Goal: Task Accomplishment & Management: Manage account settings

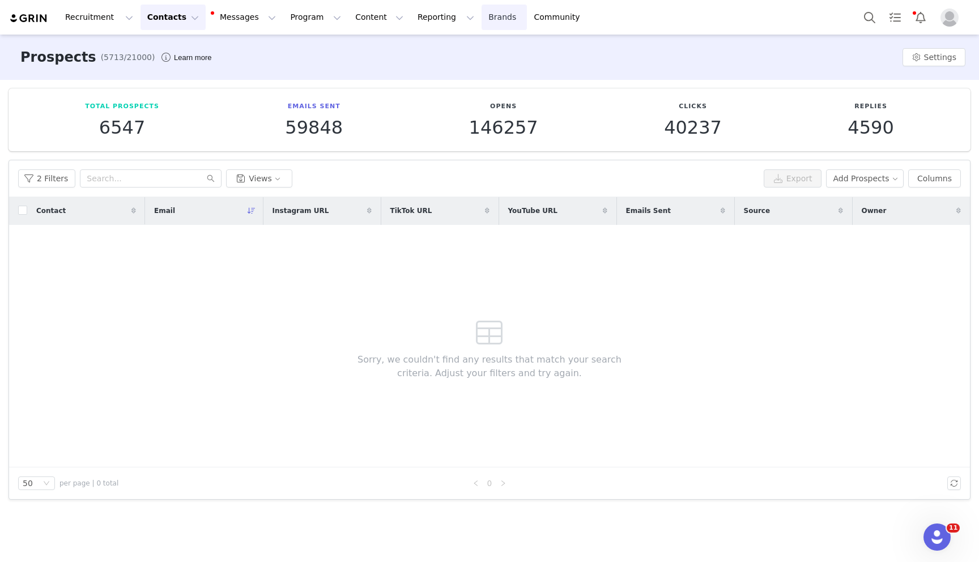
click at [482, 22] on link "Brands Brands" at bounding box center [504, 17] width 45 height 25
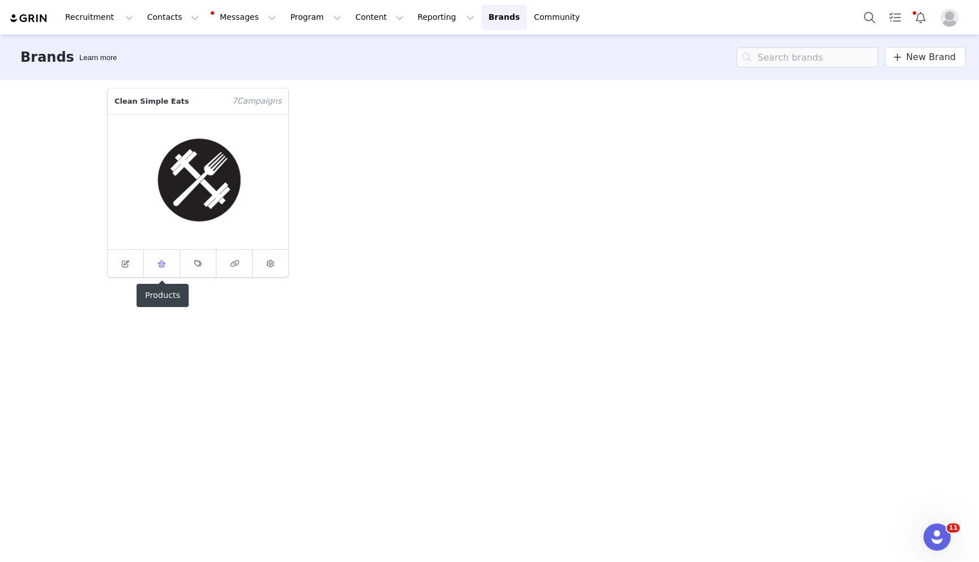
click at [161, 260] on icon at bounding box center [162, 263] width 8 height 7
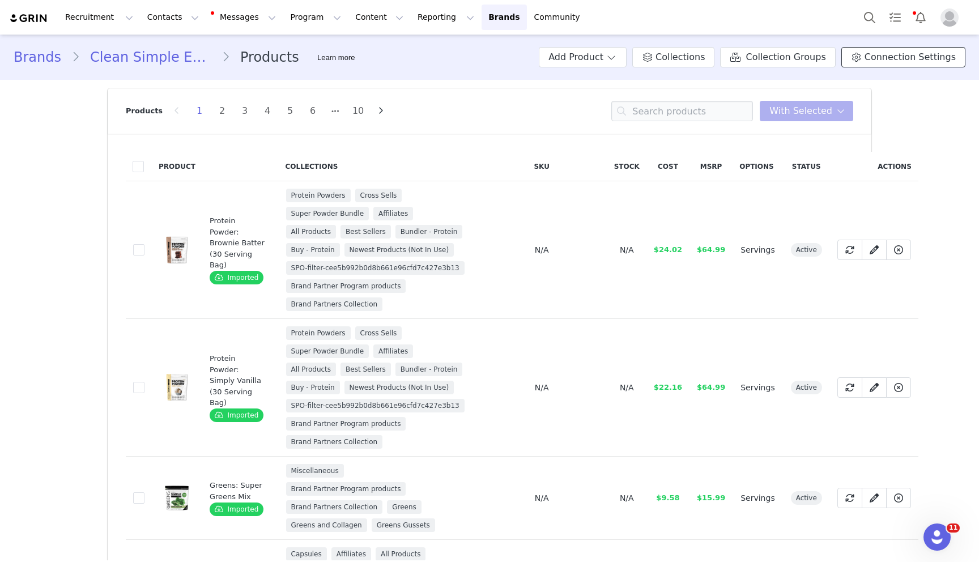
click at [887, 58] on span "Connection Settings" at bounding box center [910, 57] width 91 height 14
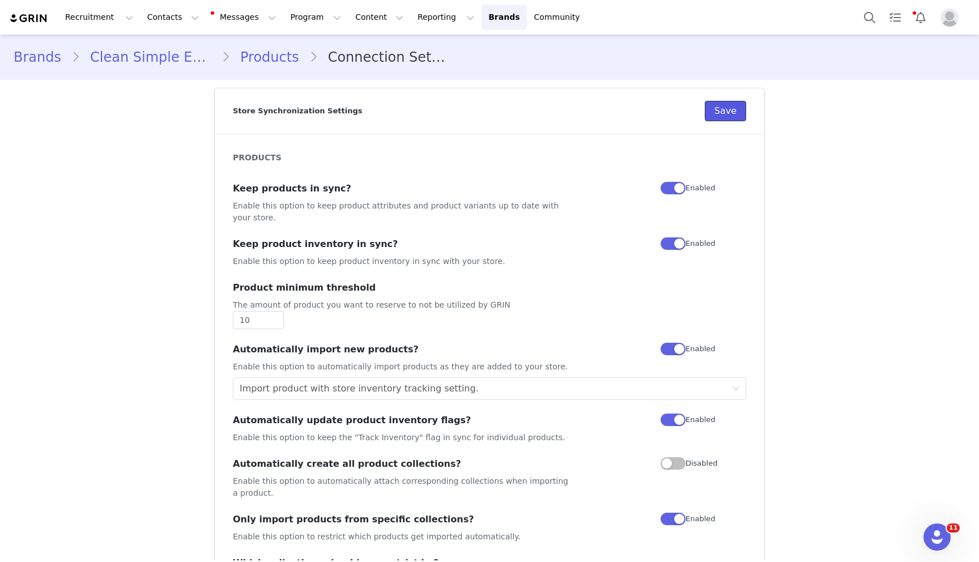
click at [724, 109] on button "Save" at bounding box center [725, 111] width 41 height 20
click at [482, 19] on link "Brands Brands" at bounding box center [504, 17] width 45 height 25
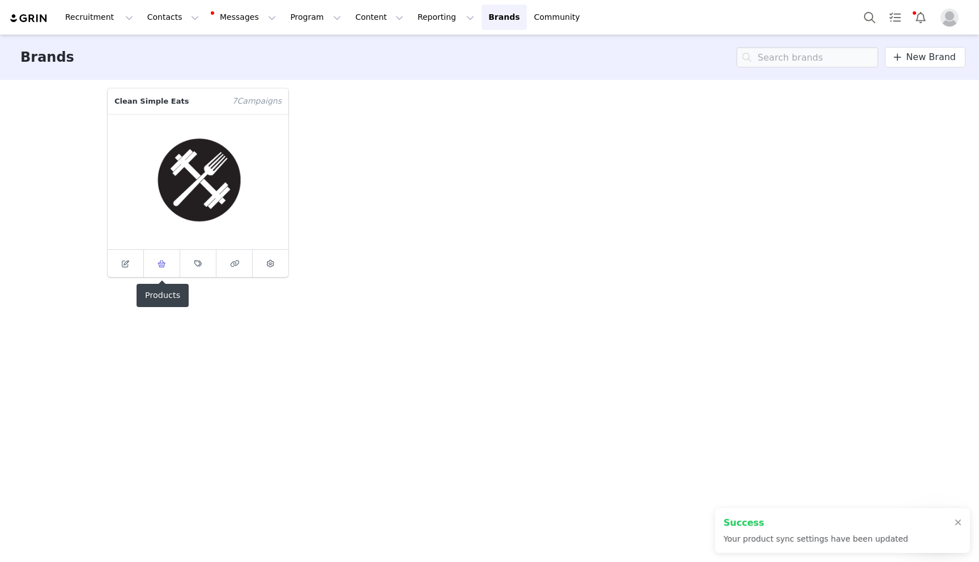
click at [159, 269] on span at bounding box center [162, 264] width 14 height 14
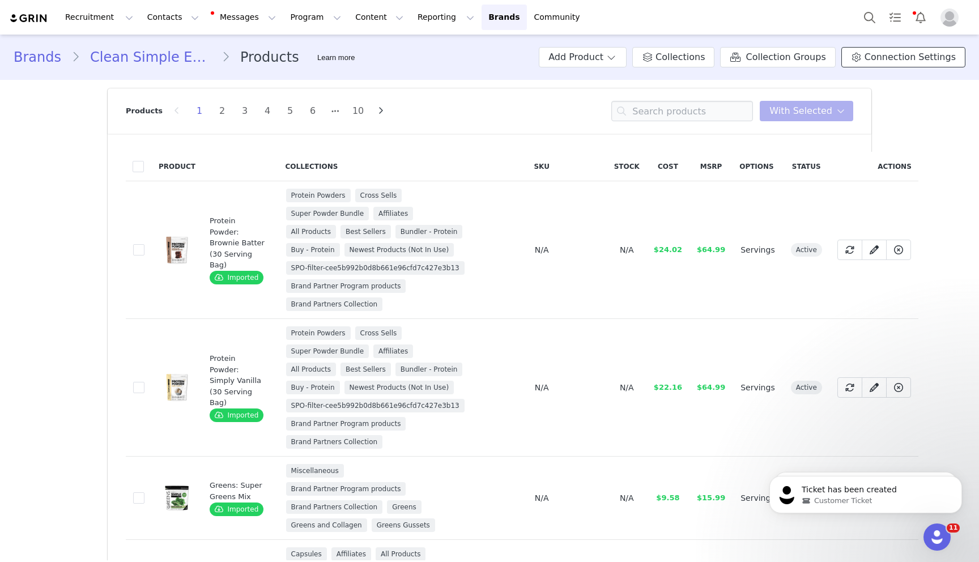
click at [881, 60] on span "Connection Settings" at bounding box center [910, 57] width 91 height 14
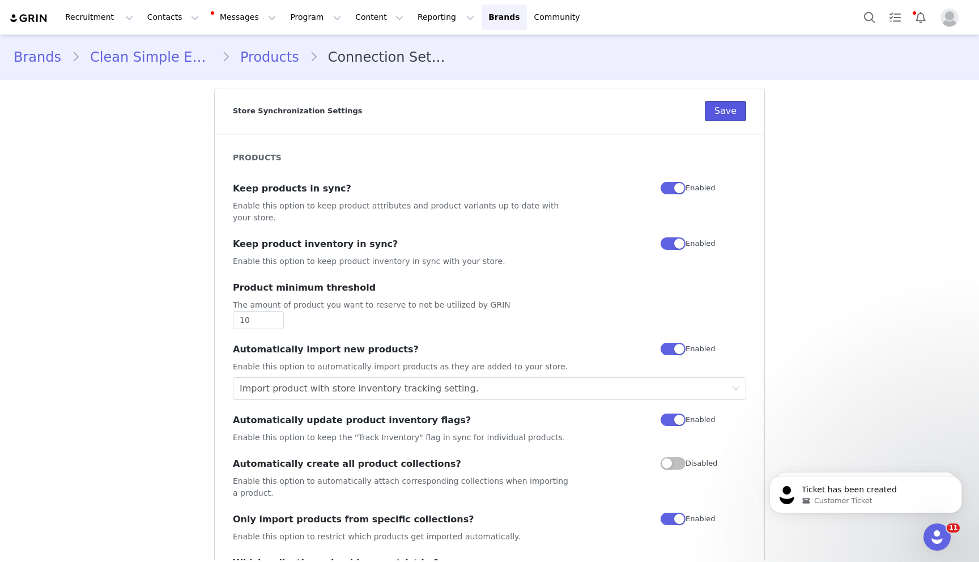
click at [729, 105] on button "Save" at bounding box center [725, 111] width 41 height 20
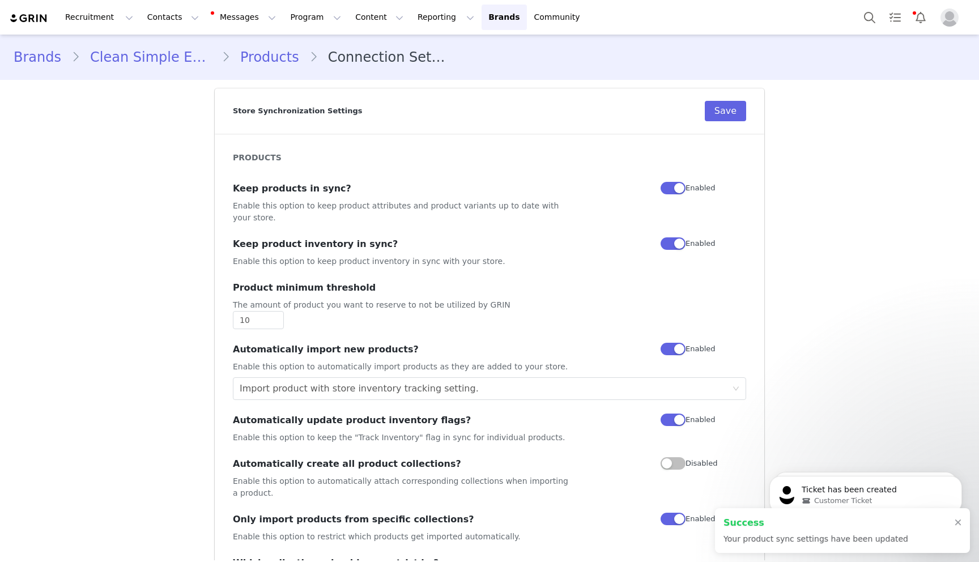
click at [246, 60] on link "Products" at bounding box center [269, 57] width 79 height 20
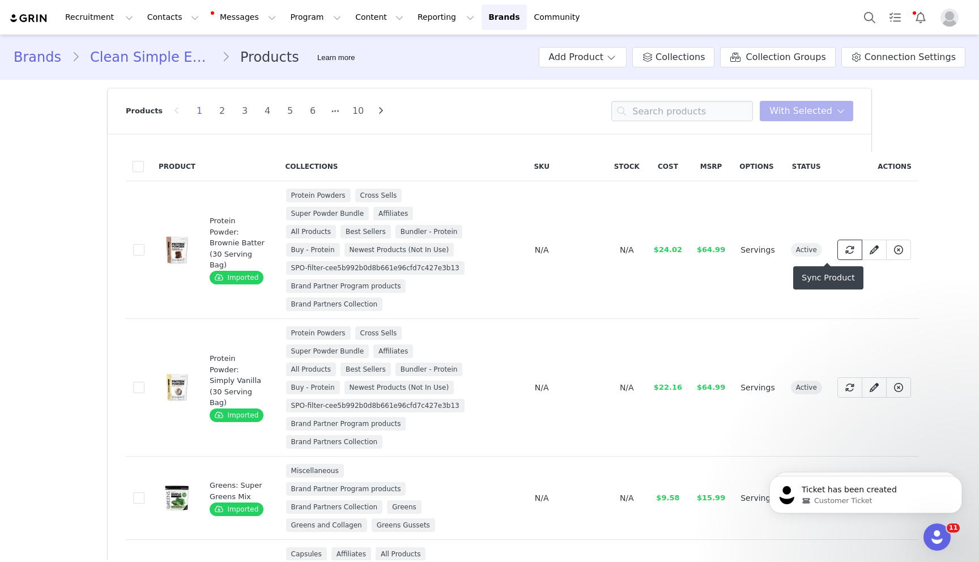
click at [845, 249] on icon at bounding box center [849, 249] width 9 height 9
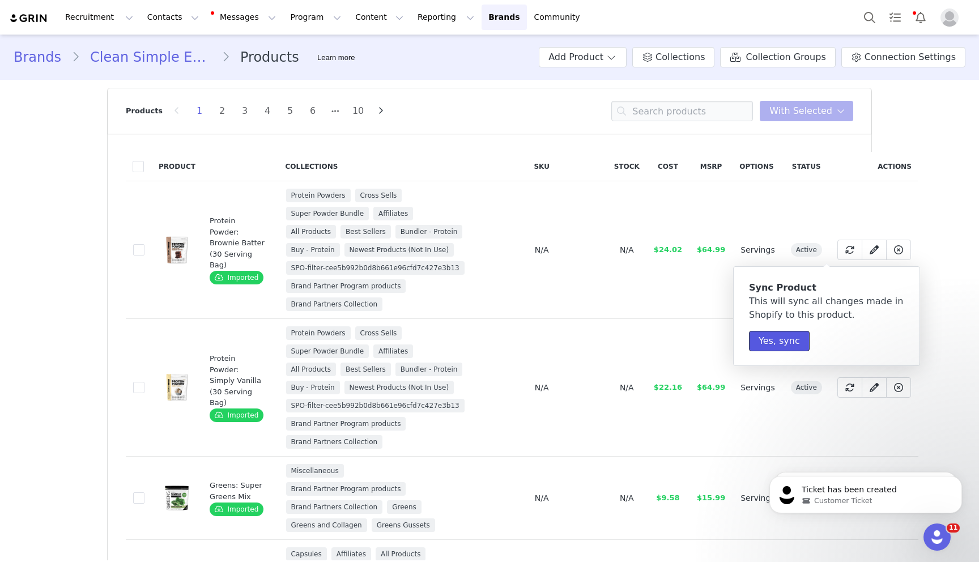
click at [776, 341] on button "Yes, sync" at bounding box center [779, 341] width 61 height 20
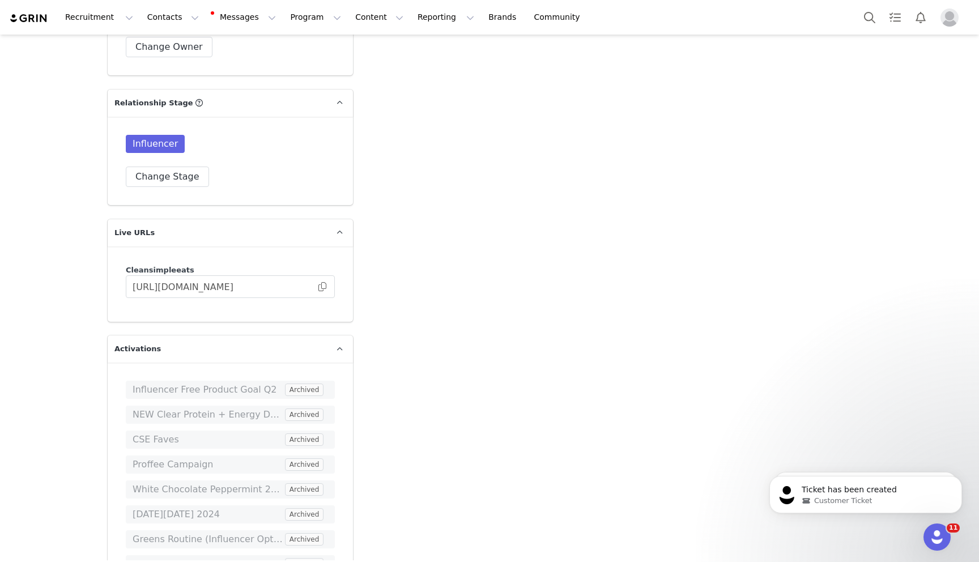
scroll to position [1330, 0]
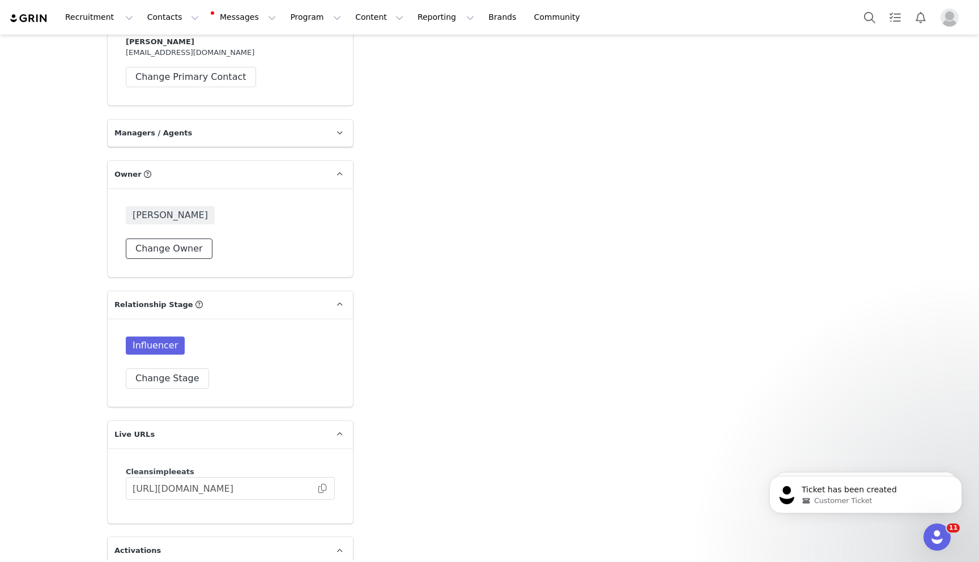
click at [165, 239] on button "Change Owner" at bounding box center [169, 249] width 87 height 20
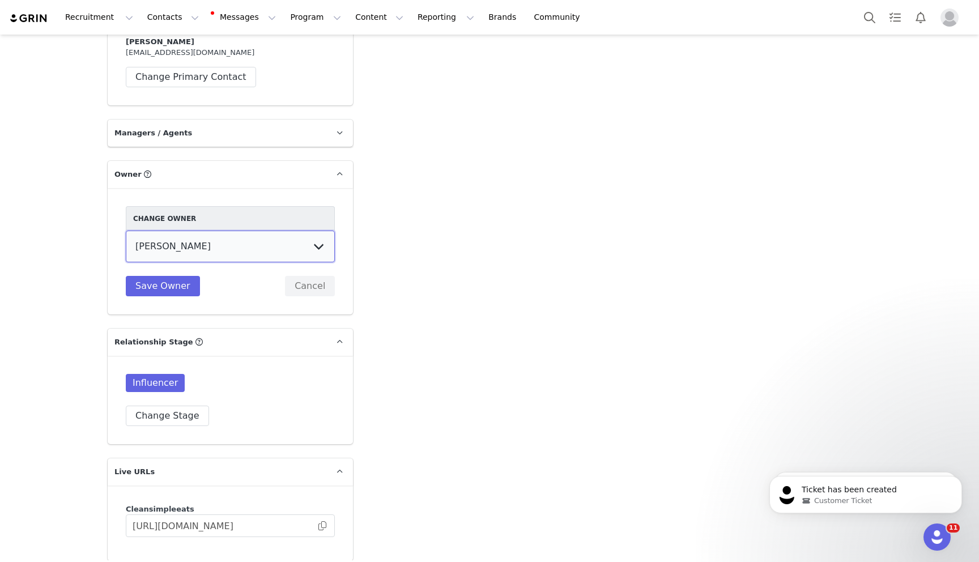
click at [161, 231] on select "Sarah Orlandi Lindsee Brian Lauren King Morgan Mikesell Dyllan Guthrie Rachel F…" at bounding box center [230, 247] width 209 height 32
select select "334f9020-e293-4d3c-90c8-1a3525c49709"
click at [126, 231] on select "Sarah Orlandi Lindsee Brian Lauren King Morgan Mikesell Dyllan Guthrie Rachel F…" at bounding box center [230, 247] width 209 height 32
click at [157, 276] on button "Save Owner" at bounding box center [163, 286] width 74 height 20
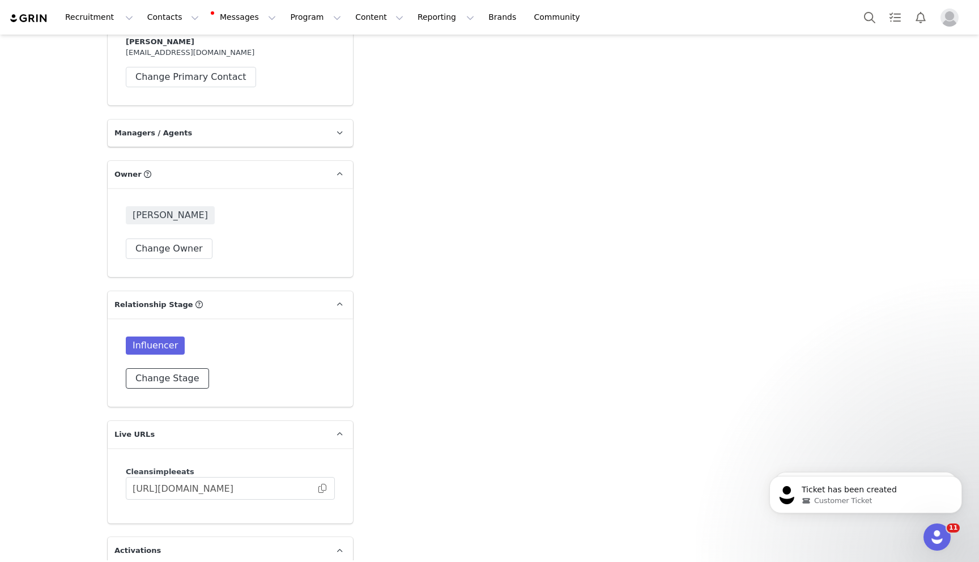
click at [152, 368] on button "Change Stage" at bounding box center [167, 378] width 83 height 20
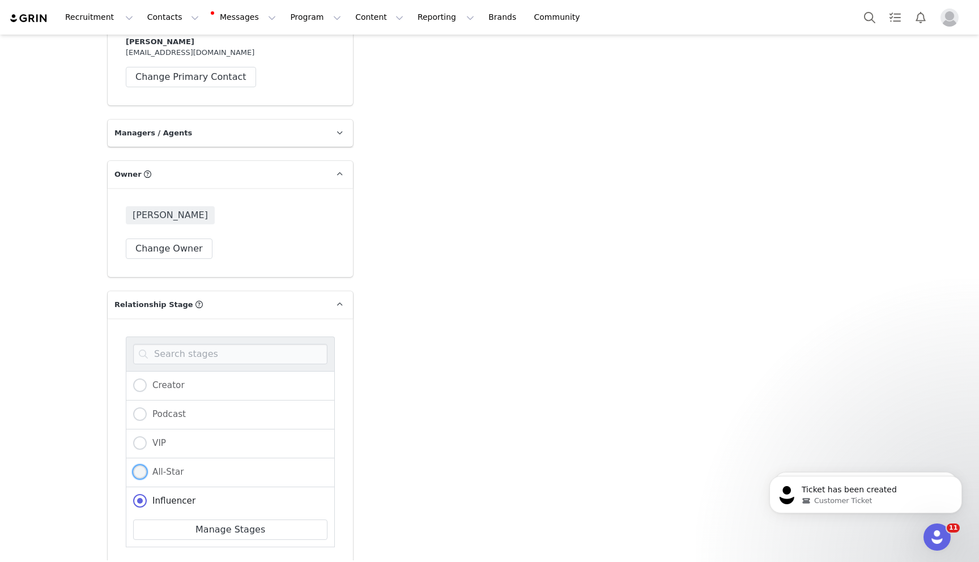
click at [142, 465] on span at bounding box center [140, 472] width 14 height 14
click at [142, 465] on input "All-Star" at bounding box center [140, 472] width 14 height 15
radio input "true"
radio input "false"
click at [156, 561] on button "Save Stage" at bounding box center [161, 571] width 71 height 20
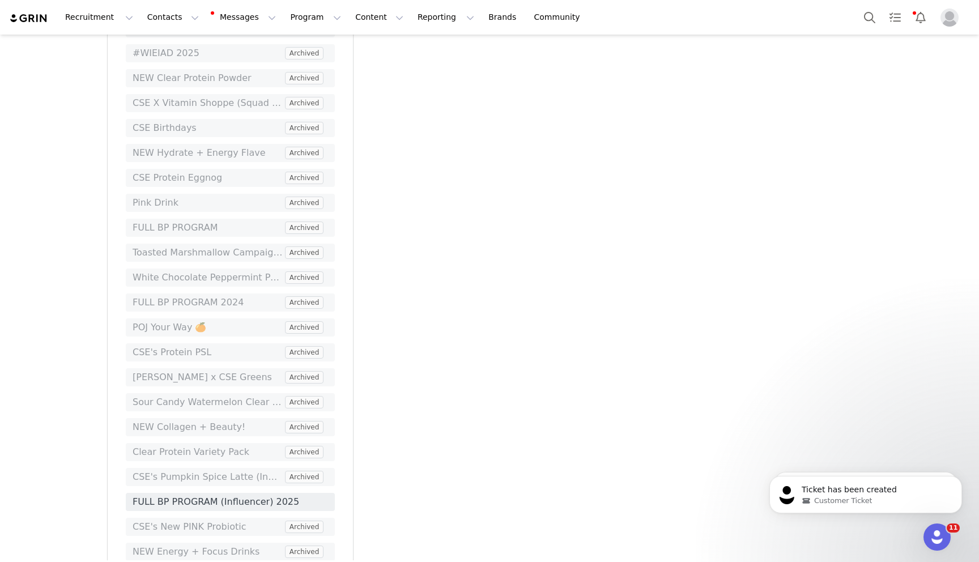
scroll to position [2263, 0]
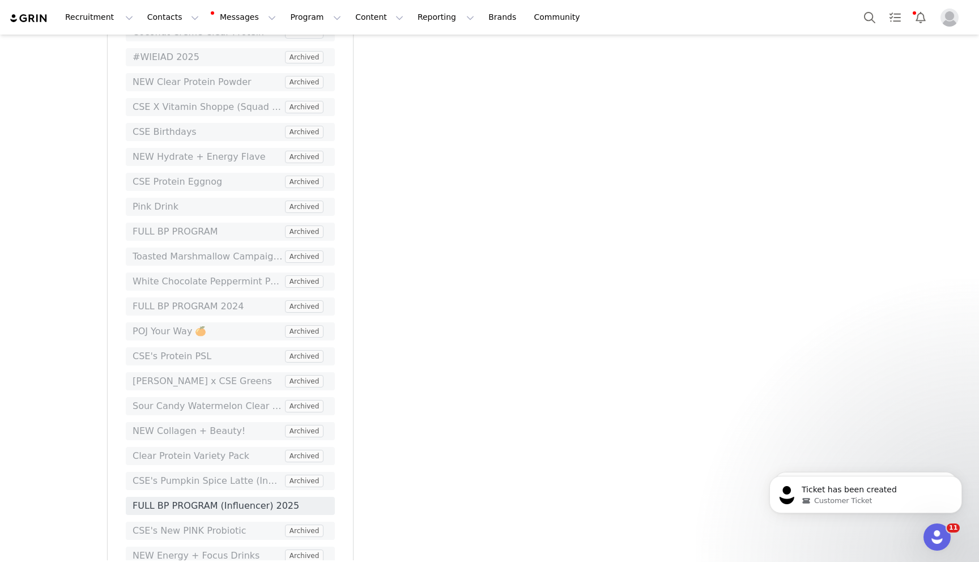
click at [164, 455] on div "Select Activation" at bounding box center [150, 450] width 110 height 17
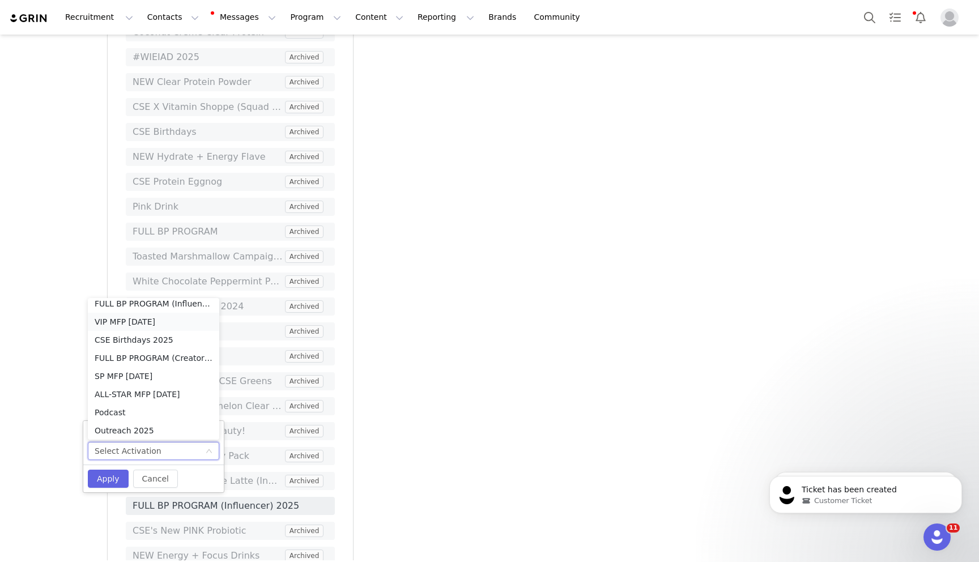
scroll to position [26, 0]
click at [160, 376] on li "ALL-STAR MFP [DATE]" at bounding box center [153, 374] width 131 height 18
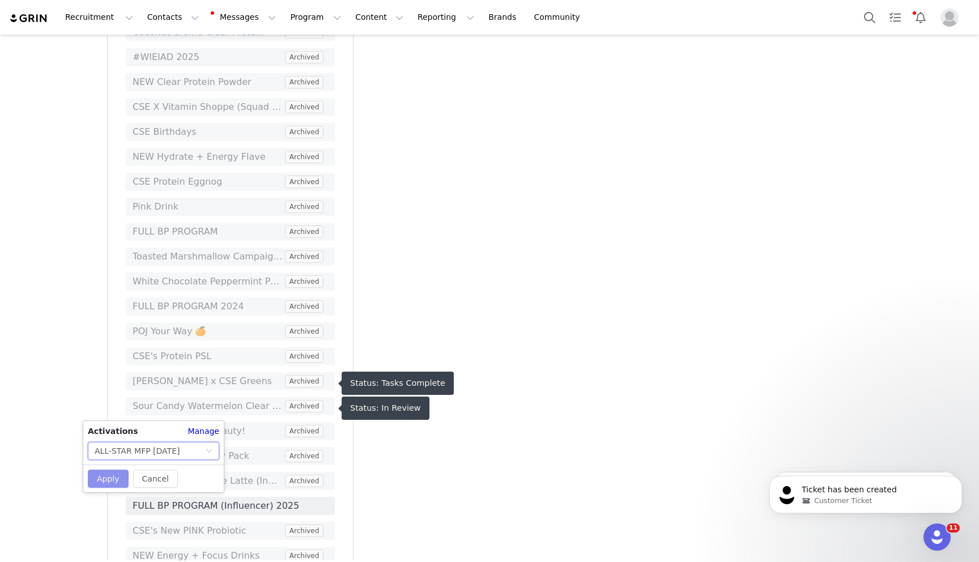
click at [111, 471] on button "Apply" at bounding box center [108, 479] width 41 height 18
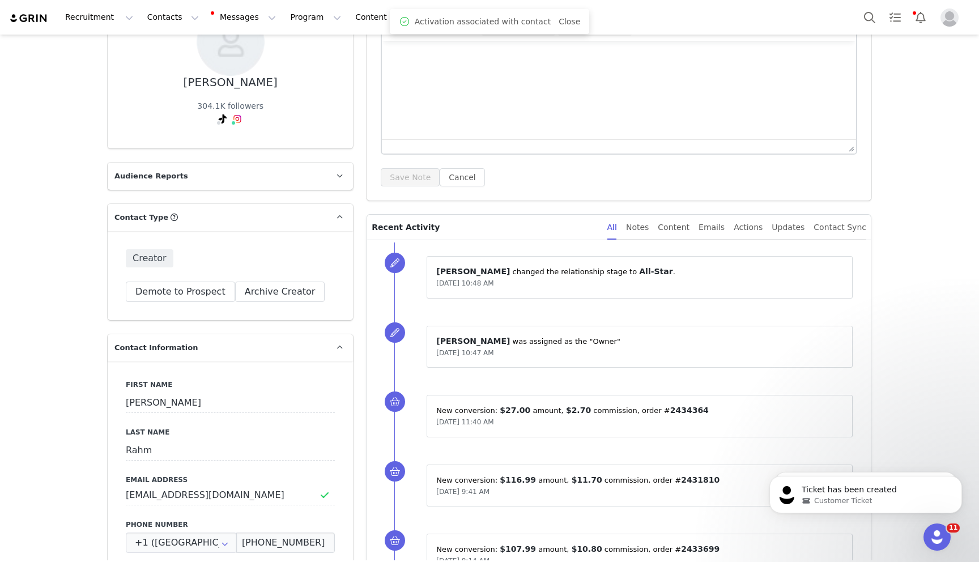
scroll to position [0, 0]
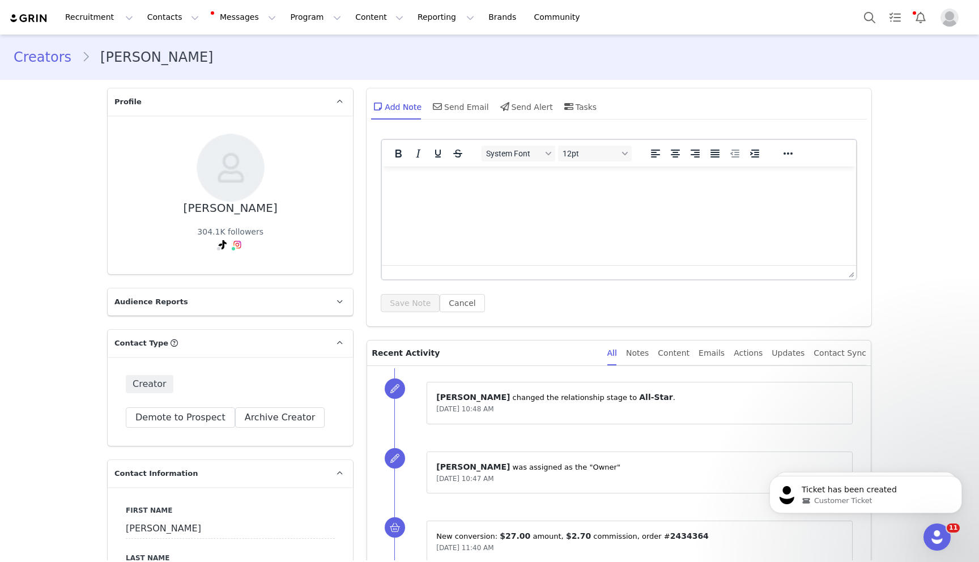
click at [454, 130] on div "Add Note Send Email Send Alert Tasks" at bounding box center [619, 110] width 505 height 45
click at [454, 117] on div "Send Email" at bounding box center [460, 106] width 58 height 27
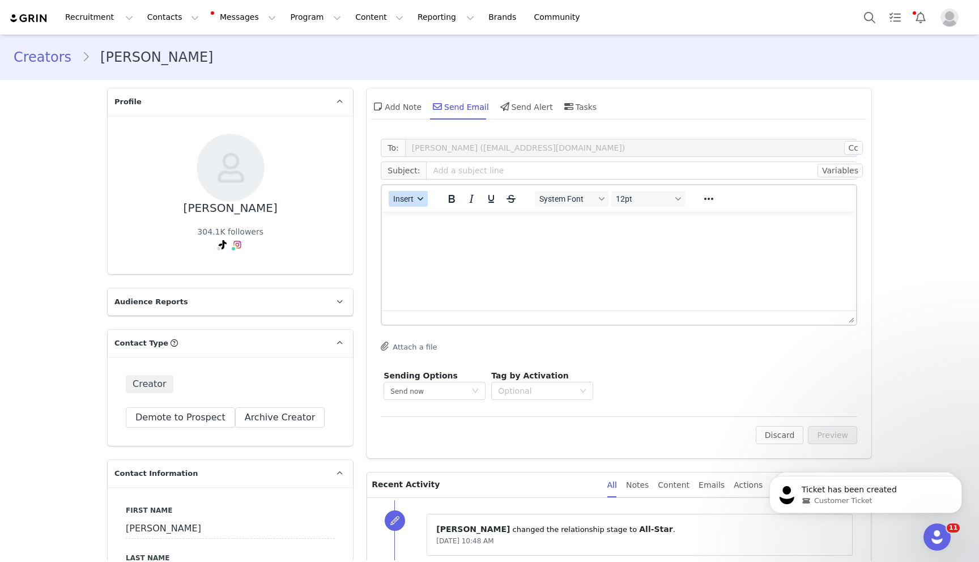
click at [412, 196] on span "Insert" at bounding box center [404, 198] width 20 height 9
click at [422, 218] on div "Insert Template" at bounding box center [449, 219] width 102 height 14
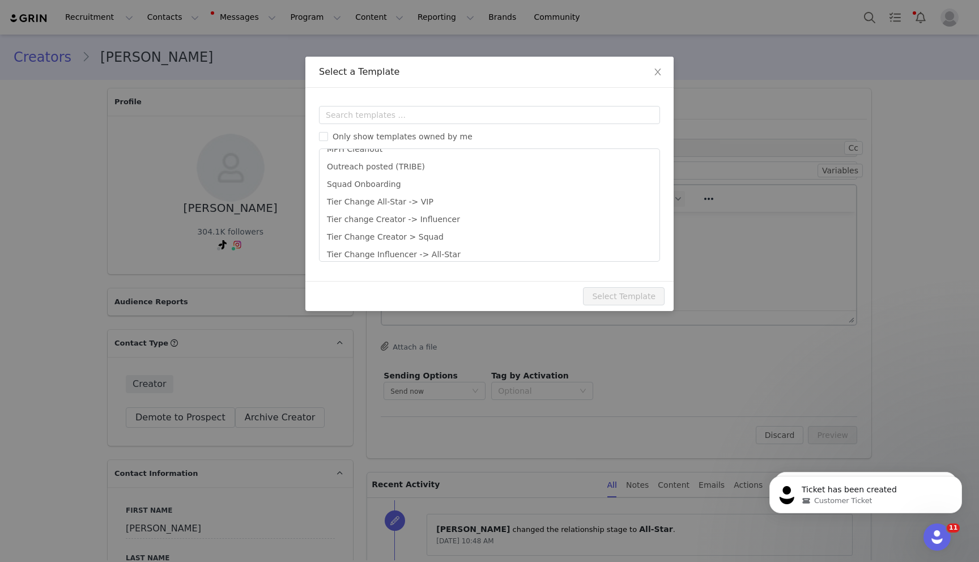
scroll to position [223, 0]
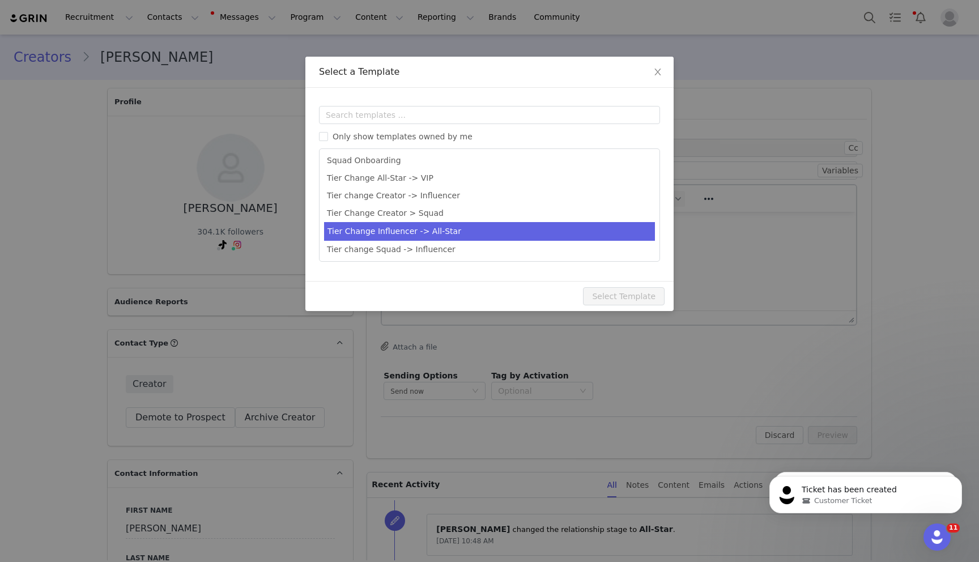
click at [433, 237] on li "Tier Change Influencer -> All-Star" at bounding box center [489, 231] width 331 height 19
type input "Hey, All-Star! ⭐ Yes, YOU!"
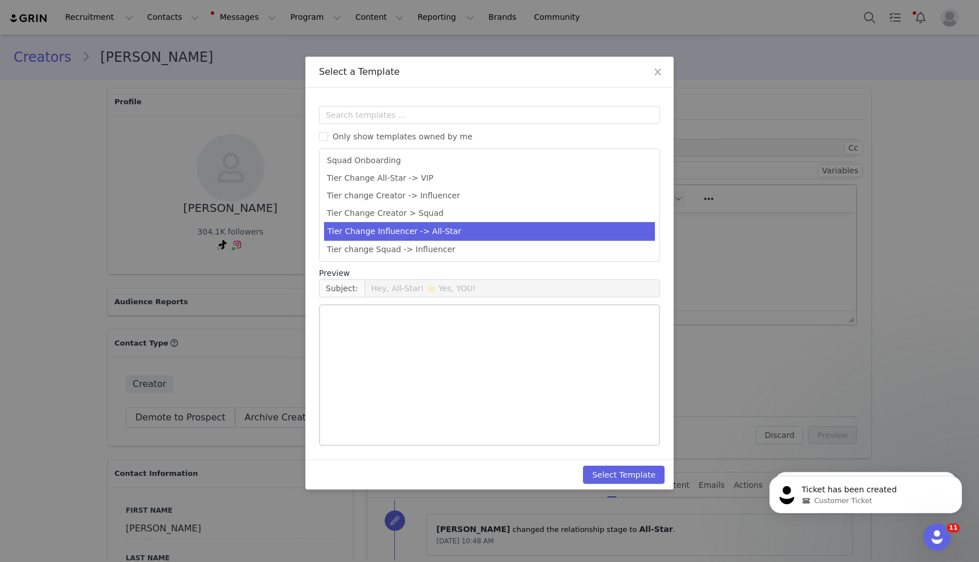
scroll to position [246, 0]
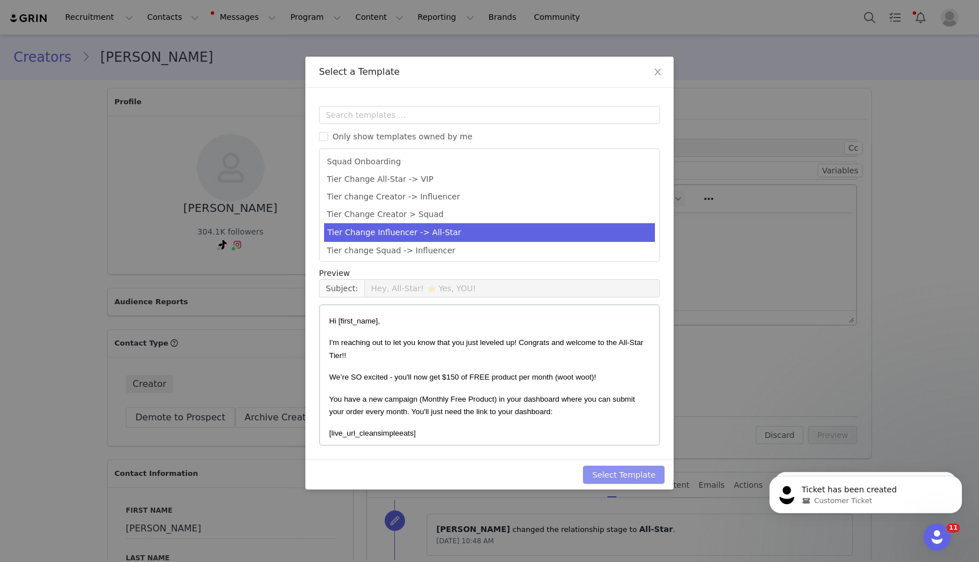
click at [615, 473] on button "Select Template" at bounding box center [624, 475] width 82 height 18
type input "Hey, All-Star! ⭐ Yes, YOU!"
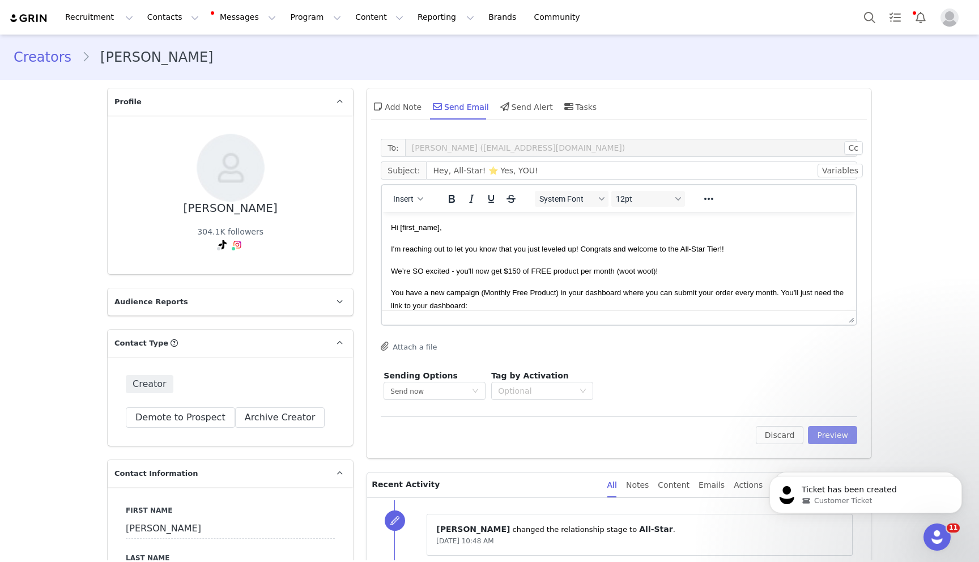
click at [829, 434] on button "Preview" at bounding box center [832, 435] width 49 height 18
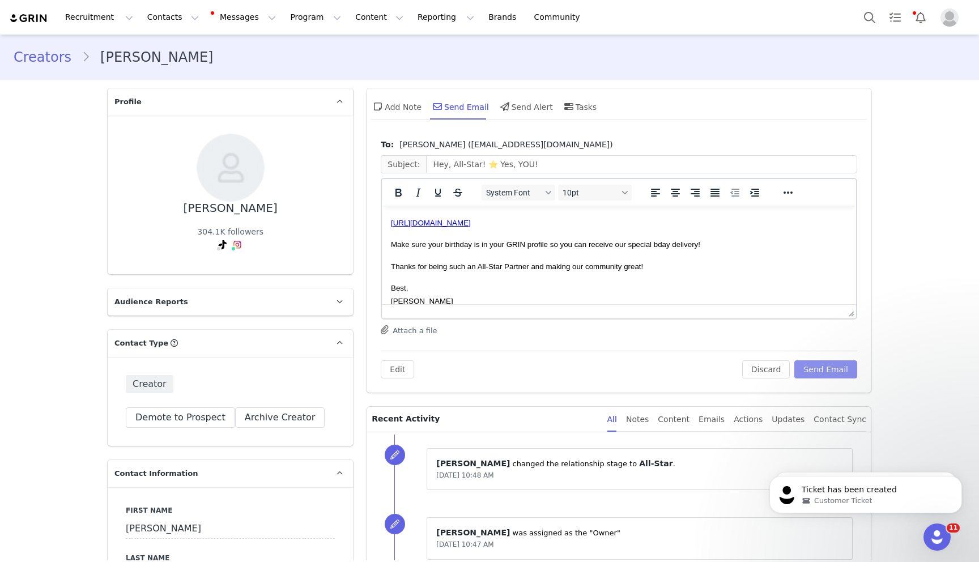
scroll to position [110, 0]
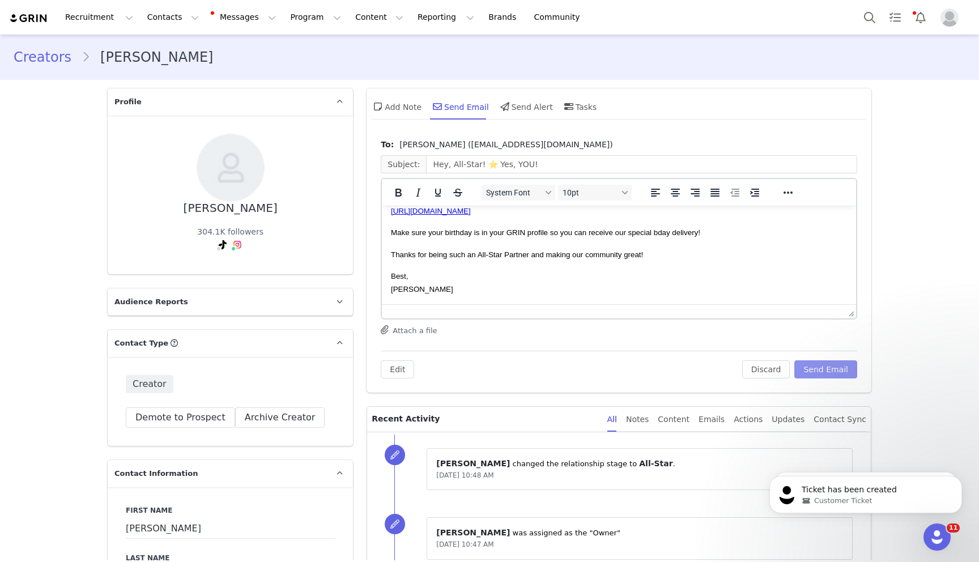
click at [837, 365] on button "Send Email" at bounding box center [825, 369] width 63 height 18
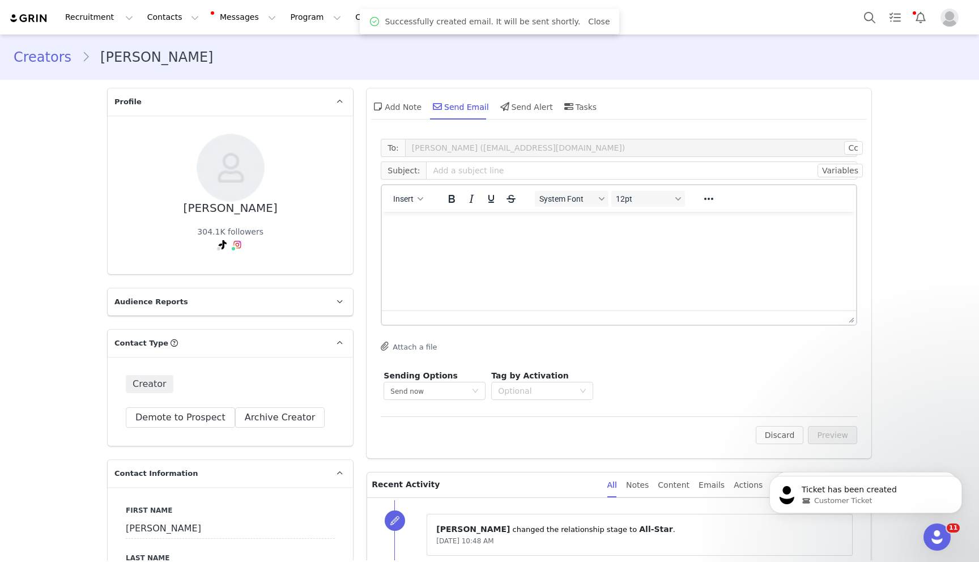
scroll to position [0, 0]
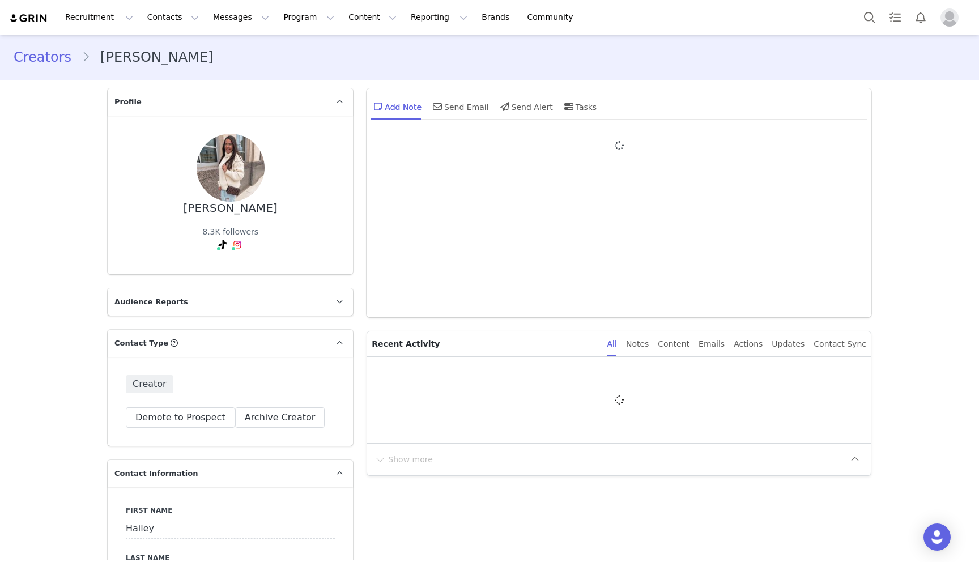
type input "+1 (United States)"
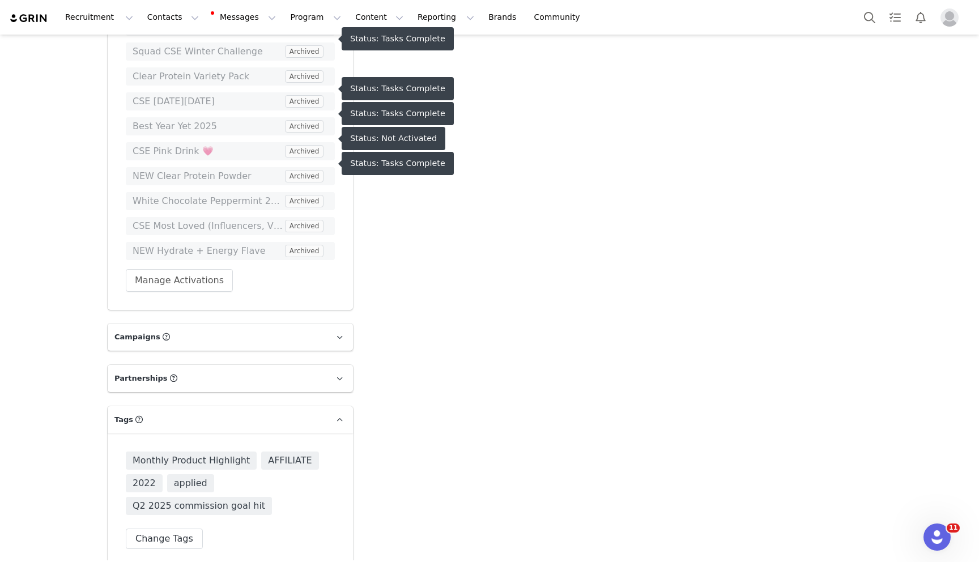
scroll to position [2600, 0]
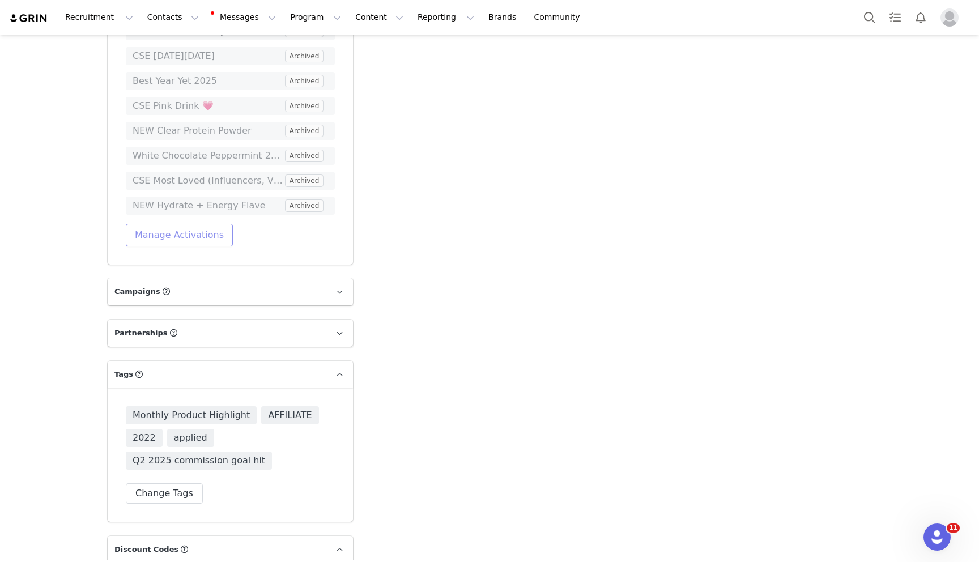
click at [164, 226] on button "Manage Activations" at bounding box center [179, 235] width 107 height 23
click at [138, 269] on div "Select Activation" at bounding box center [128, 265] width 67 height 17
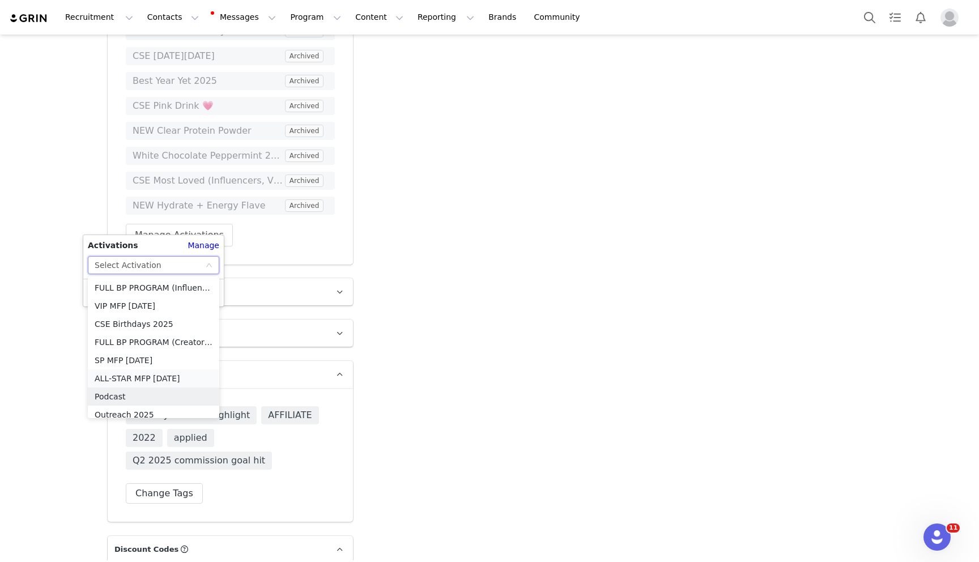
click at [133, 380] on li "ALL-STAR MFP [DATE]" at bounding box center [153, 378] width 131 height 18
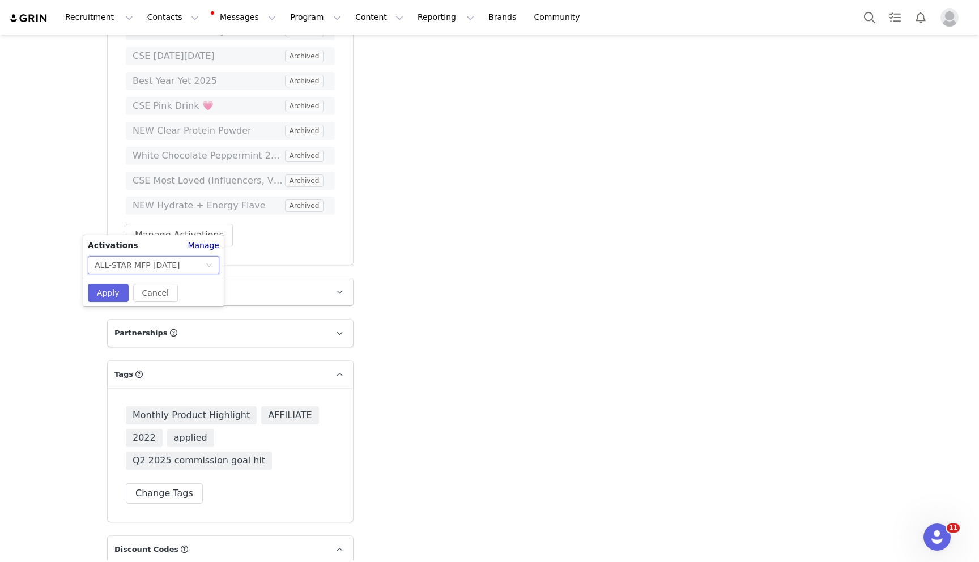
click at [108, 303] on div "Cancel Apply" at bounding box center [153, 293] width 141 height 28
click at [104, 293] on button "Apply" at bounding box center [108, 293] width 41 height 18
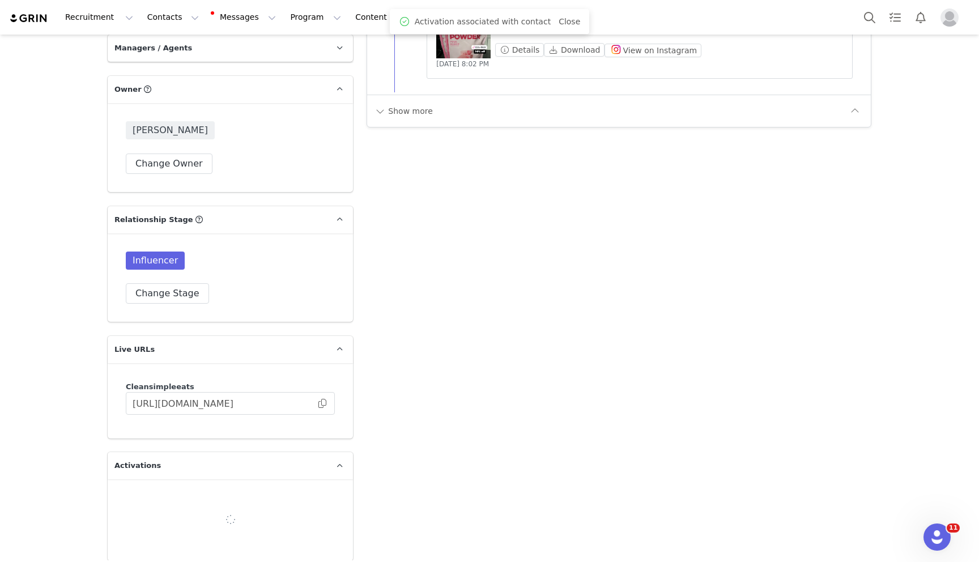
scroll to position [1244, 0]
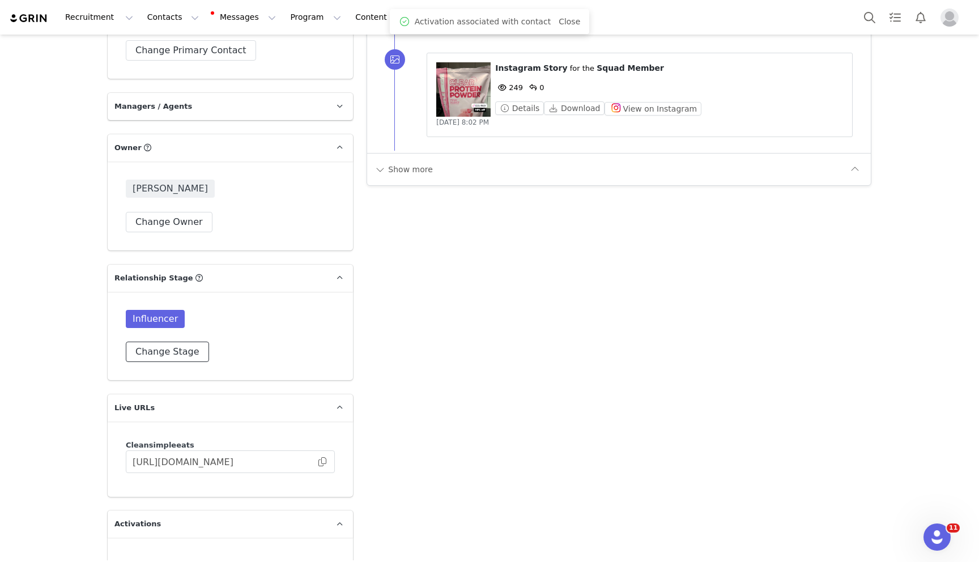
click at [175, 342] on button "Change Stage" at bounding box center [167, 352] width 83 height 20
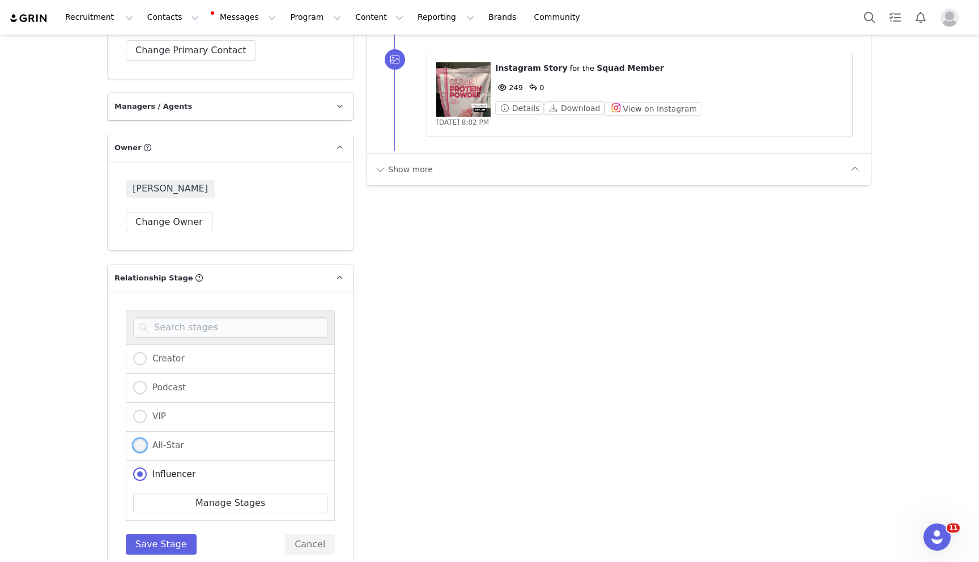
click at [142, 439] on span at bounding box center [140, 446] width 14 height 14
click at [142, 439] on input "All-Star" at bounding box center [140, 446] width 14 height 15
radio input "true"
radio input "false"
click at [155, 534] on button "Save Stage" at bounding box center [161, 544] width 71 height 20
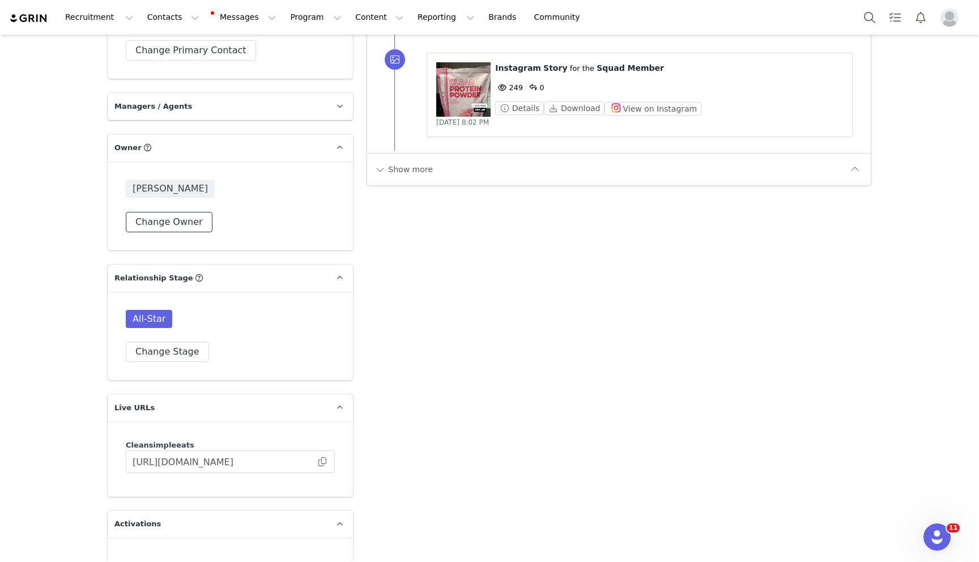
click at [159, 212] on button "Change Owner" at bounding box center [169, 222] width 87 height 20
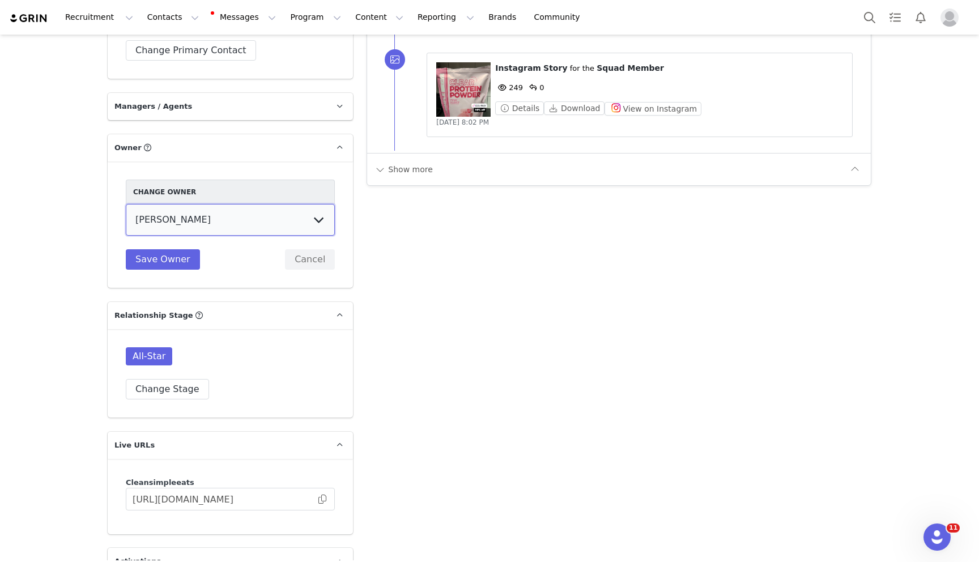
click at [160, 212] on select "Sarah Orlandi Lindsee Brian Lauren King Morgan Mikesell Dyllan Guthrie Rachel F…" at bounding box center [230, 220] width 209 height 32
select select "334f9020-e293-4d3c-90c8-1a3525c49709"
click at [126, 204] on select "Sarah Orlandi Lindsee Brian Lauren King Morgan Mikesell Dyllan Guthrie Rachel F…" at bounding box center [230, 220] width 209 height 32
click at [163, 249] on button "Save Owner" at bounding box center [163, 259] width 74 height 20
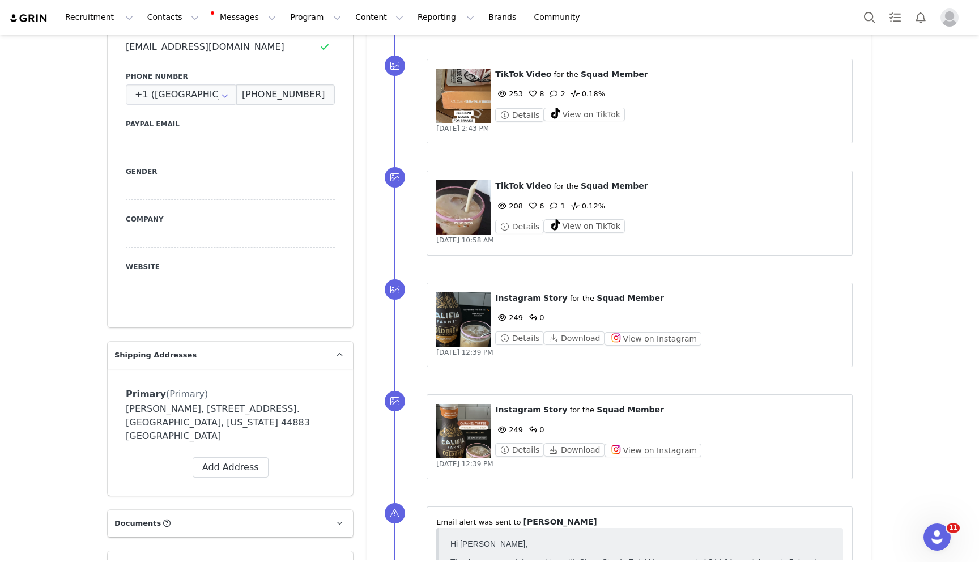
scroll to position [0, 0]
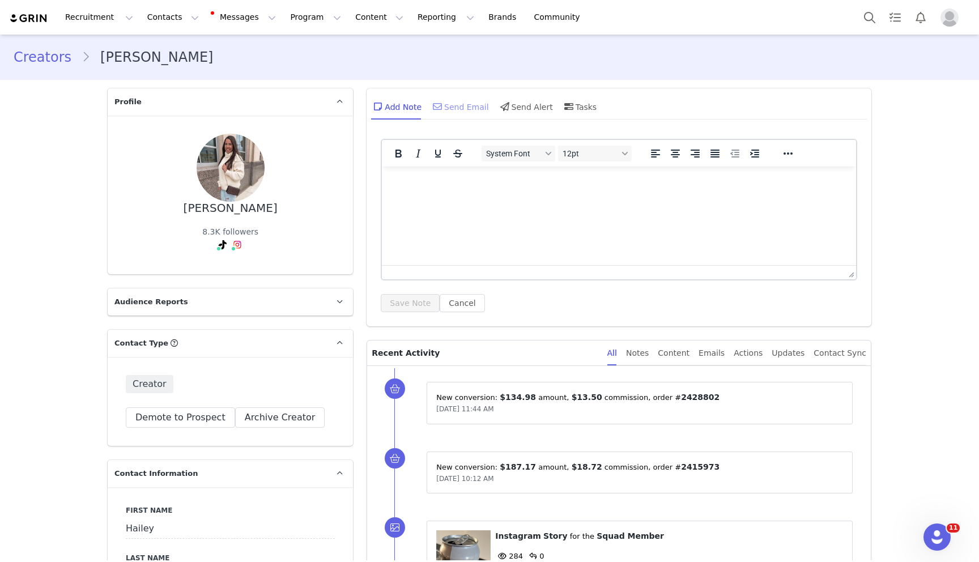
click at [443, 114] on div "Send Email" at bounding box center [460, 106] width 58 height 27
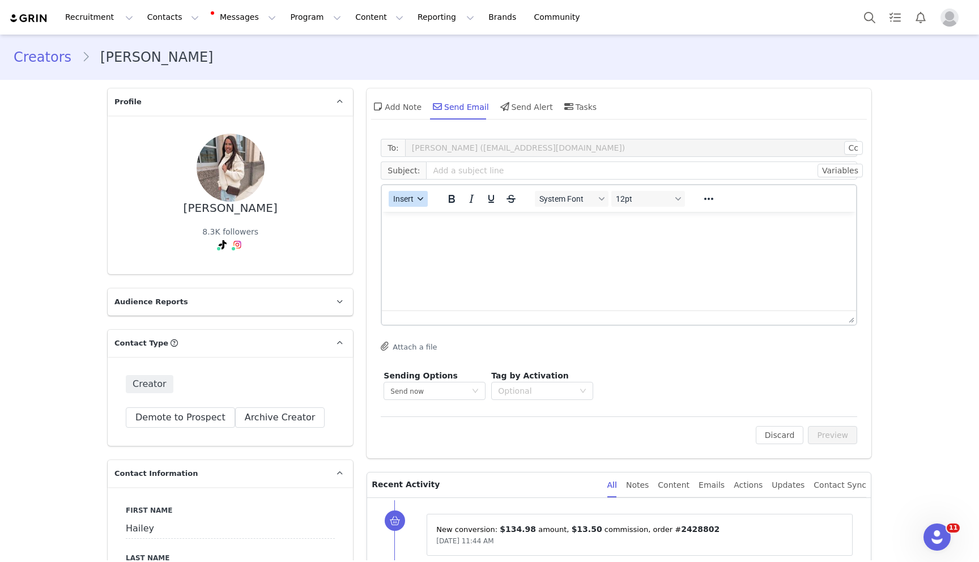
click at [407, 195] on span "Insert" at bounding box center [404, 198] width 20 height 9
click at [419, 220] on div "Insert Template" at bounding box center [449, 219] width 102 height 14
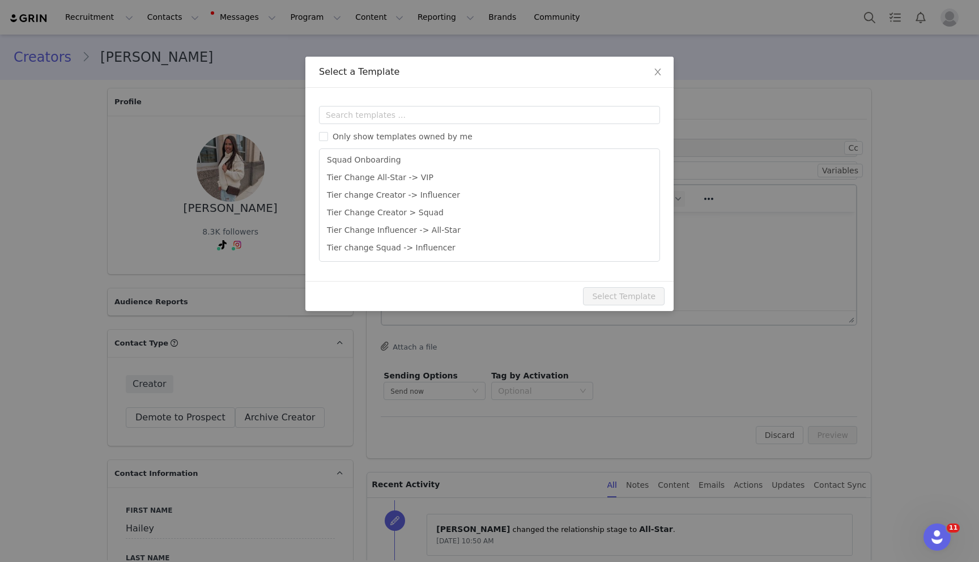
scroll to position [249, 0]
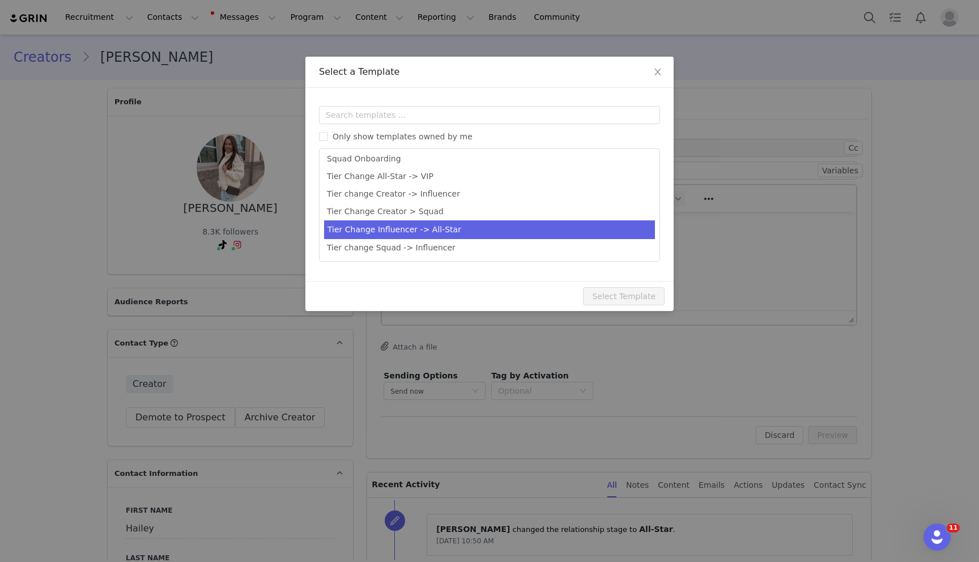
click at [471, 233] on li "Tier Change Influencer -> All-Star" at bounding box center [489, 229] width 331 height 19
type input "Hey, All-Star! ⭐ Yes, YOU!"
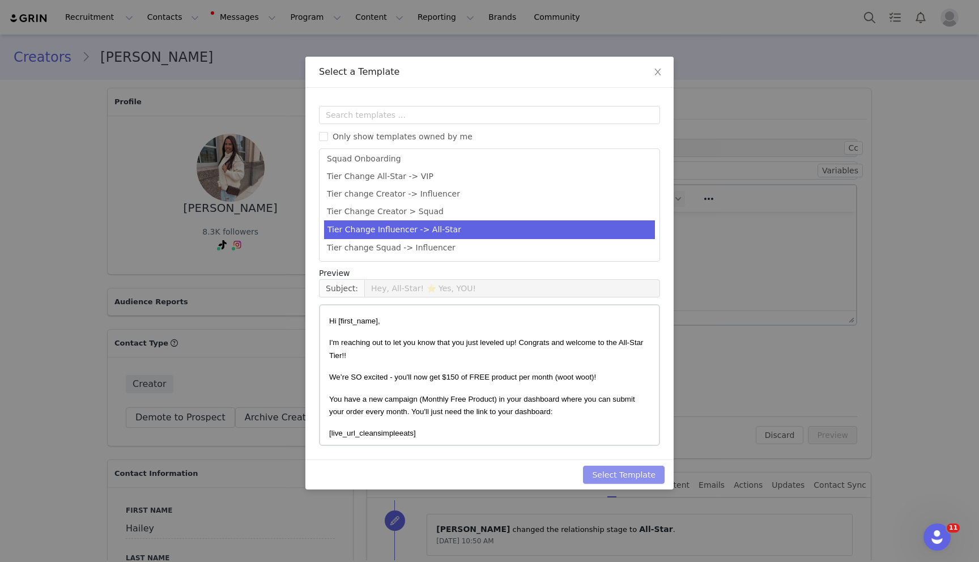
click at [628, 475] on button "Select Template" at bounding box center [624, 475] width 82 height 18
type input "Hey, All-Star! ⭐ Yes, YOU!"
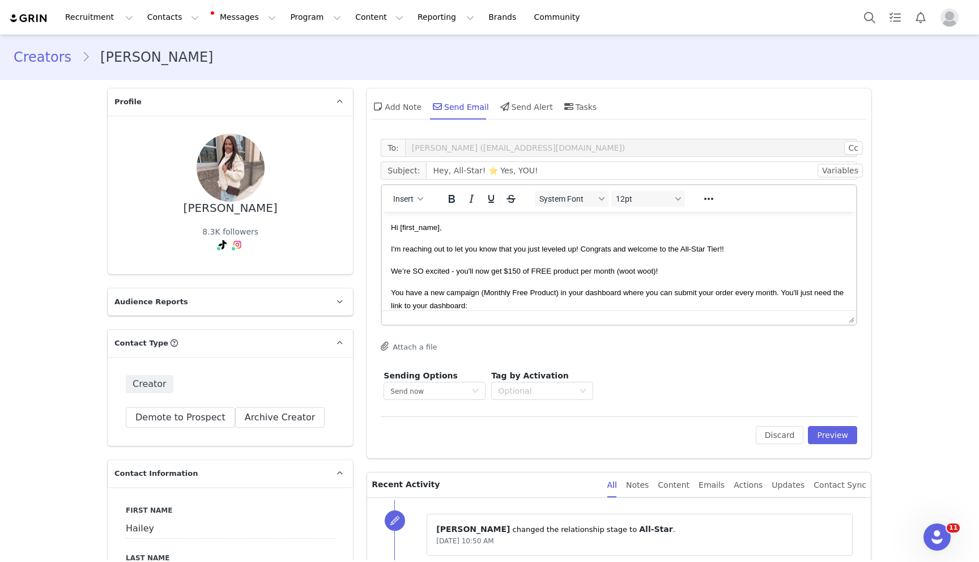
scroll to position [110, 0]
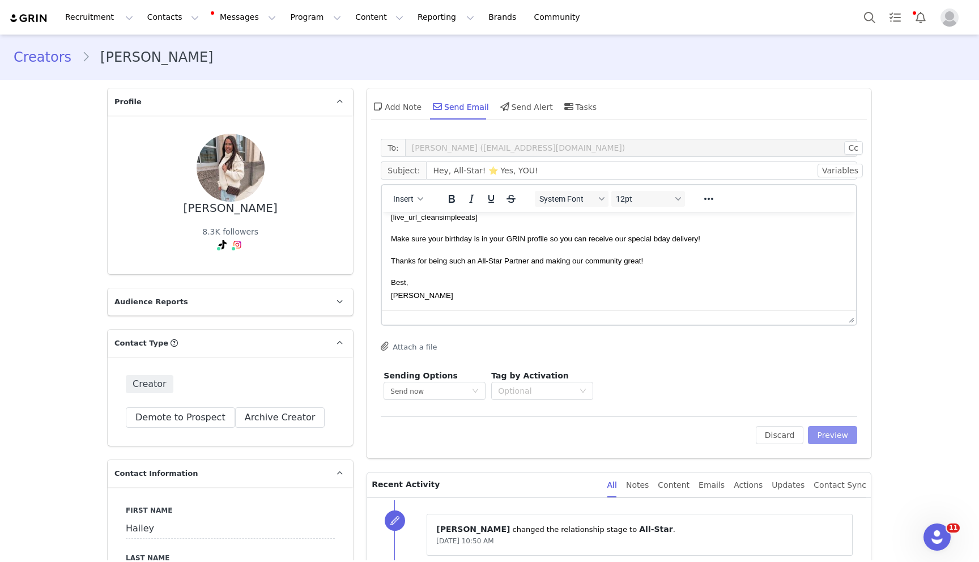
click at [832, 434] on button "Preview" at bounding box center [832, 435] width 49 height 18
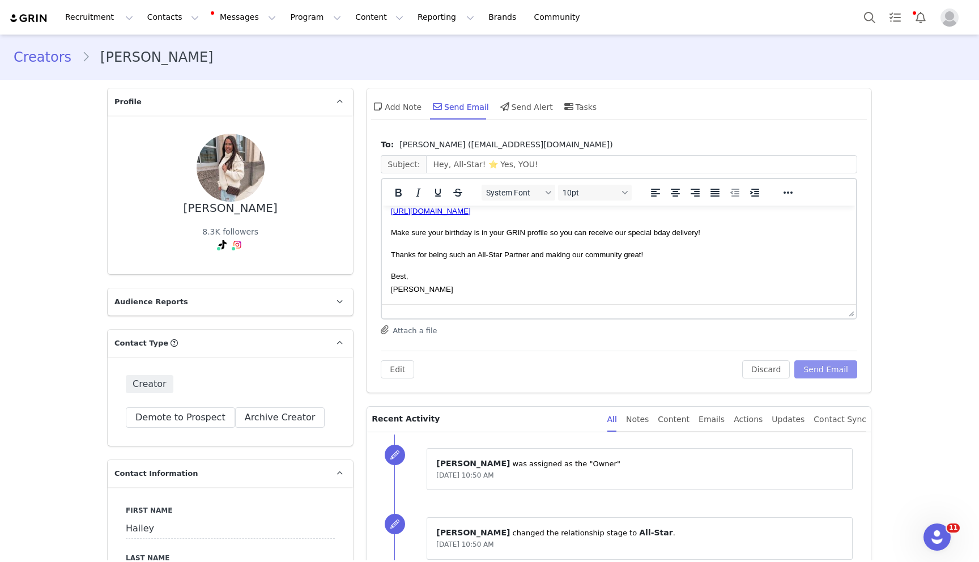
click at [824, 367] on button "Send Email" at bounding box center [825, 369] width 63 height 18
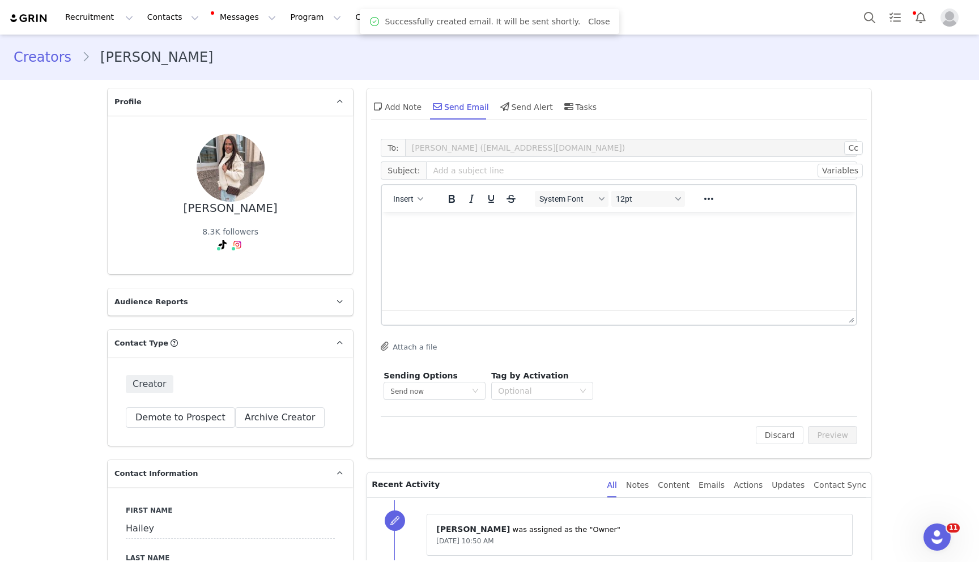
scroll to position [0, 0]
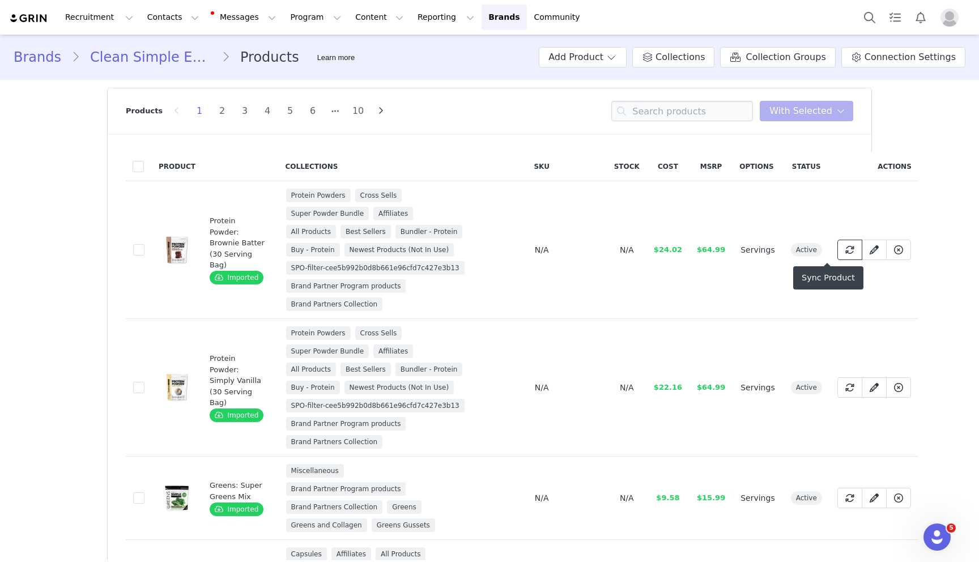
click at [845, 254] on icon at bounding box center [849, 249] width 9 height 9
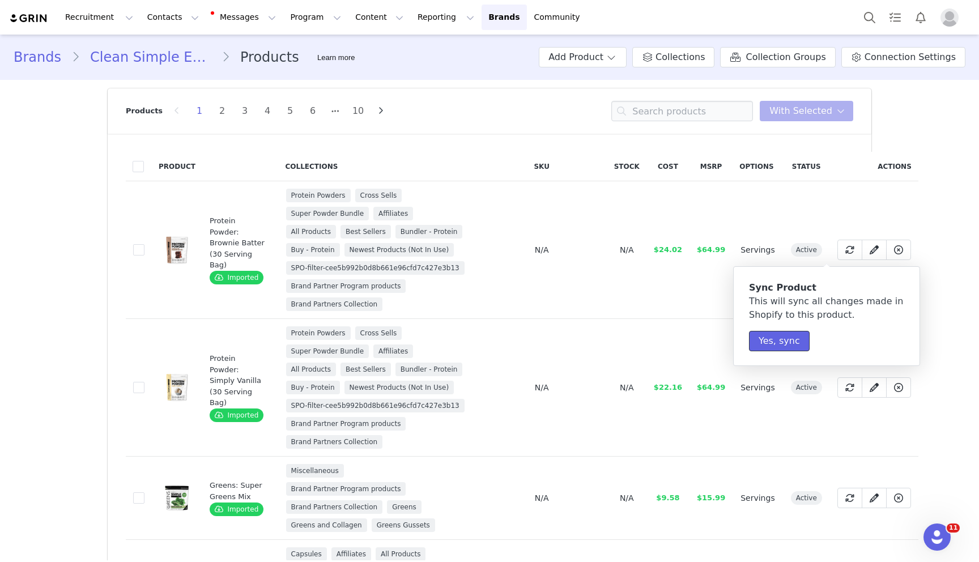
click at [789, 337] on button "Yes, sync" at bounding box center [779, 341] width 61 height 20
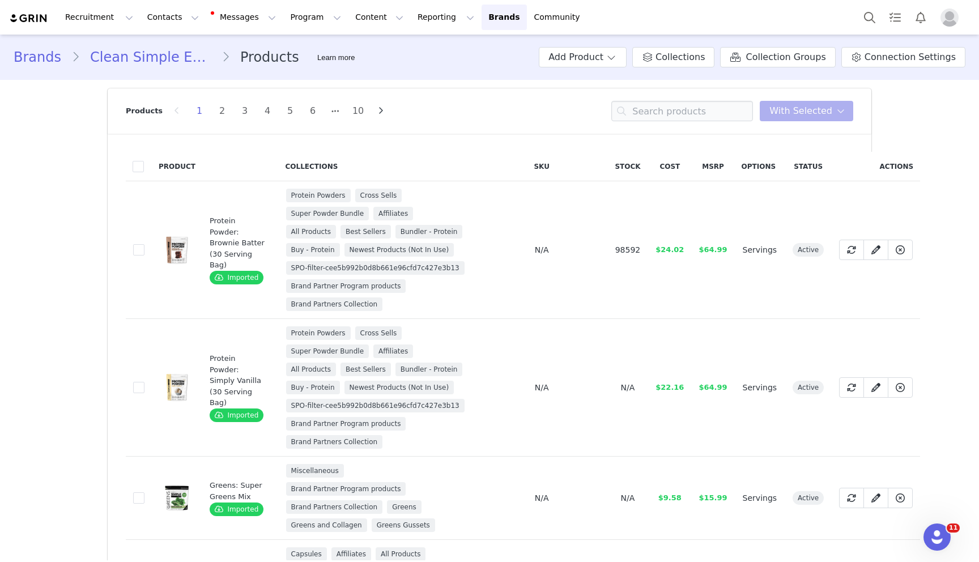
click at [959, 14] on button "Profile" at bounding box center [952, 17] width 36 height 18
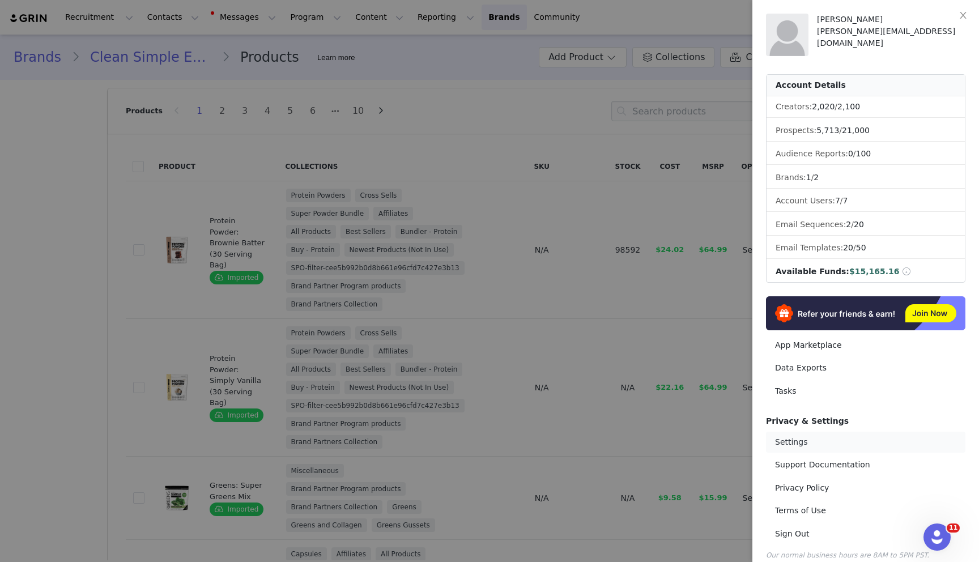
click at [817, 432] on link "Settings" at bounding box center [865, 442] width 199 height 21
select select "America/[GEOGRAPHIC_DATA]"
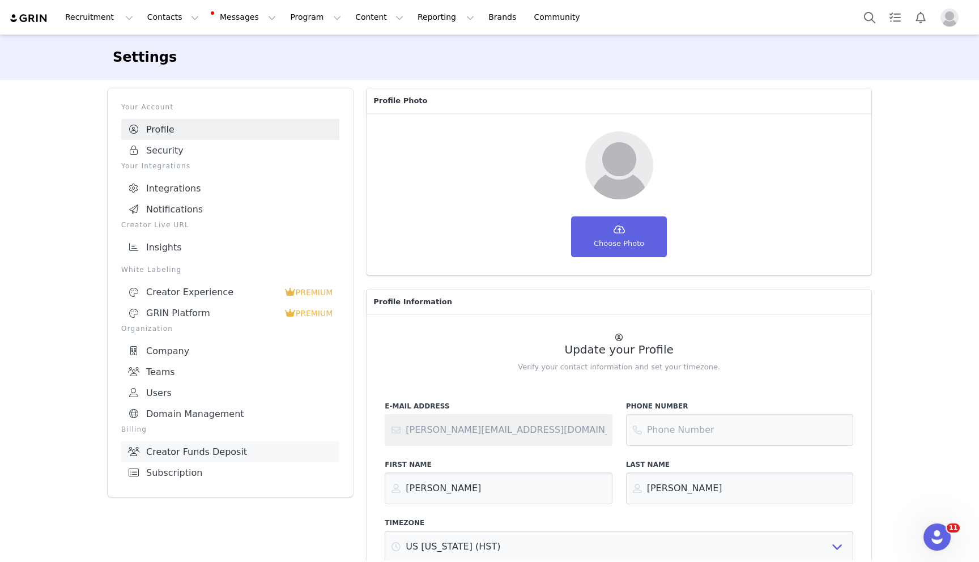
click at [244, 445] on link "Creator Funds Deposit" at bounding box center [230, 451] width 218 height 21
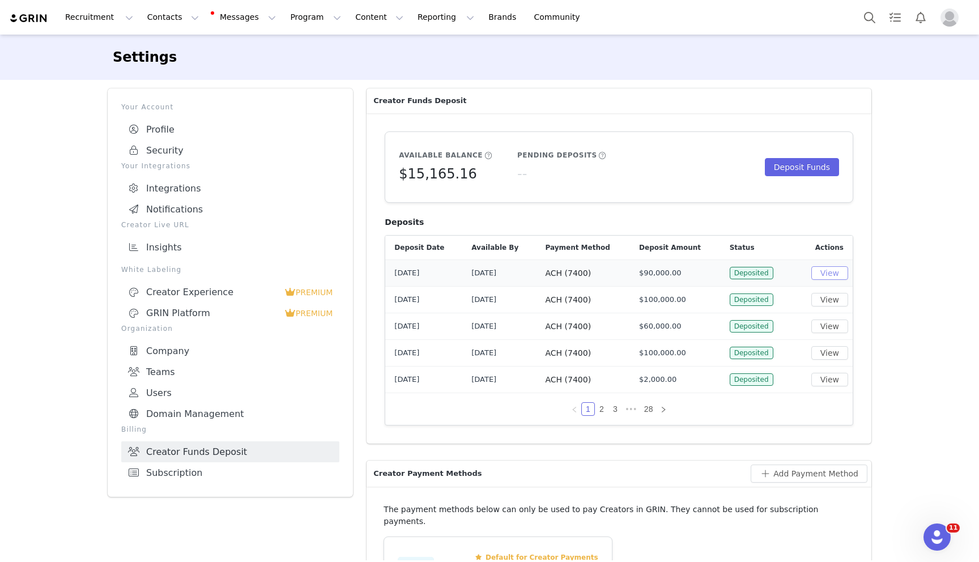
click at [836, 273] on button "View" at bounding box center [829, 273] width 37 height 14
click at [830, 296] on button "View" at bounding box center [829, 300] width 37 height 14
click at [286, 18] on button "Program Program" at bounding box center [315, 17] width 65 height 25
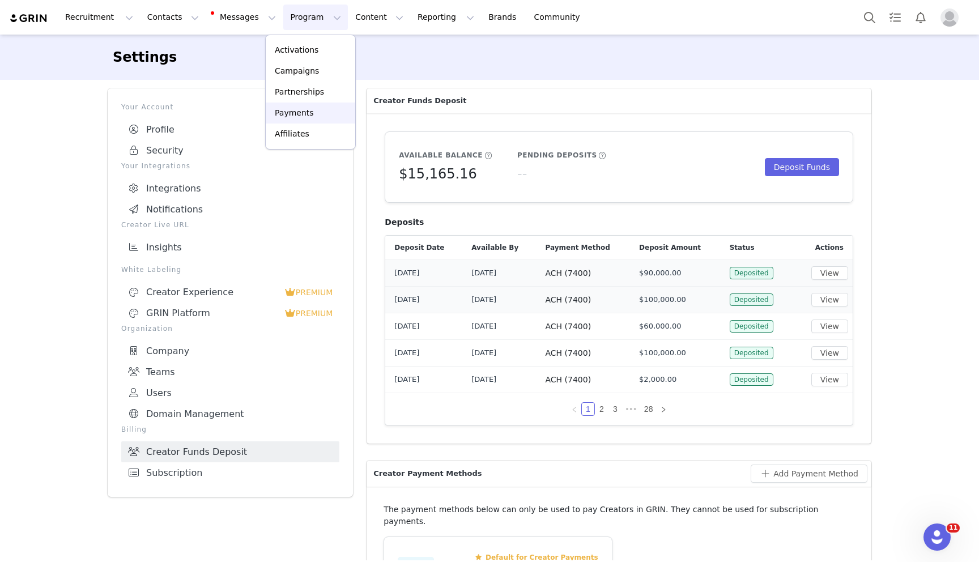
click at [290, 113] on p "Payments" at bounding box center [294, 113] width 39 height 12
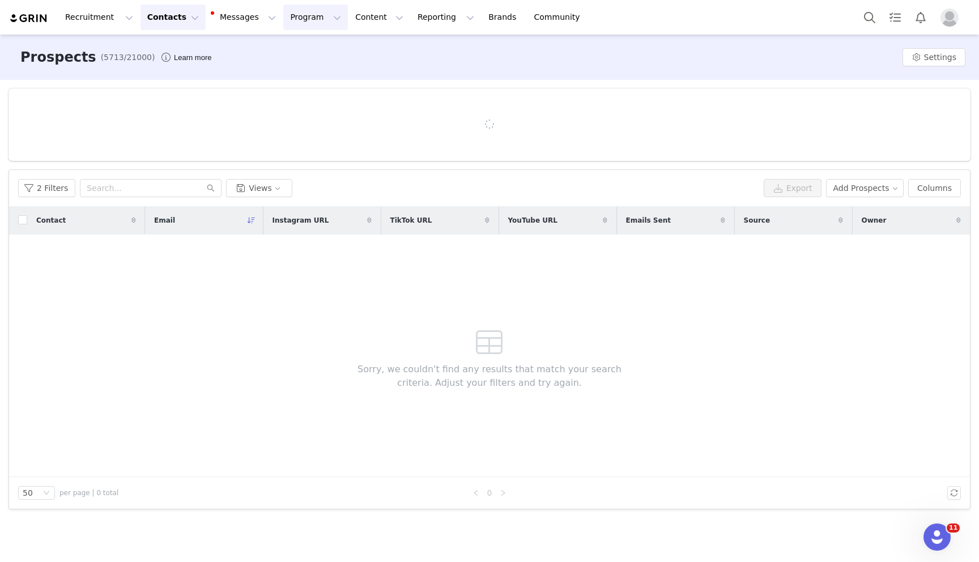
click at [299, 16] on button "Program Program" at bounding box center [315, 17] width 65 height 25
click at [301, 109] on p "Payments" at bounding box center [294, 113] width 39 height 12
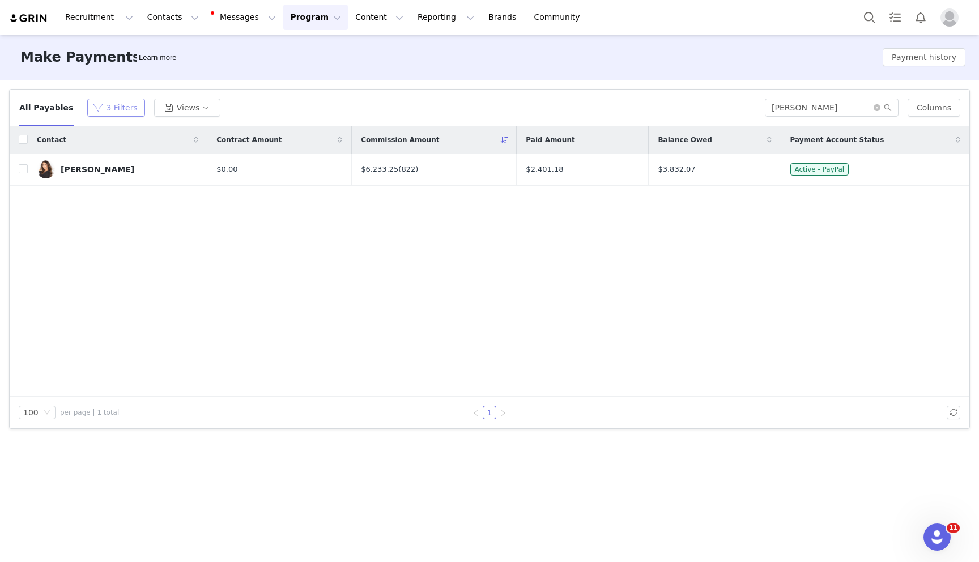
click at [109, 104] on button "3 Filters" at bounding box center [115, 108] width 57 height 18
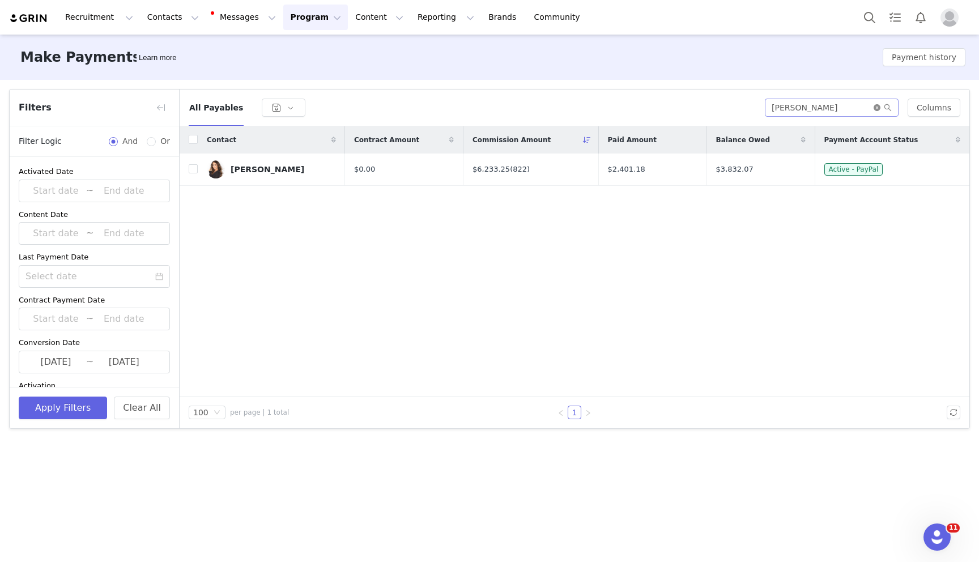
click at [879, 106] on icon "icon: close-circle" at bounding box center [877, 107] width 7 height 7
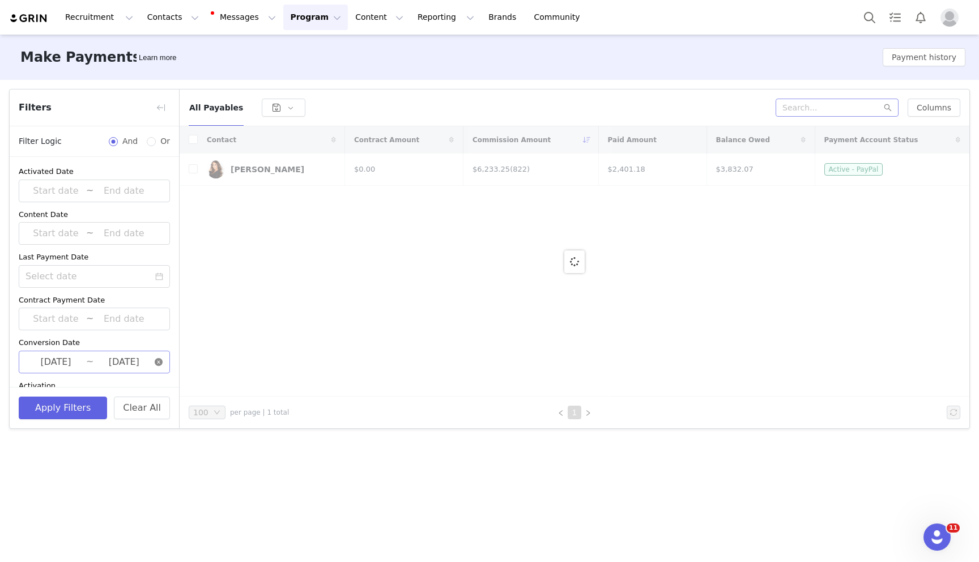
click at [159, 360] on icon "icon: close-circle" at bounding box center [159, 362] width 8 height 8
click at [105, 365] on input at bounding box center [123, 362] width 61 height 15
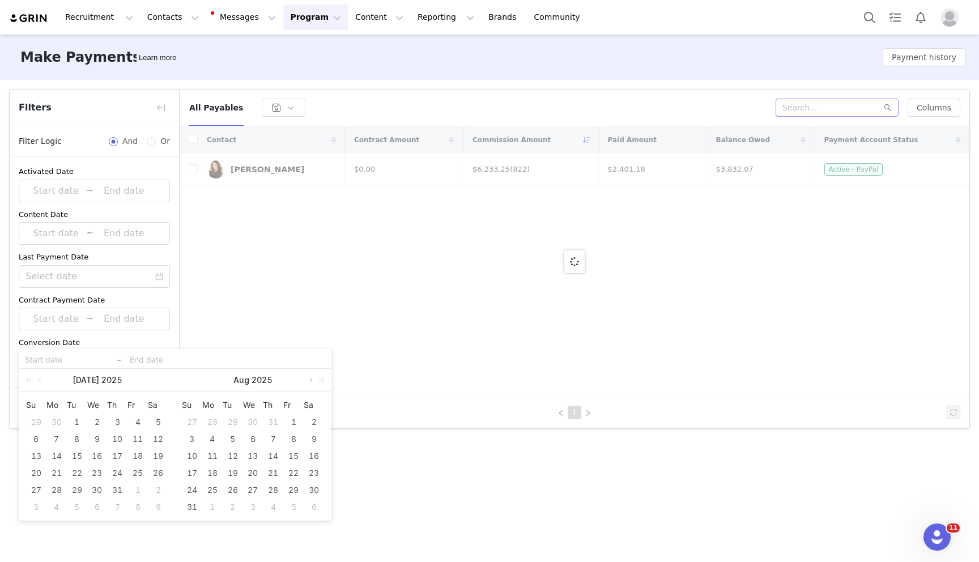
click at [309, 374] on link at bounding box center [309, 380] width 10 height 23
click at [211, 419] on div "1" at bounding box center [213, 422] width 14 height 14
type input "2025-09-01"
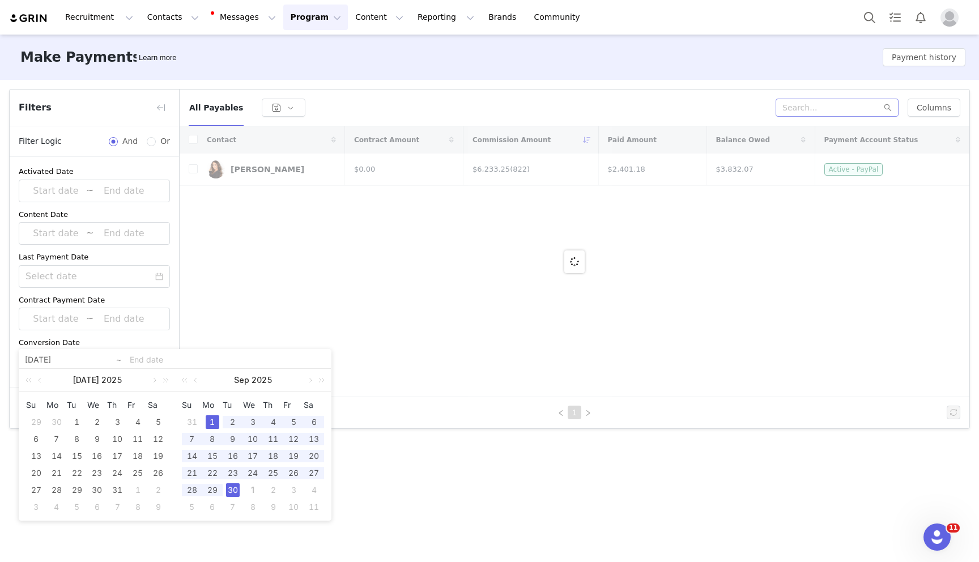
click at [233, 488] on div "30" at bounding box center [233, 490] width 14 height 14
type input "2025-09-01"
type input "2025-09-30"
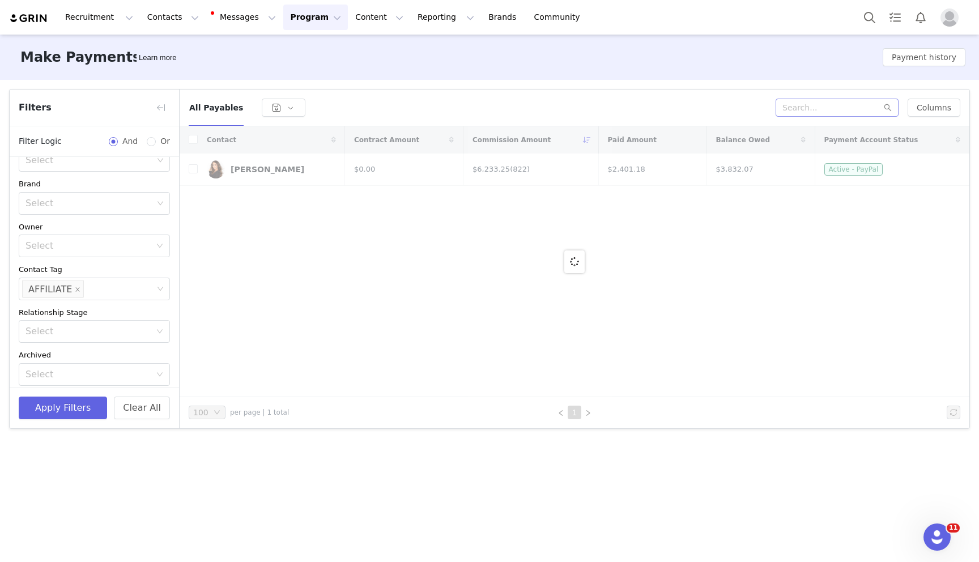
scroll to position [503, 0]
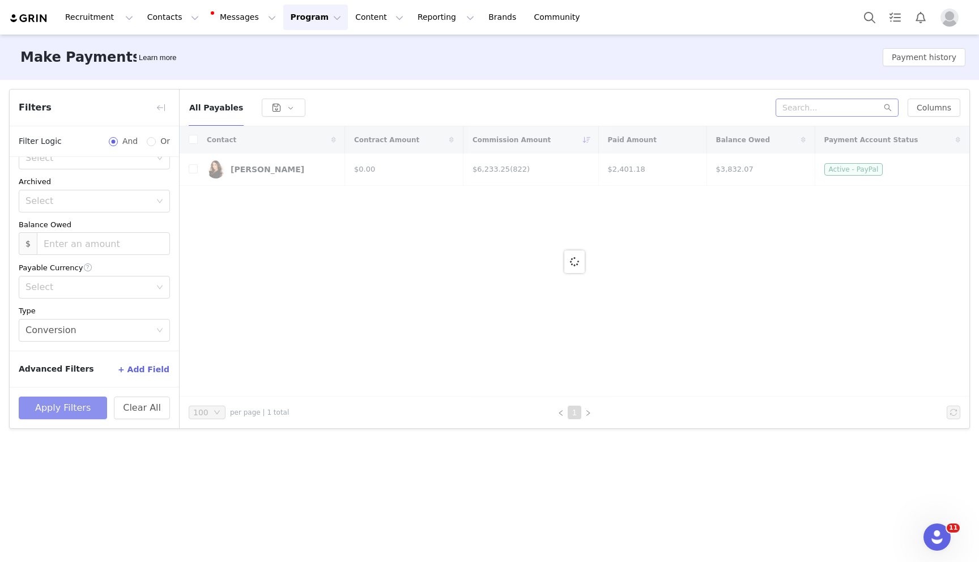
click at [78, 404] on button "Apply Filters" at bounding box center [63, 408] width 88 height 23
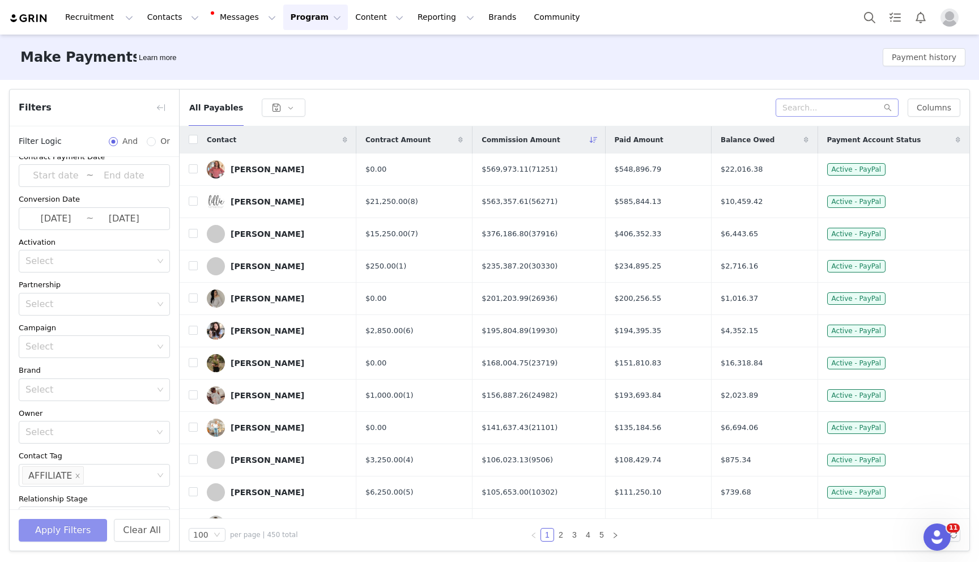
scroll to position [381, 0]
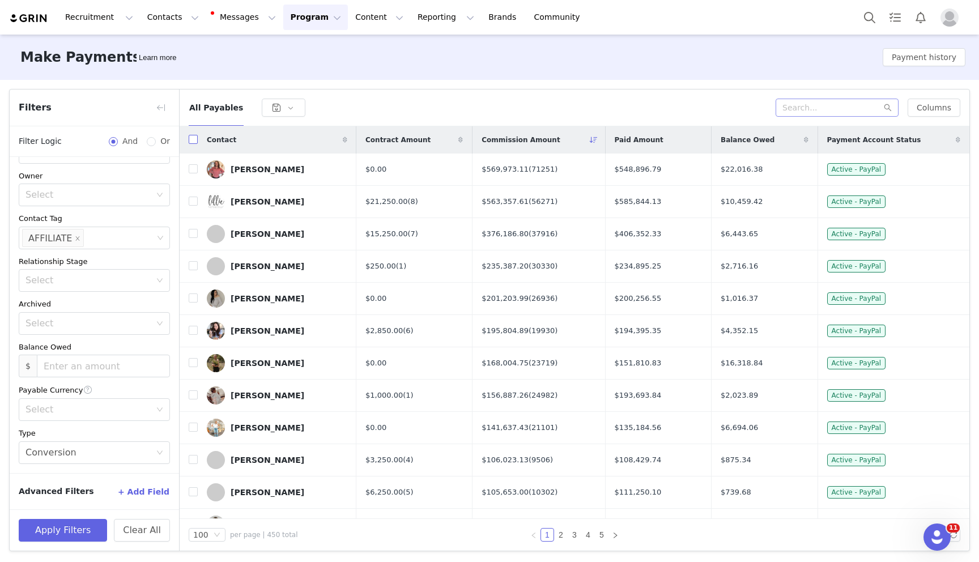
click at [192, 138] on input "checkbox" at bounding box center [193, 139] width 9 height 9
checkbox input "true"
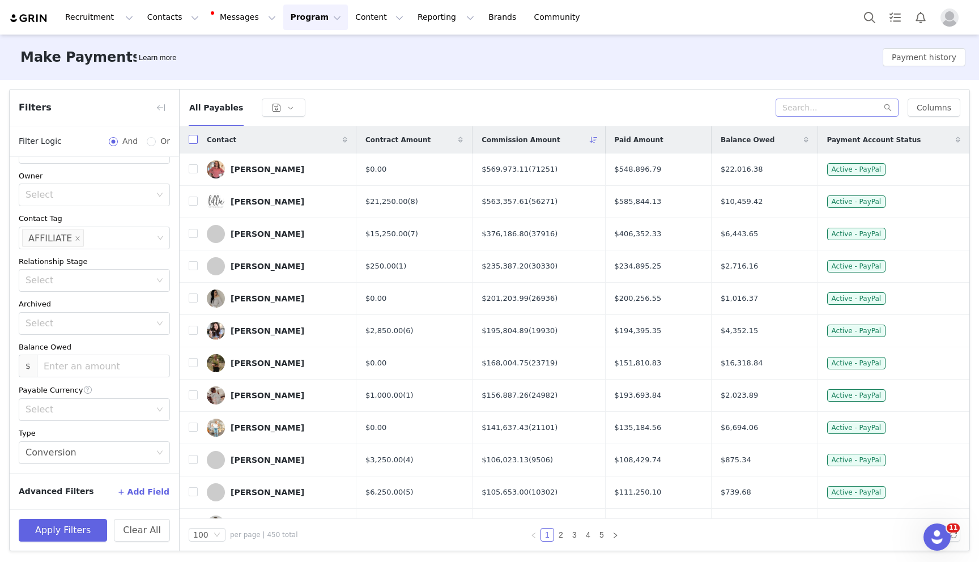
checkbox input "true"
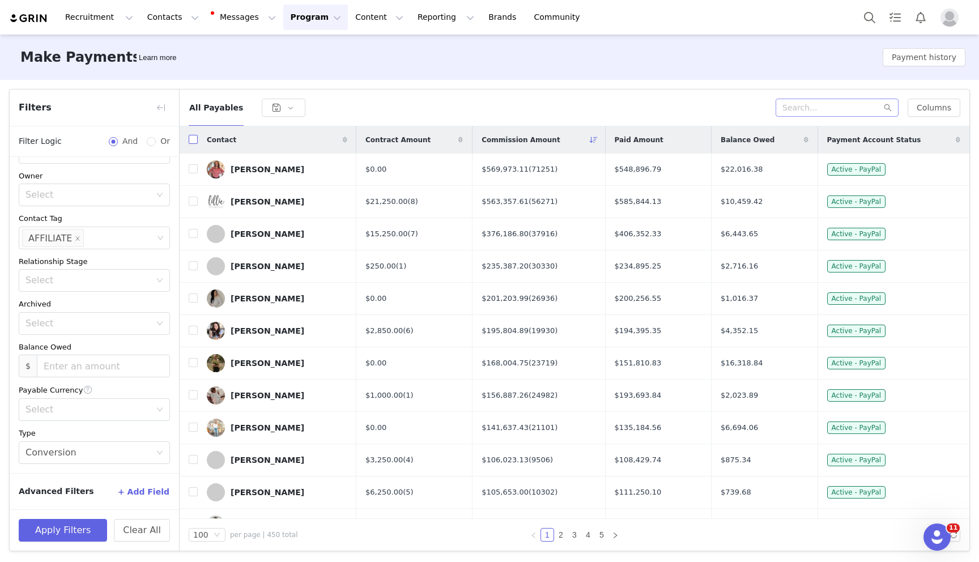
checkbox input "true"
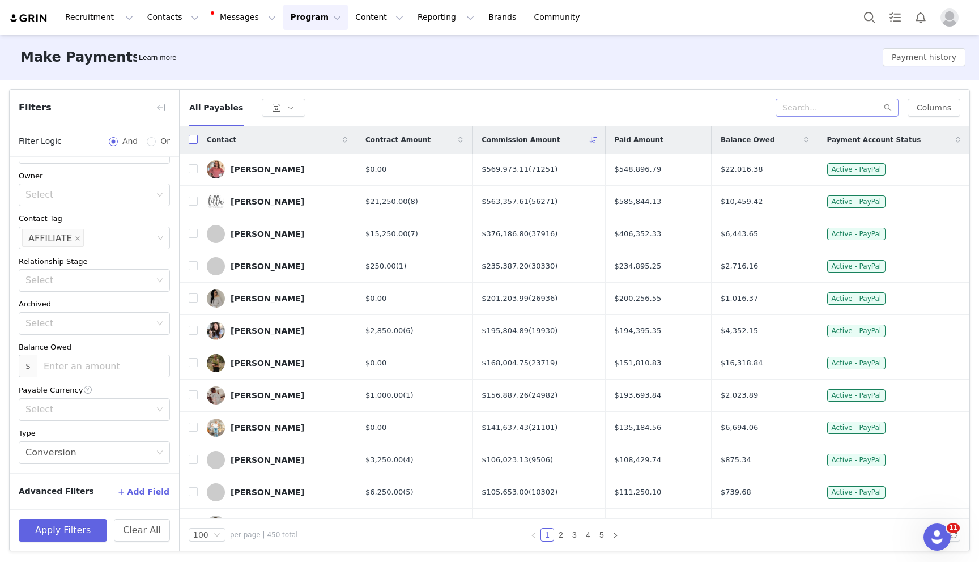
checkbox input "true"
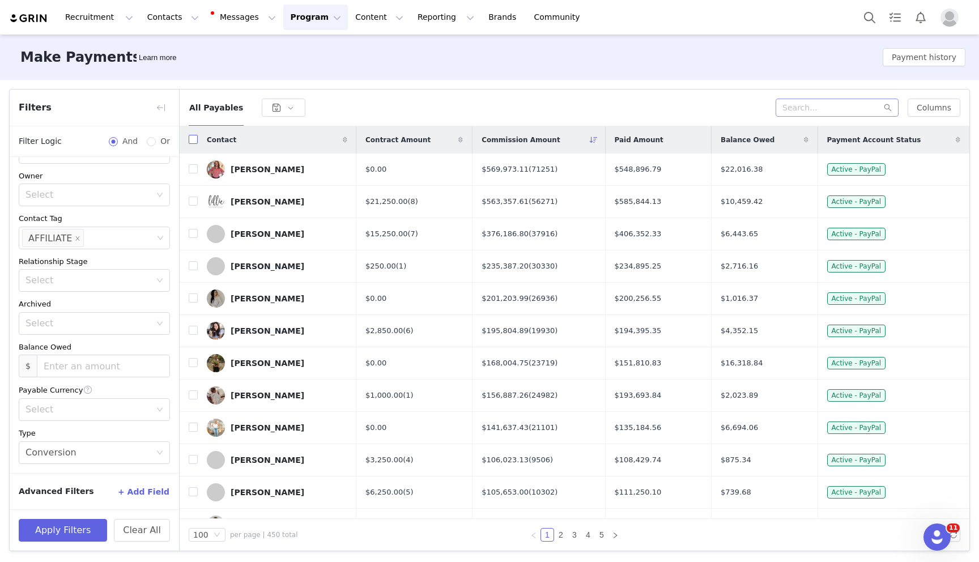
checkbox input "true"
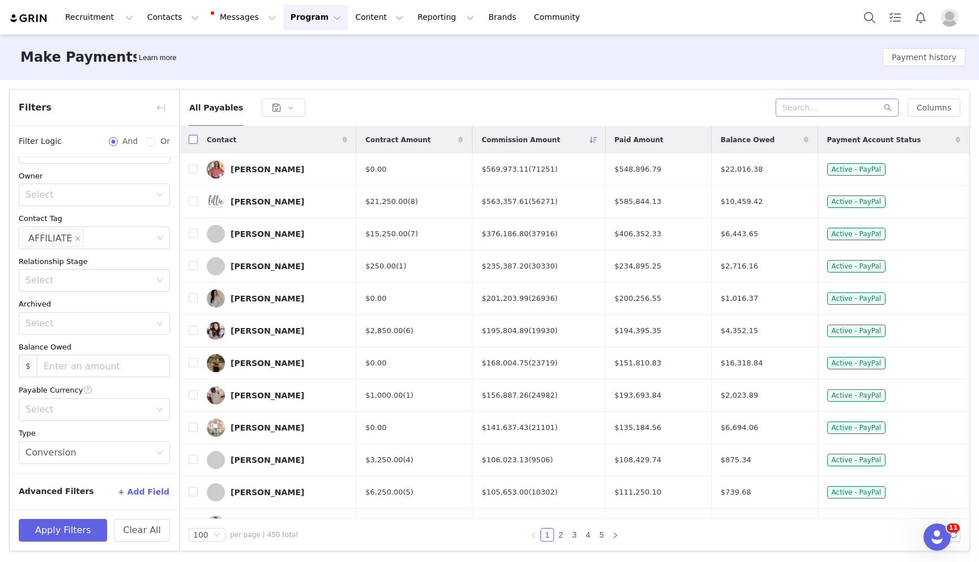
checkbox input "true"
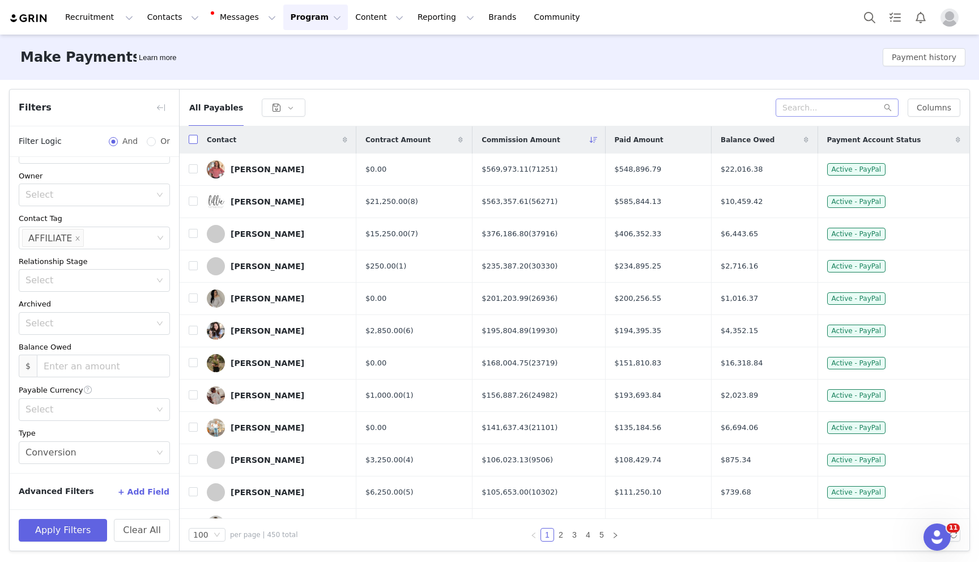
checkbox input "true"
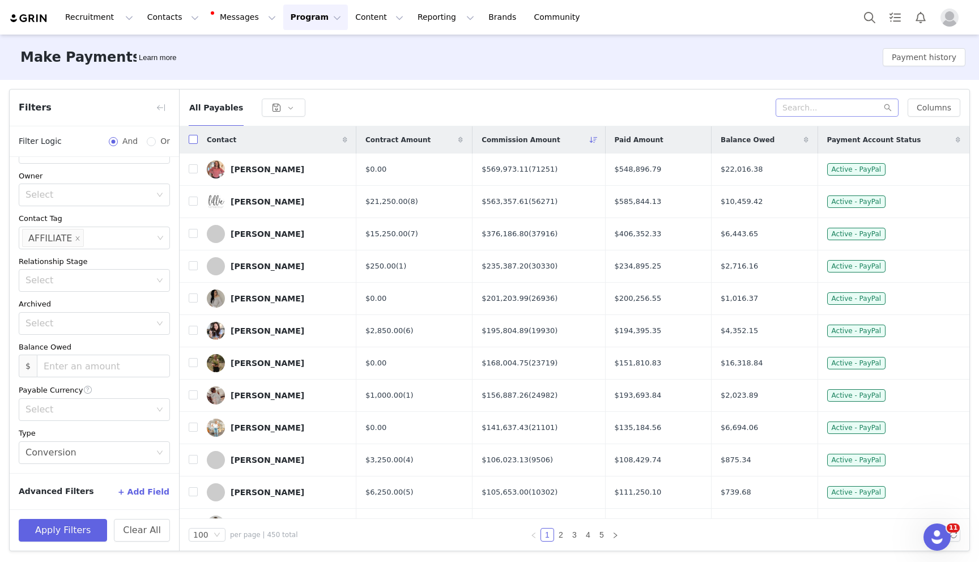
checkbox input "true"
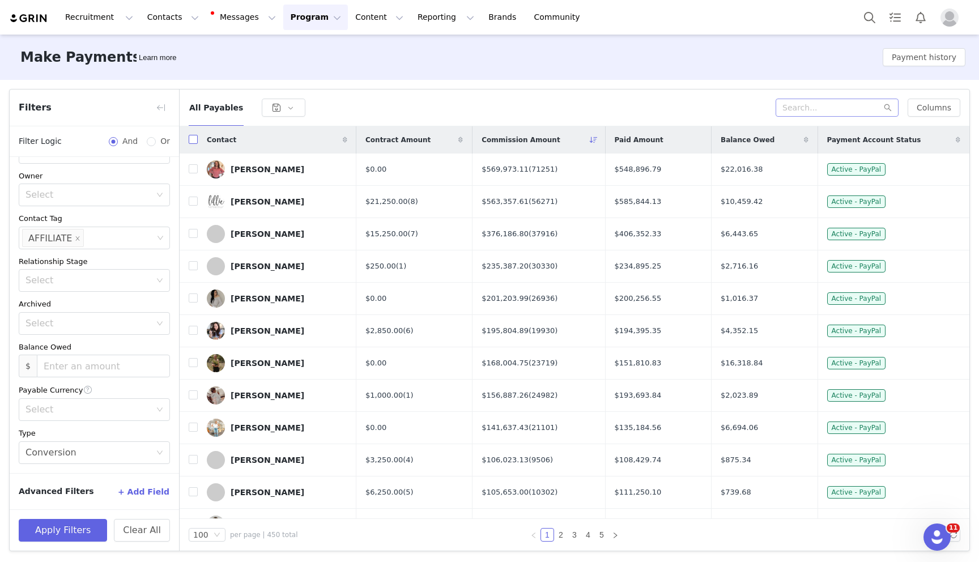
checkbox input "true"
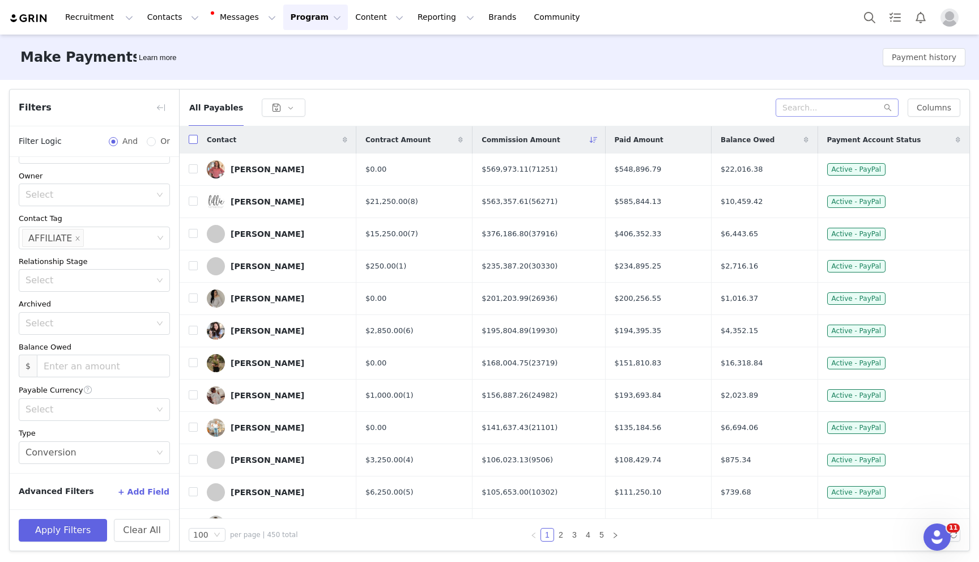
checkbox input "true"
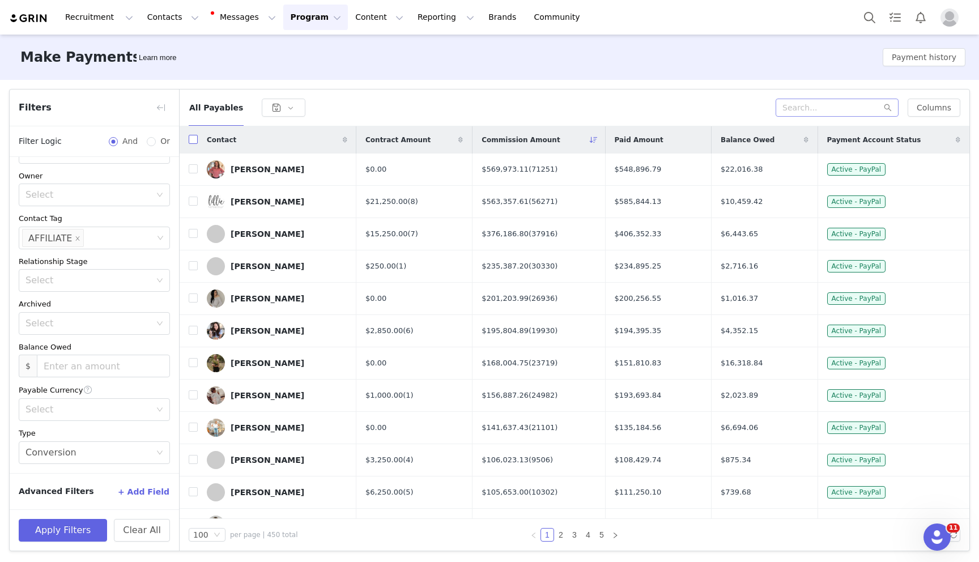
checkbox input "true"
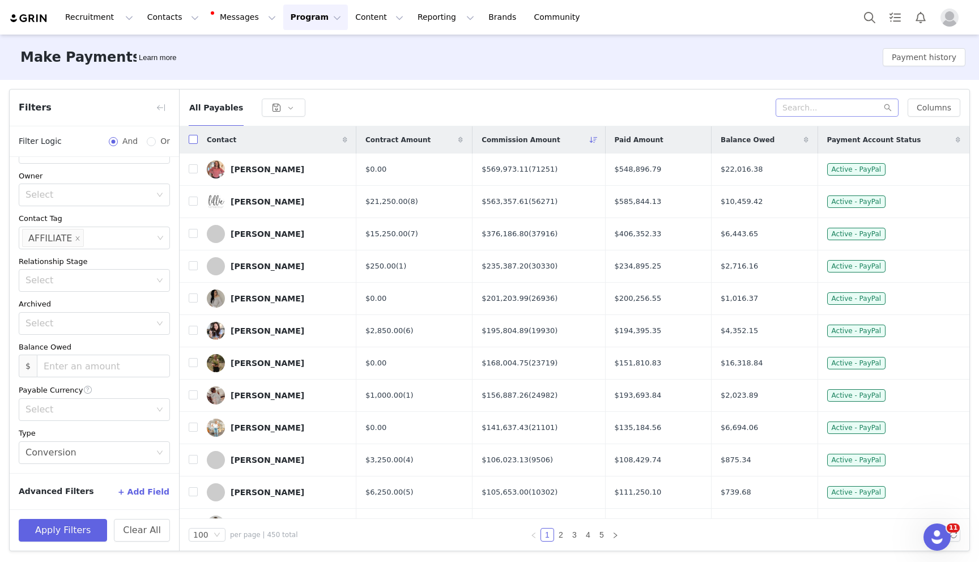
checkbox input "true"
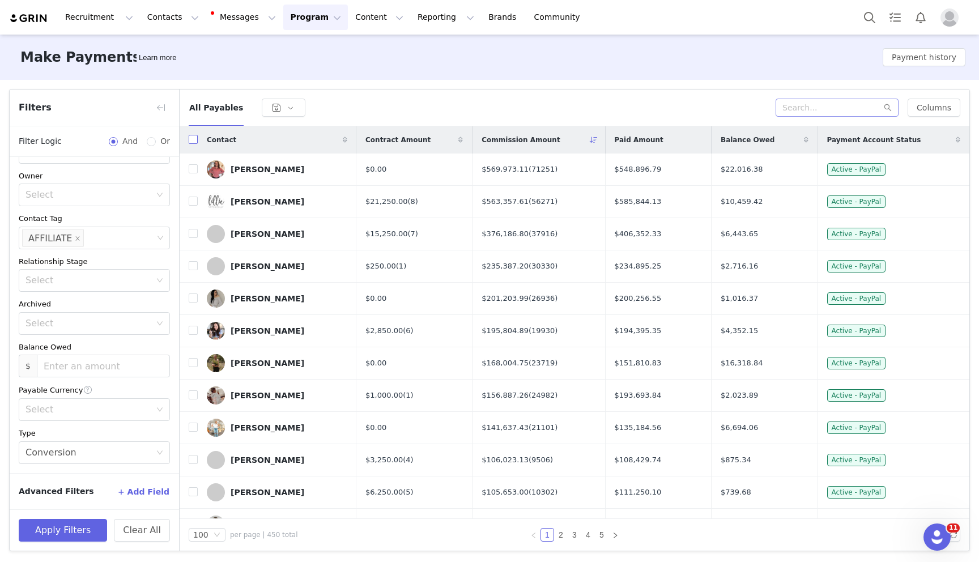
checkbox input "true"
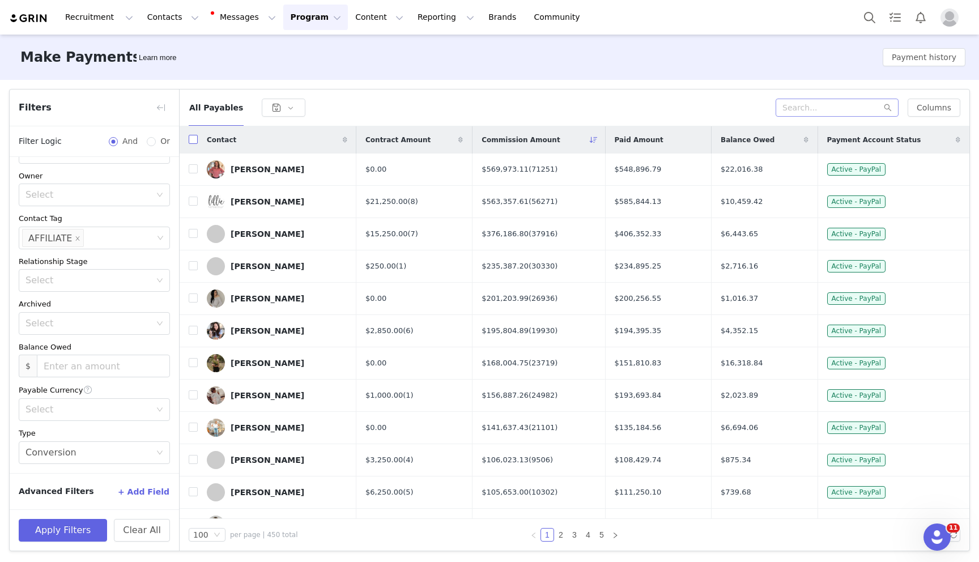
checkbox input "true"
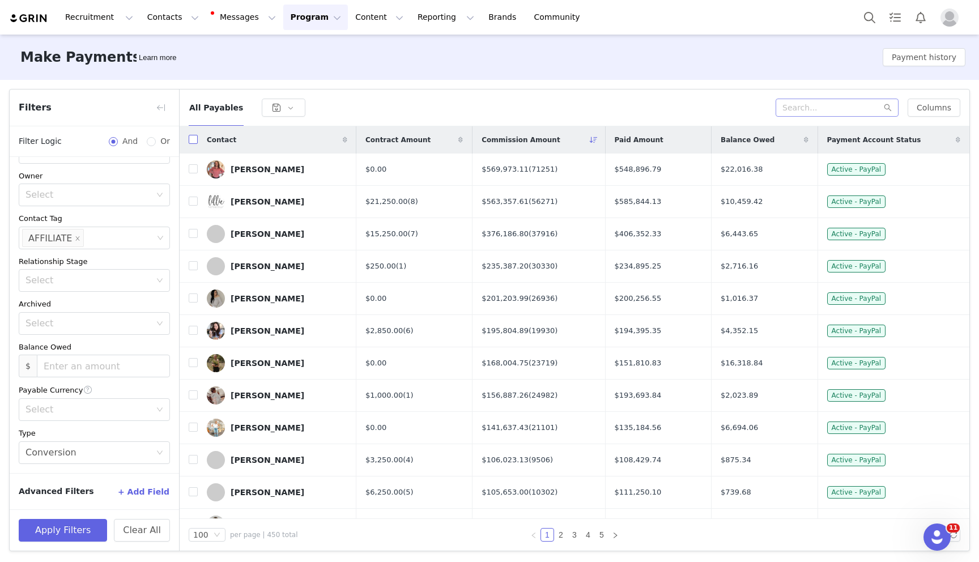
checkbox input "true"
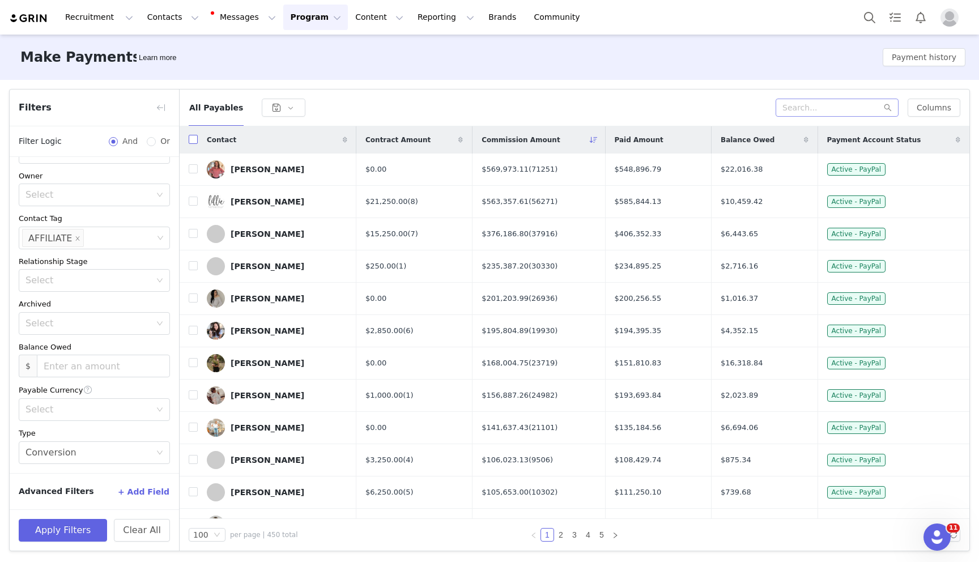
checkbox input "true"
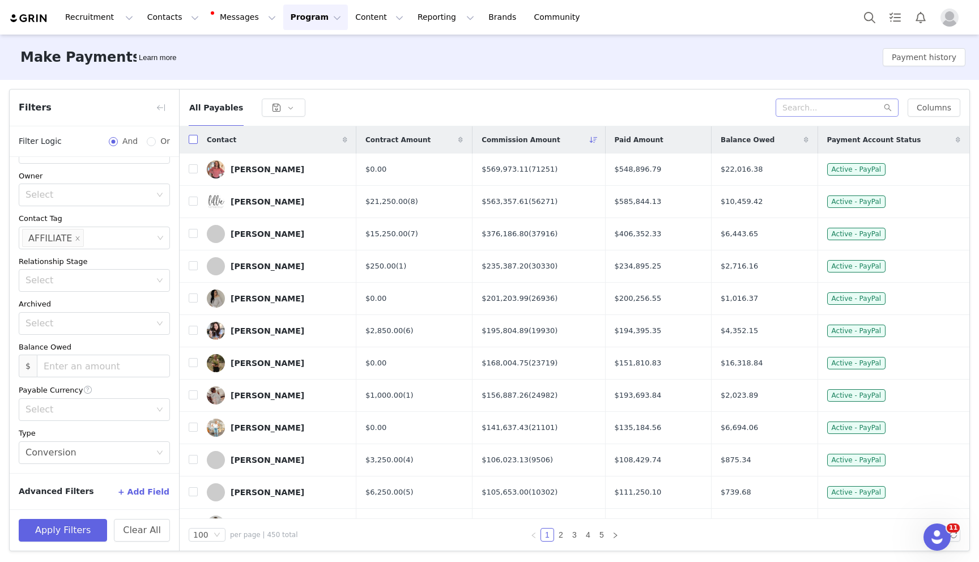
checkbox input "true"
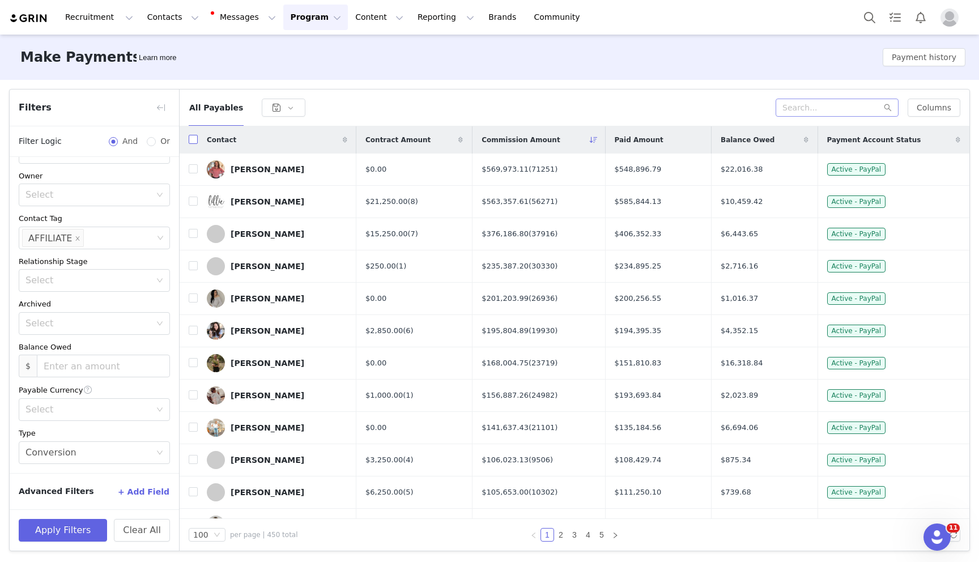
checkbox input "true"
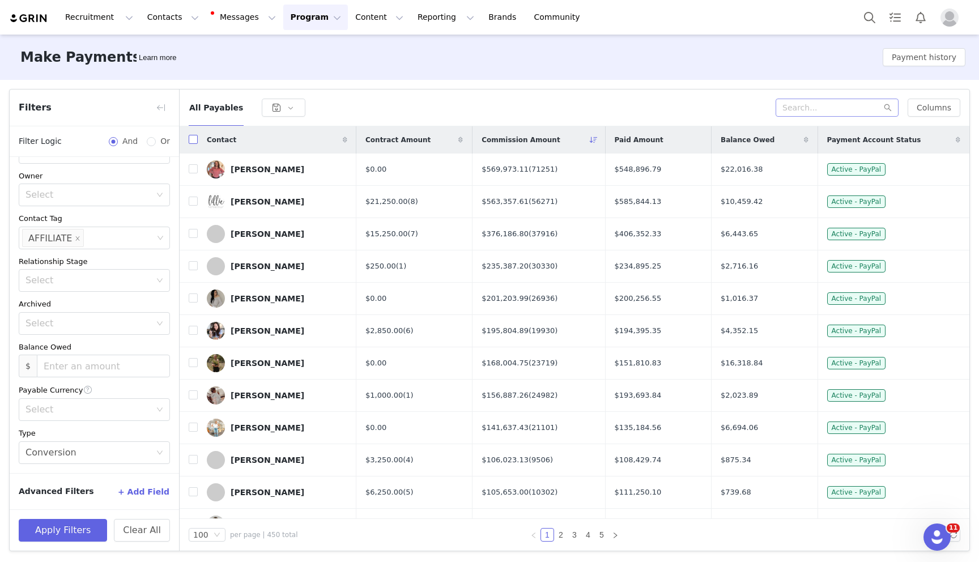
checkbox input "true"
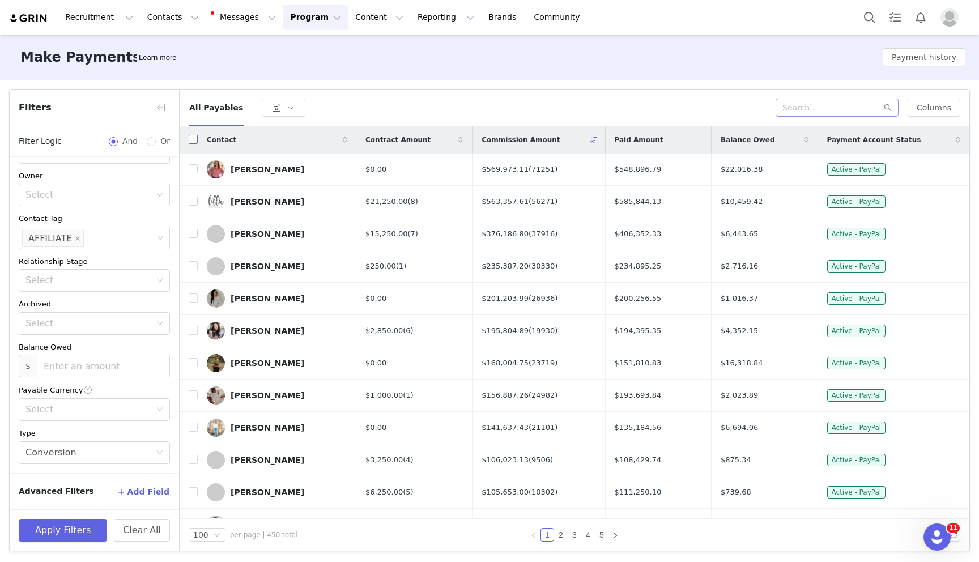
checkbox input "true"
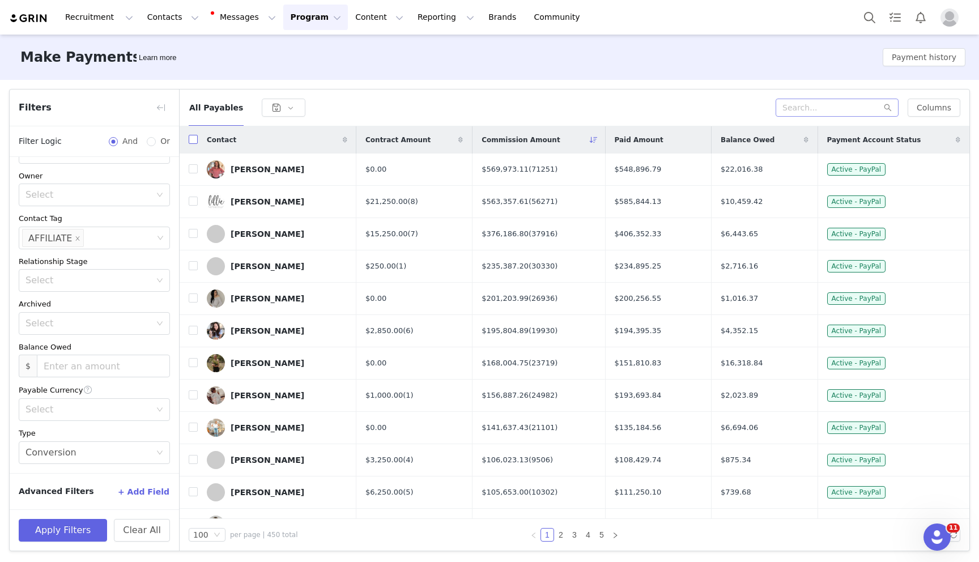
checkbox input "true"
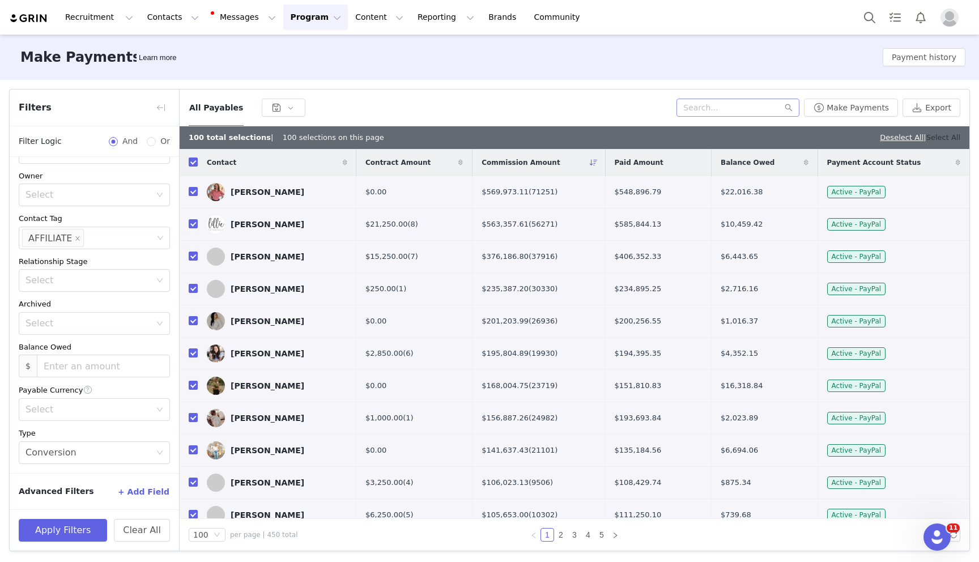
click at [948, 136] on link "Select All" at bounding box center [943, 137] width 34 height 8
click at [842, 108] on button "Make Payments" at bounding box center [851, 108] width 94 height 18
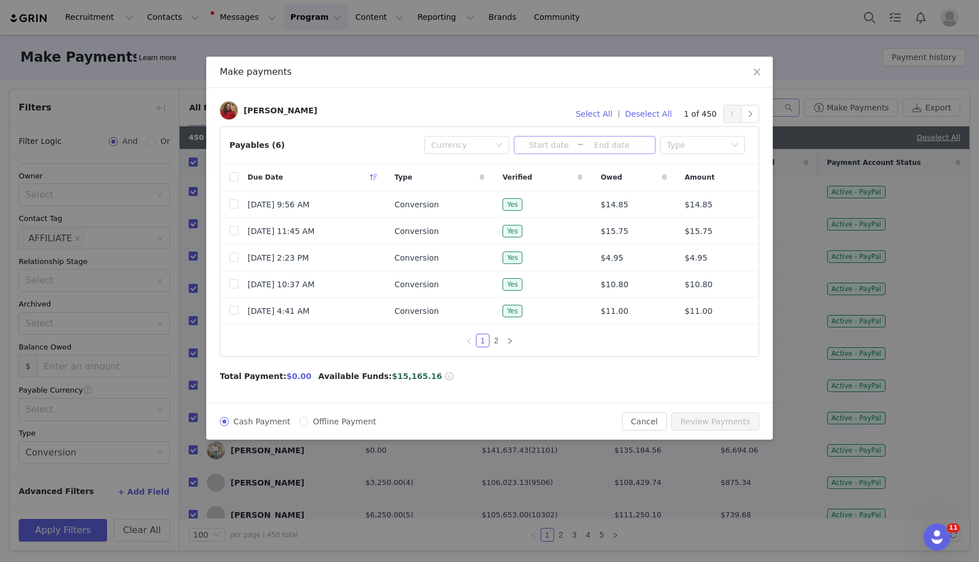
click at [555, 146] on input at bounding box center [549, 145] width 56 height 12
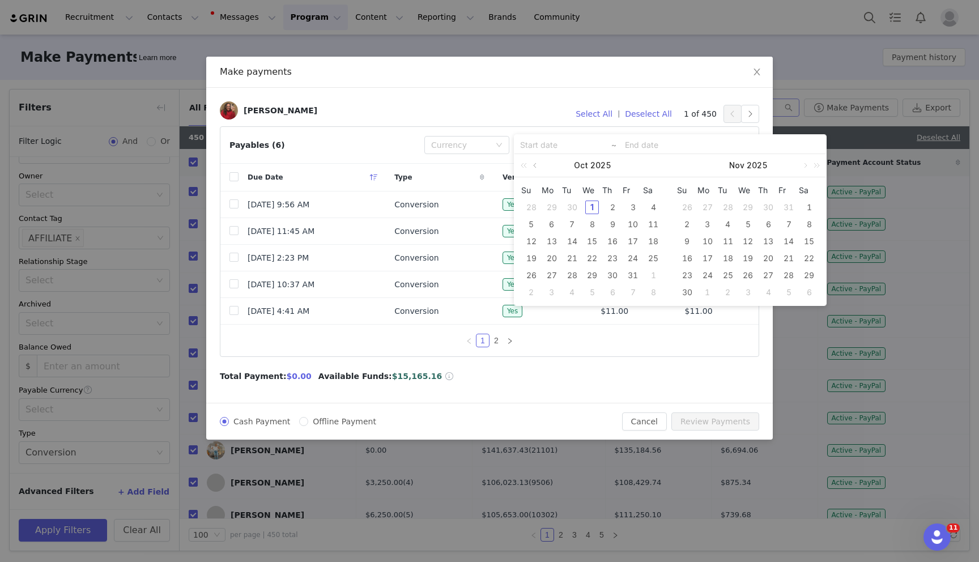
click at [537, 164] on link at bounding box center [536, 165] width 10 height 23
click at [549, 207] on div "1" at bounding box center [552, 208] width 14 height 14
type input "2025-09-01"
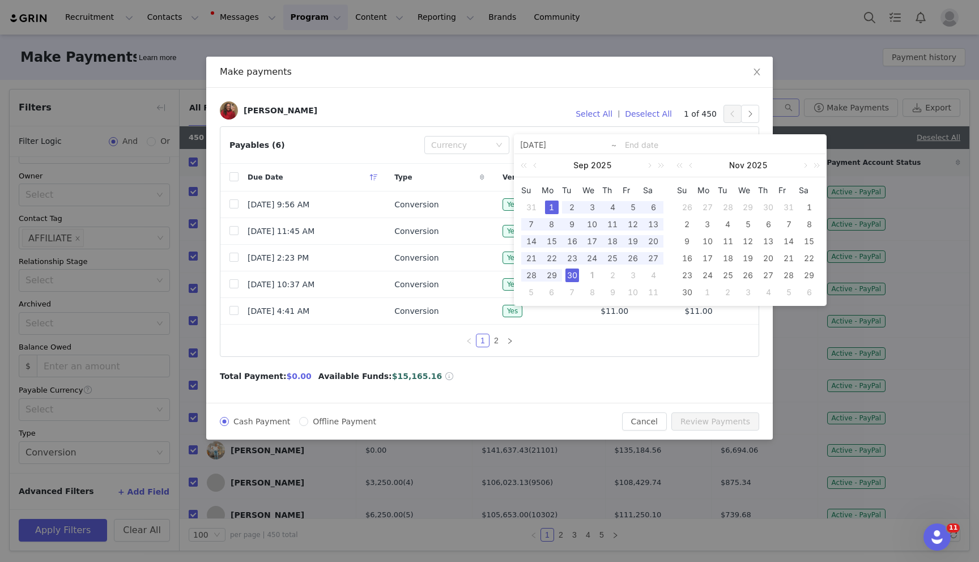
click at [572, 275] on div "30" at bounding box center [572, 276] width 14 height 14
type input "2025-09-01"
type input "2025-09-30"
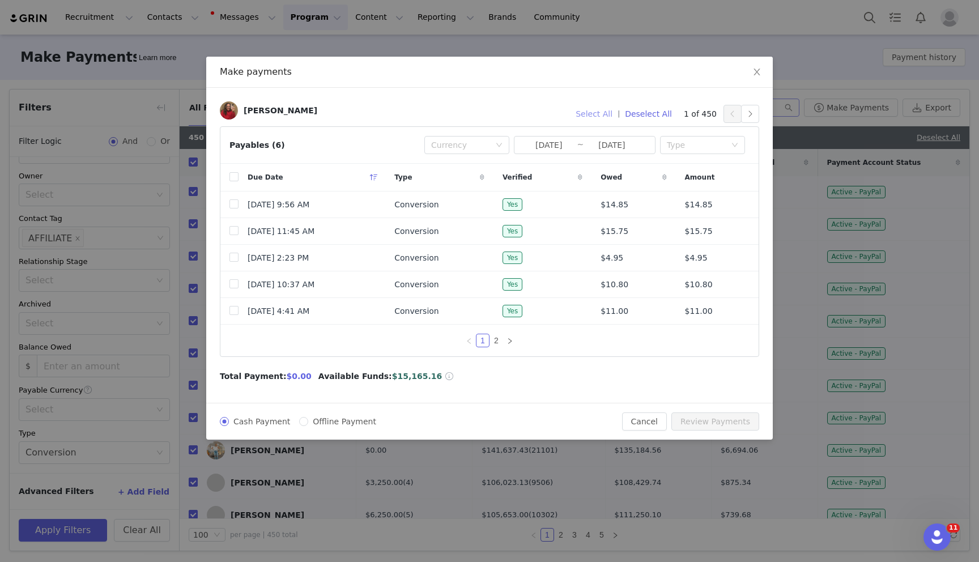
click at [609, 113] on button "Select All" at bounding box center [594, 114] width 47 height 18
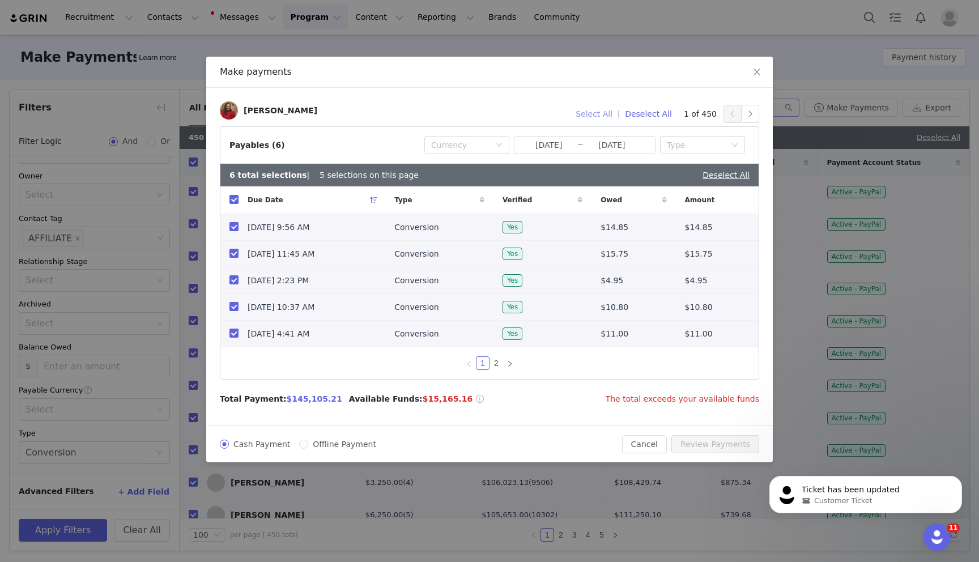
scroll to position [0, 0]
click at [756, 67] on icon "icon: close" at bounding box center [756, 71] width 9 height 9
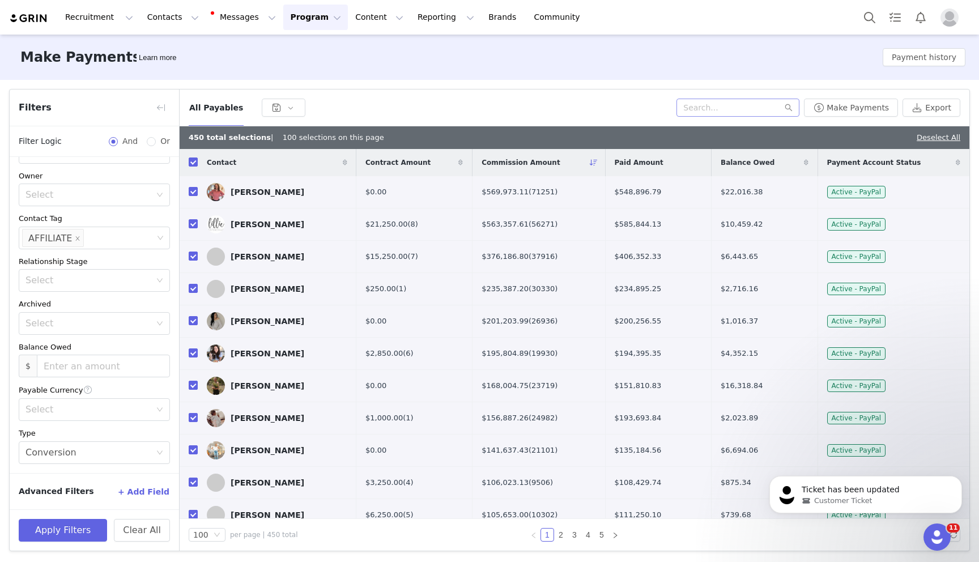
click at [948, 19] on img "Profile" at bounding box center [950, 17] width 18 height 18
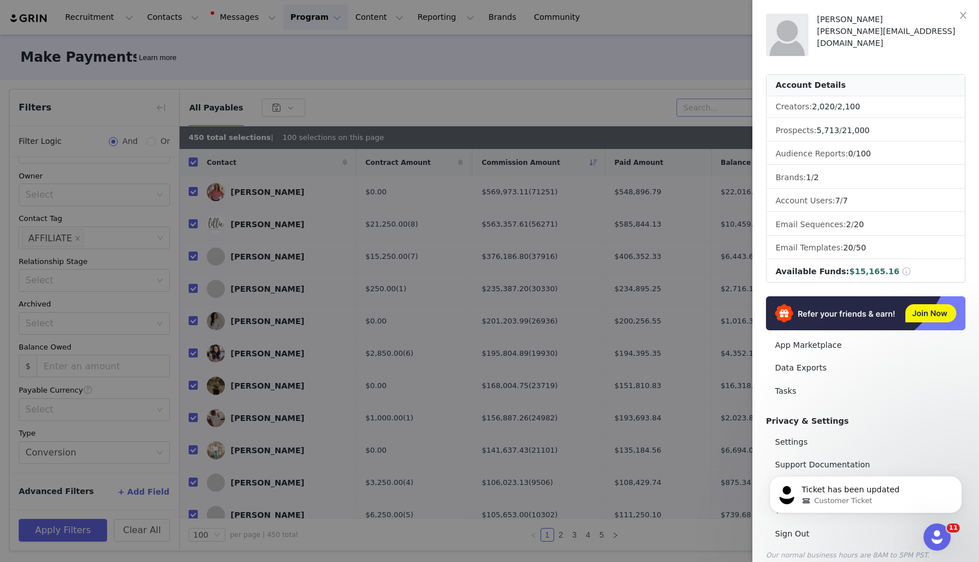
scroll to position [12, 0]
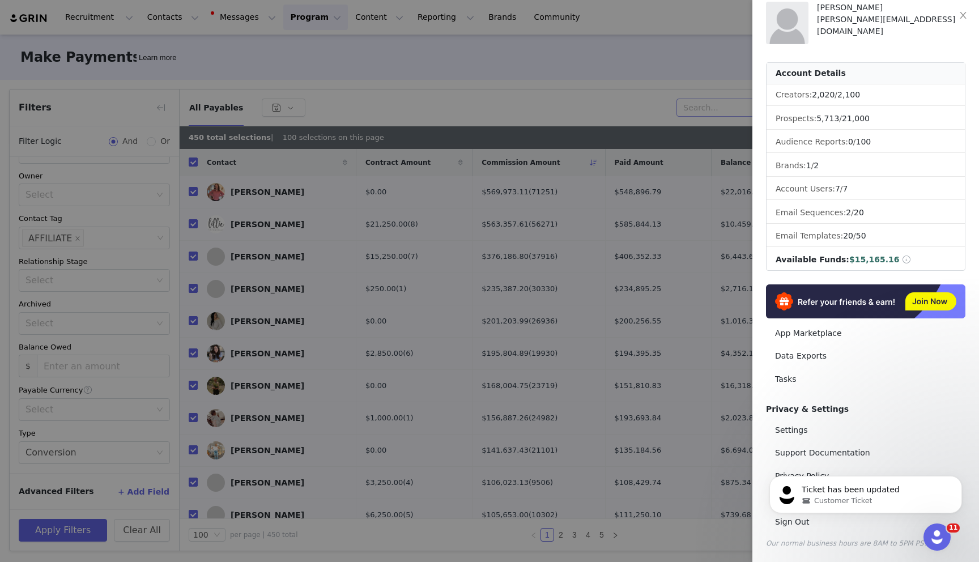
click at [801, 429] on div "Ticket has been updated Customer Ticket" at bounding box center [865, 443] width 209 height 142
click at [811, 429] on div "Ticket has been updated Customer Ticket" at bounding box center [865, 443] width 209 height 142
click at [960, 479] on icon "Dismiss notification" at bounding box center [959, 479] width 6 height 6
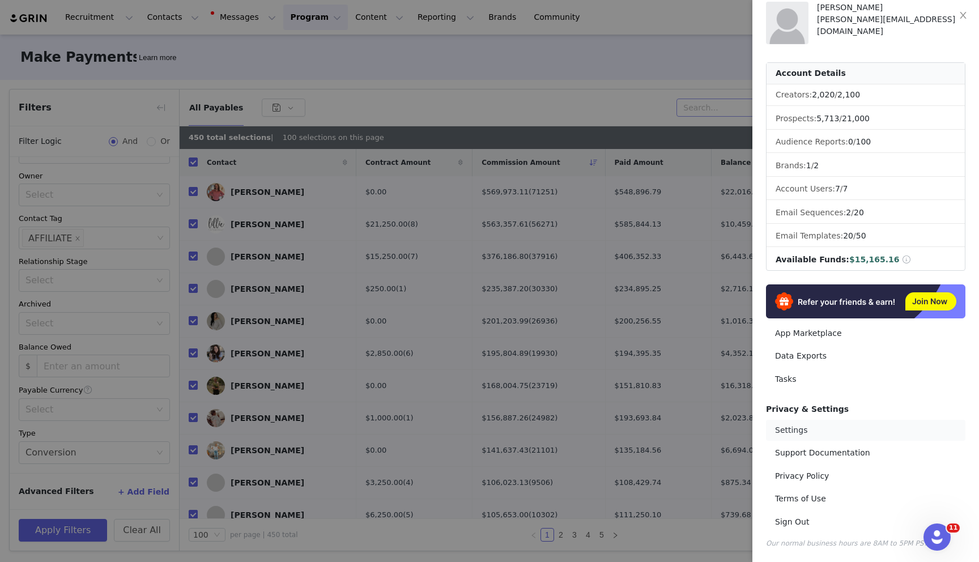
click at [788, 425] on link "Settings" at bounding box center [865, 430] width 199 height 21
select select "America/Denver"
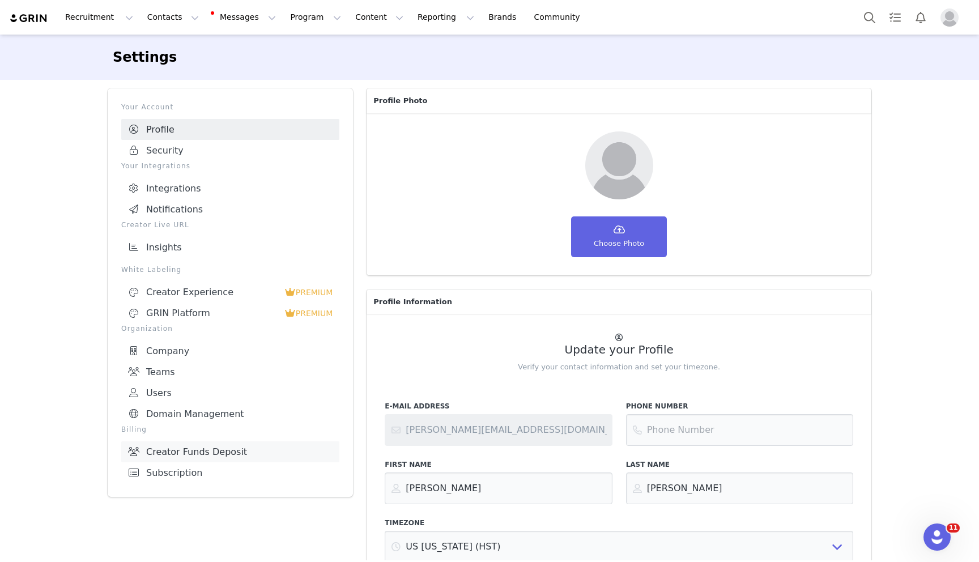
click at [267, 450] on link "Creator Funds Deposit" at bounding box center [230, 451] width 218 height 21
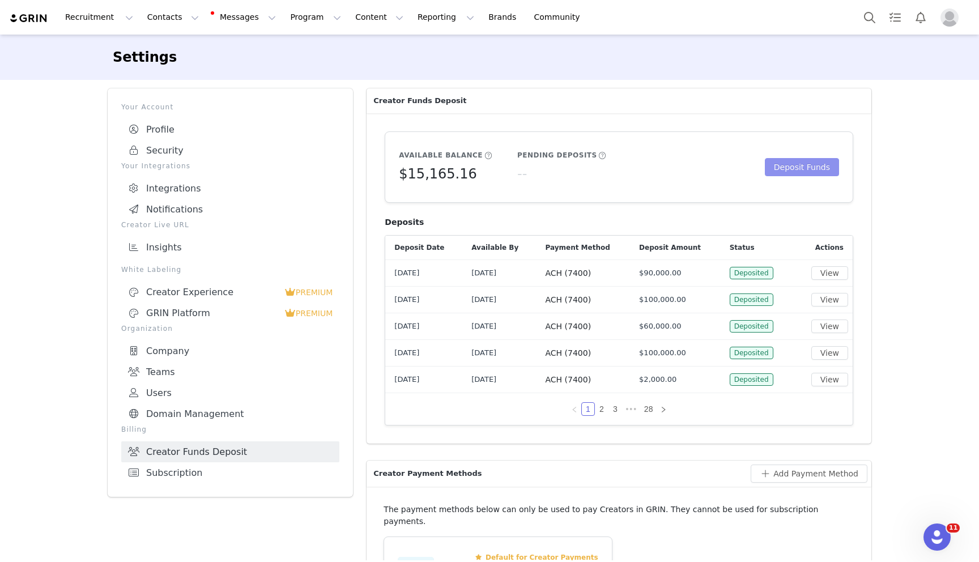
click at [786, 169] on button "Deposit Funds" at bounding box center [802, 167] width 74 height 18
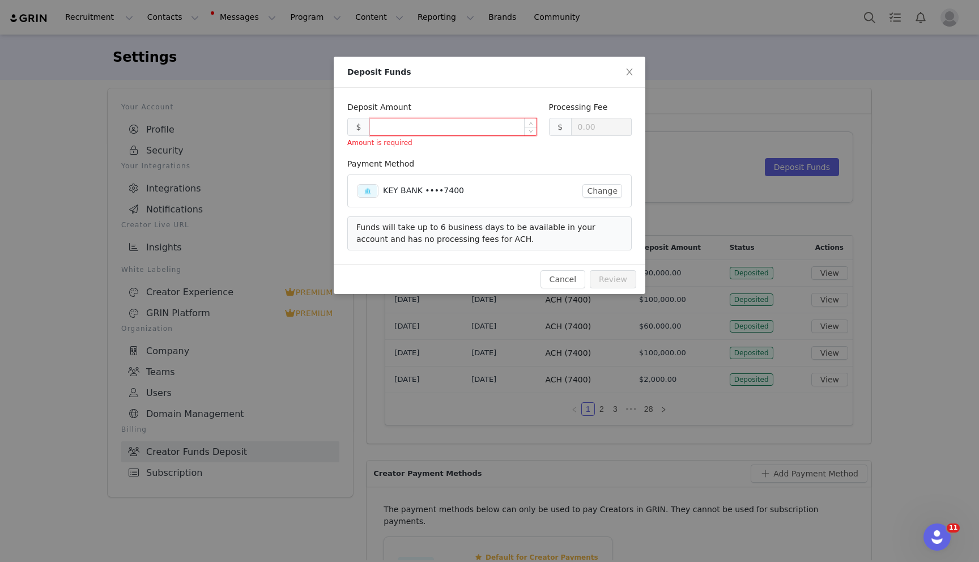
click at [441, 125] on input at bounding box center [453, 126] width 167 height 17
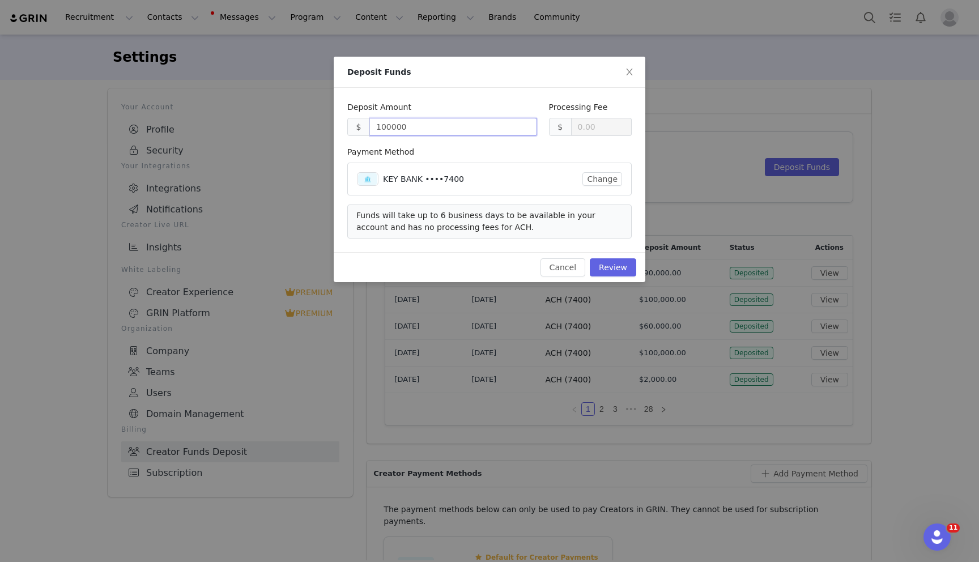
type input "100000.00"
click at [493, 155] on div "Payment Method" at bounding box center [489, 154] width 284 height 16
click at [614, 269] on button "Review" at bounding box center [613, 267] width 46 height 18
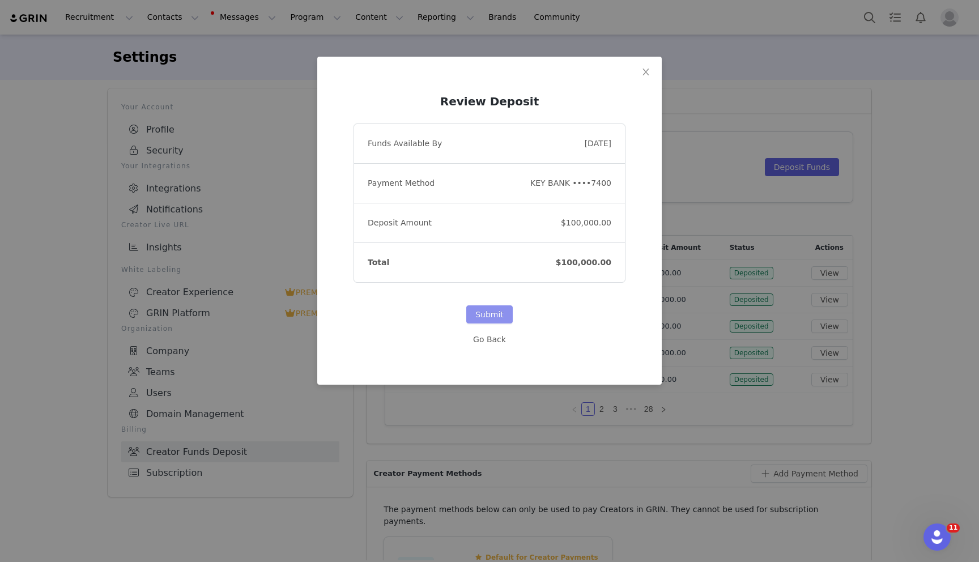
click at [488, 314] on button "Submit" at bounding box center [489, 314] width 46 height 18
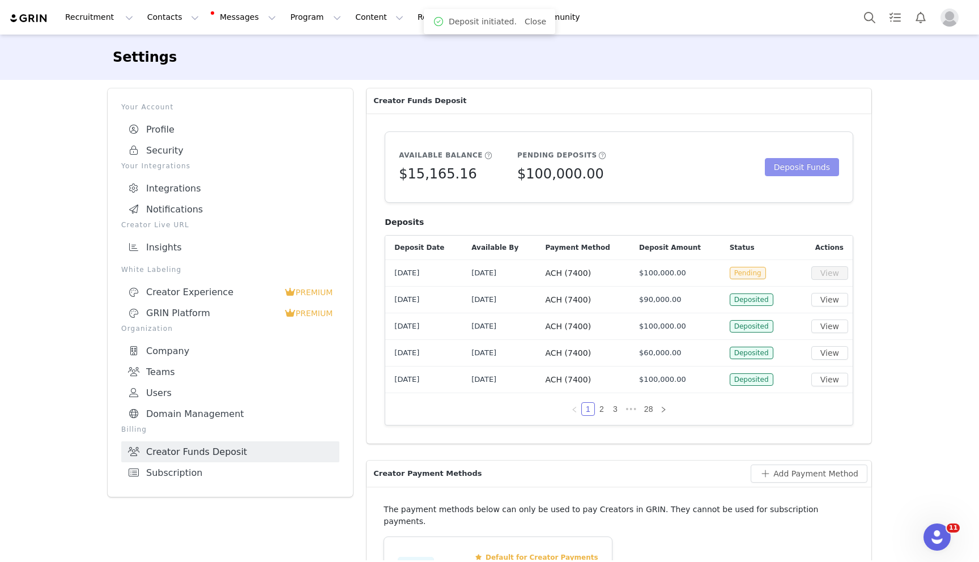
click at [797, 169] on button "Deposit Funds" at bounding box center [802, 167] width 74 height 18
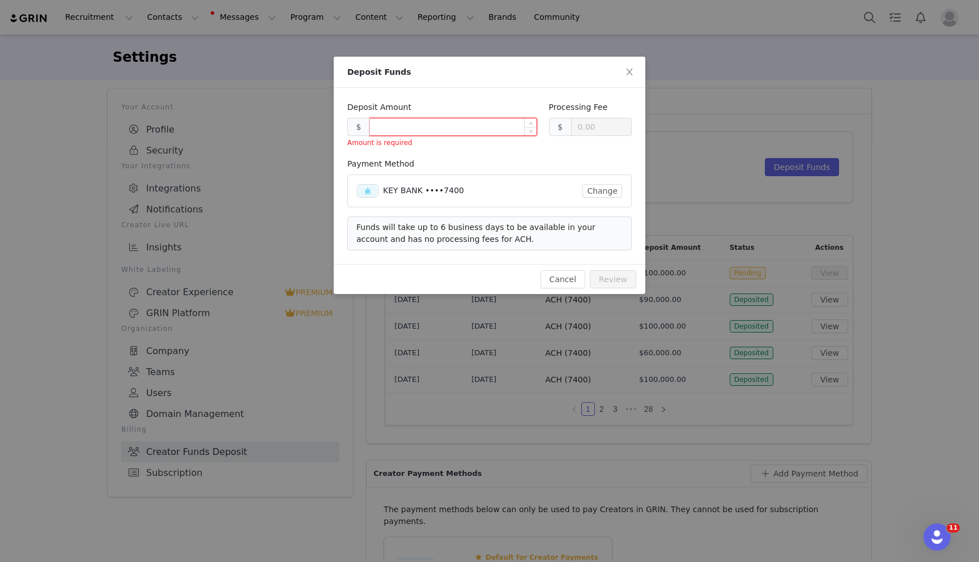
click at [429, 131] on input at bounding box center [453, 126] width 167 height 17
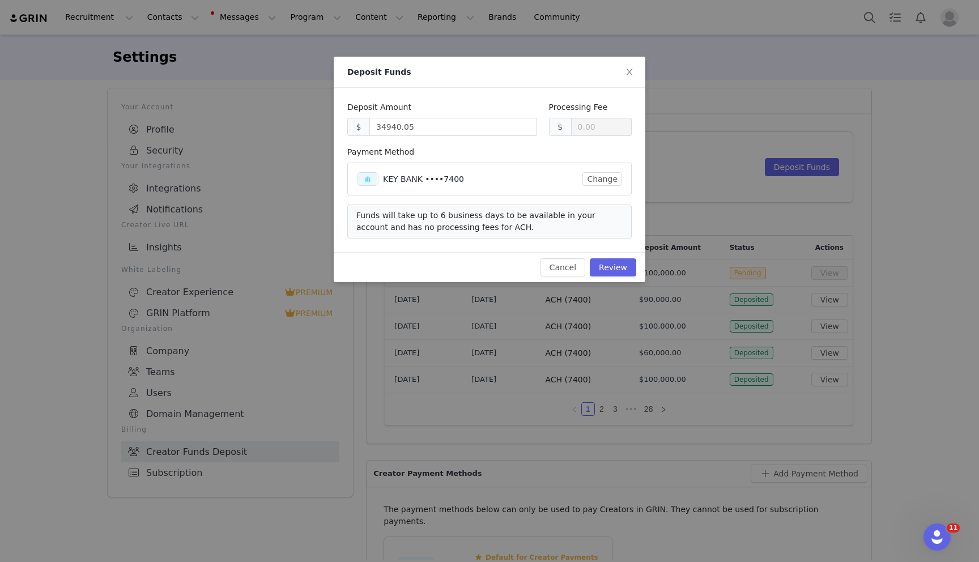
click at [511, 98] on div "Deposit Amount $ 34940.05 Processing Fee $ 0.00 Payment Method KEY BANK ••••740…" at bounding box center [490, 170] width 312 height 164
click at [431, 126] on input "34940.05" at bounding box center [453, 126] width 167 height 17
type input "35000.00"
click at [453, 107] on div "Deposit Amount" at bounding box center [442, 109] width 190 height 16
click at [622, 267] on button "Review" at bounding box center [613, 267] width 46 height 18
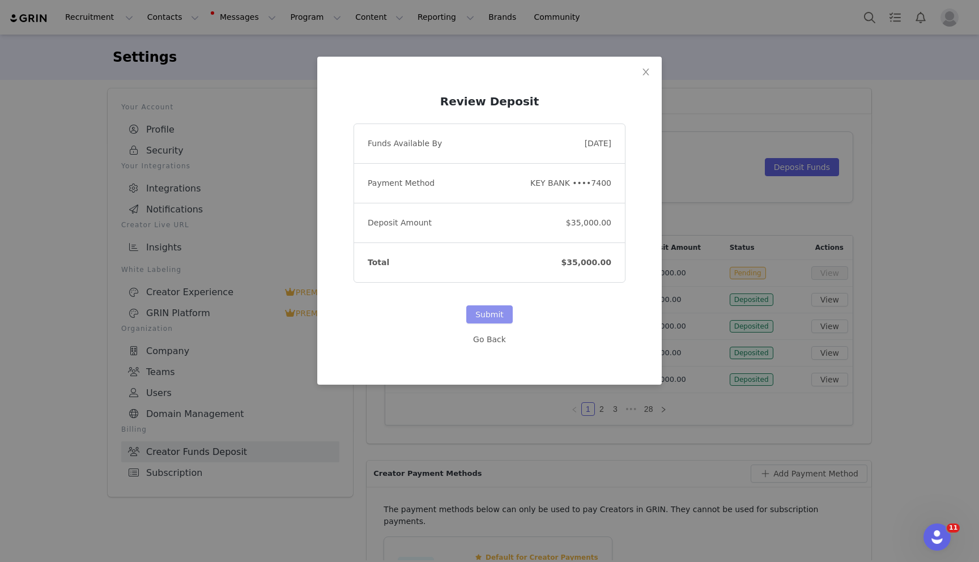
click at [490, 314] on button "Submit" at bounding box center [489, 314] width 46 height 18
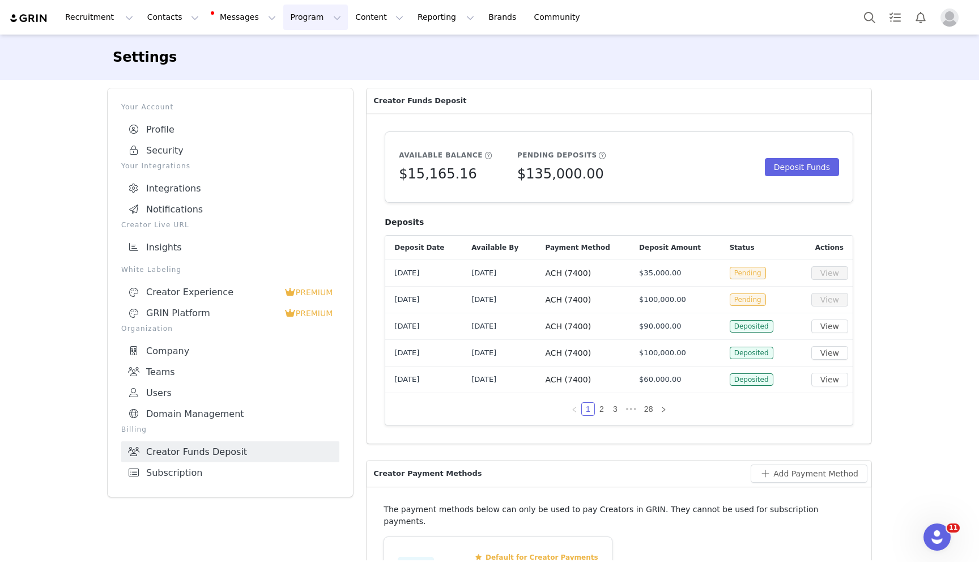
click at [287, 19] on button "Program Program" at bounding box center [315, 17] width 65 height 25
click at [297, 53] on p "Activations" at bounding box center [297, 50] width 44 height 12
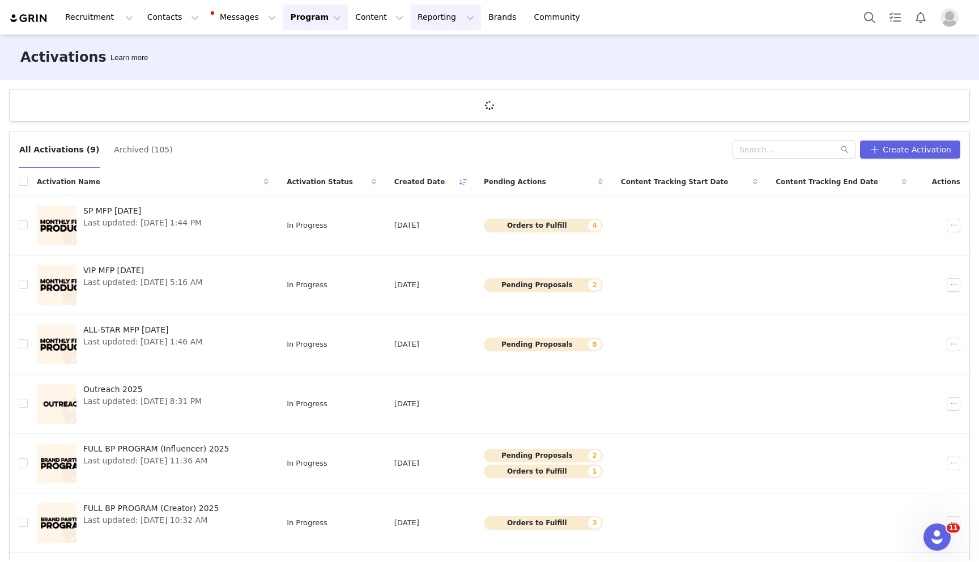
click at [423, 20] on button "Reporting Reporting" at bounding box center [446, 17] width 70 height 25
click at [423, 77] on link "Report Builder" at bounding box center [427, 71] width 90 height 21
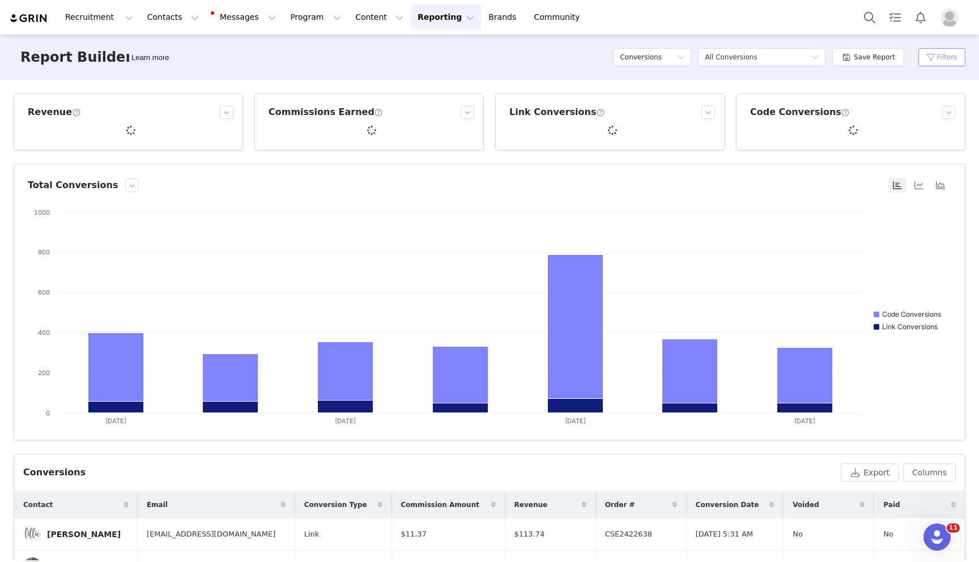
click at [933, 58] on button "Filters" at bounding box center [941, 57] width 47 height 18
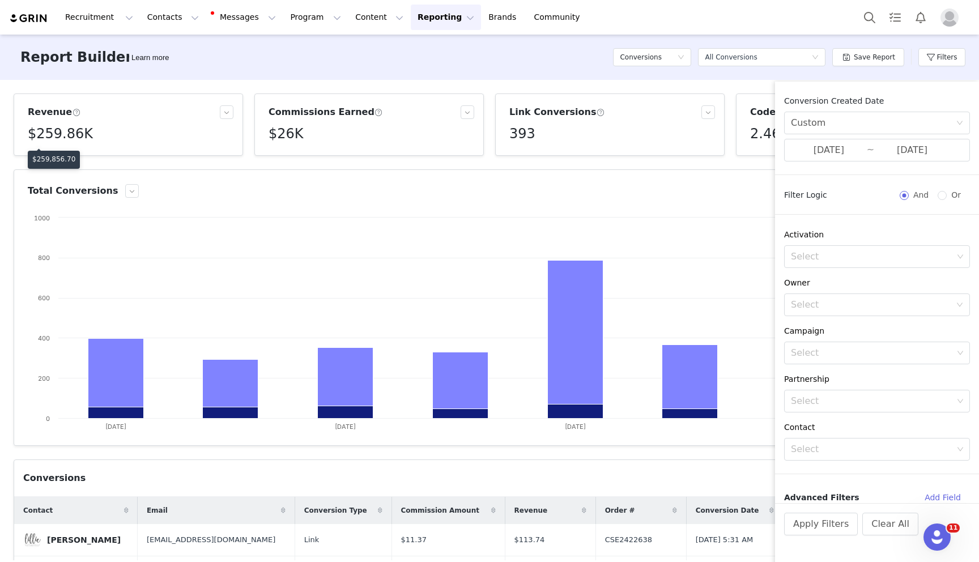
click at [54, 160] on p "$259,856.70" at bounding box center [53, 159] width 43 height 10
copy p "$259,856.70"
click at [291, 136] on h5 "$26K" at bounding box center [286, 134] width 35 height 20
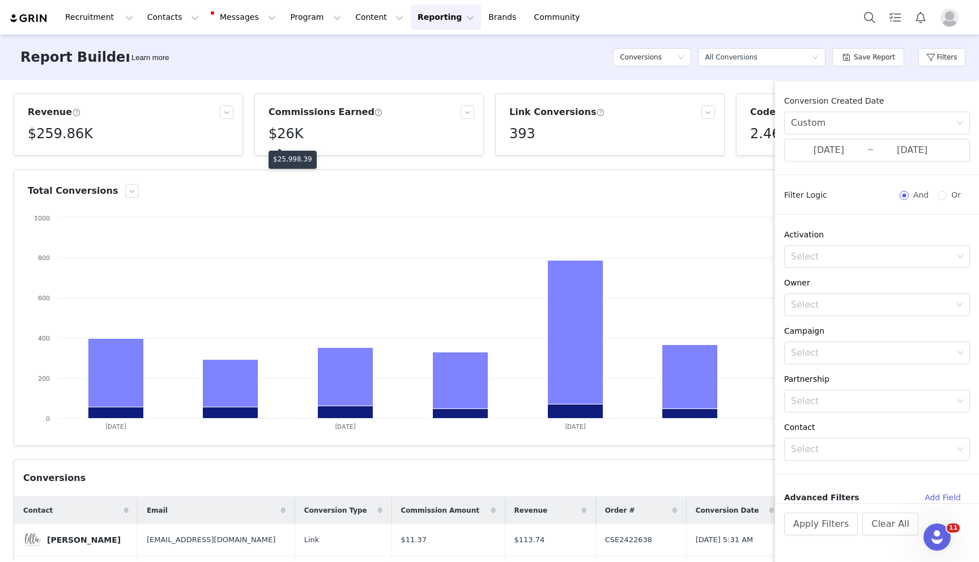
click at [293, 156] on p "$25,998.39" at bounding box center [292, 159] width 39 height 10
copy p "$25,998.39"
click at [290, 22] on button "Program Program" at bounding box center [315, 17] width 65 height 25
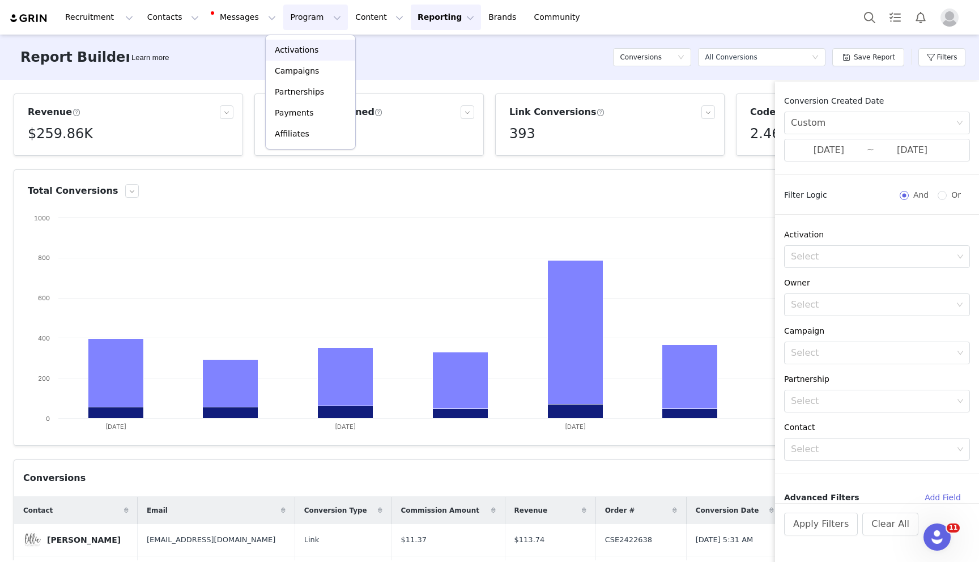
click at [301, 54] on p "Activations" at bounding box center [297, 50] width 44 height 12
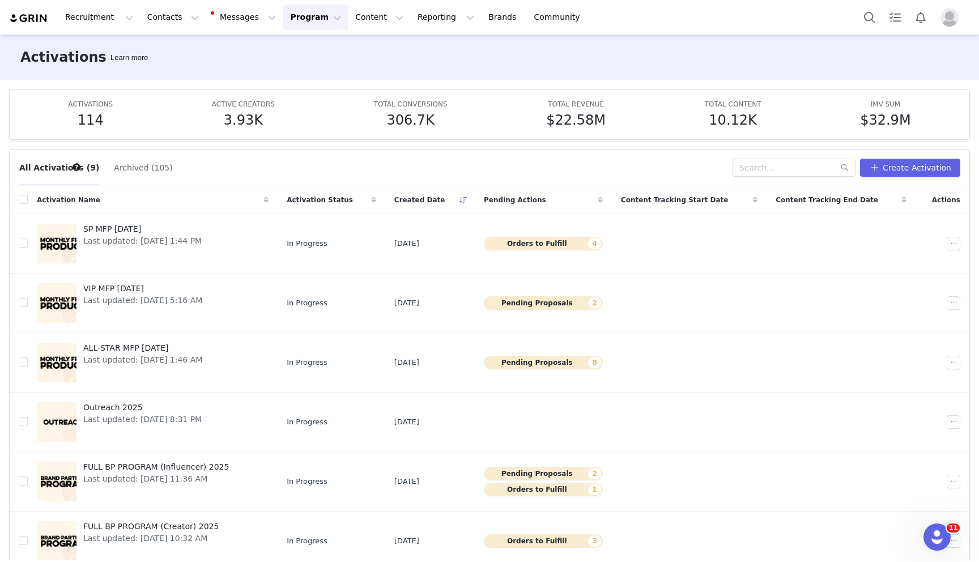
click at [148, 164] on button "Archived (105)" at bounding box center [142, 168] width 59 height 18
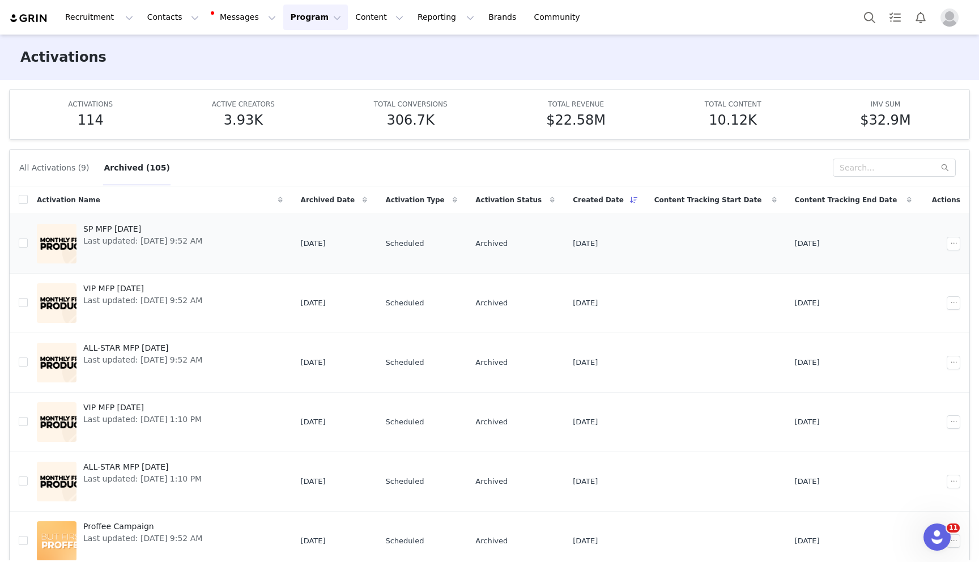
click at [147, 225] on span "SP MFP September 2025" at bounding box center [142, 229] width 119 height 12
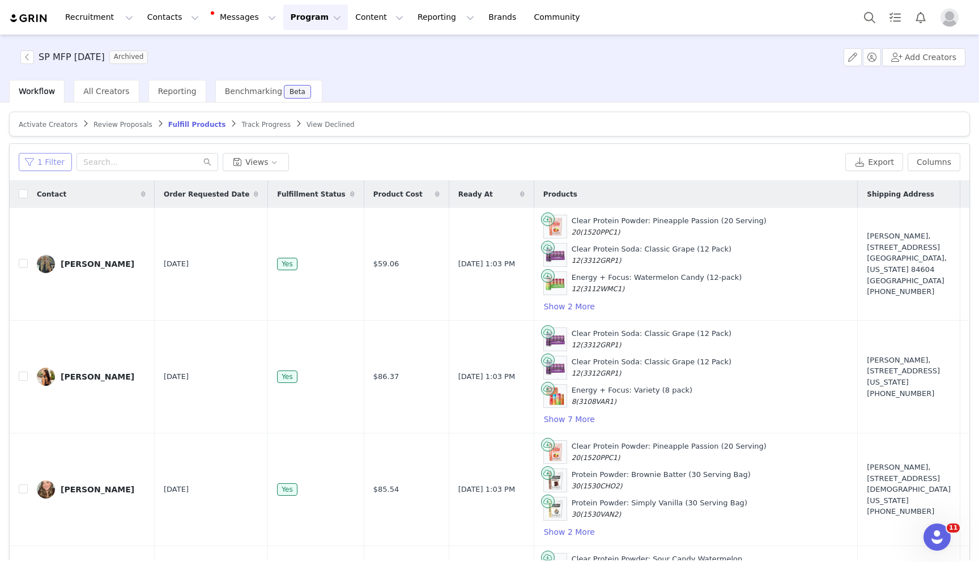
click at [31, 168] on button "1 Filter" at bounding box center [45, 162] width 53 height 18
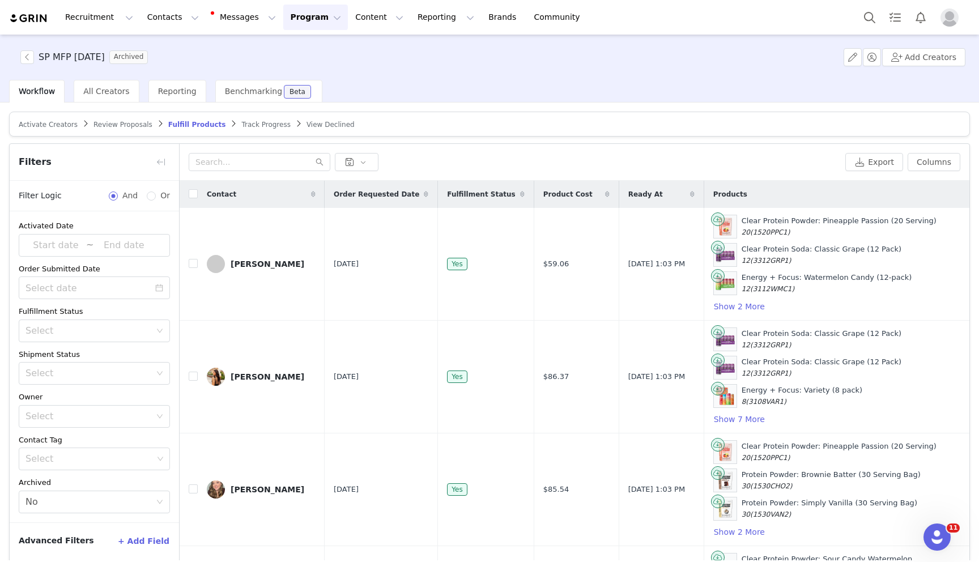
click at [157, 532] on button "+ Add Field" at bounding box center [143, 541] width 53 height 18
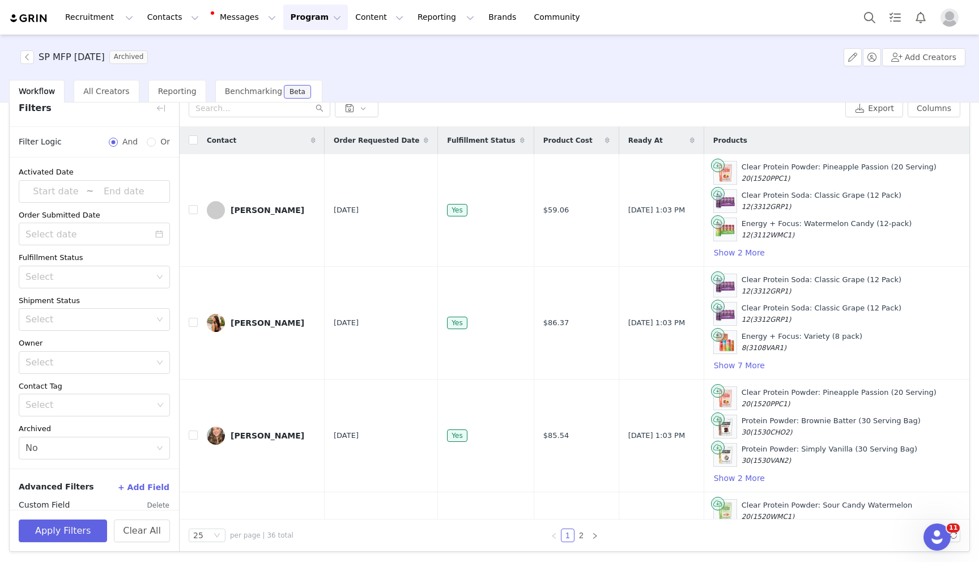
scroll to position [40, 0]
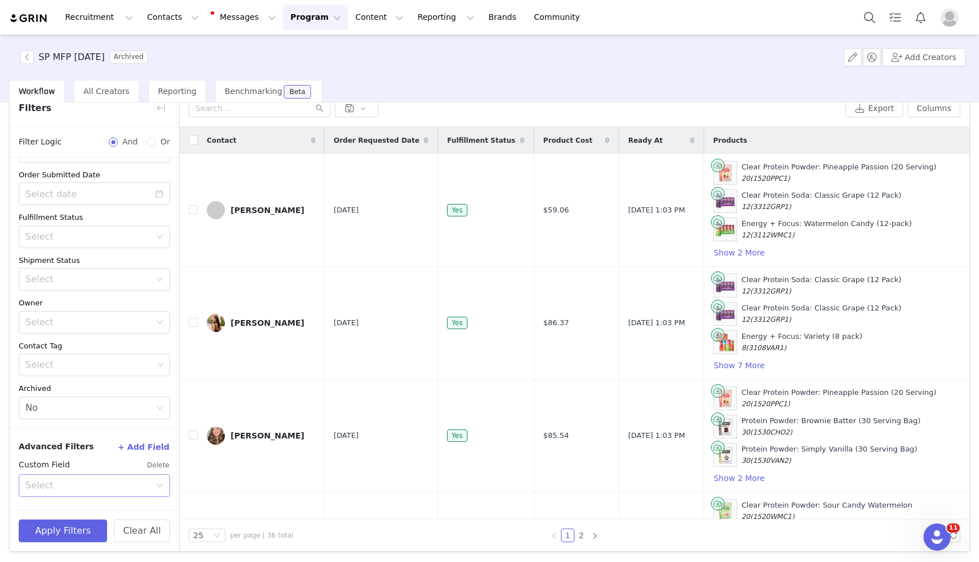
click at [81, 480] on div "Select" at bounding box center [87, 485] width 125 height 11
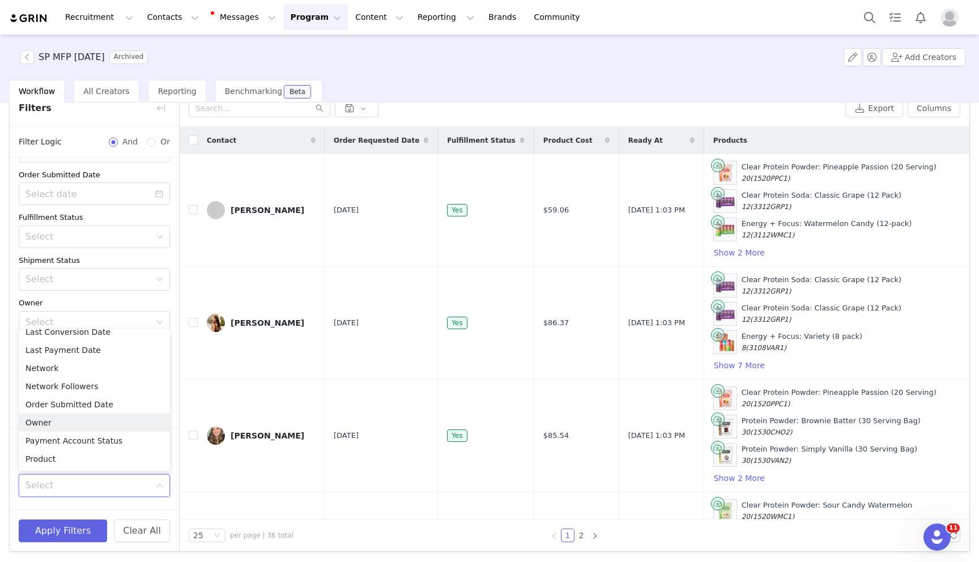
scroll to position [619, 0]
click at [88, 410] on li "Order Submitted Date" at bounding box center [94, 411] width 151 height 18
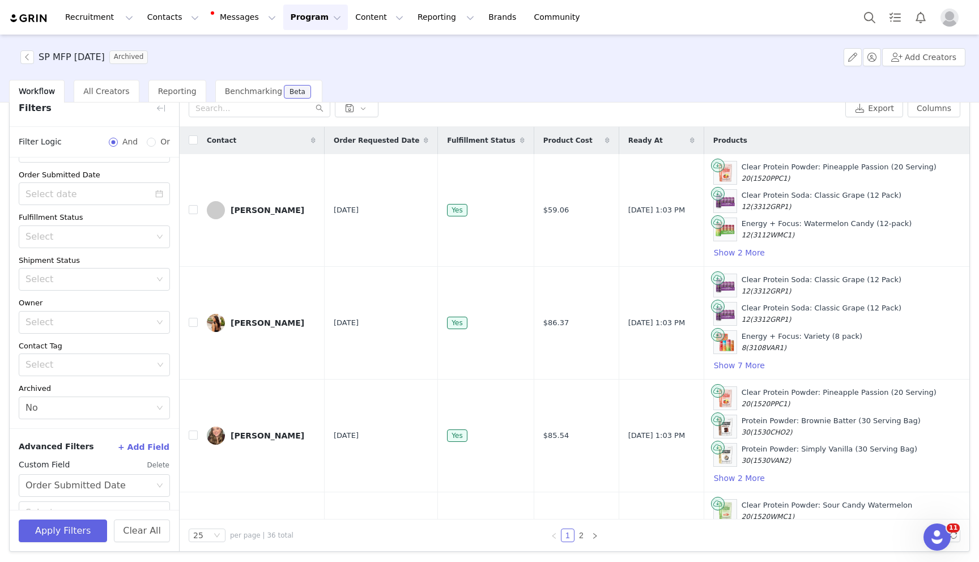
scroll to position [90, 0]
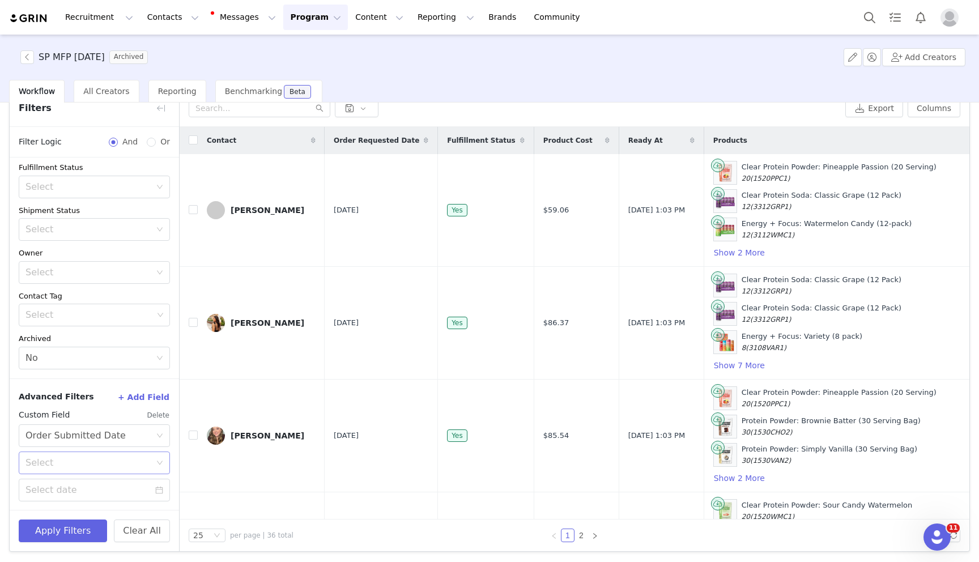
click at [86, 463] on div "Select" at bounding box center [87, 462] width 125 height 11
click at [87, 486] on li "On or after" at bounding box center [94, 487] width 151 height 18
click at [85, 481] on input at bounding box center [94, 490] width 151 height 23
click at [41, 338] on link at bounding box center [41, 340] width 10 height 23
click at [56, 431] on div "22" at bounding box center [57, 433] width 14 height 14
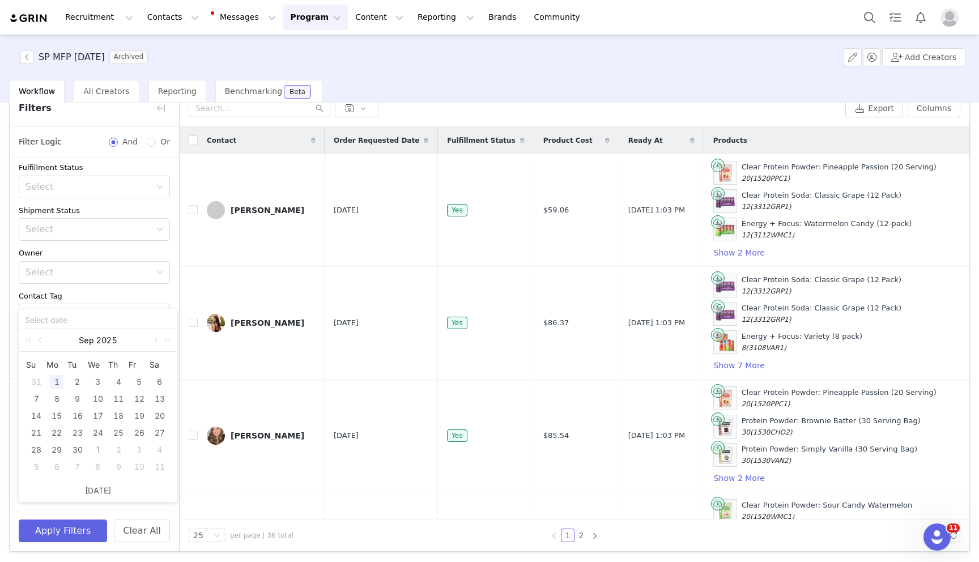
type input "09/22/2025"
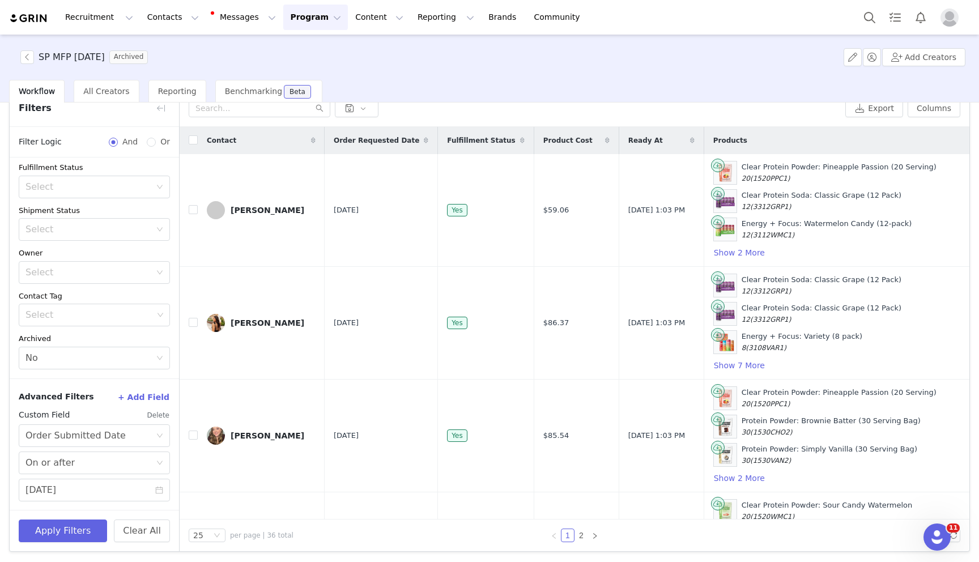
click at [141, 394] on button "+ Add Field" at bounding box center [143, 397] width 53 height 18
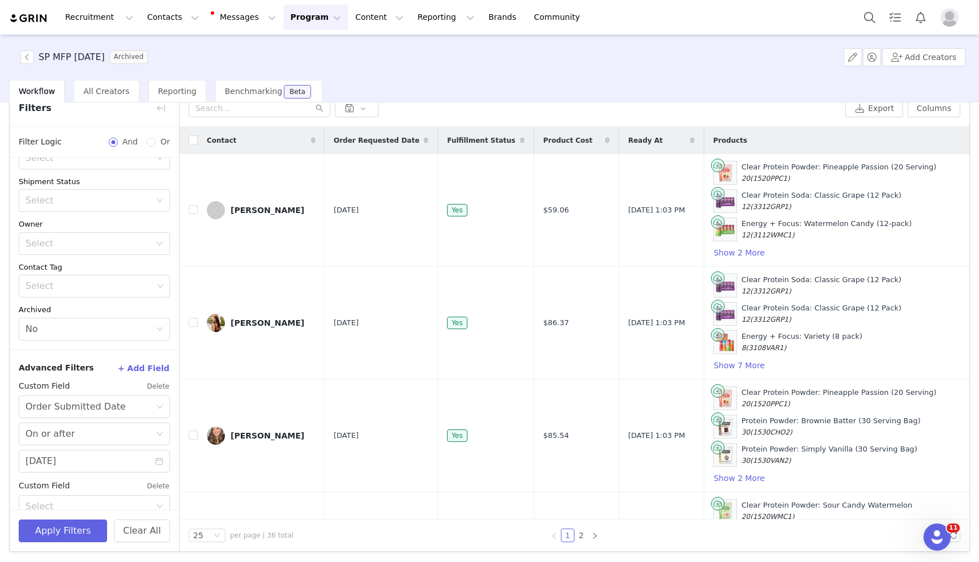
scroll to position [140, 0]
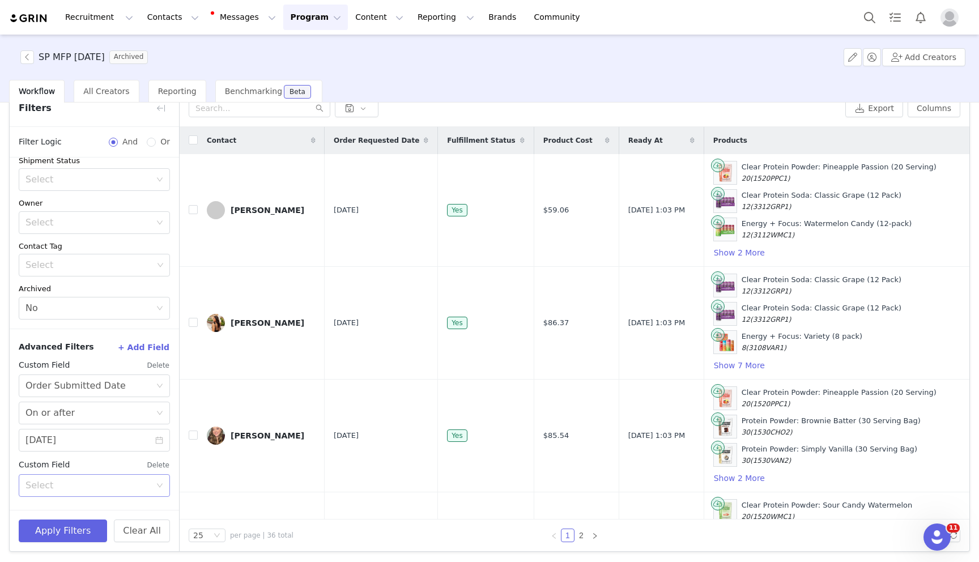
click at [84, 484] on div "Select" at bounding box center [87, 485] width 125 height 11
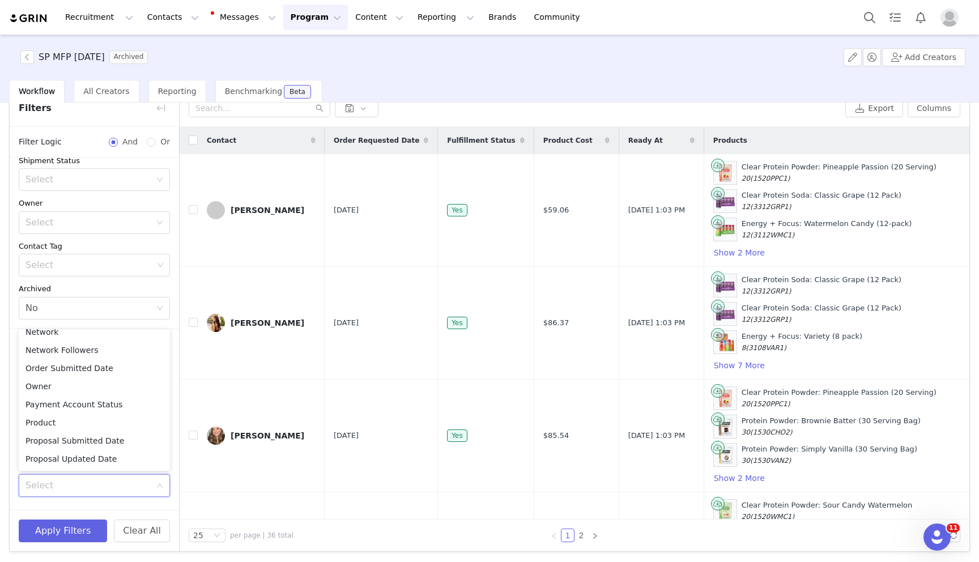
scroll to position [650, 0]
click at [102, 375] on li "Order Submitted Date" at bounding box center [94, 379] width 151 height 18
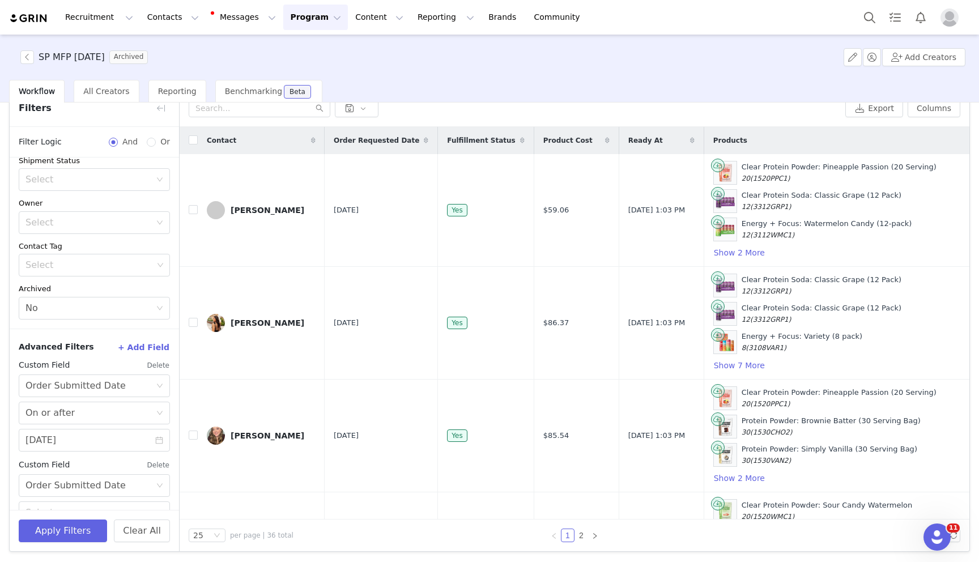
scroll to position [190, 0]
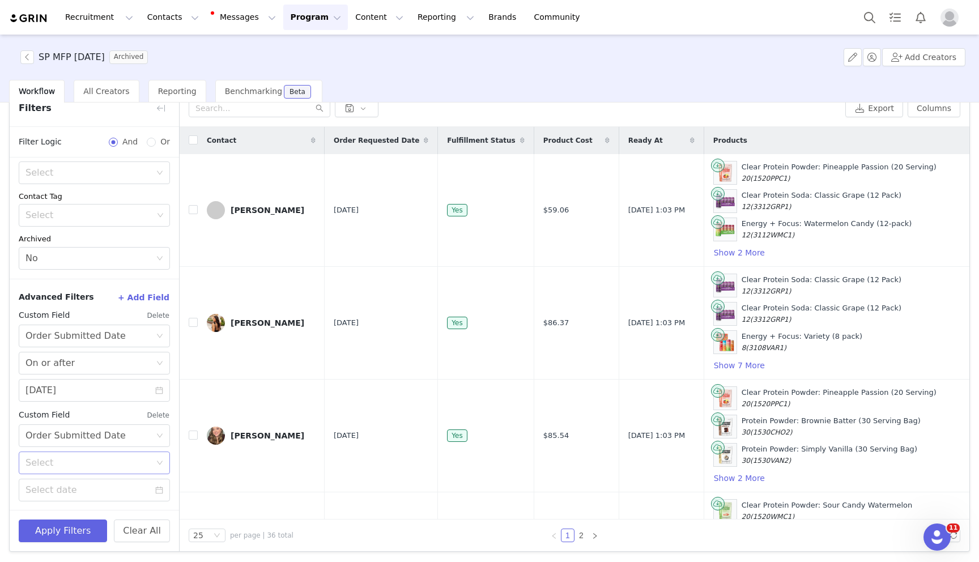
click at [67, 465] on div "Select" at bounding box center [87, 462] width 125 height 11
click at [67, 503] on li "On or before" at bounding box center [94, 505] width 151 height 18
click at [67, 495] on input at bounding box center [94, 490] width 151 height 23
click at [37, 345] on link at bounding box center [41, 340] width 10 height 23
click at [37, 448] on div "28" at bounding box center [36, 450] width 14 height 14
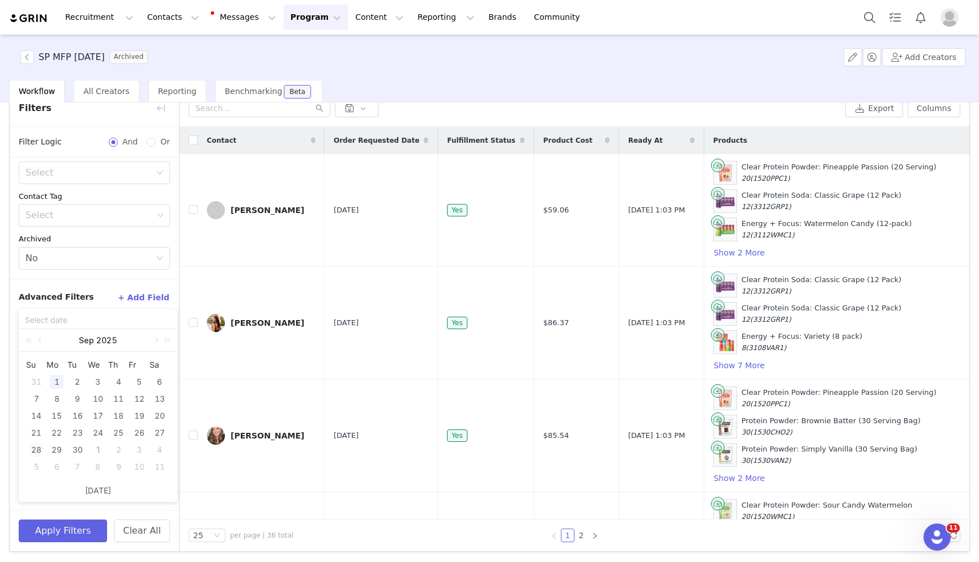
type input "09/28/2025"
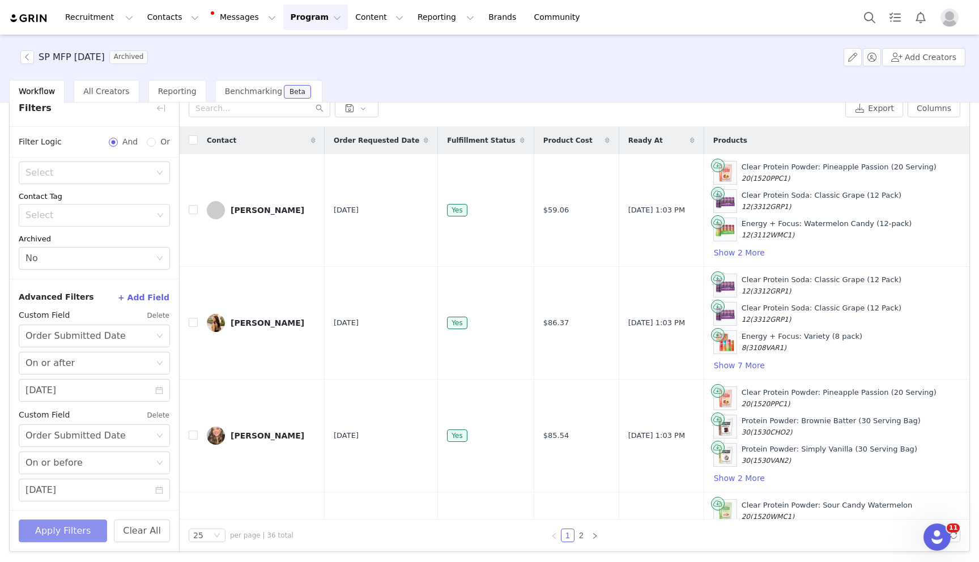
click at [56, 529] on button "Apply Filters" at bounding box center [63, 531] width 88 height 23
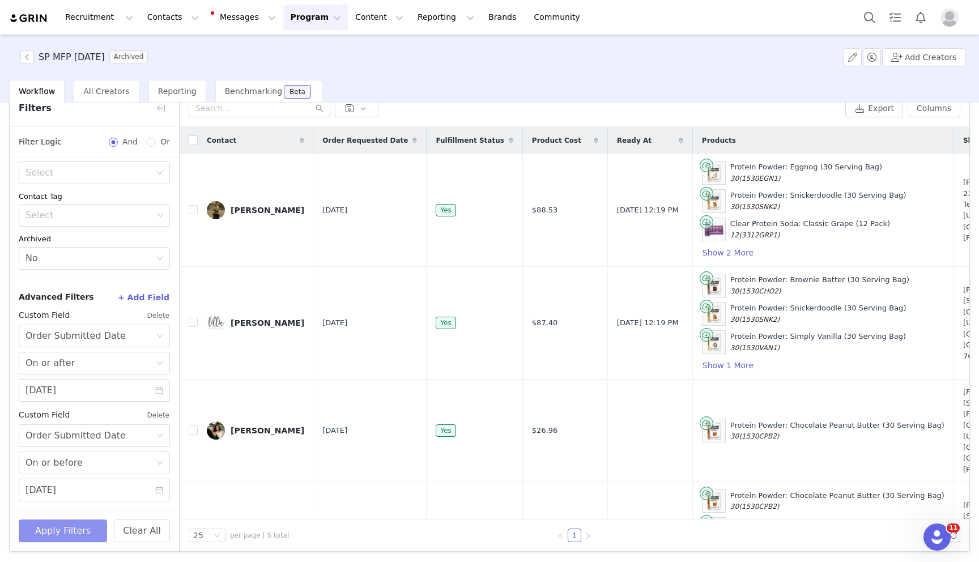
click at [82, 529] on button "Apply Filters" at bounding box center [63, 531] width 88 height 23
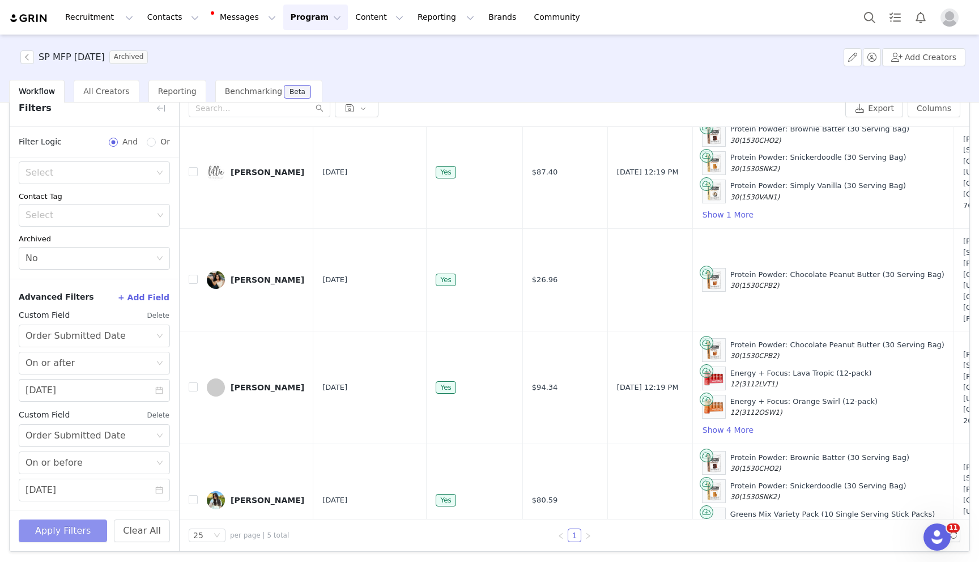
scroll to position [166, 0]
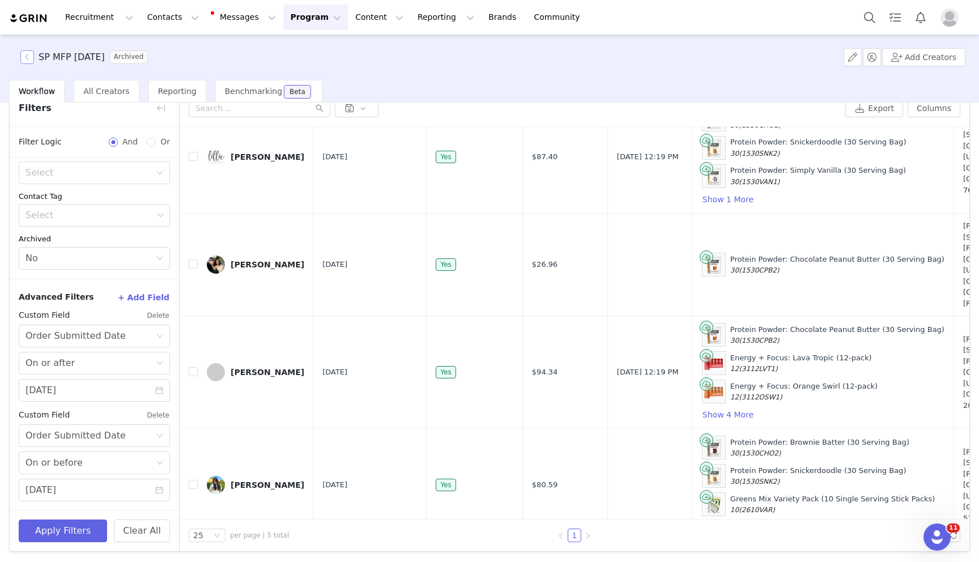
click at [25, 59] on button "button" at bounding box center [27, 57] width 14 height 14
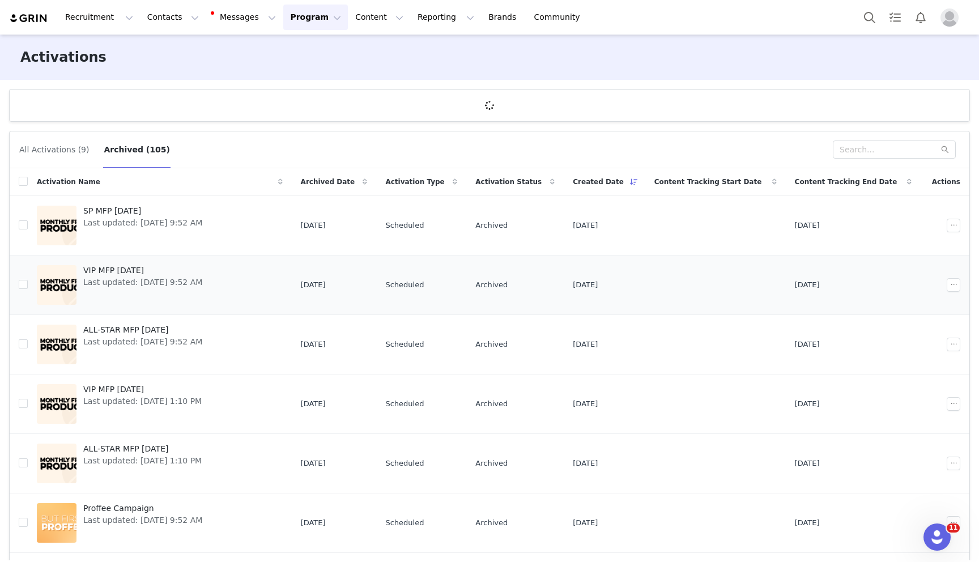
click at [151, 270] on span "VIP MFP September 2025" at bounding box center [142, 271] width 119 height 12
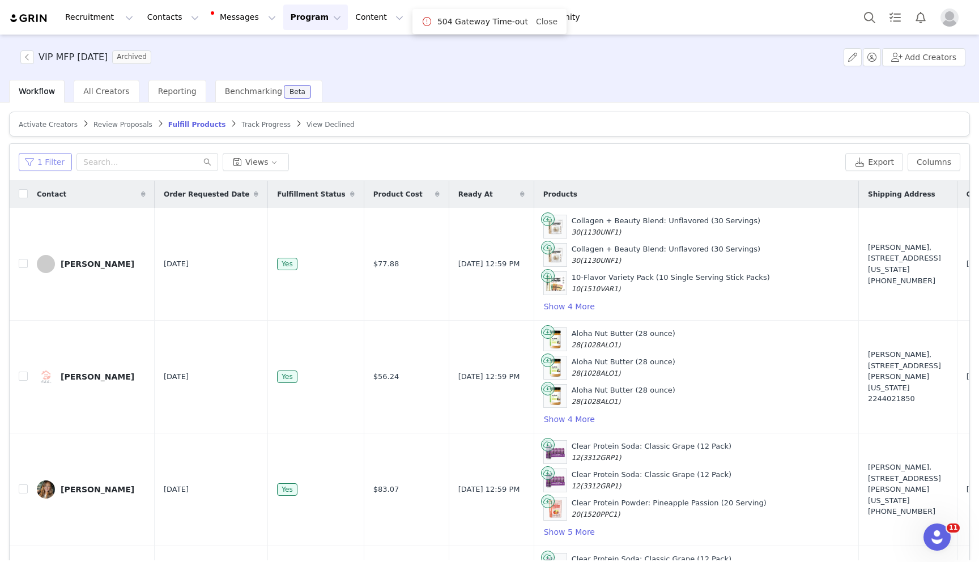
click at [53, 165] on button "1 Filter" at bounding box center [45, 162] width 53 height 18
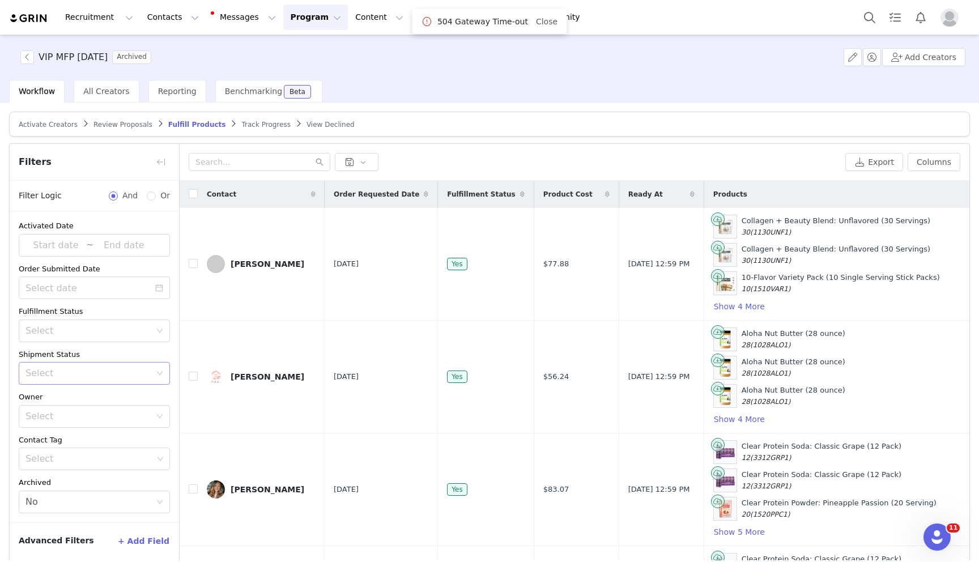
scroll to position [54, 0]
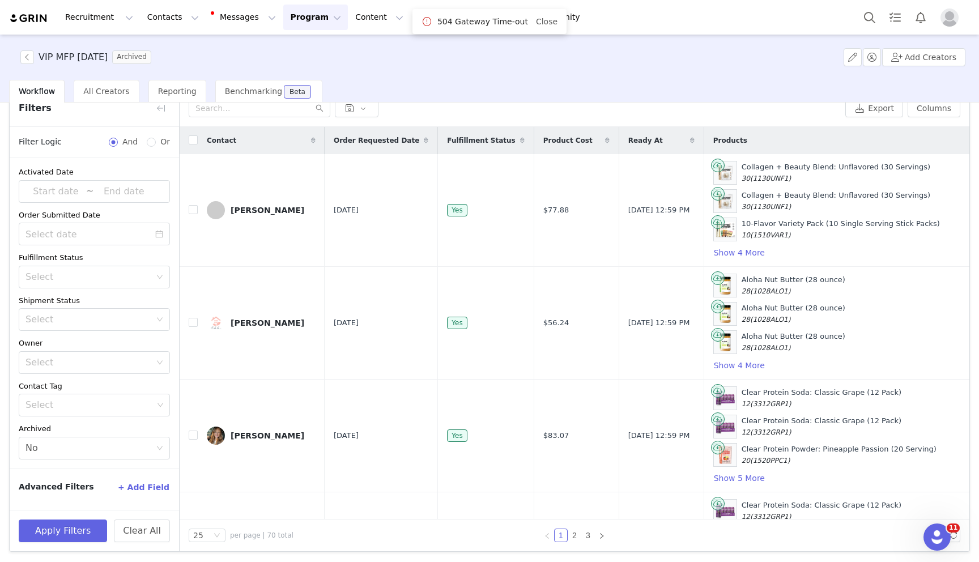
click at [134, 485] on button "+ Add Field" at bounding box center [143, 487] width 53 height 18
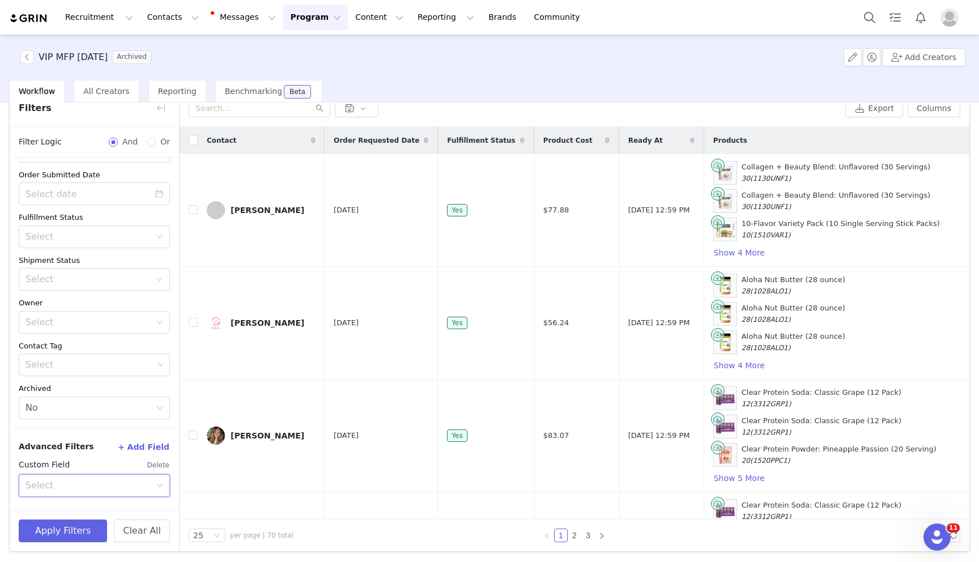
click at [100, 476] on div "Select" at bounding box center [90, 486] width 130 height 22
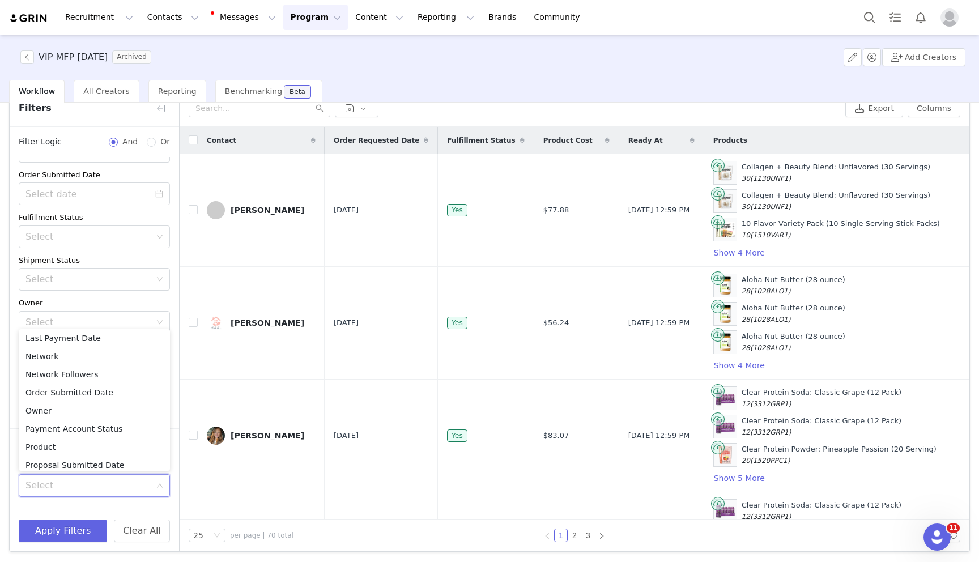
scroll to position [628, 0]
click at [97, 398] on li "Order Submitted Date" at bounding box center [94, 402] width 151 height 18
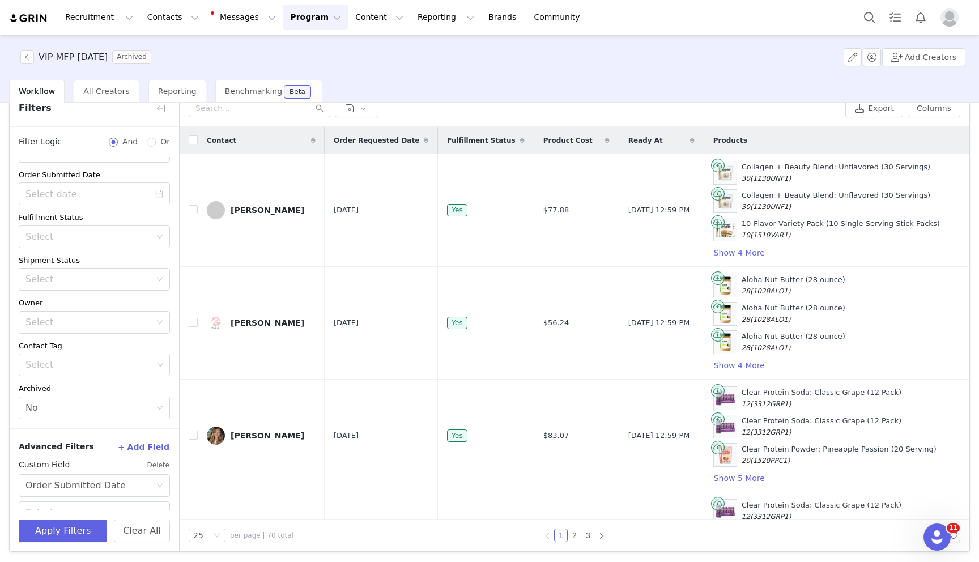
scroll to position [90, 0]
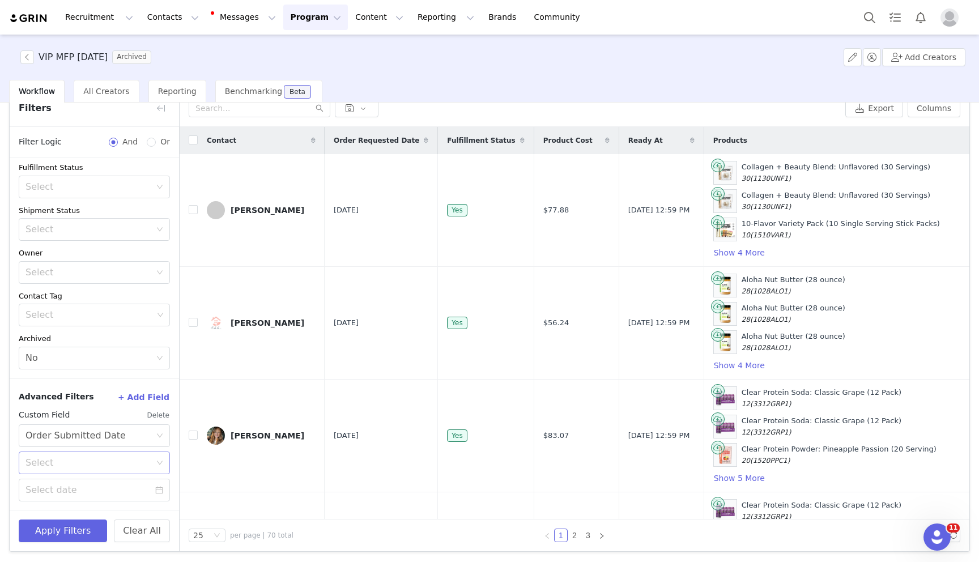
click at [122, 465] on div "Select" at bounding box center [87, 462] width 125 height 11
click at [95, 491] on li "On or after" at bounding box center [94, 487] width 151 height 18
click at [78, 489] on input at bounding box center [94, 490] width 151 height 23
click at [37, 343] on link at bounding box center [41, 340] width 10 height 23
click at [58, 430] on div "22" at bounding box center [57, 433] width 14 height 14
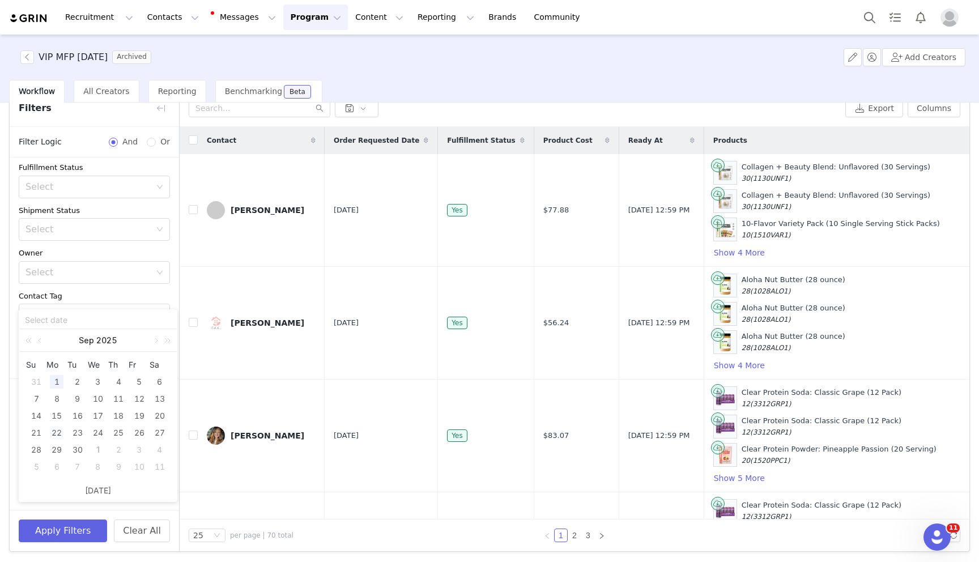
type input "09/22/2025"
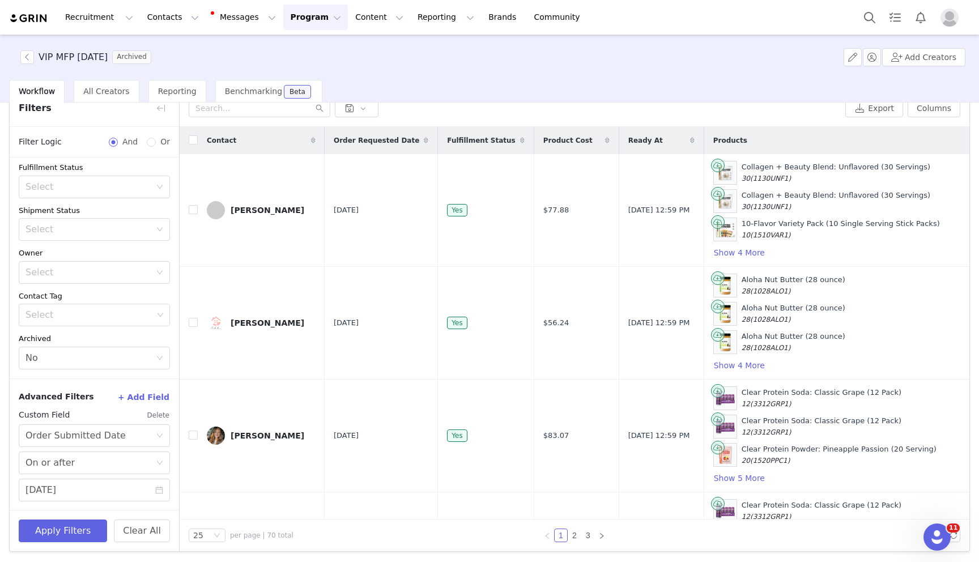
click at [157, 395] on button "+ Add Field" at bounding box center [143, 397] width 53 height 18
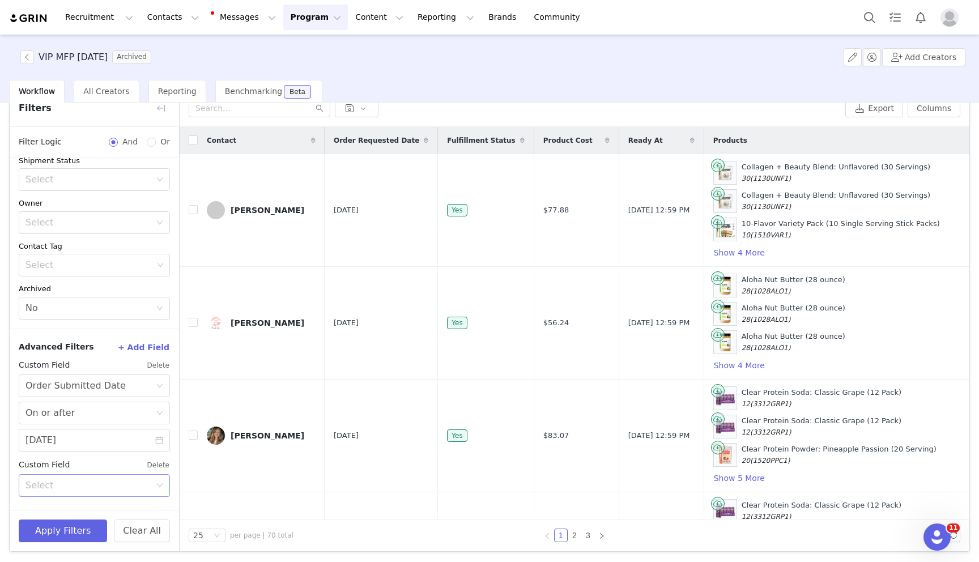
click at [85, 480] on div "Select" at bounding box center [87, 485] width 125 height 11
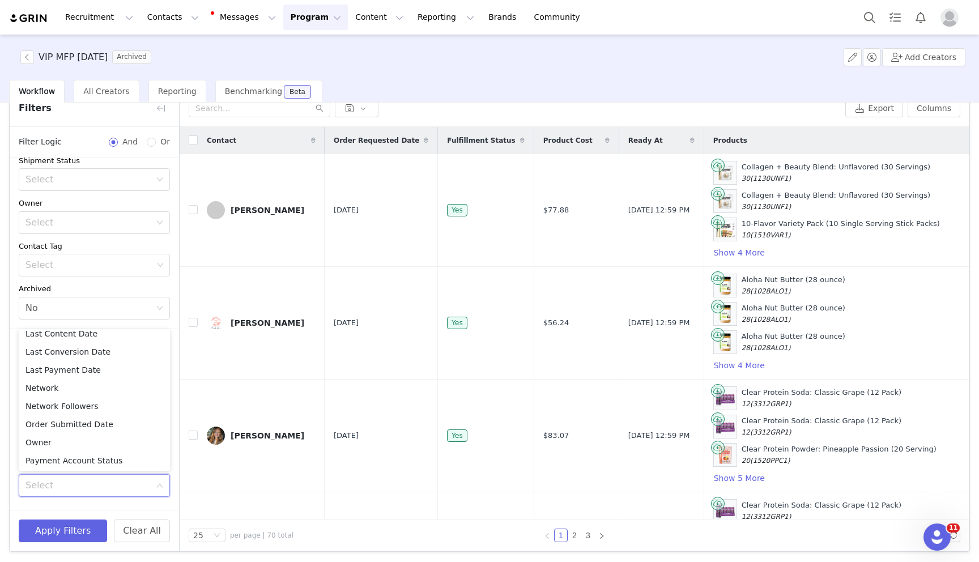
scroll to position [590, 0]
click at [98, 442] on li "Order Submitted Date" at bounding box center [94, 439] width 151 height 18
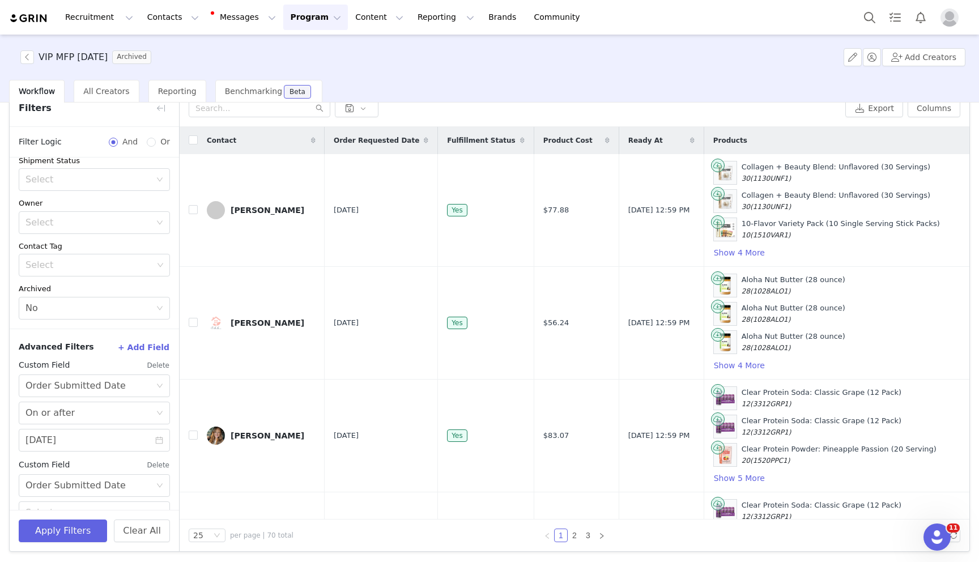
scroll to position [190, 0]
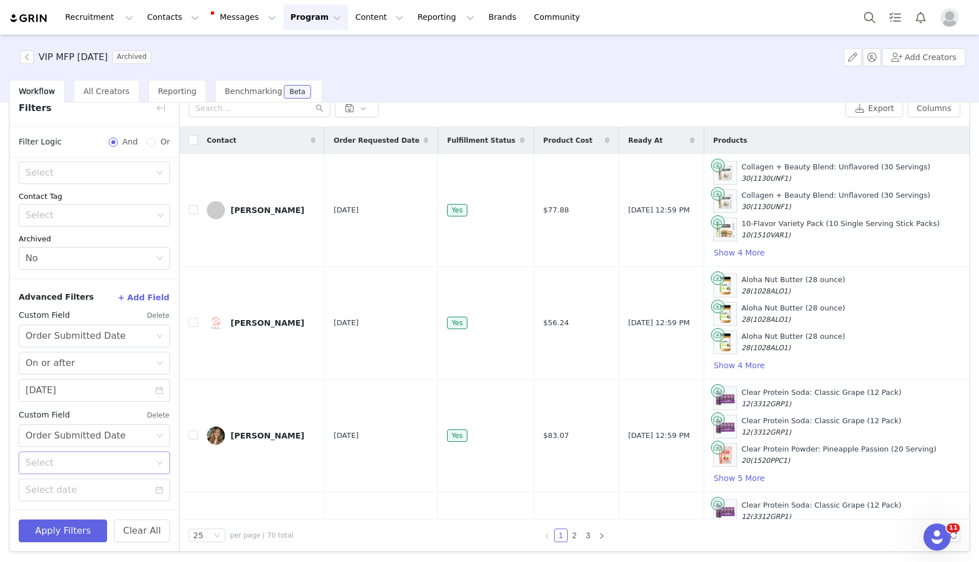
click at [98, 459] on div "Select" at bounding box center [87, 462] width 125 height 11
click at [70, 508] on li "On or before" at bounding box center [94, 505] width 151 height 18
click at [70, 482] on input at bounding box center [94, 490] width 151 height 23
click at [35, 384] on div "28" at bounding box center [36, 382] width 14 height 14
type input "09/28/2025"
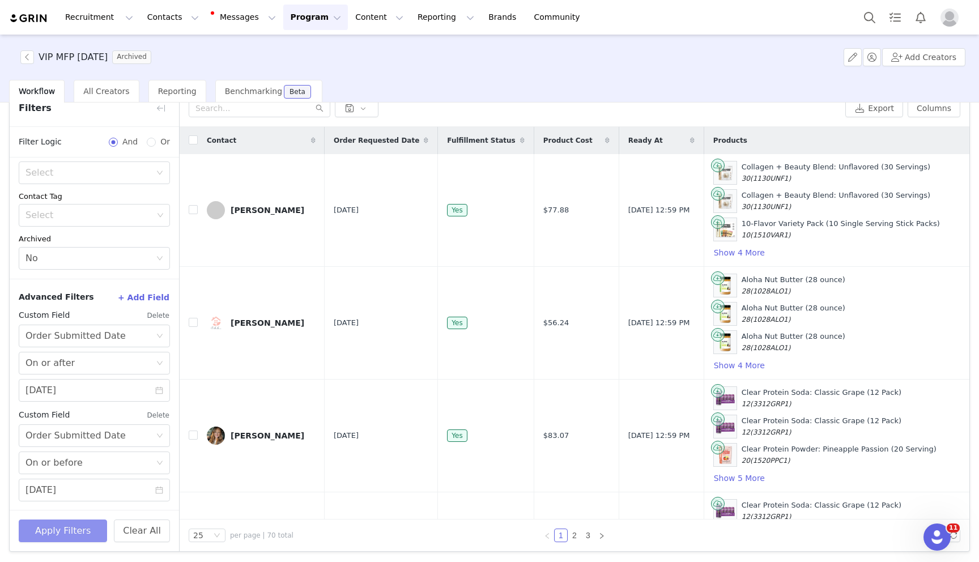
click at [57, 536] on button "Apply Filters" at bounding box center [63, 531] width 88 height 23
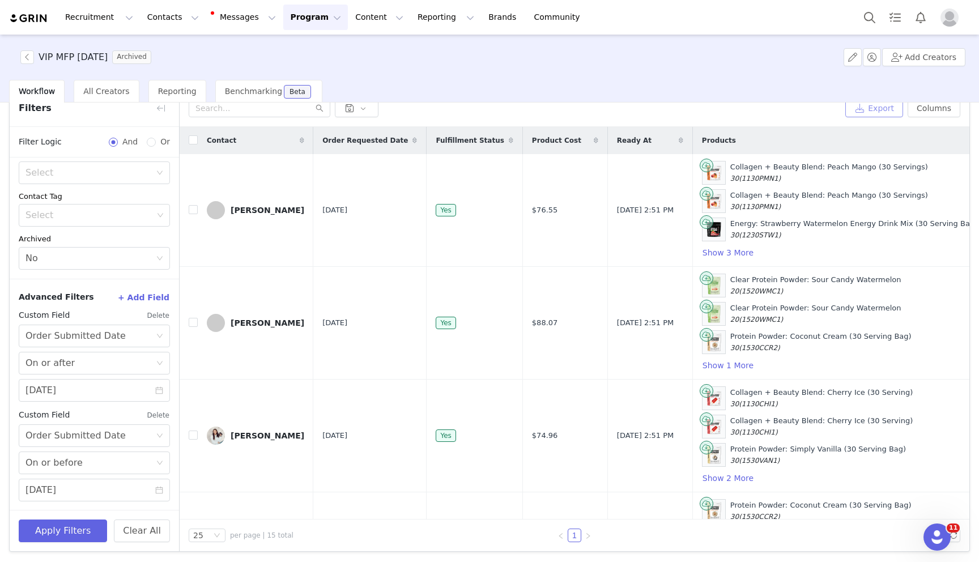
click at [875, 106] on button "Export" at bounding box center [874, 108] width 58 height 18
click at [882, 105] on button "Export" at bounding box center [874, 108] width 58 height 18
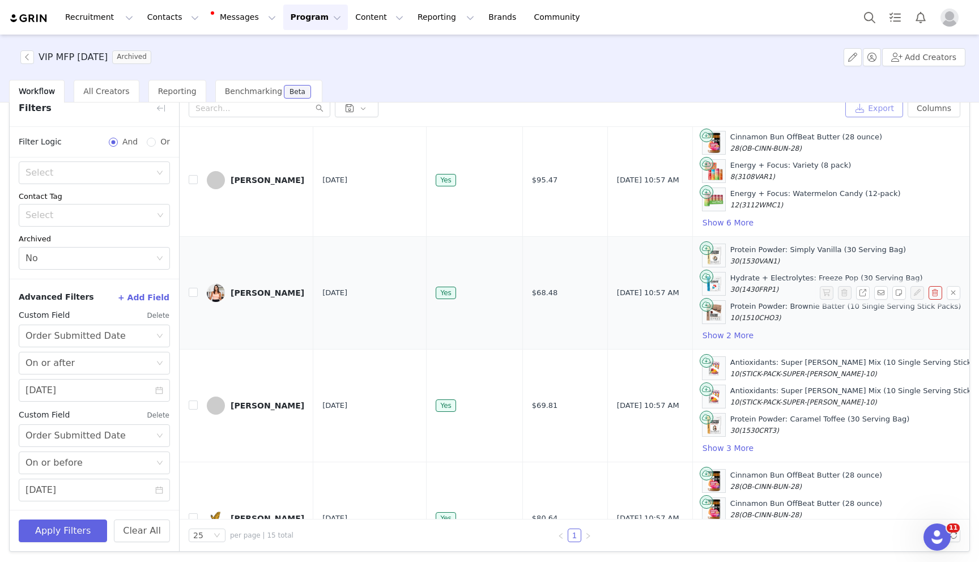
scroll to position [1252, 0]
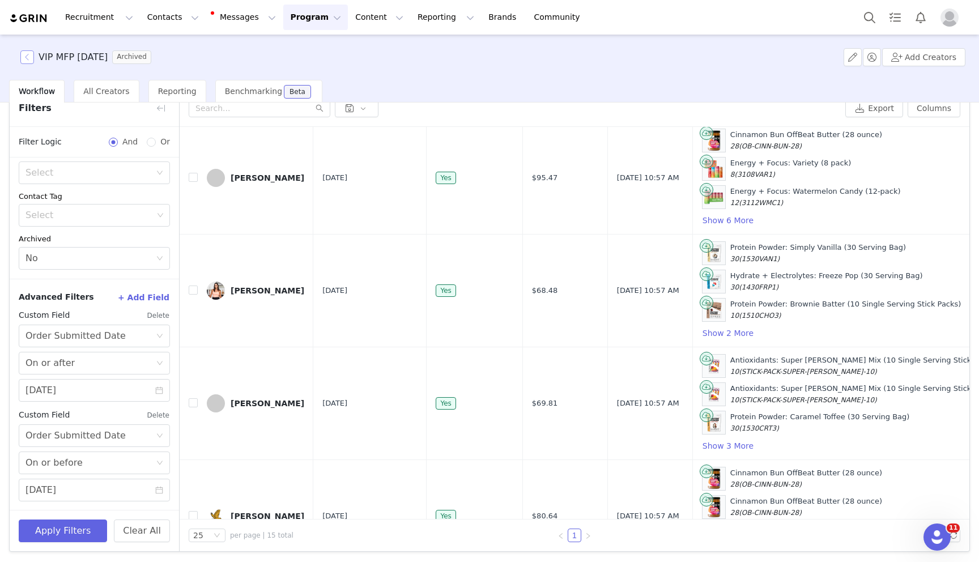
click at [31, 57] on button "button" at bounding box center [27, 57] width 14 height 14
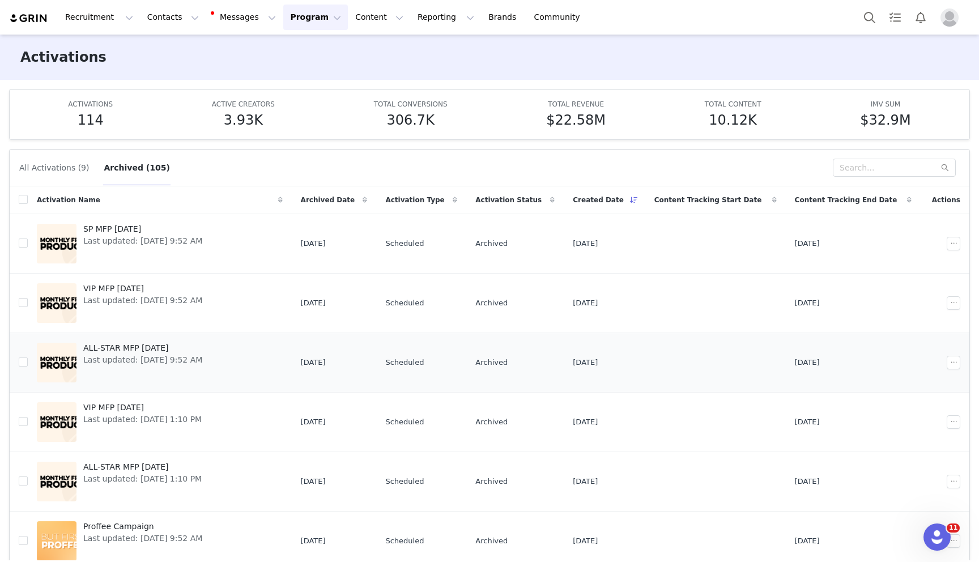
click at [163, 350] on span "ALL-STAR MFP [DATE]" at bounding box center [142, 348] width 119 height 12
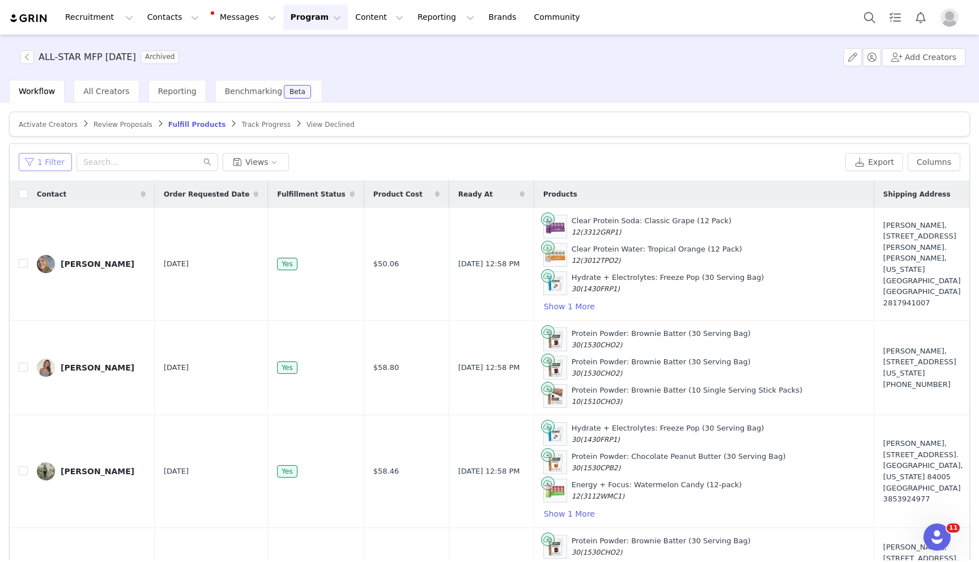
click at [58, 161] on button "1 Filter" at bounding box center [45, 162] width 53 height 18
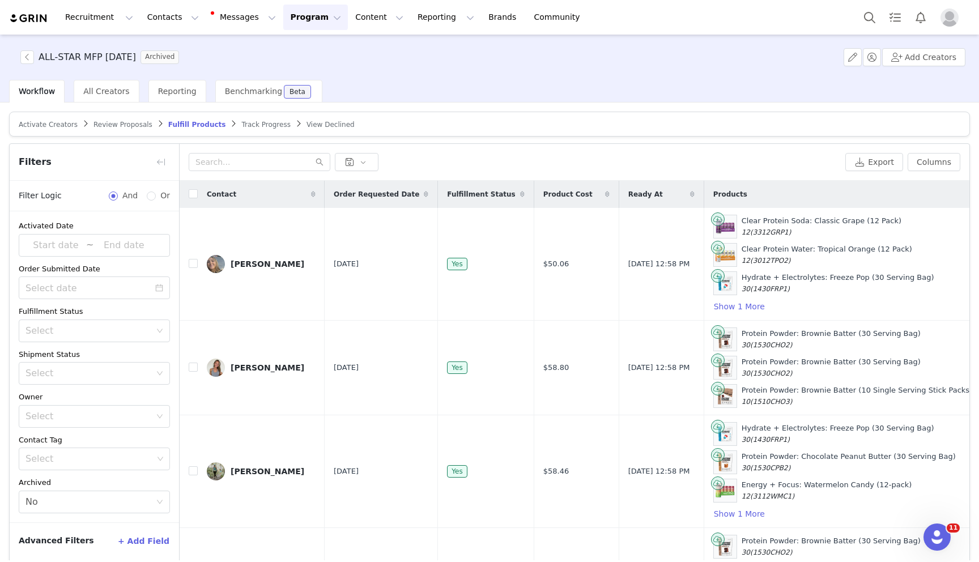
click at [155, 532] on button "+ Add Field" at bounding box center [143, 541] width 53 height 18
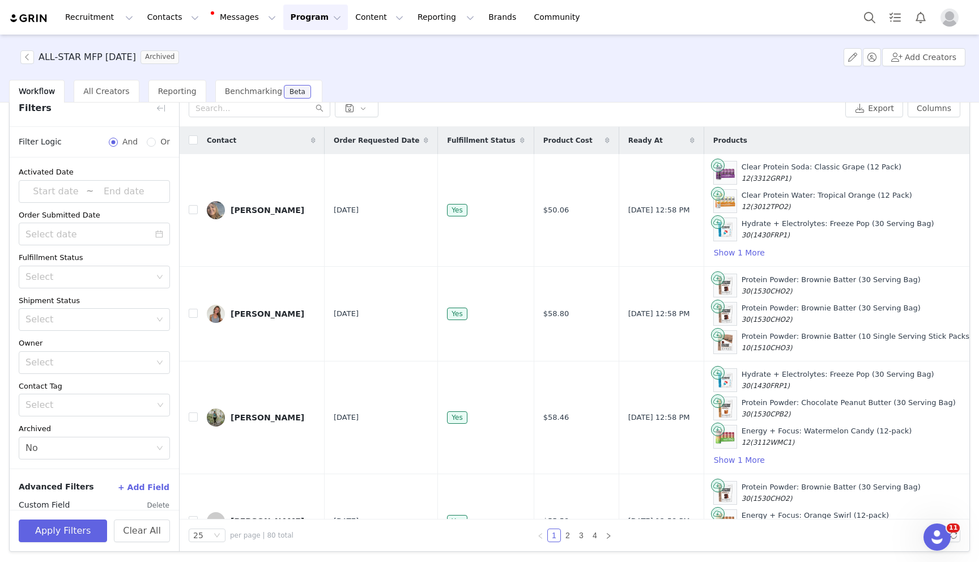
scroll to position [40, 0]
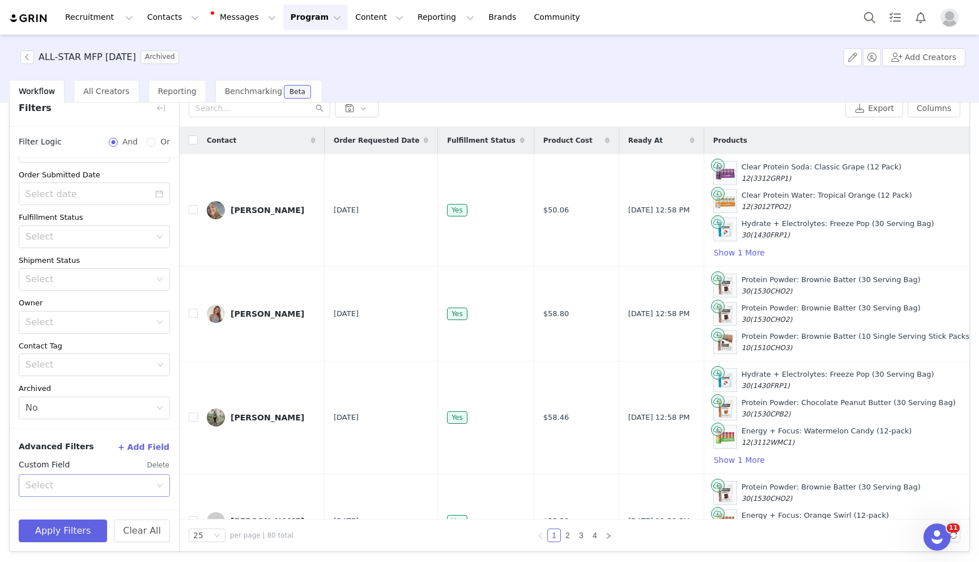
click at [126, 482] on div "Select" at bounding box center [87, 485] width 125 height 11
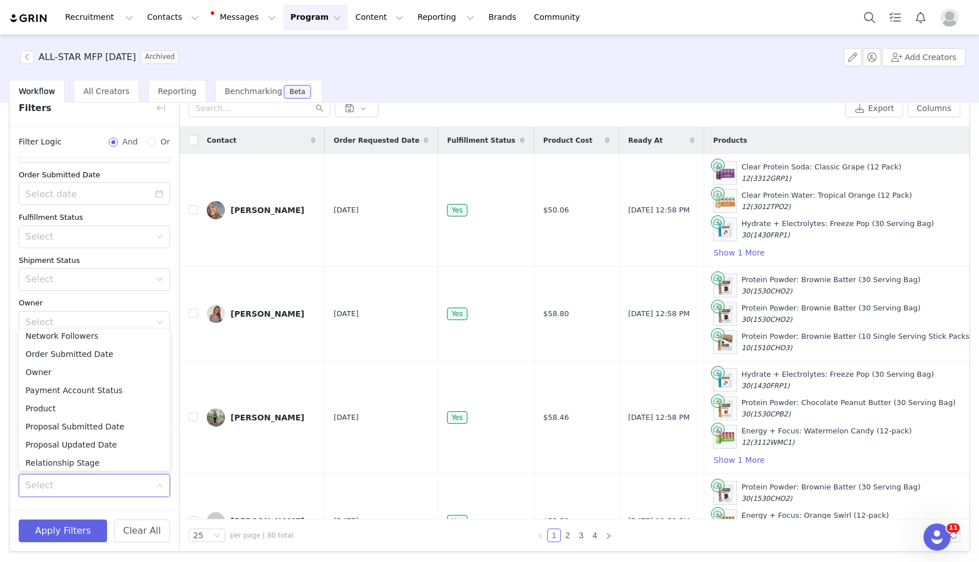
scroll to position [658, 0]
click at [110, 375] on li "Order Submitted Date" at bounding box center [94, 372] width 151 height 18
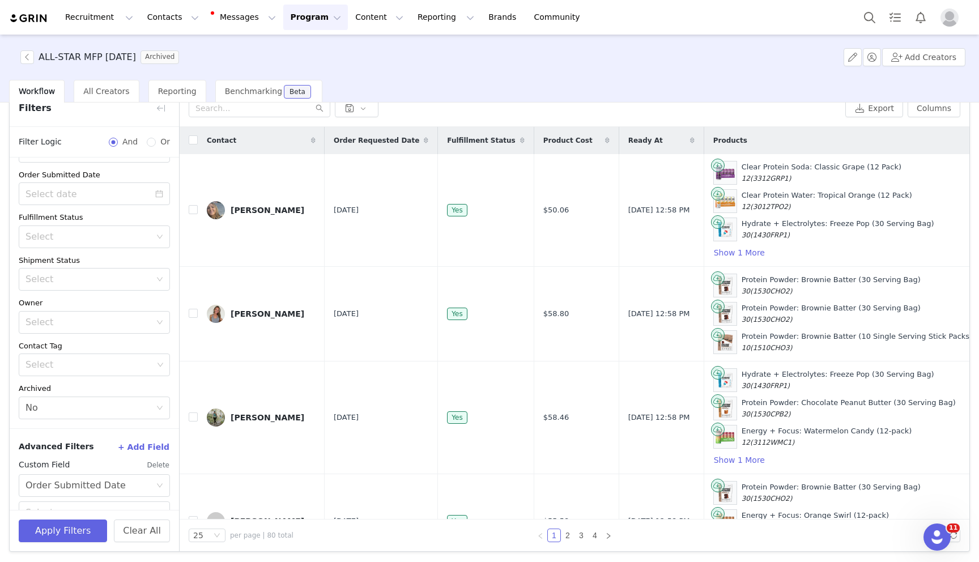
scroll to position [90, 0]
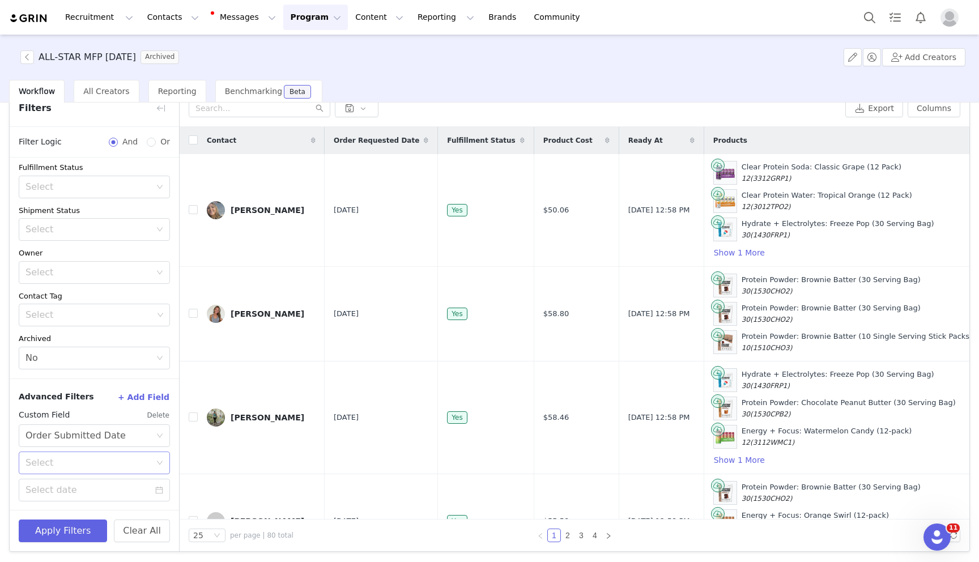
click at [93, 457] on div "Select" at bounding box center [87, 462] width 125 height 11
click at [89, 490] on li "On or after" at bounding box center [94, 487] width 151 height 18
click at [89, 490] on input at bounding box center [94, 490] width 151 height 23
click at [41, 344] on link at bounding box center [41, 340] width 10 height 23
click at [56, 431] on div "22" at bounding box center [57, 433] width 14 height 14
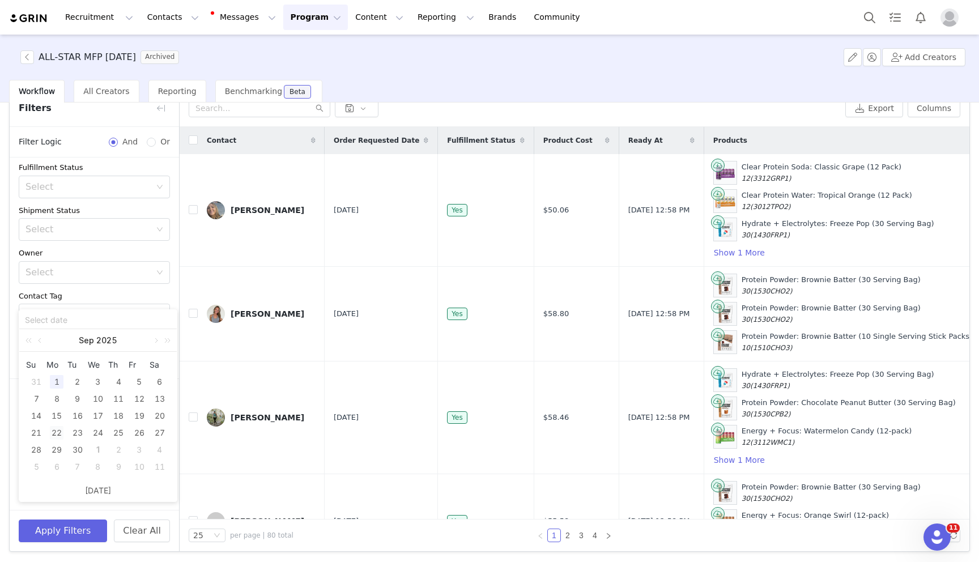
type input "09/22/2025"
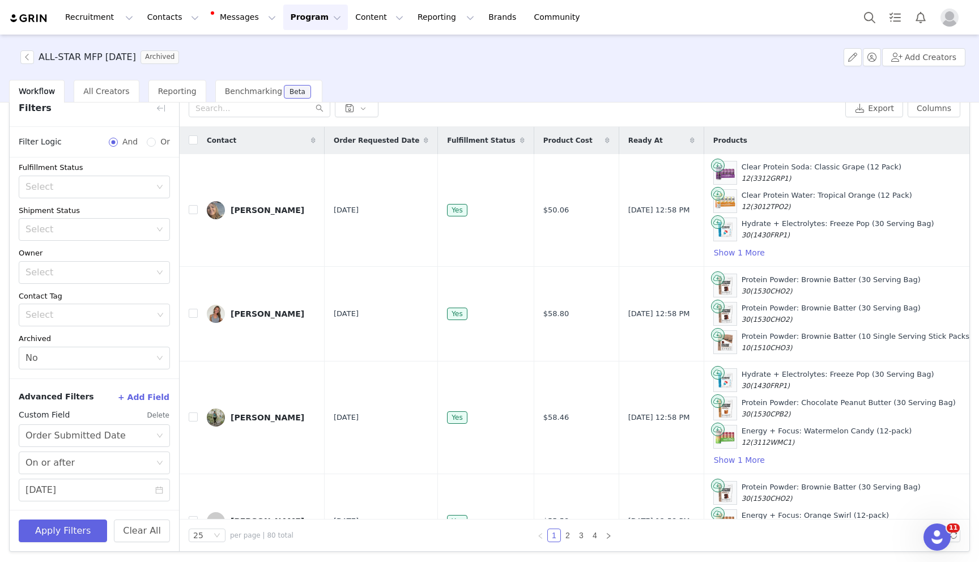
click at [155, 397] on button "+ Add Field" at bounding box center [143, 397] width 53 height 18
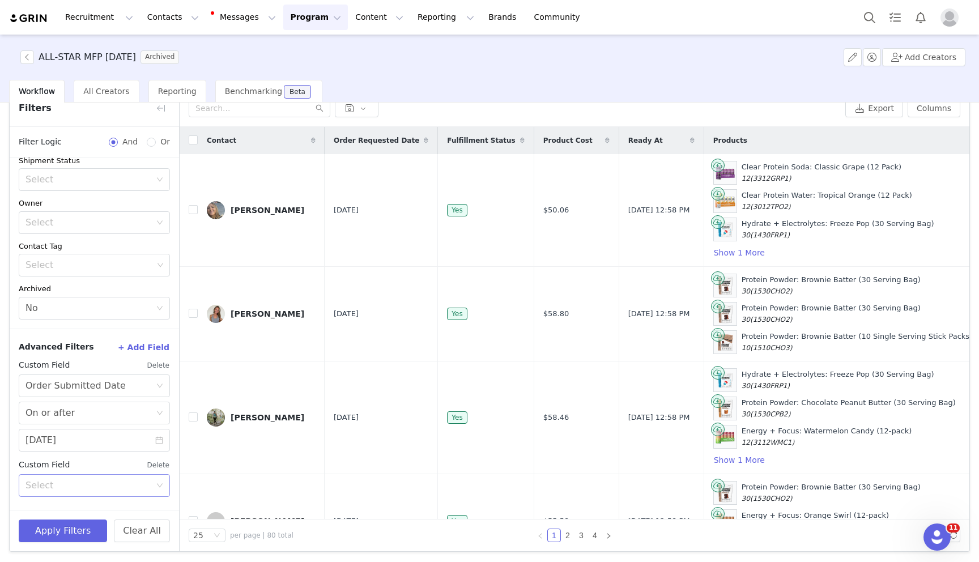
click at [78, 487] on div "Select" at bounding box center [87, 485] width 125 height 11
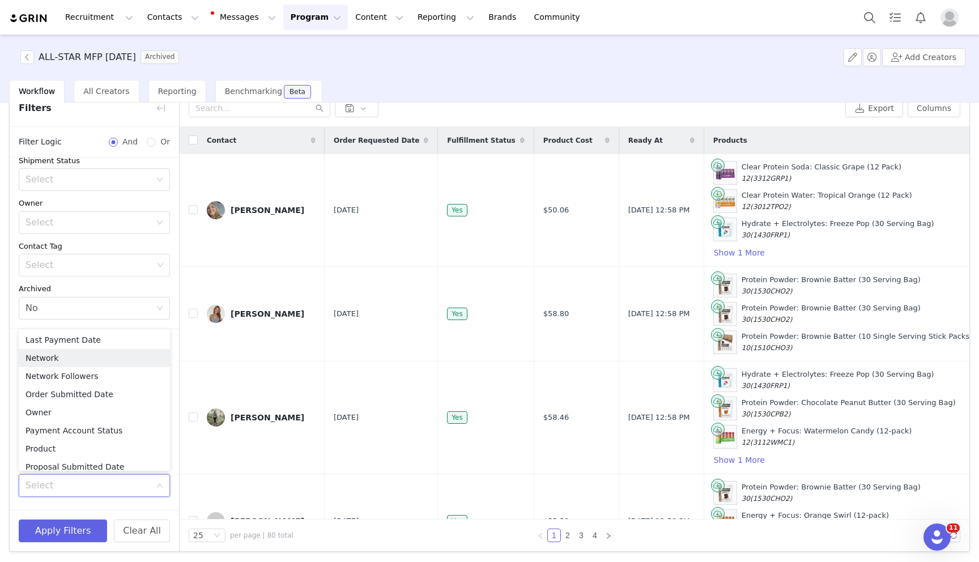
scroll to position [634, 0]
click at [80, 398] on li "Order Submitted Date" at bounding box center [94, 395] width 151 height 18
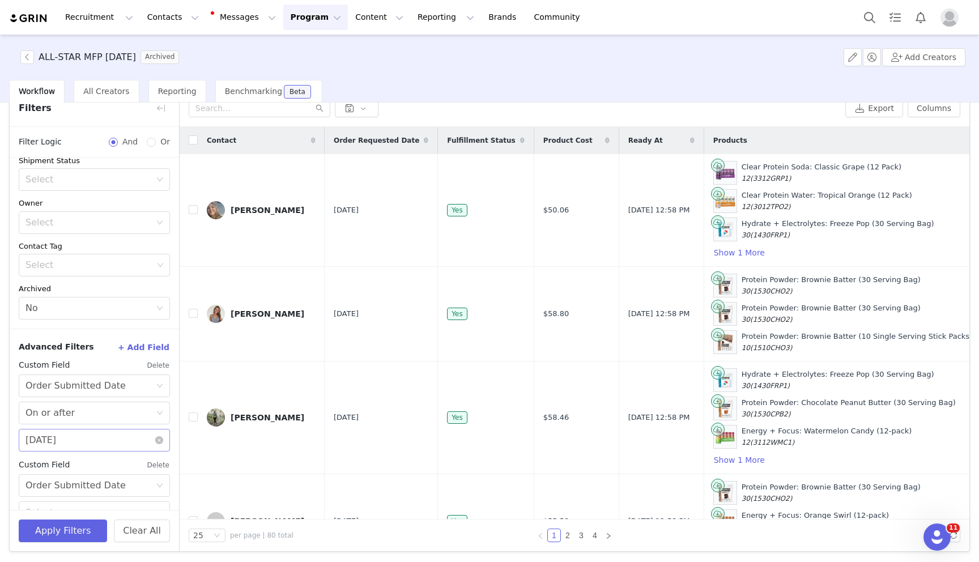
scroll to position [190, 0]
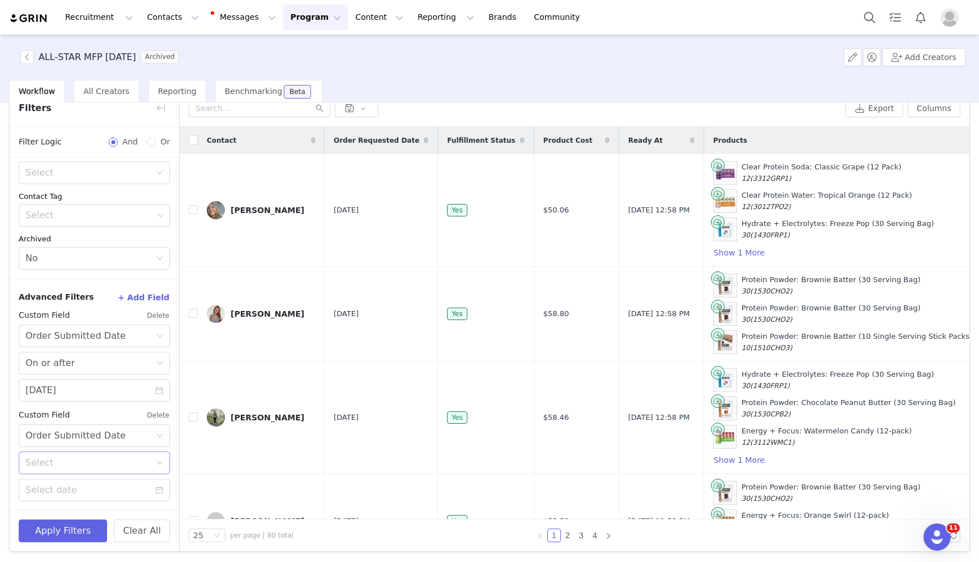
click at [78, 463] on div "Select" at bounding box center [87, 462] width 125 height 11
click at [78, 500] on li "On or before" at bounding box center [94, 505] width 151 height 18
click at [75, 487] on input at bounding box center [94, 490] width 151 height 23
click at [46, 339] on div "Oct 2025" at bounding box center [98, 340] width 158 height 23
click at [45, 339] on link at bounding box center [41, 340] width 10 height 23
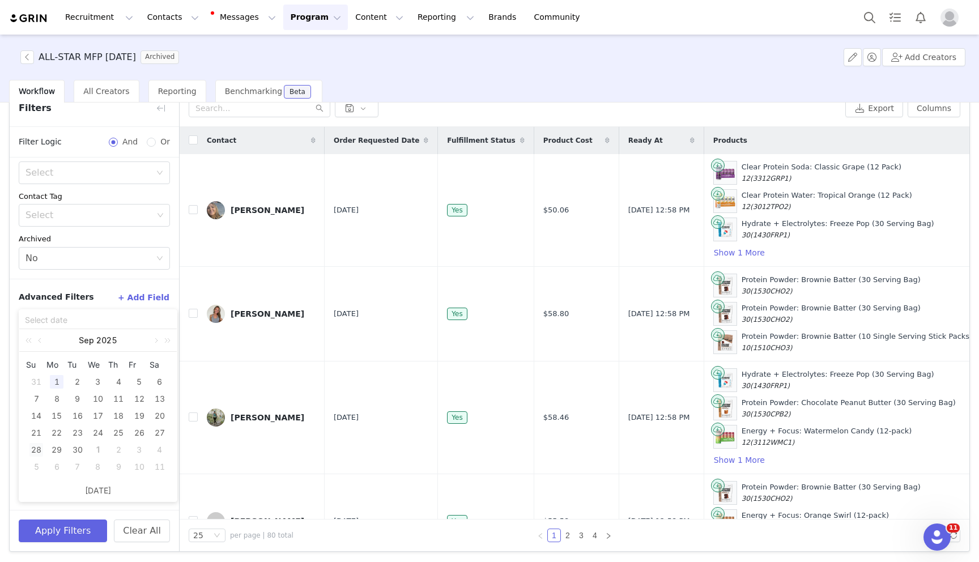
click at [36, 451] on div "28" at bounding box center [36, 450] width 14 height 14
type input "09/28/2025"
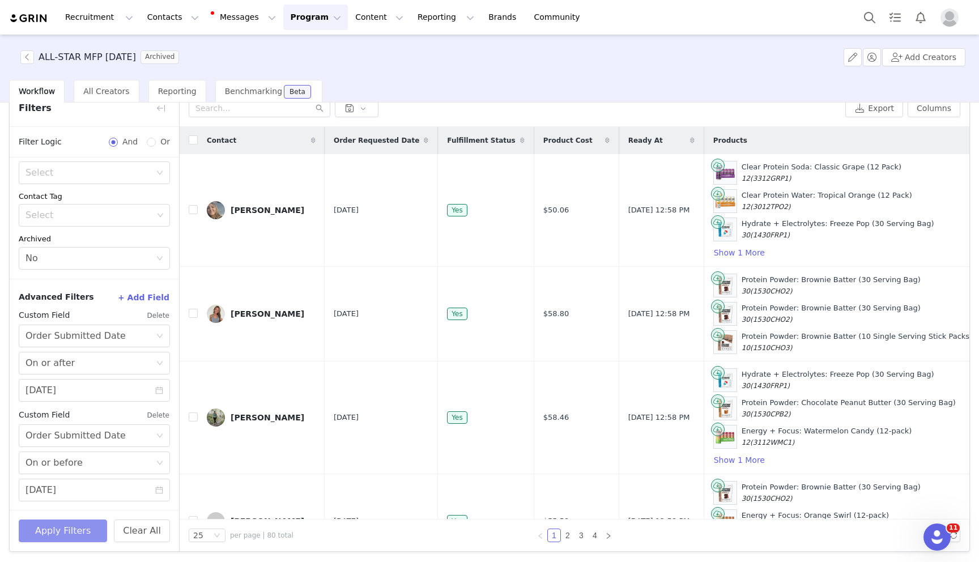
click at [55, 533] on button "Apply Filters" at bounding box center [63, 531] width 88 height 23
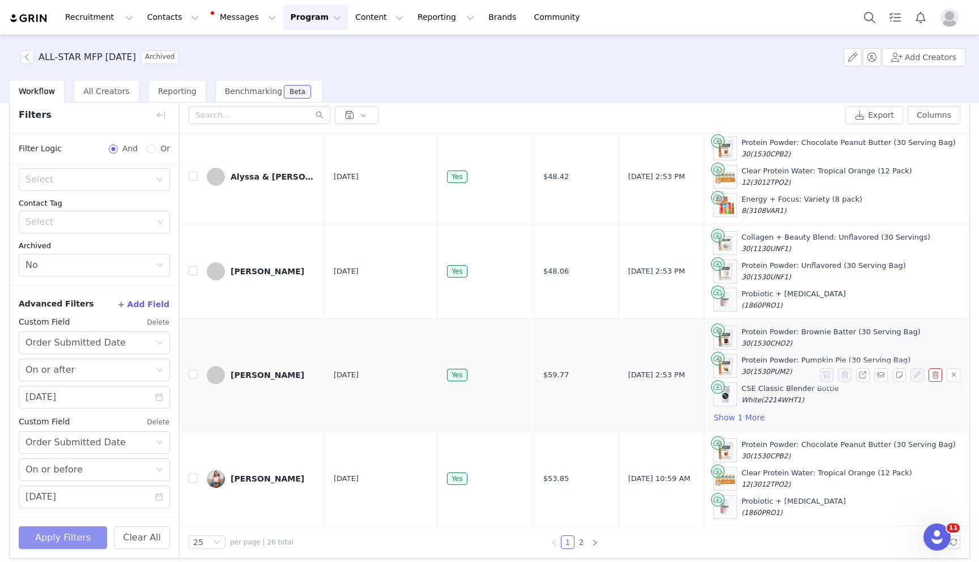
scroll to position [54, 0]
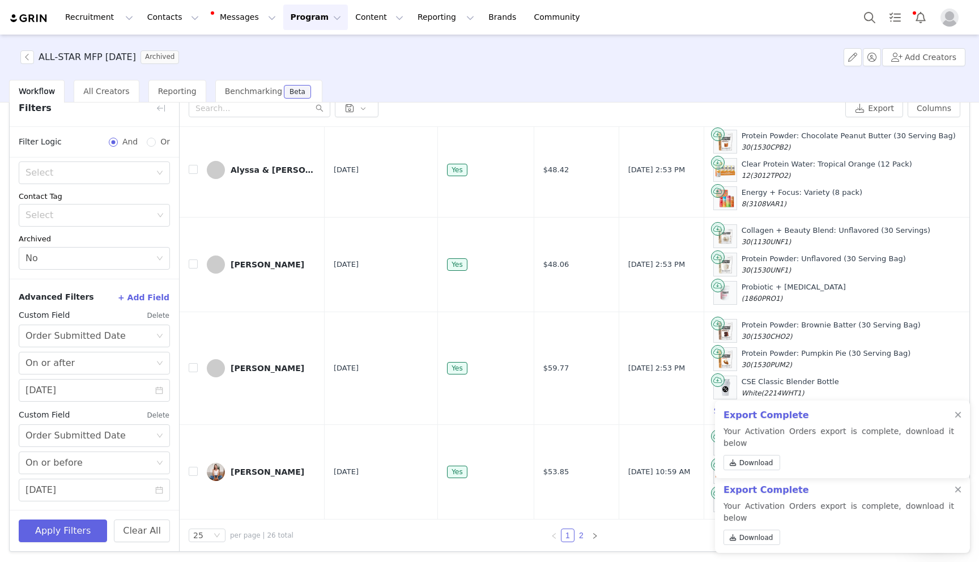
click at [579, 534] on link "2" at bounding box center [581, 535] width 12 height 12
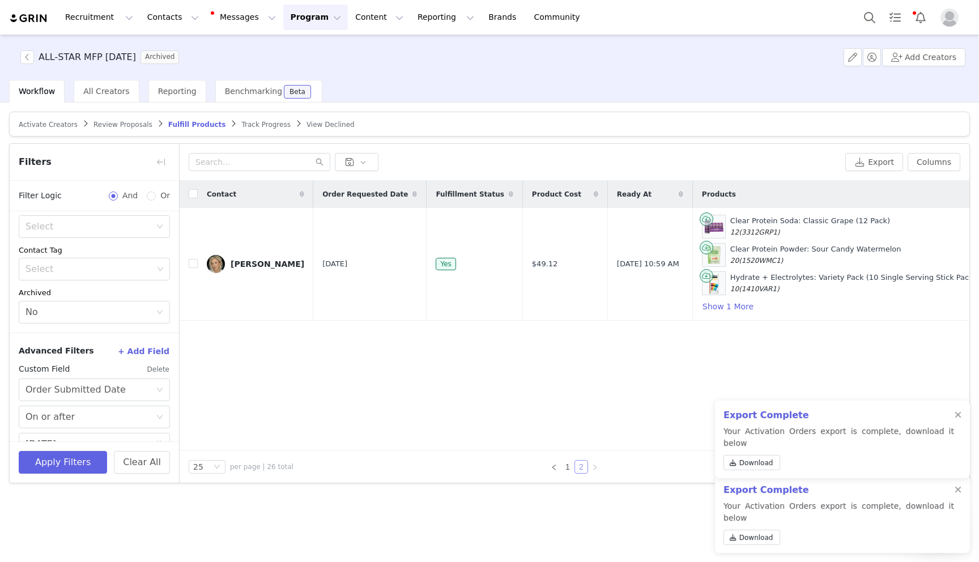
scroll to position [0, 0]
click at [957, 420] on div at bounding box center [958, 415] width 7 height 9
click at [957, 495] on div at bounding box center [958, 490] width 7 height 9
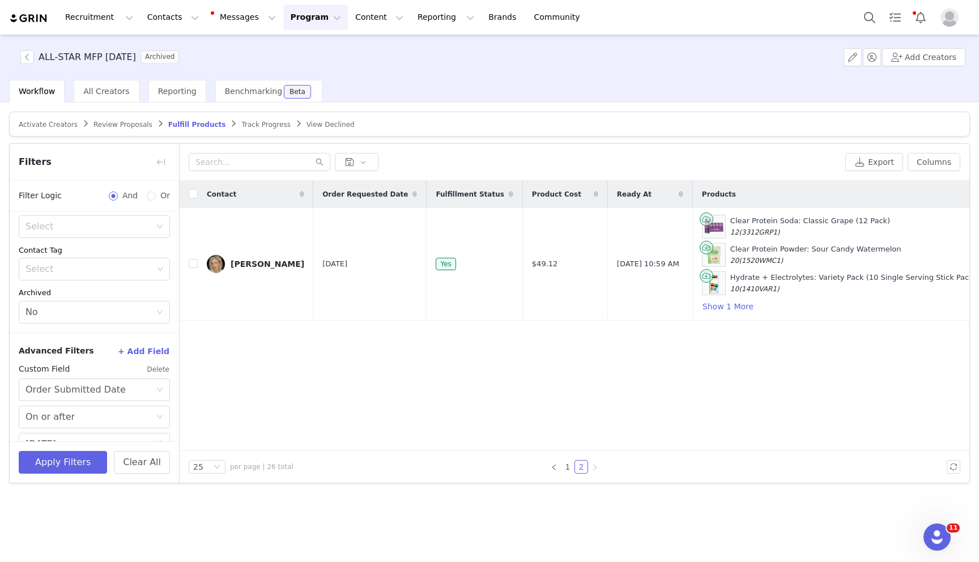
click at [289, 14] on button "Program Program" at bounding box center [315, 17] width 65 height 25
click at [299, 50] on p "Activations" at bounding box center [297, 50] width 44 height 12
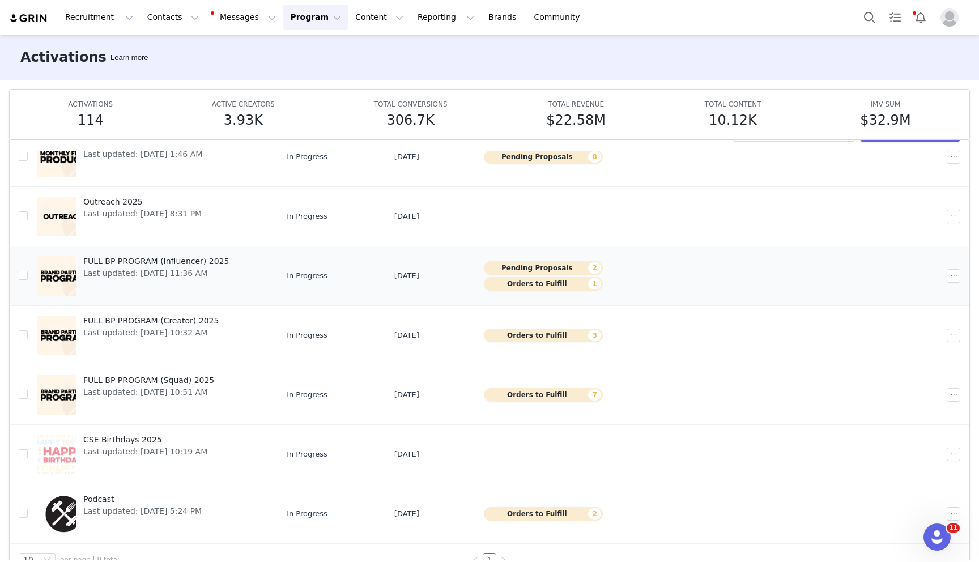
scroll to position [36, 0]
click at [202, 258] on span "FULL BP PROGRAM (Influencer) 2025" at bounding box center [156, 260] width 146 height 12
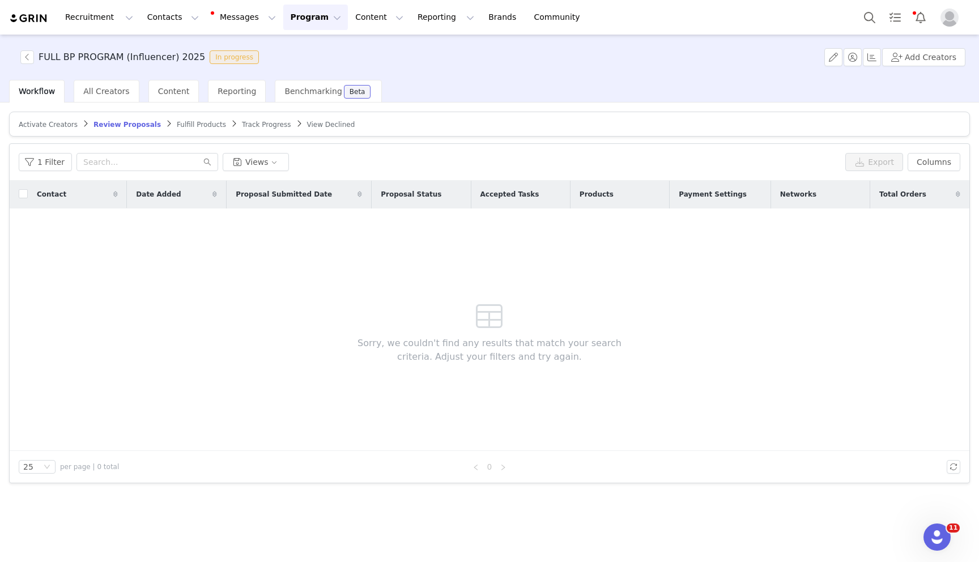
click at [199, 125] on span "Fulfill Products" at bounding box center [201, 125] width 49 height 8
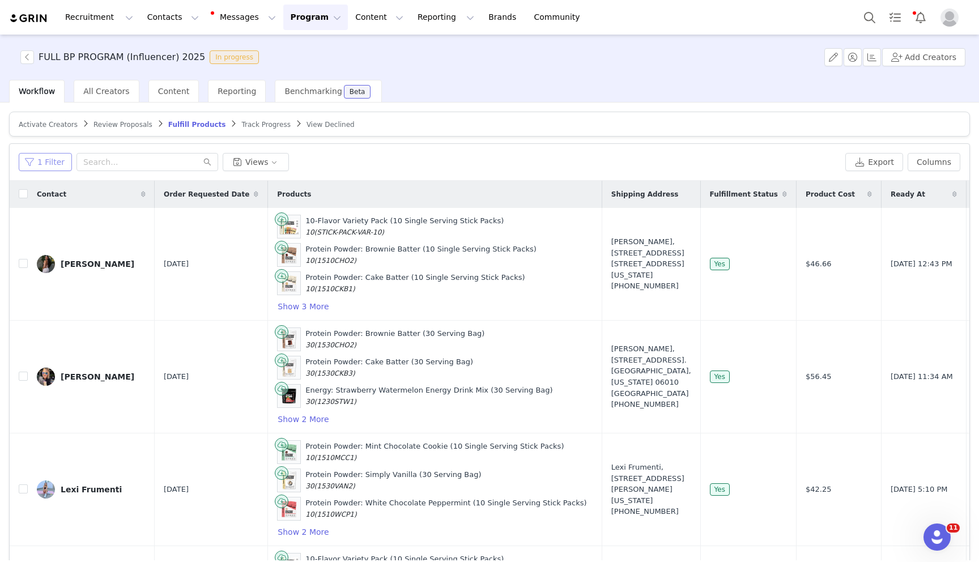
click at [49, 162] on button "1 Filter" at bounding box center [45, 162] width 53 height 18
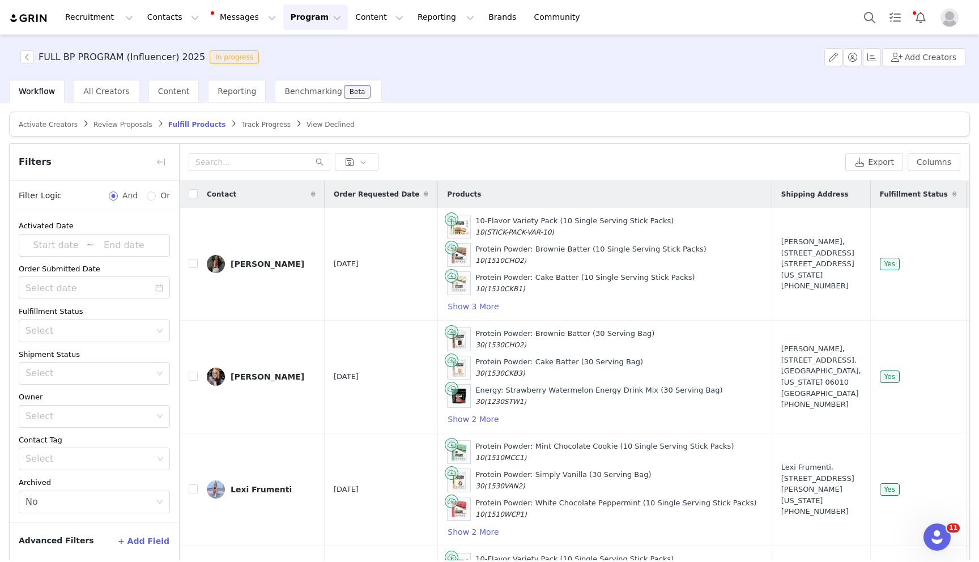
scroll to position [54, 0]
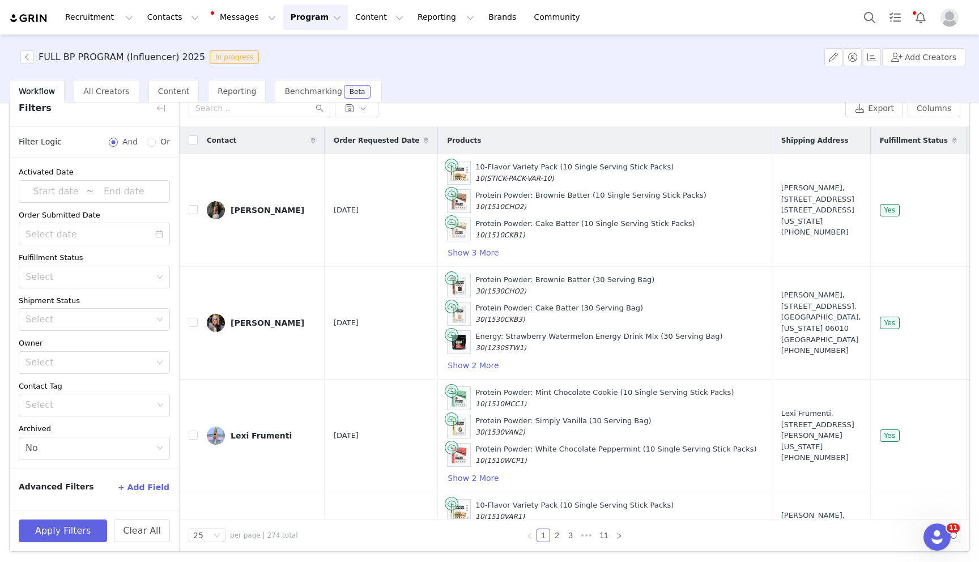
click at [145, 484] on button "+ Add Field" at bounding box center [143, 487] width 53 height 18
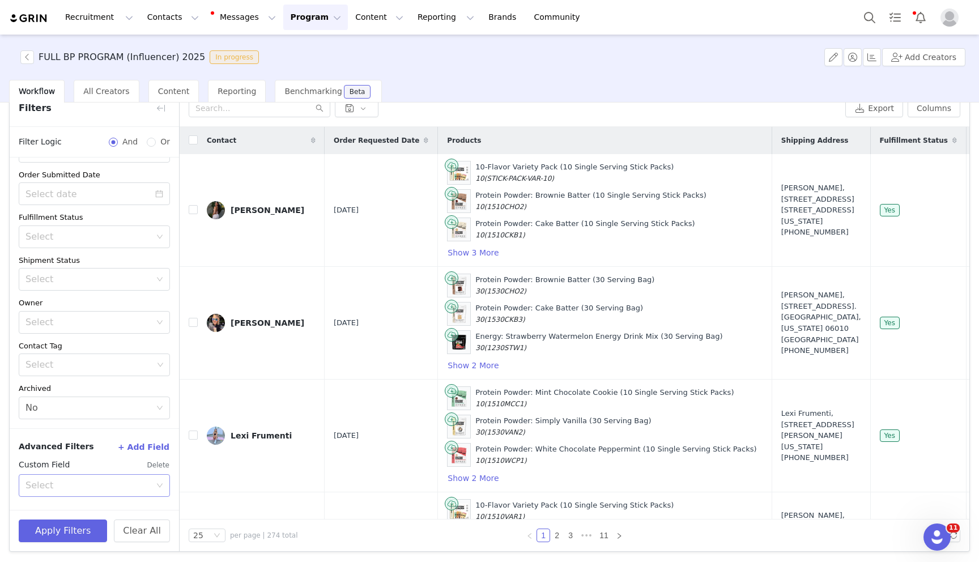
click at [122, 480] on div "Select" at bounding box center [87, 485] width 125 height 11
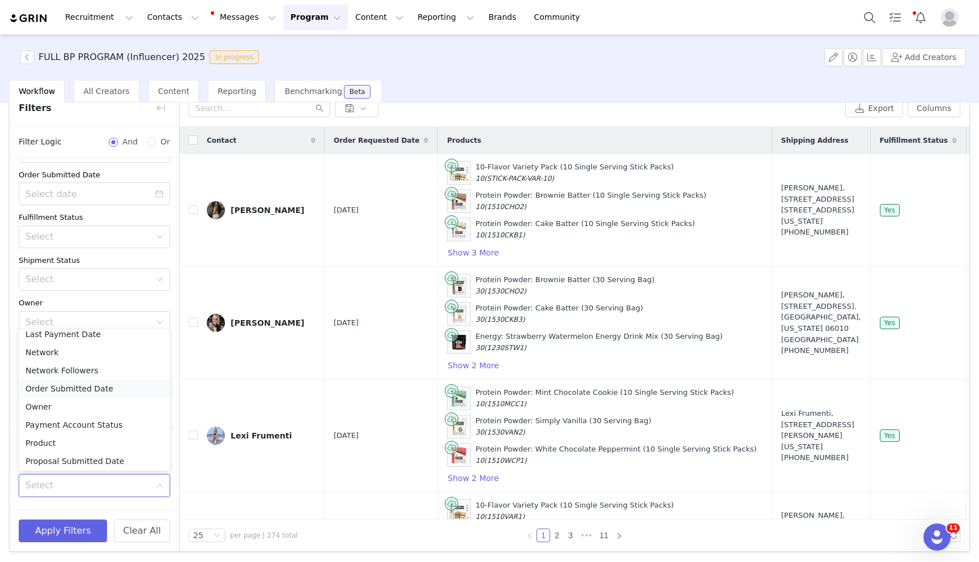
click at [99, 387] on li "Order Submitted Date" at bounding box center [94, 389] width 151 height 18
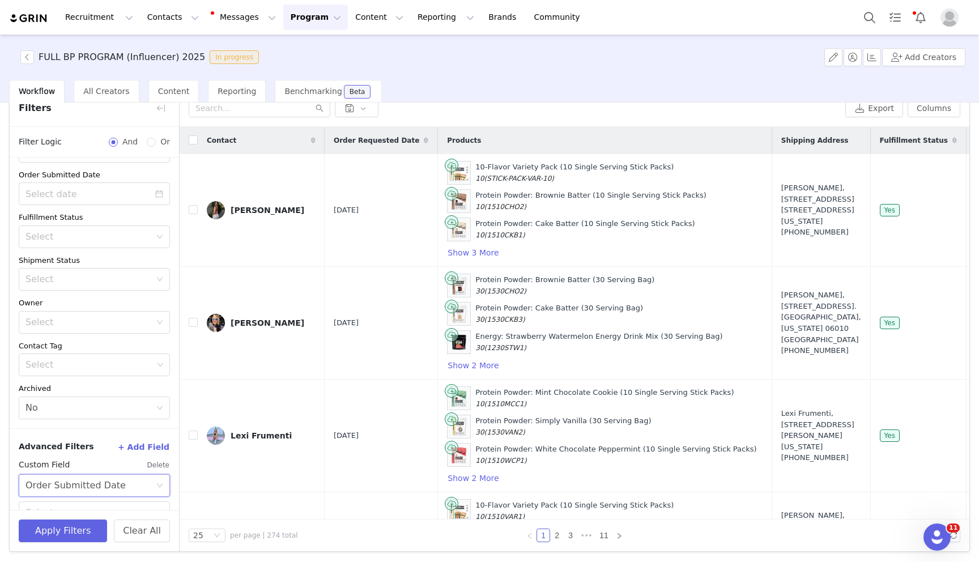
scroll to position [90, 0]
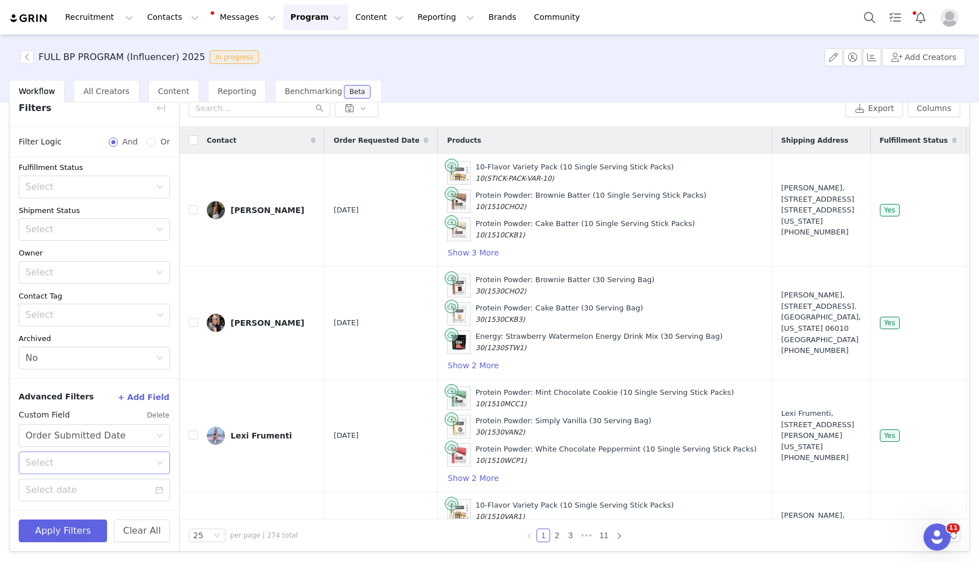
click at [93, 452] on div "Select" at bounding box center [90, 463] width 130 height 22
click at [82, 478] on li "On or after" at bounding box center [94, 487] width 151 height 18
click at [82, 483] on input at bounding box center [94, 490] width 151 height 23
click at [37, 340] on link at bounding box center [41, 340] width 10 height 23
click at [58, 427] on div "22" at bounding box center [57, 433] width 14 height 14
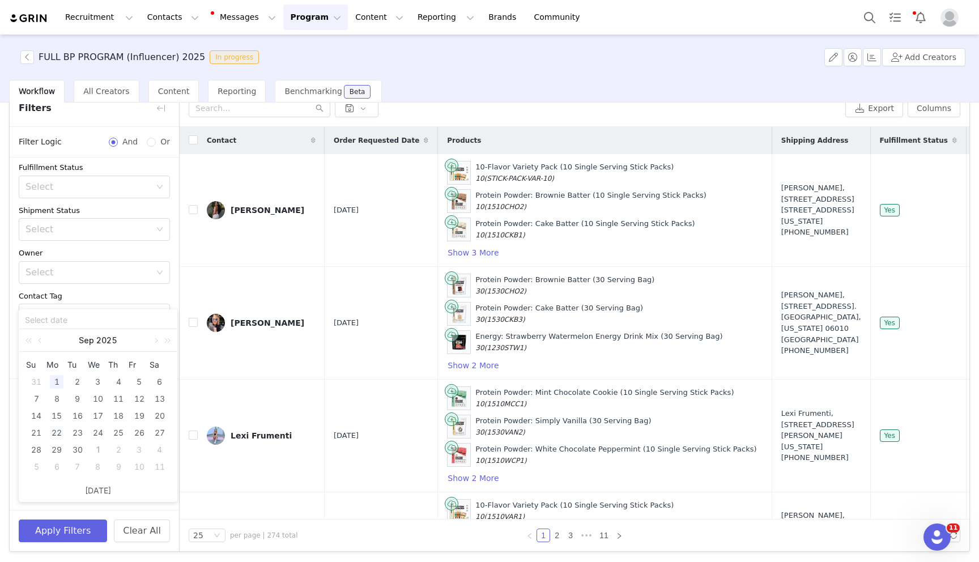
type input "09/22/2025"
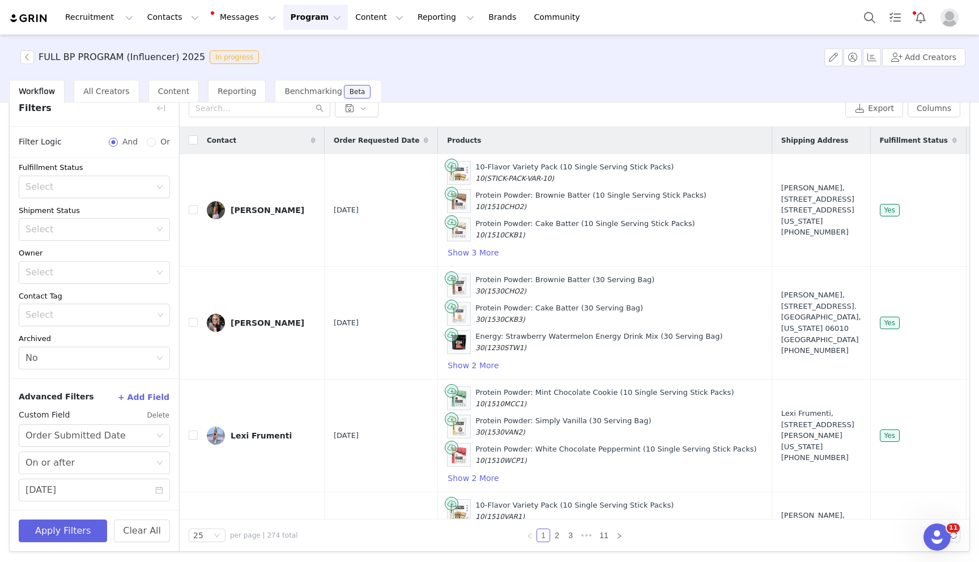
click at [144, 393] on button "+ Add Field" at bounding box center [143, 397] width 53 height 18
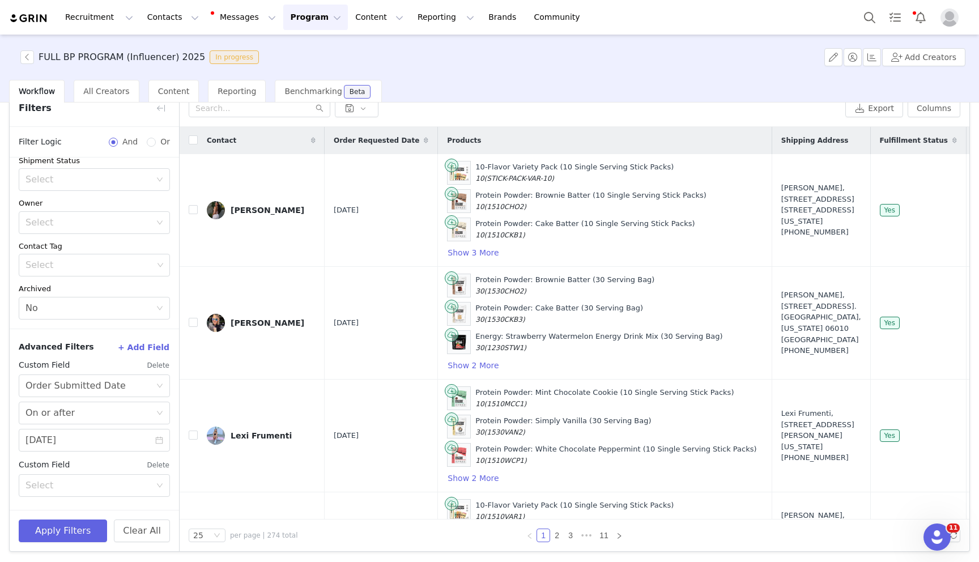
click at [78, 500] on div "Custom Field Delete Select" at bounding box center [94, 478] width 151 height 45
click at [73, 488] on div "Select" at bounding box center [87, 485] width 125 height 11
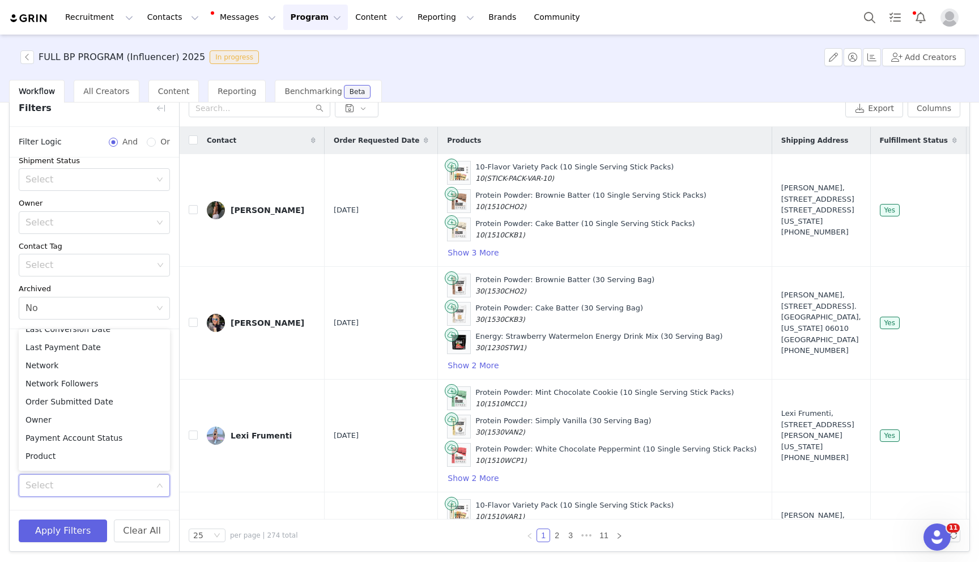
scroll to position [617, 0]
click at [80, 414] on li "Order Submitted Date" at bounding box center [94, 412] width 151 height 18
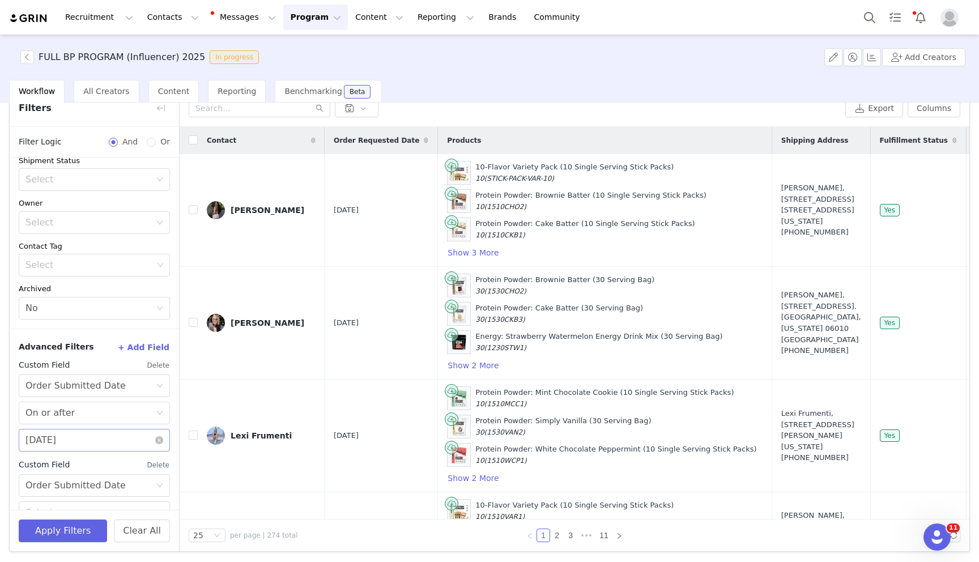
scroll to position [190, 0]
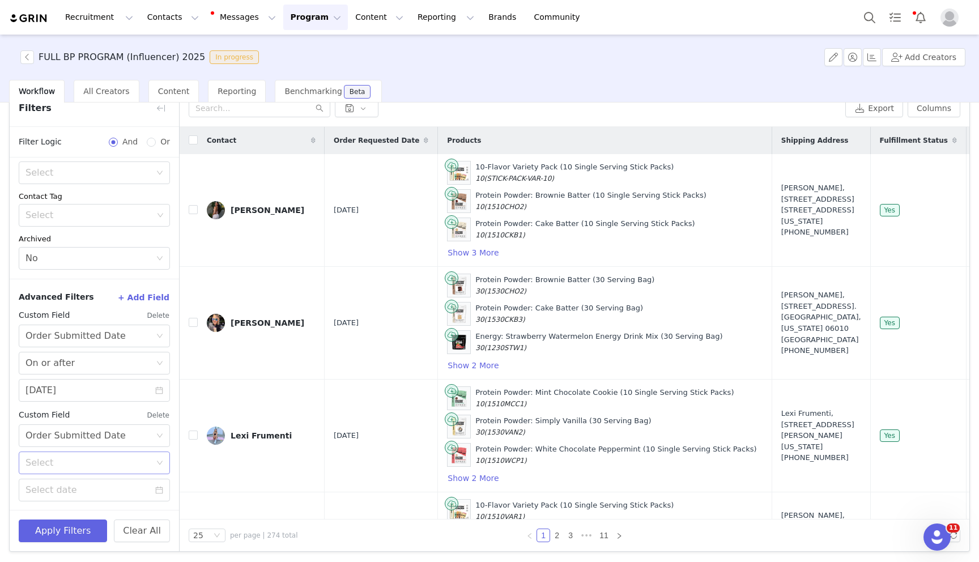
click at [69, 471] on div "Select" at bounding box center [90, 463] width 130 height 22
click at [70, 496] on li "On or before" at bounding box center [94, 505] width 151 height 18
click at [69, 491] on input at bounding box center [94, 490] width 151 height 23
click at [36, 377] on div "28" at bounding box center [36, 382] width 14 height 14
type input "09/28/2025"
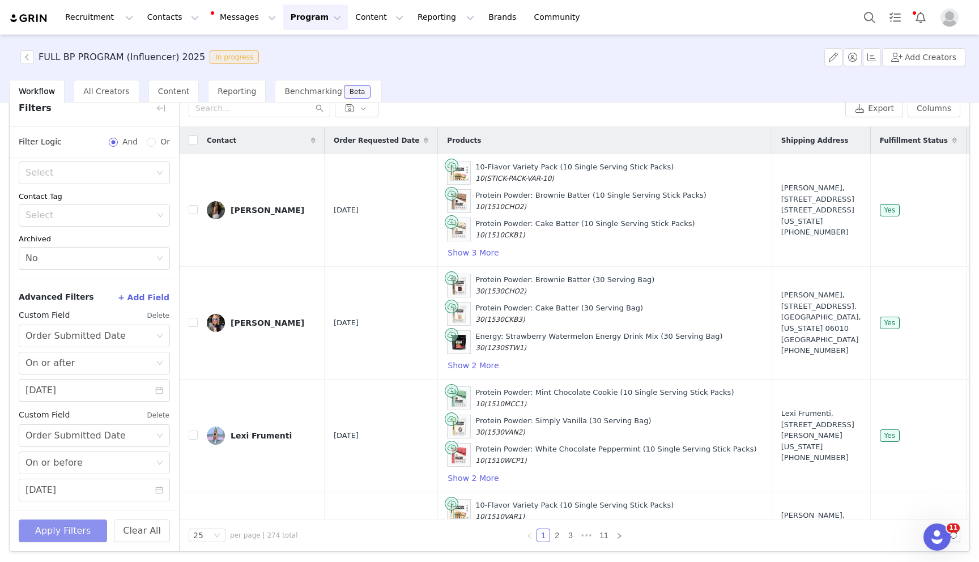
click at [60, 531] on button "Apply Filters" at bounding box center [63, 531] width 88 height 23
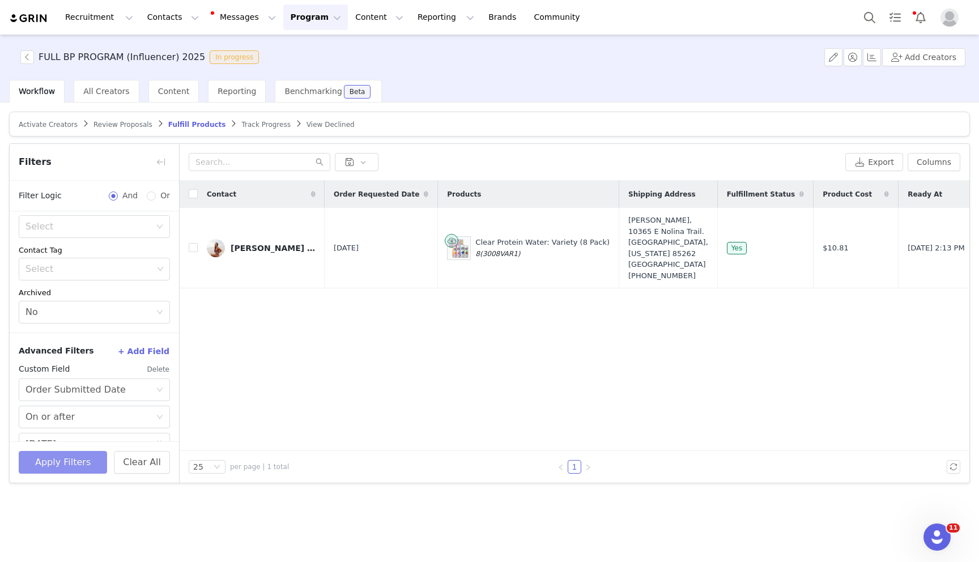
scroll to position [0, 0]
click at [29, 58] on button "button" at bounding box center [27, 57] width 14 height 14
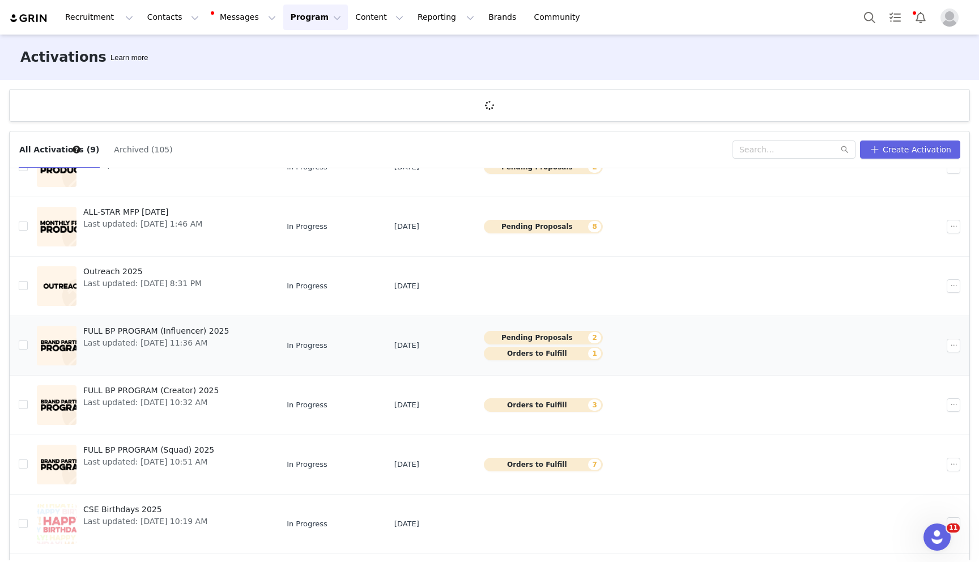
scroll to position [126, 0]
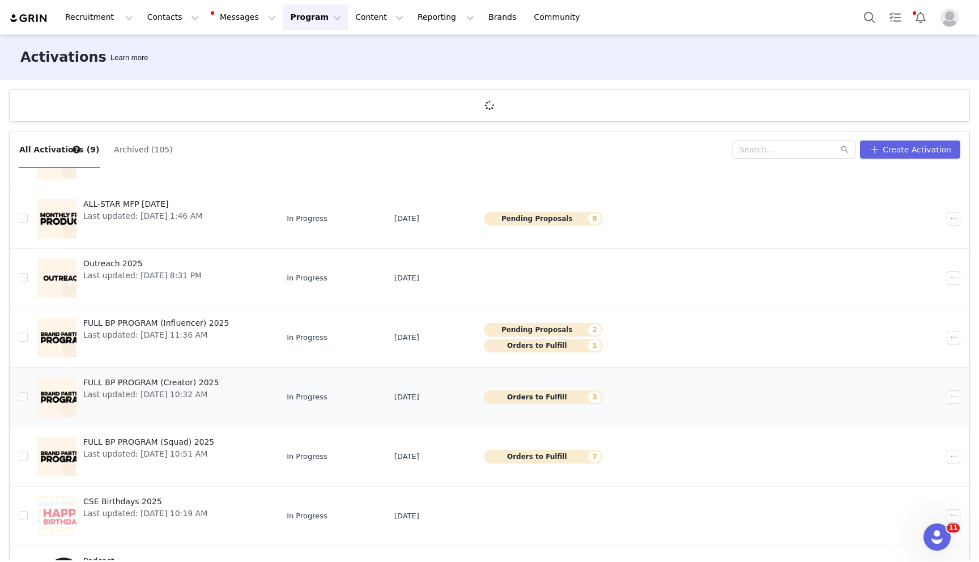
click at [195, 382] on span "FULL BP PROGRAM (Creator) 2025" at bounding box center [150, 383] width 135 height 12
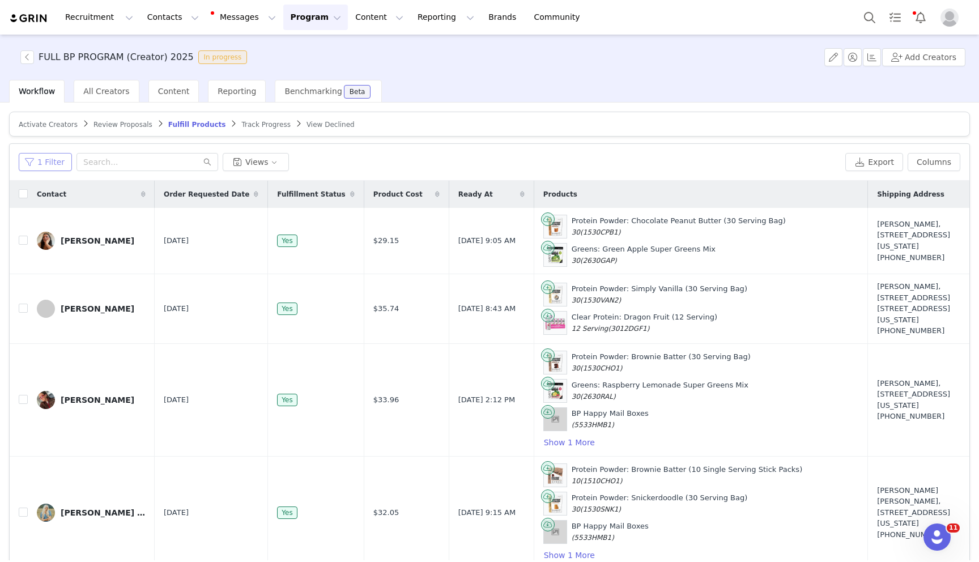
click at [52, 161] on button "1 Filter" at bounding box center [45, 162] width 53 height 18
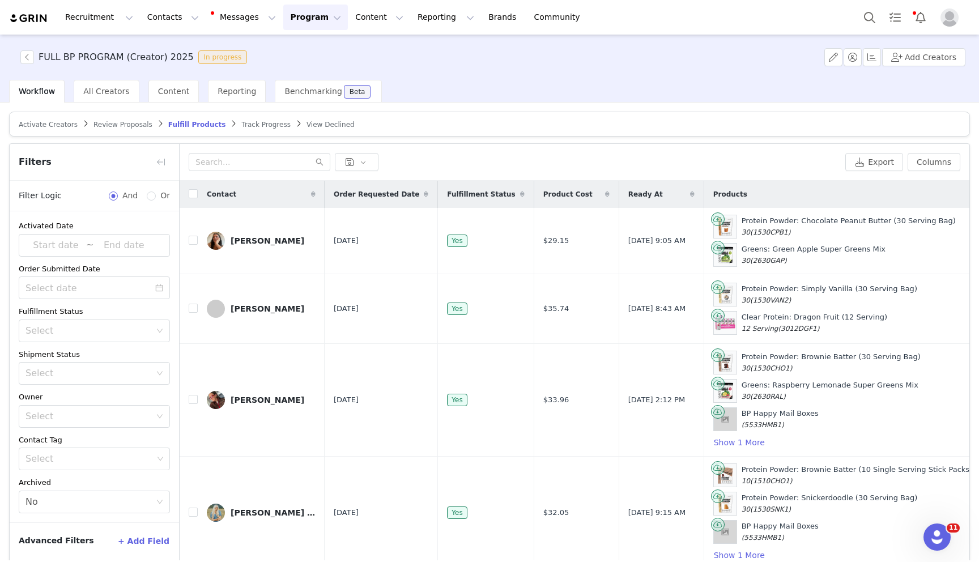
click at [161, 538] on button "+ Add Field" at bounding box center [143, 541] width 53 height 18
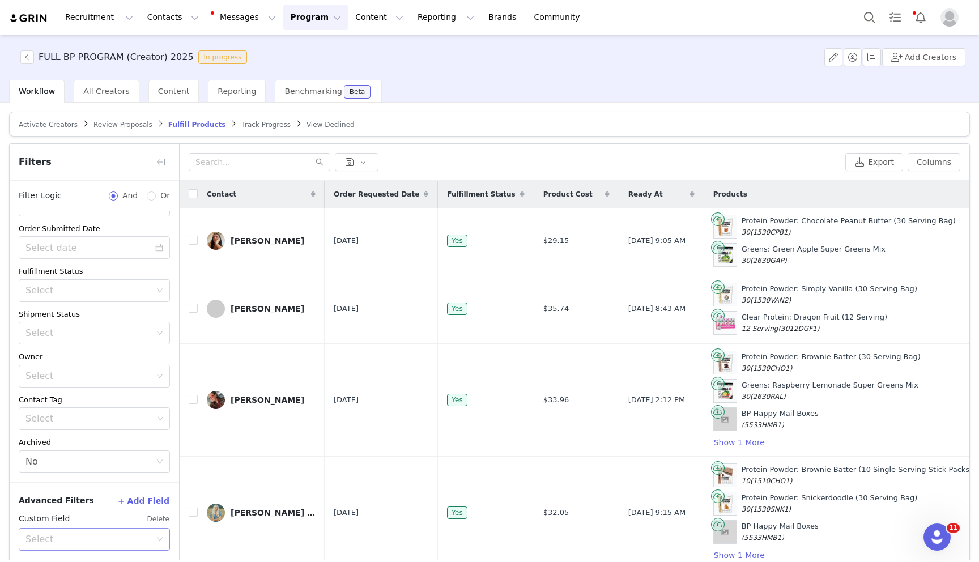
click at [107, 534] on div "Select" at bounding box center [87, 539] width 125 height 11
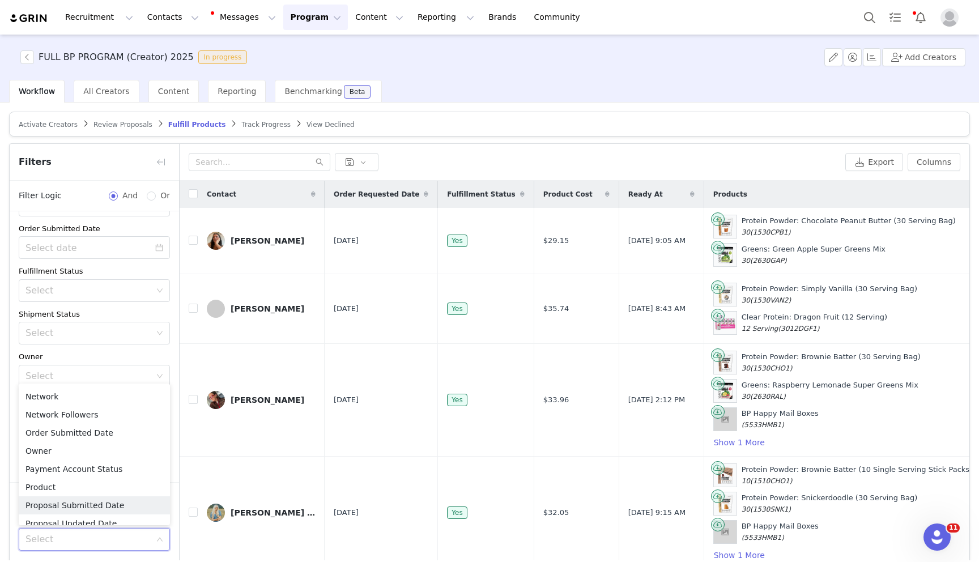
scroll to position [648, 0]
click at [89, 435] on li "Order Submitted Date" at bounding box center [94, 436] width 151 height 18
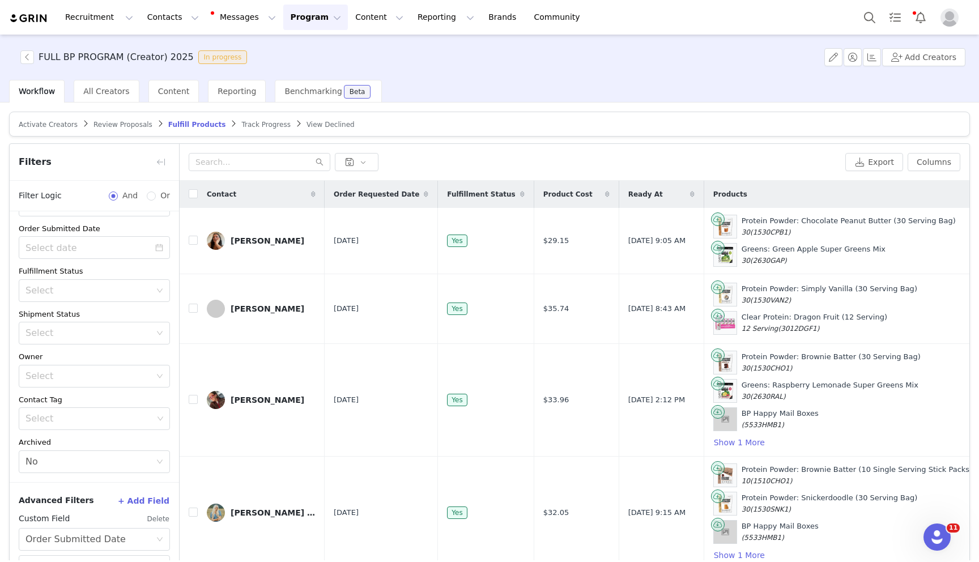
scroll to position [90, 0]
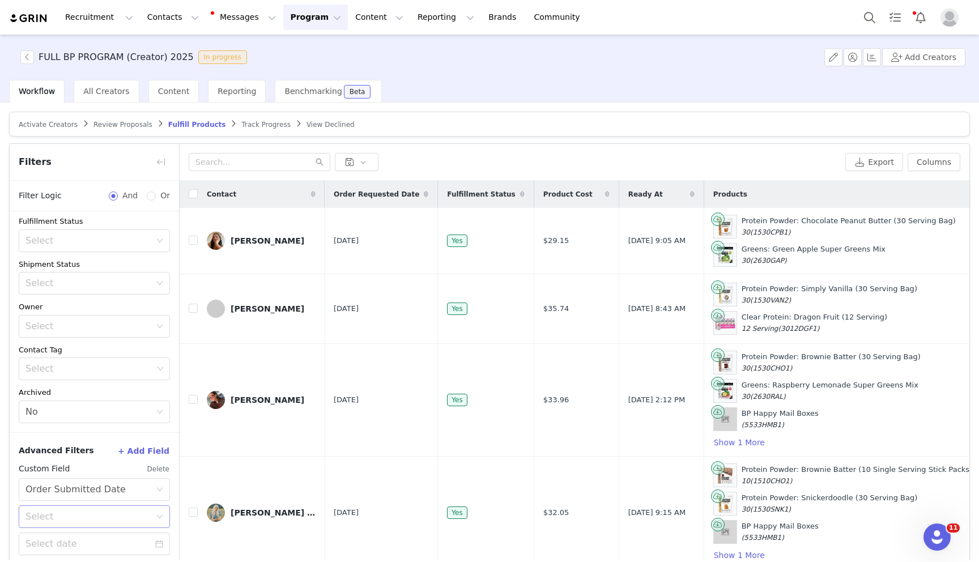
click at [78, 513] on div "Select" at bounding box center [87, 516] width 125 height 11
click at [60, 474] on li "On or after" at bounding box center [94, 473] width 151 height 18
click at [70, 544] on input at bounding box center [94, 544] width 151 height 23
click at [39, 393] on link at bounding box center [41, 395] width 10 height 23
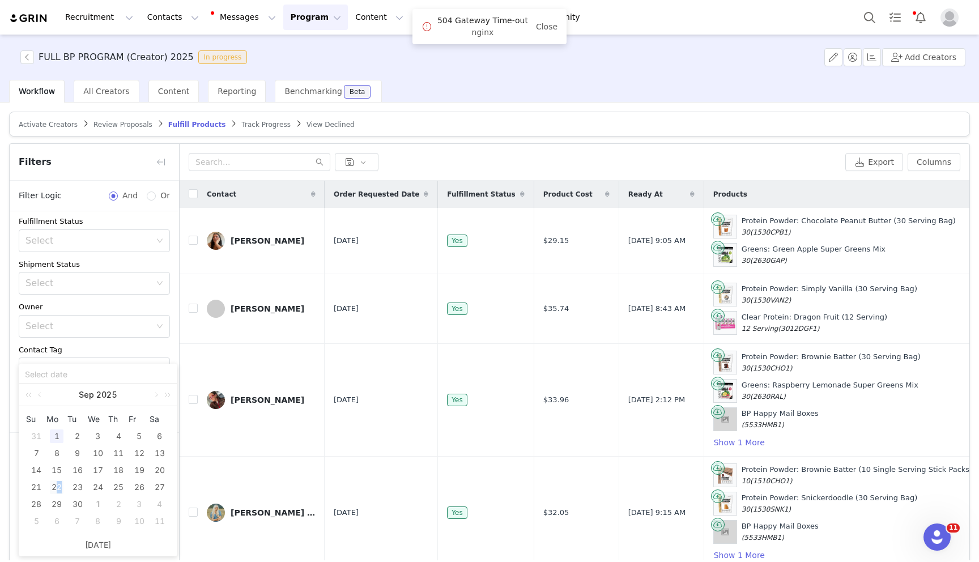
click at [59, 485] on div "22" at bounding box center [57, 487] width 14 height 14
type input "09/22/2025"
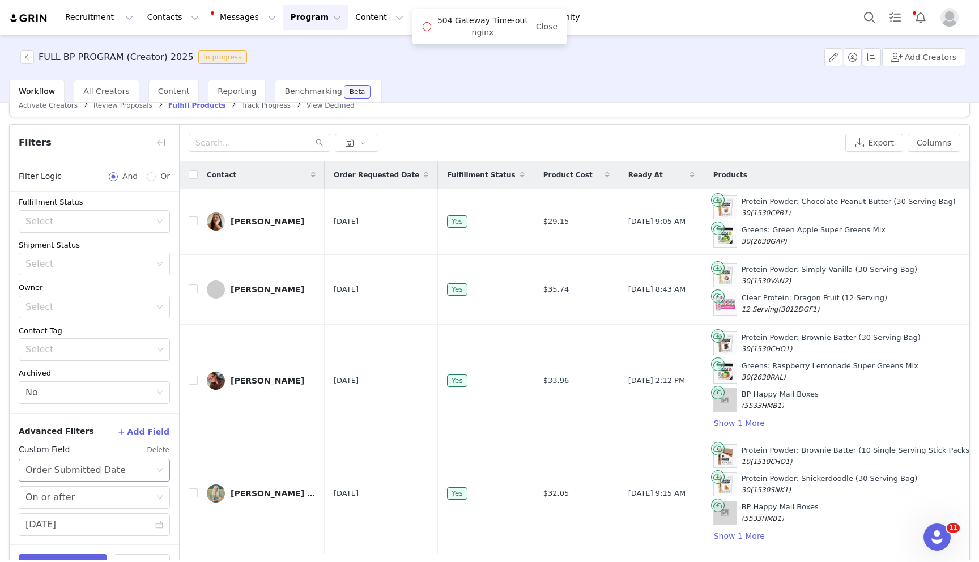
scroll to position [54, 0]
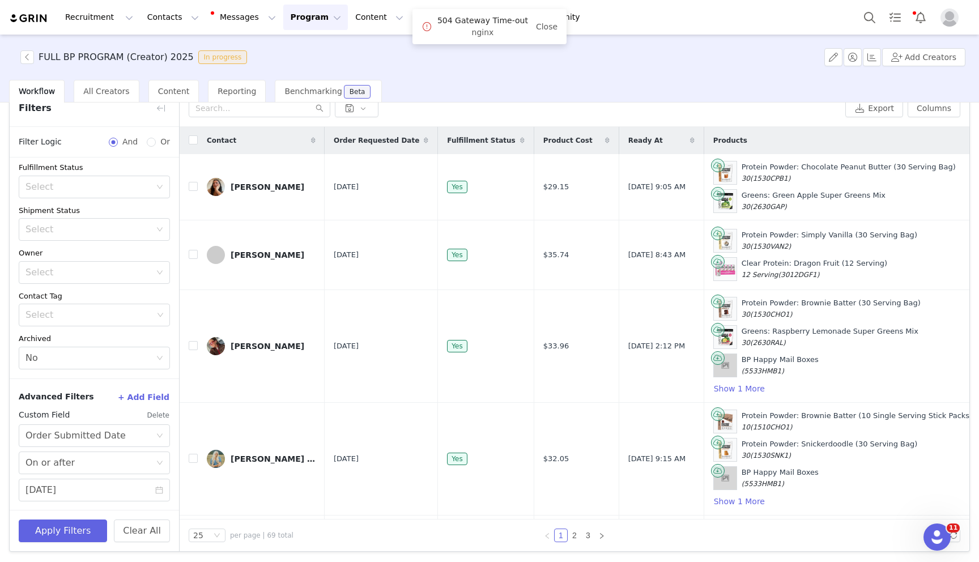
click at [158, 398] on button "+ Add Field" at bounding box center [143, 397] width 53 height 18
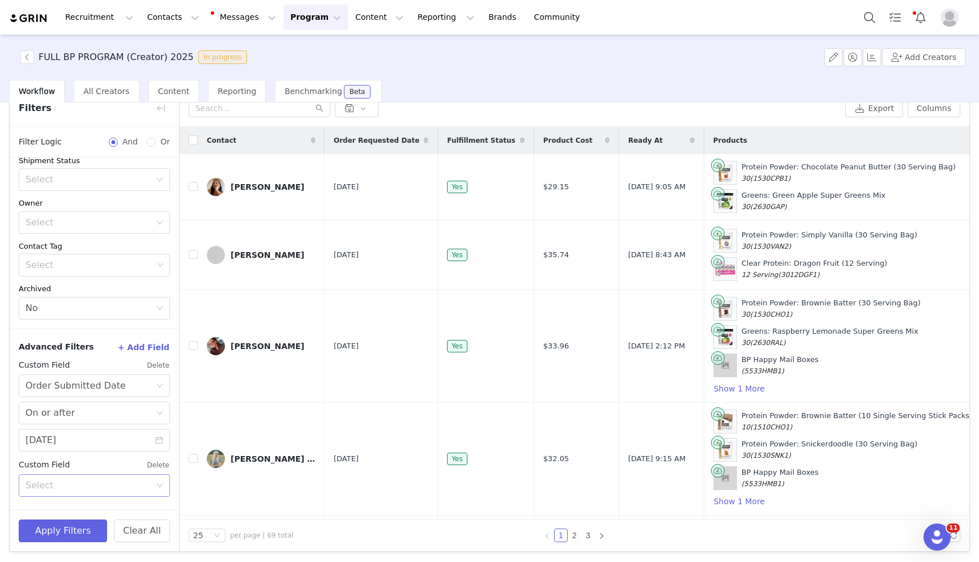
click at [98, 482] on div "Select" at bounding box center [87, 485] width 125 height 11
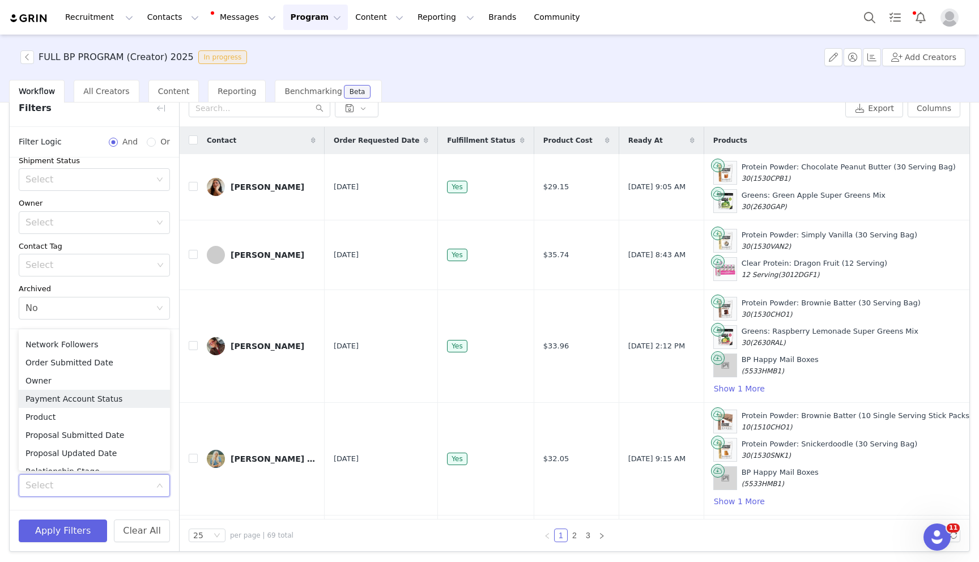
scroll to position [679, 0]
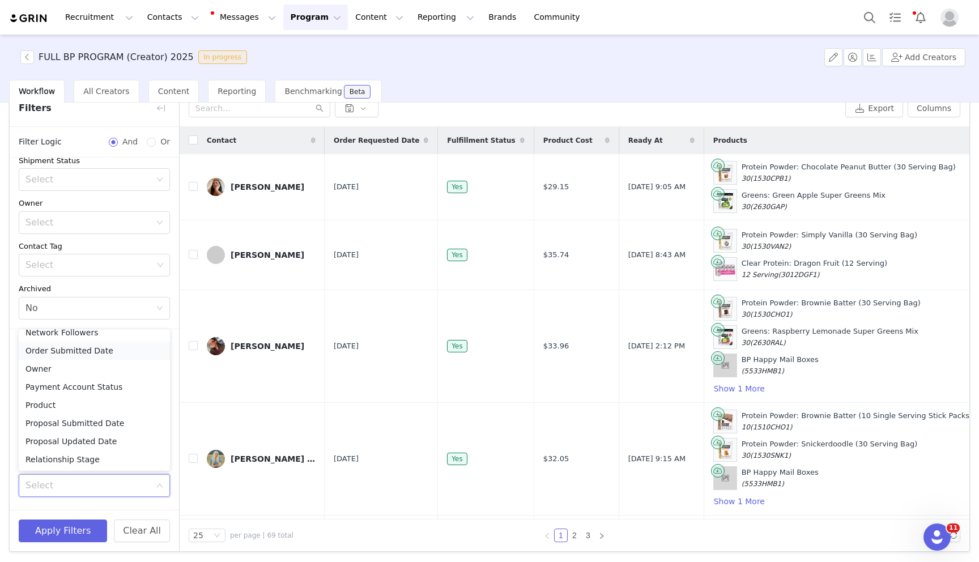
click at [93, 351] on li "Order Submitted Date" at bounding box center [94, 351] width 151 height 18
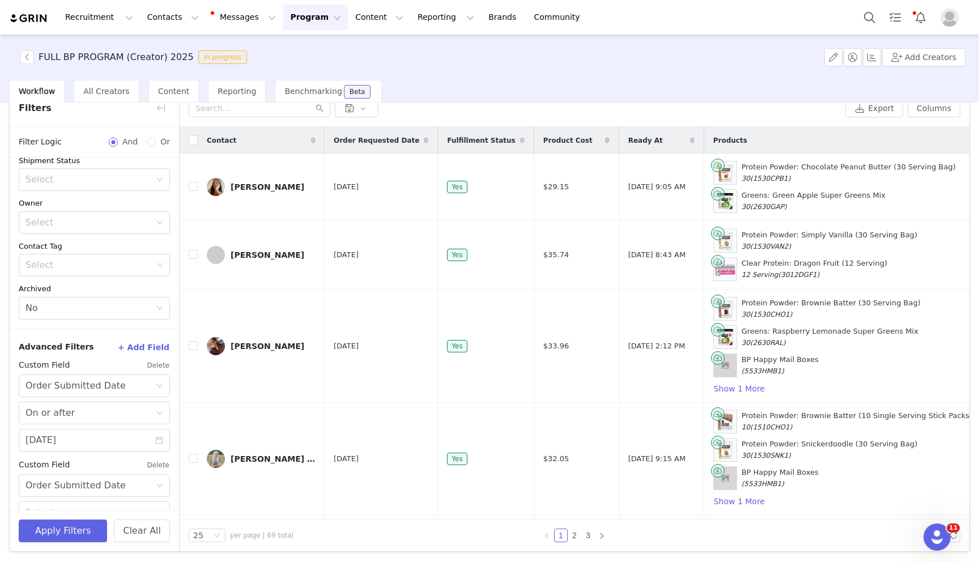
scroll to position [190, 0]
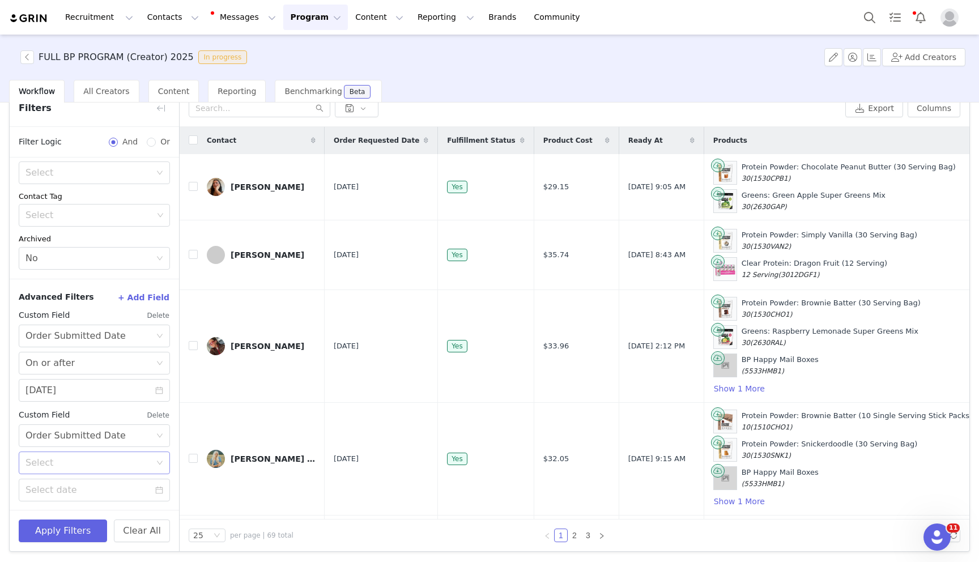
click at [92, 459] on div "Select" at bounding box center [87, 462] width 125 height 11
click at [79, 503] on li "On or before" at bounding box center [94, 505] width 151 height 18
click at [78, 493] on input at bounding box center [94, 490] width 151 height 23
click at [35, 375] on div "28" at bounding box center [36, 382] width 14 height 14
type input "09/28/2025"
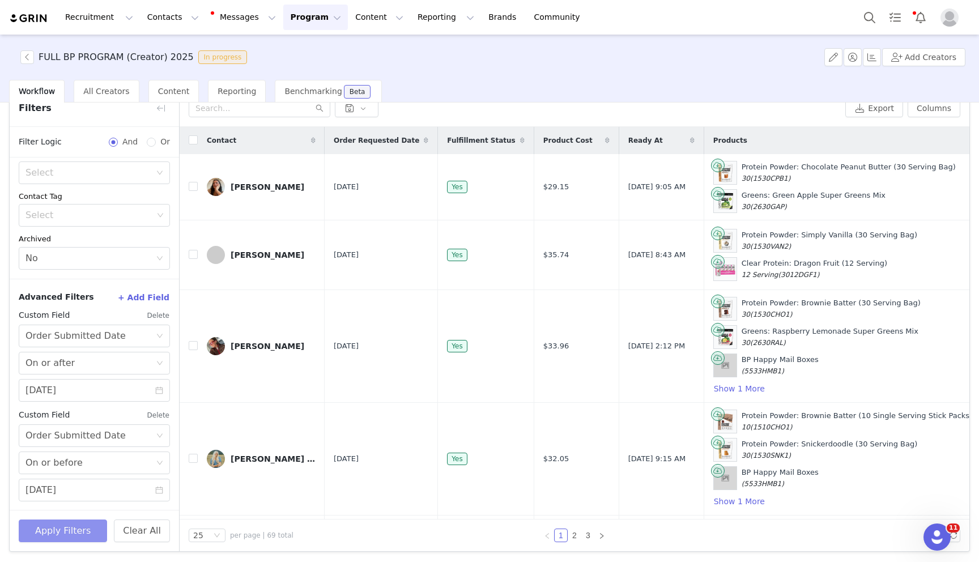
click at [59, 531] on button "Apply Filters" at bounding box center [63, 531] width 88 height 23
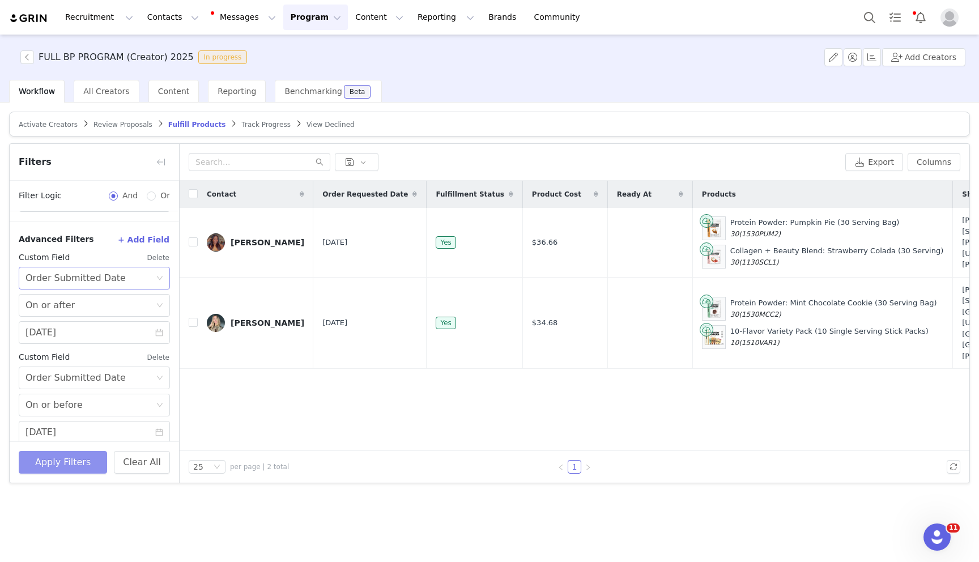
scroll to position [312, 0]
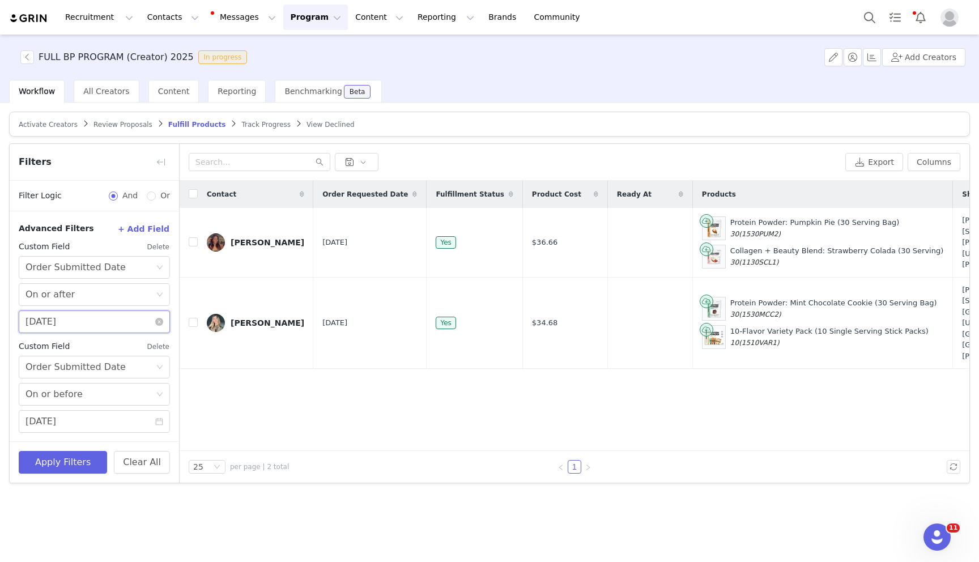
click at [68, 322] on input "09/22/2025" at bounding box center [94, 321] width 151 height 23
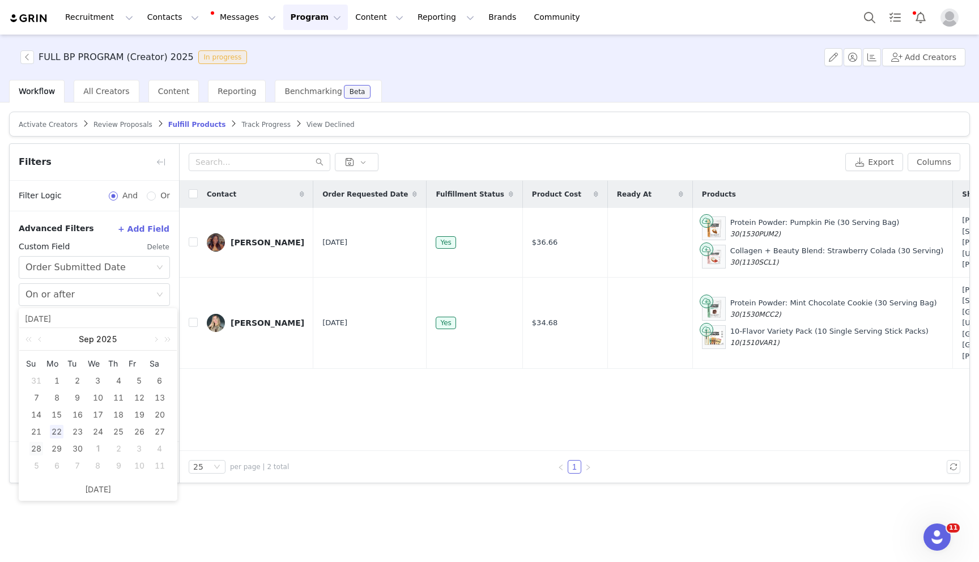
click at [38, 445] on div "28" at bounding box center [36, 449] width 14 height 14
type input "09/28/2025"
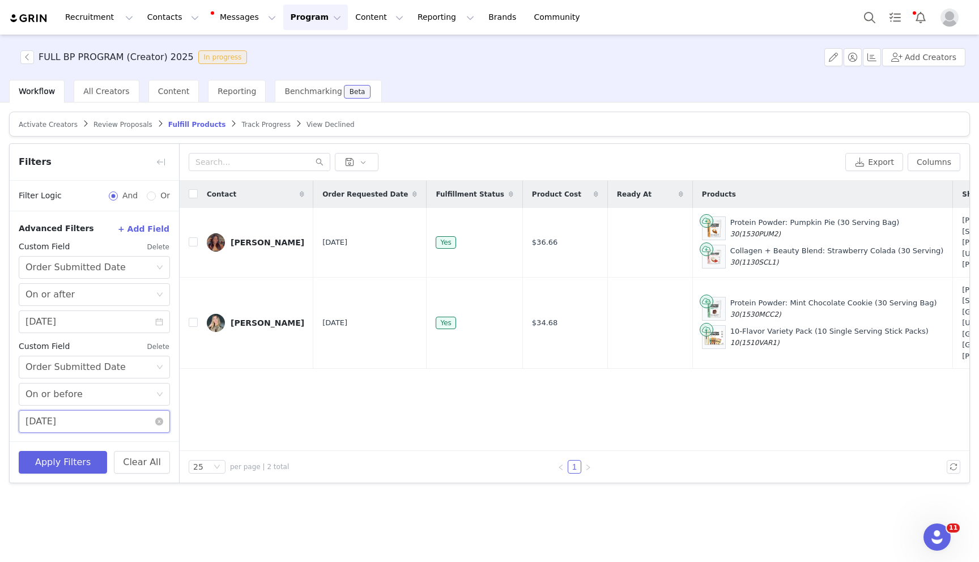
click at [60, 419] on input "09/28/2025" at bounding box center [94, 421] width 151 height 23
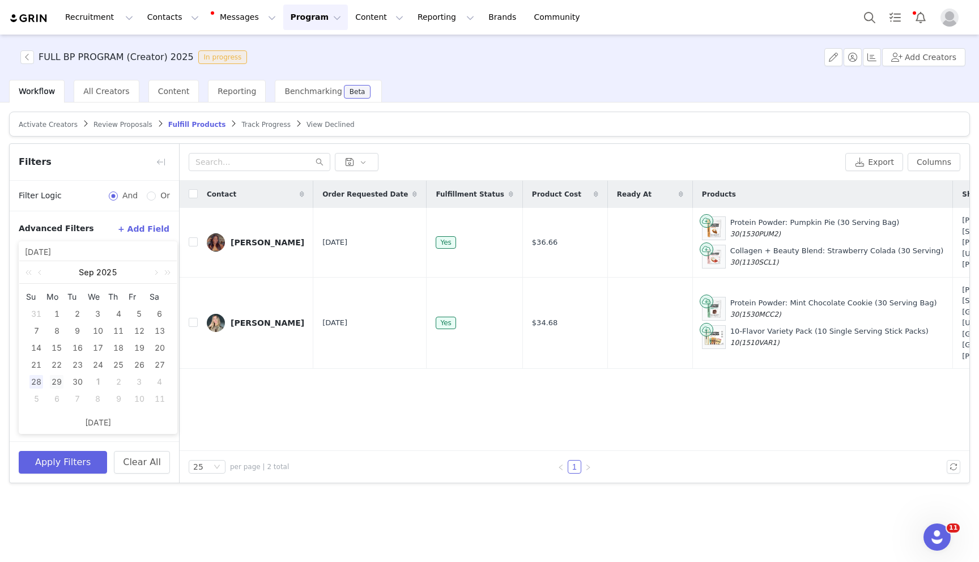
click at [54, 380] on div "29" at bounding box center [57, 382] width 14 height 14
type input "09/29/2025"
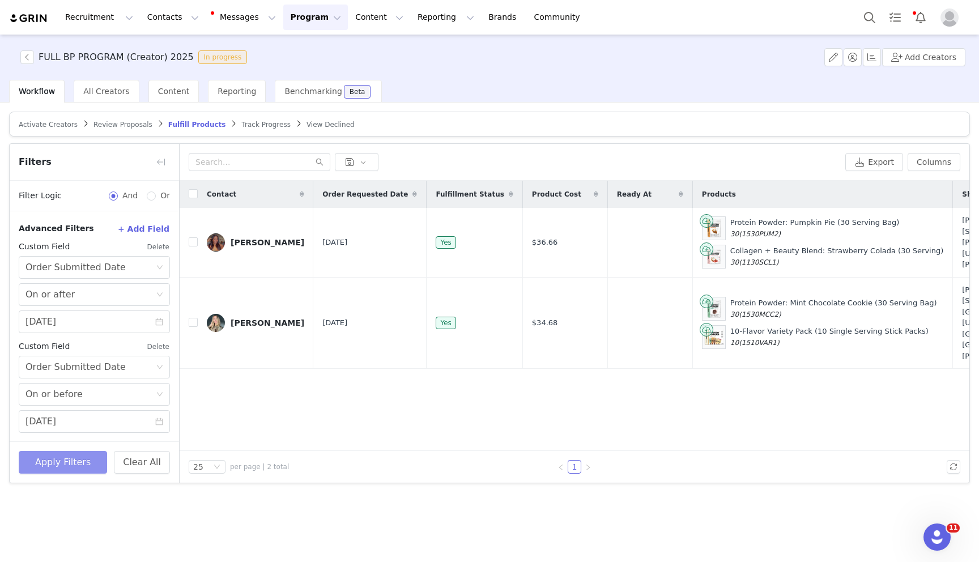
click at [68, 467] on button "Apply Filters" at bounding box center [63, 462] width 88 height 23
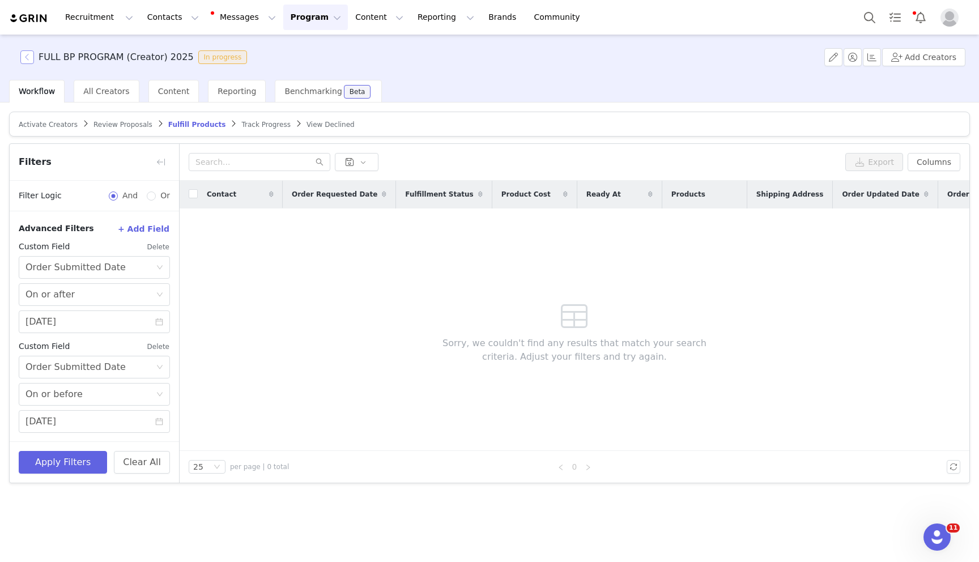
click at [30, 58] on button "button" at bounding box center [27, 57] width 14 height 14
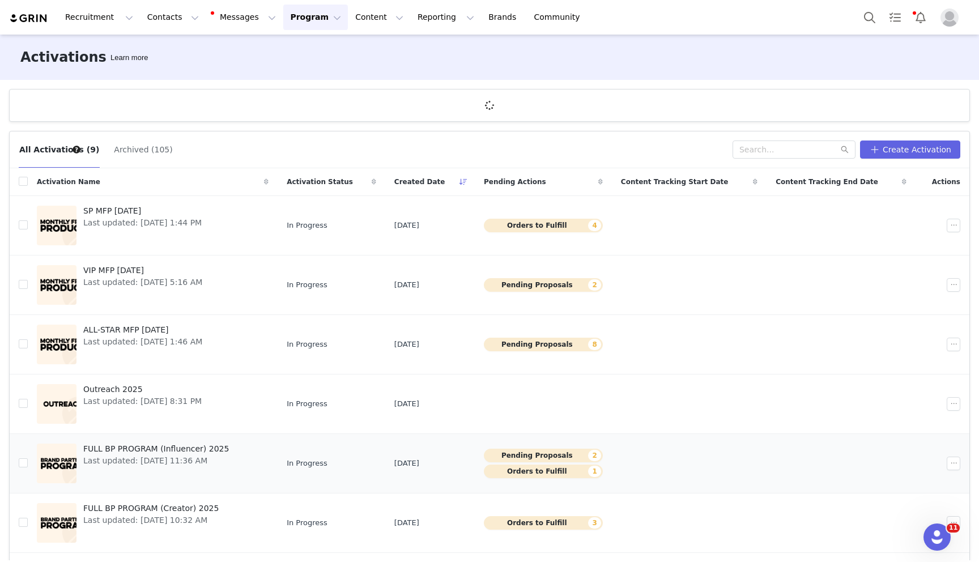
click at [143, 448] on span "FULL BP PROGRAM (Influencer) 2025" at bounding box center [156, 449] width 146 height 12
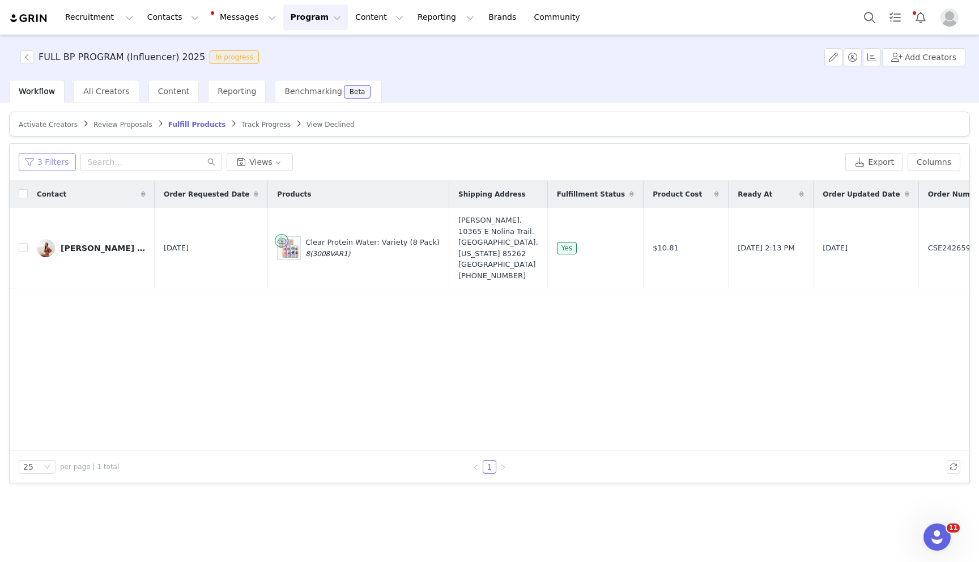
click at [56, 161] on button "3 Filters" at bounding box center [47, 162] width 57 height 18
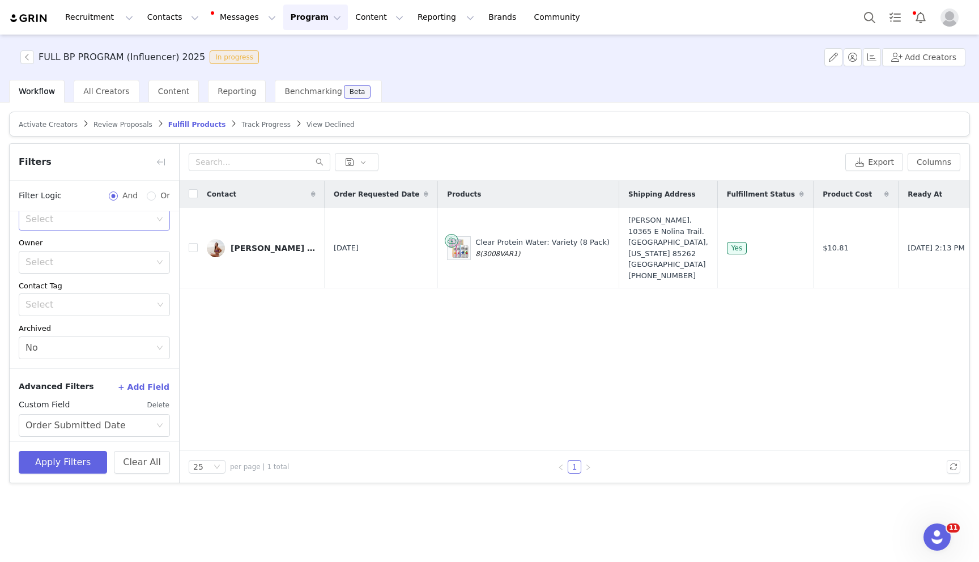
scroll to position [312, 0]
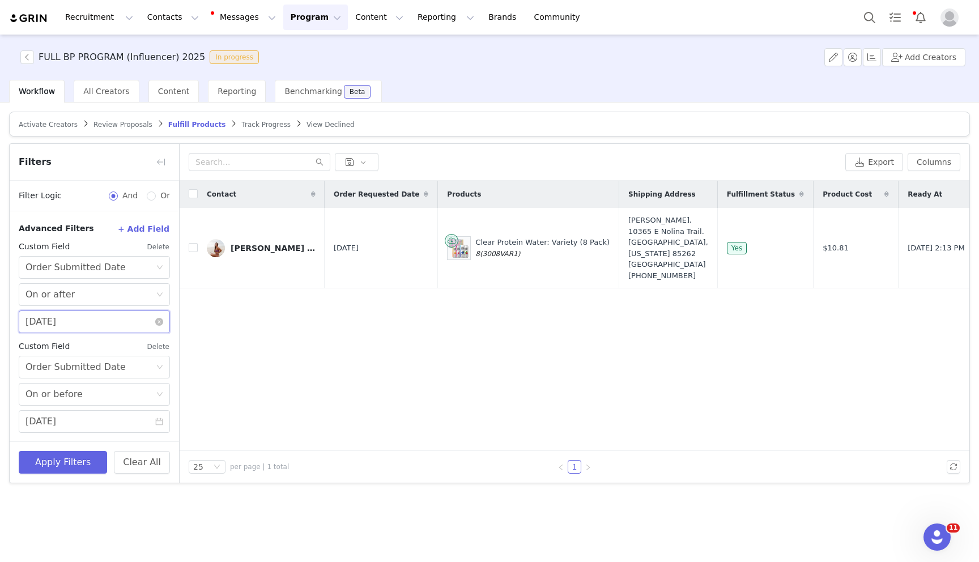
click at [70, 312] on input "09/22/2025" at bounding box center [94, 321] width 151 height 23
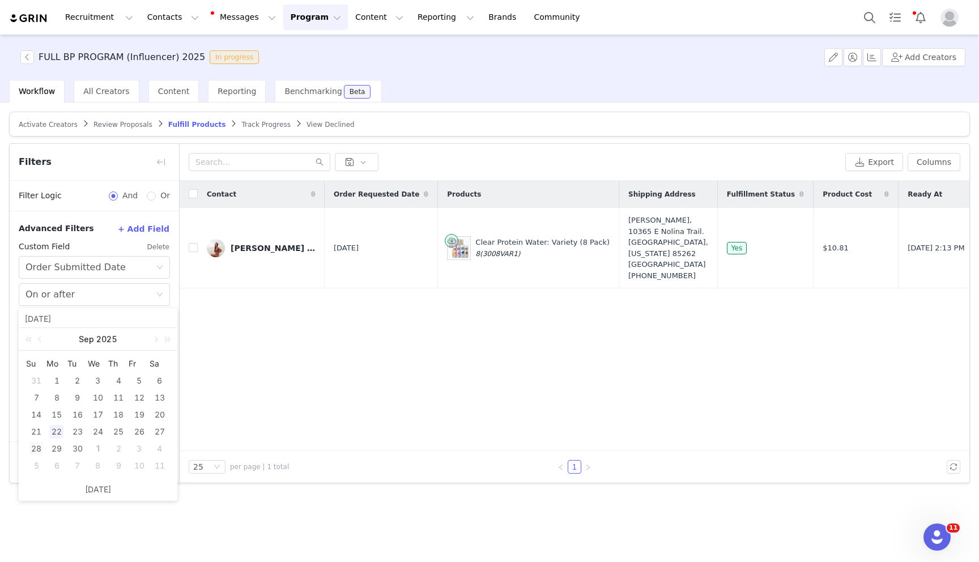
click at [37, 446] on div "28" at bounding box center [36, 449] width 14 height 14
type input "09/28/2025"
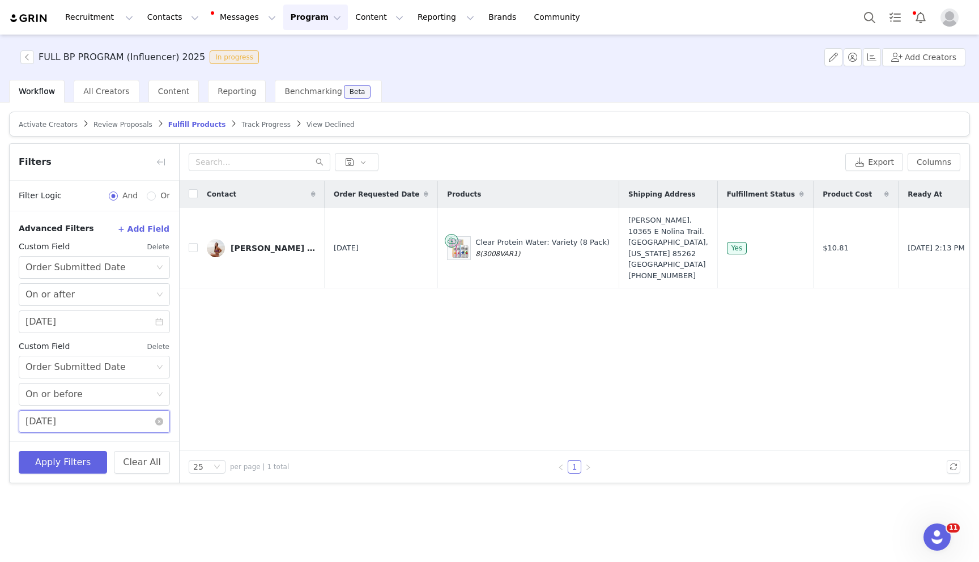
click at [60, 427] on input "09/28/2025" at bounding box center [94, 421] width 151 height 23
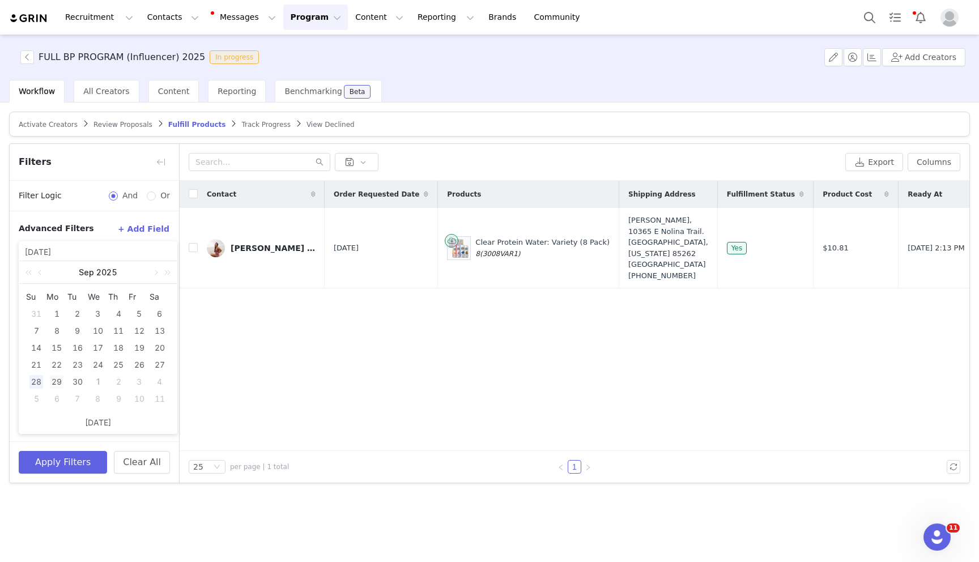
click at [56, 378] on div "29" at bounding box center [57, 382] width 14 height 14
type input "09/29/2025"
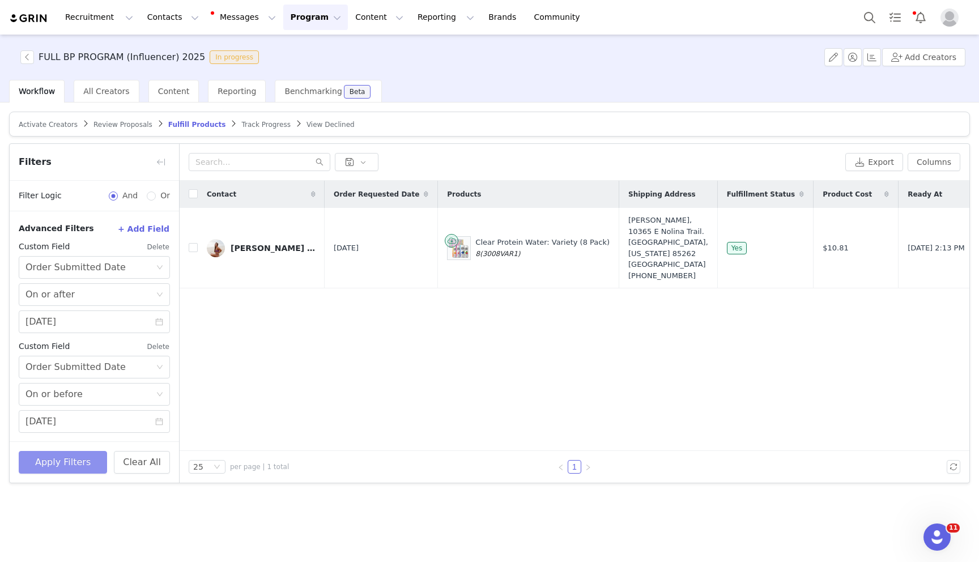
click at [54, 457] on button "Apply Filters" at bounding box center [63, 462] width 88 height 23
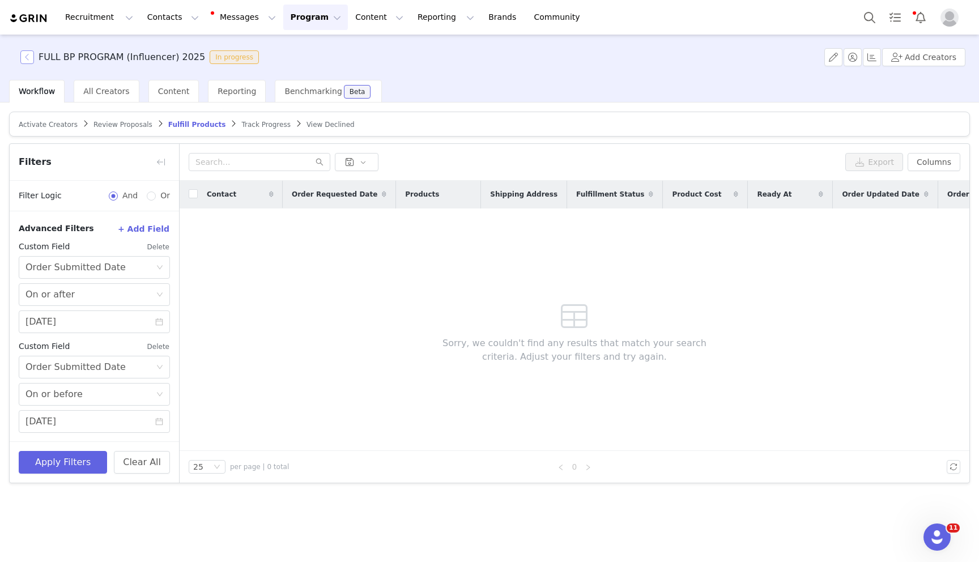
click at [29, 53] on button "button" at bounding box center [27, 57] width 14 height 14
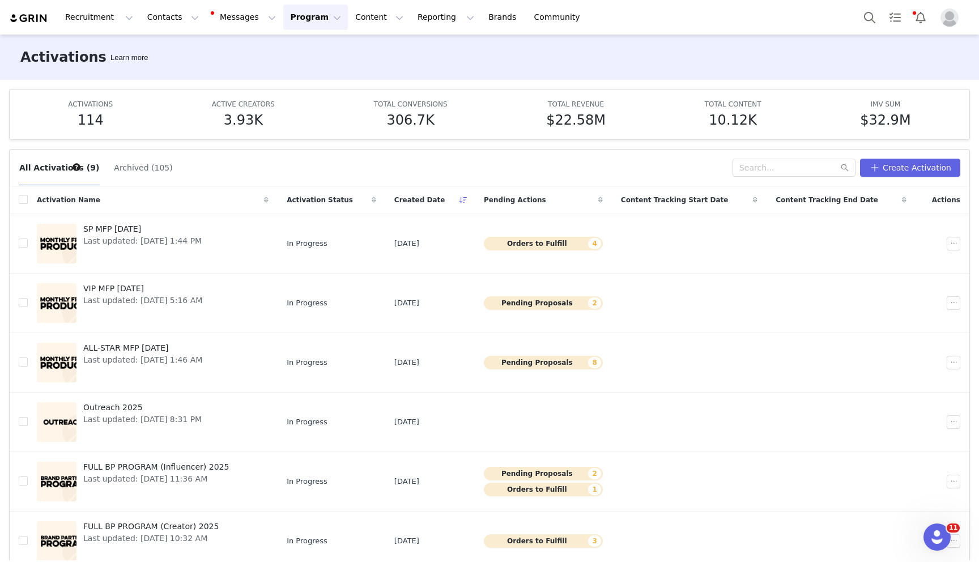
click at [129, 171] on button "Archived (105)" at bounding box center [142, 168] width 59 height 18
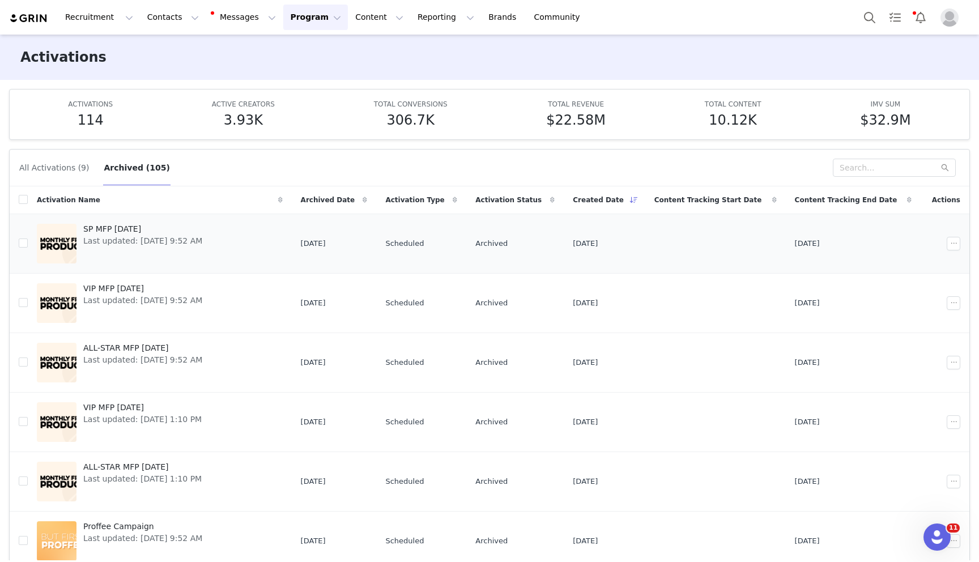
click at [122, 228] on span "SP MFP September 2025" at bounding box center [142, 229] width 119 height 12
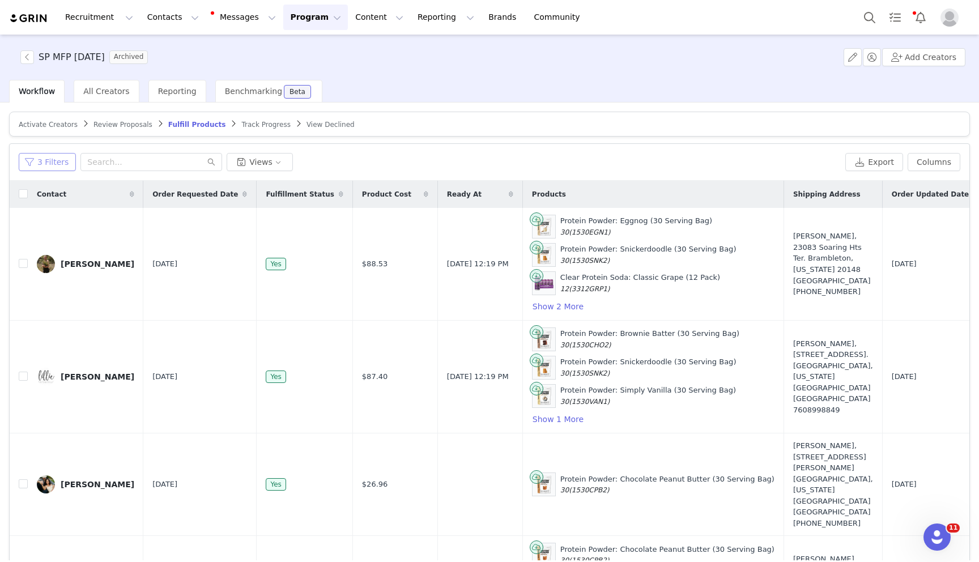
click at [42, 155] on button "3 Filters" at bounding box center [47, 162] width 57 height 18
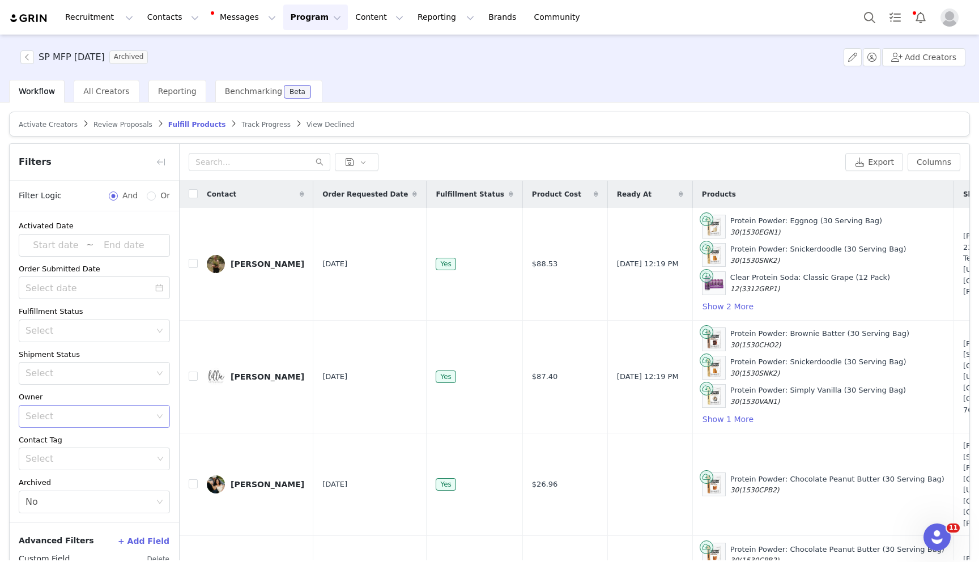
scroll to position [190, 0]
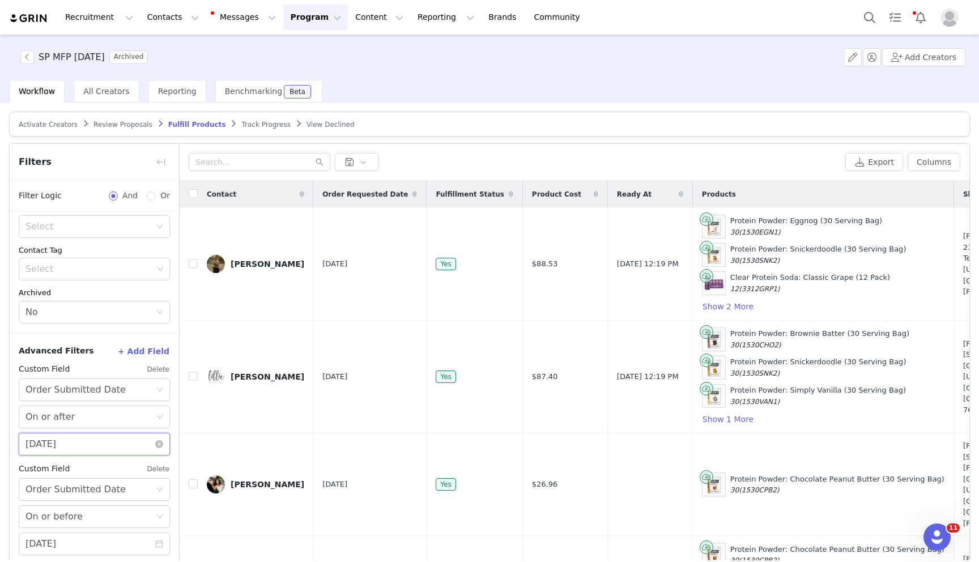
click at [73, 446] on input "09/22/2025" at bounding box center [94, 444] width 151 height 23
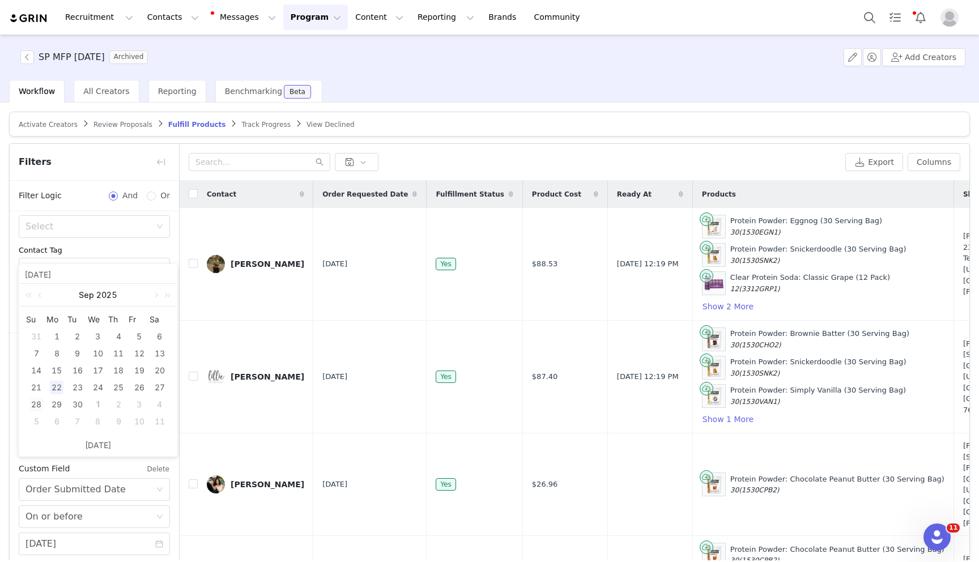
click at [35, 406] on div "28" at bounding box center [36, 405] width 14 height 14
type input "09/28/2025"
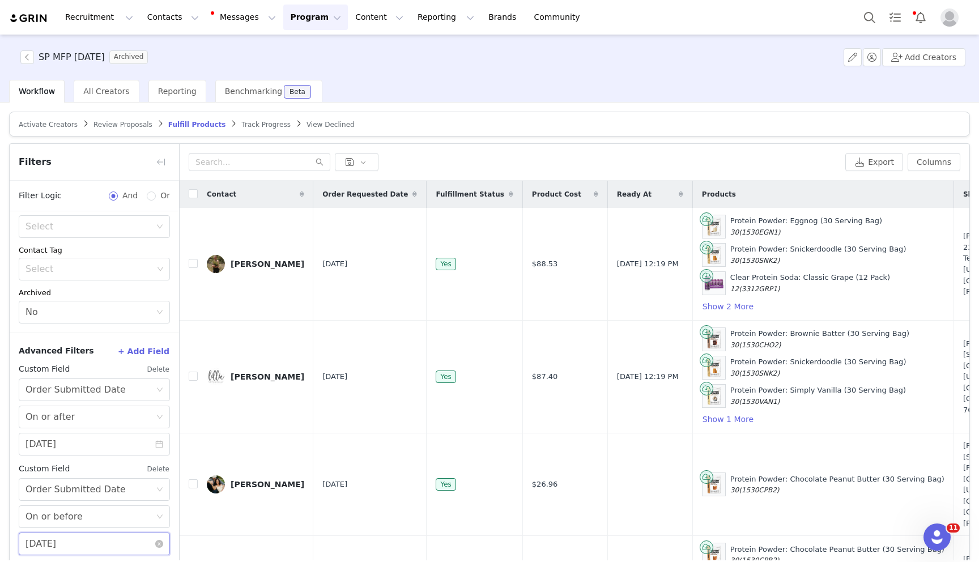
click at [52, 552] on input "09/28/2025" at bounding box center [94, 544] width 151 height 23
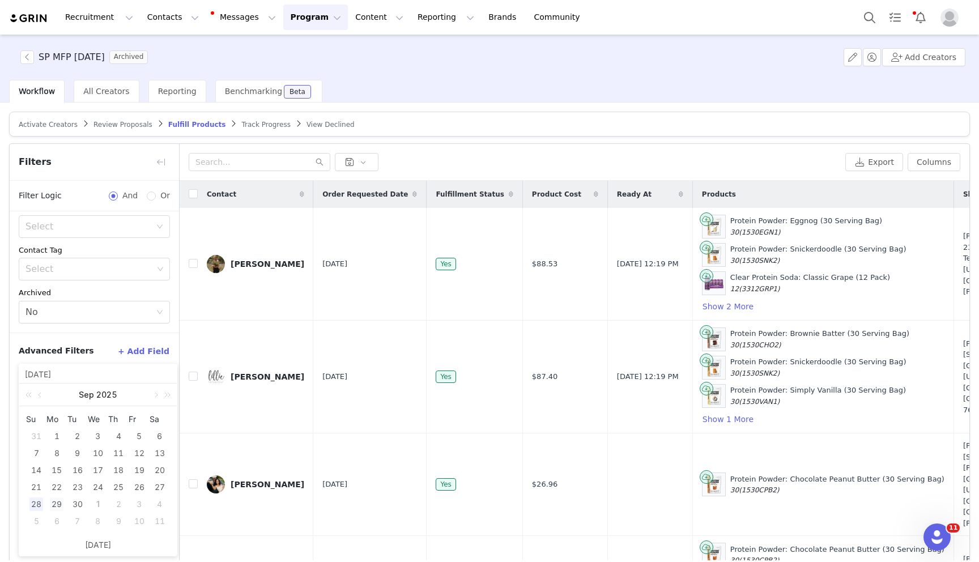
click at [56, 501] on div "29" at bounding box center [57, 504] width 14 height 14
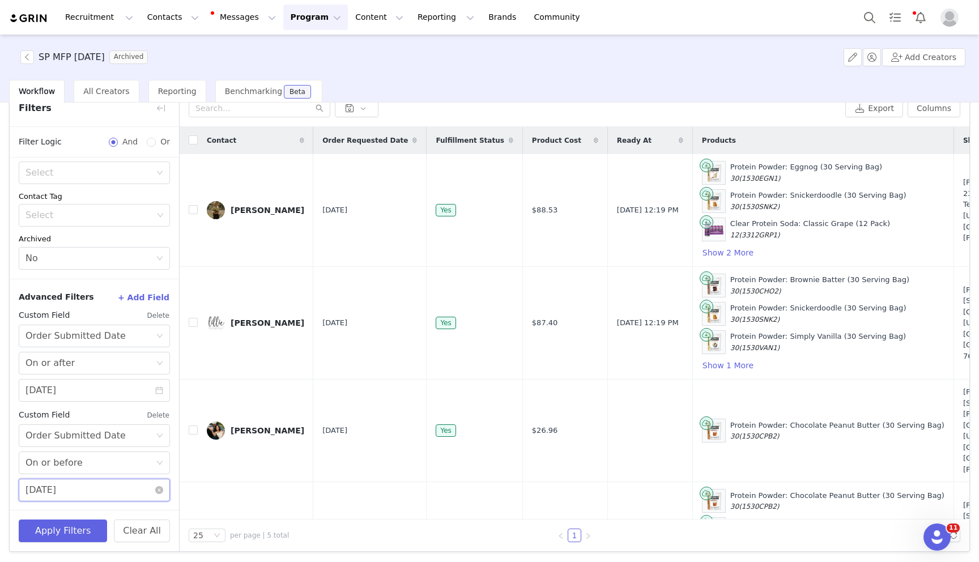
click at [69, 495] on input "09/29/2025" at bounding box center [94, 490] width 151 height 23
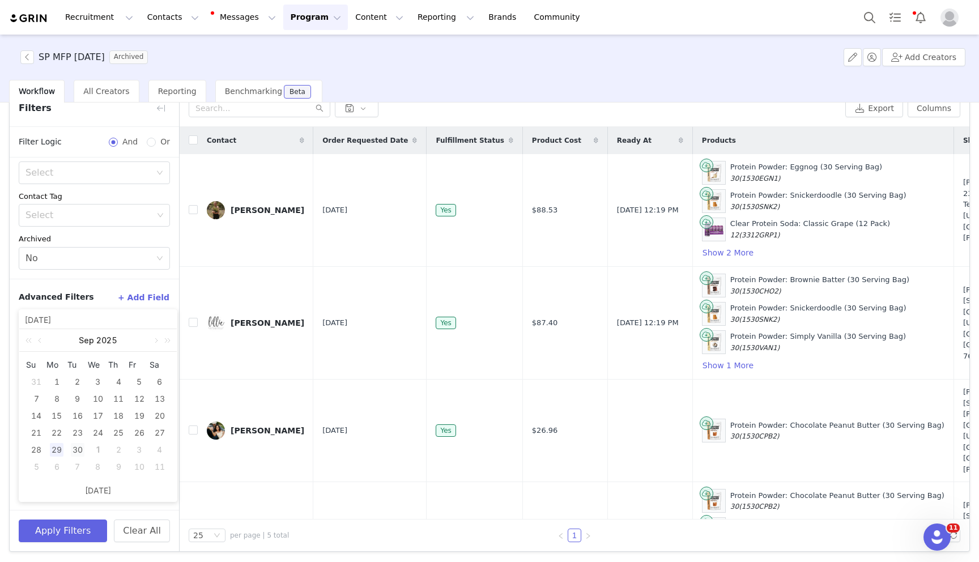
click at [75, 449] on div "30" at bounding box center [78, 450] width 14 height 14
type input "09/30/2025"
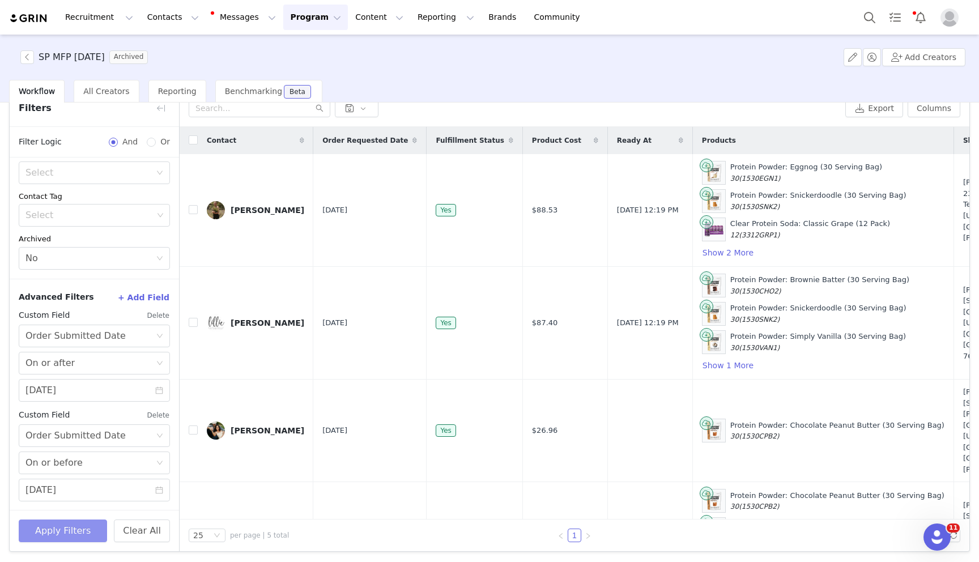
click at [78, 533] on button "Apply Filters" at bounding box center [63, 531] width 88 height 23
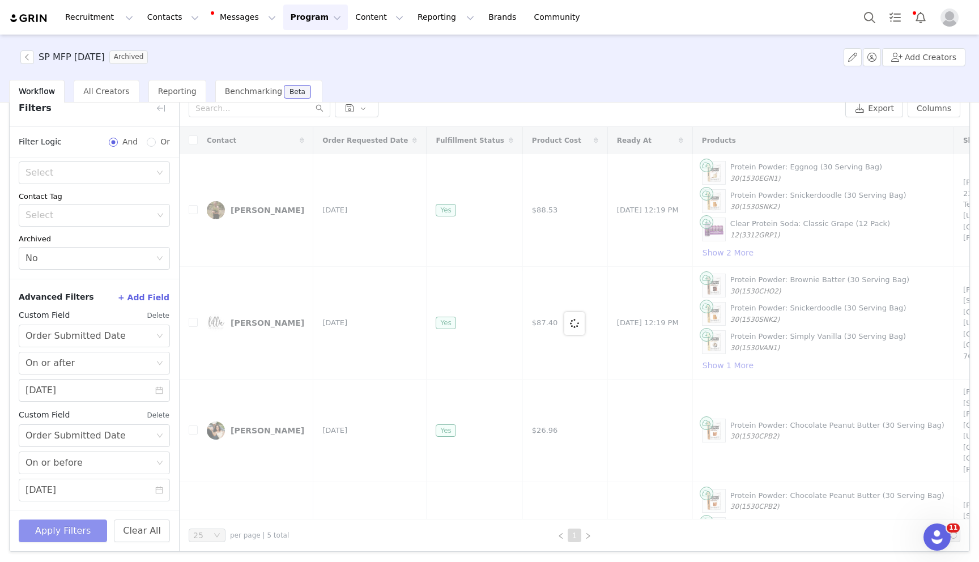
scroll to position [0, 0]
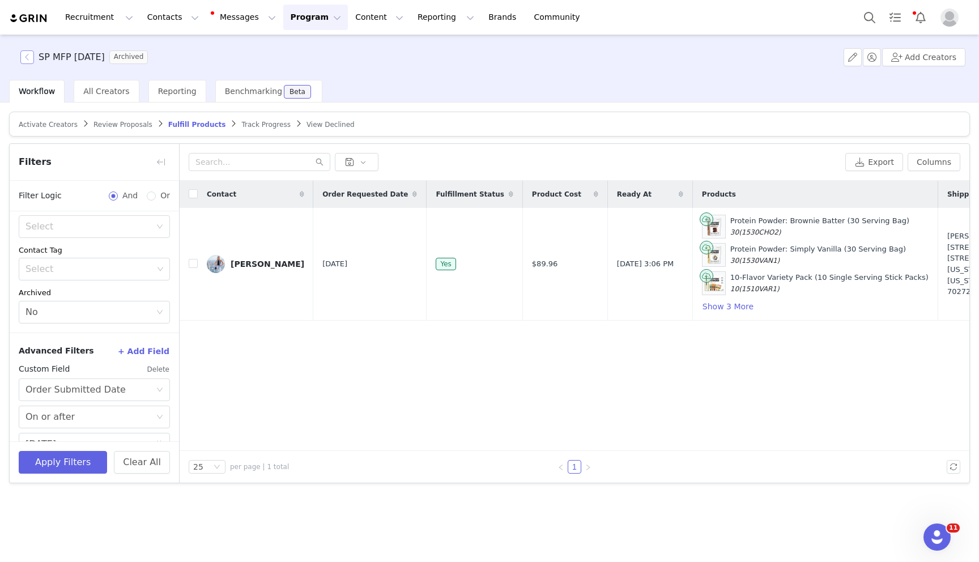
click at [25, 57] on button "button" at bounding box center [27, 57] width 14 height 14
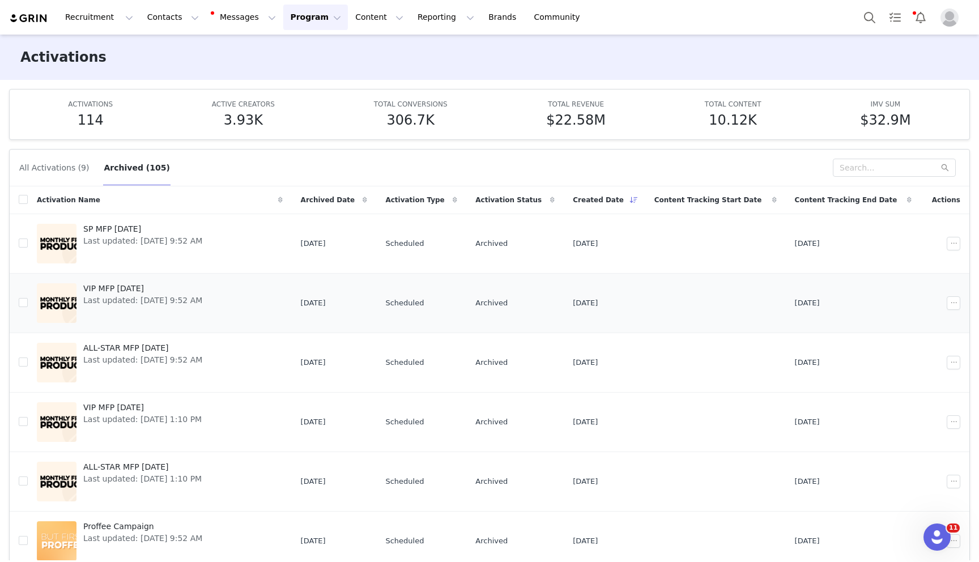
click at [103, 290] on span "VIP MFP September 2025" at bounding box center [142, 289] width 119 height 12
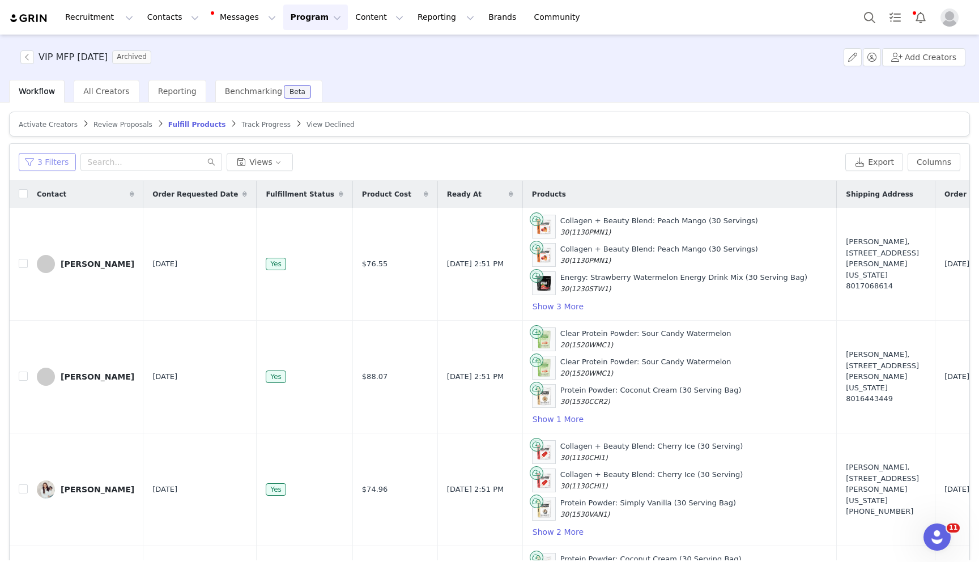
click at [56, 160] on button "3 Filters" at bounding box center [47, 162] width 57 height 18
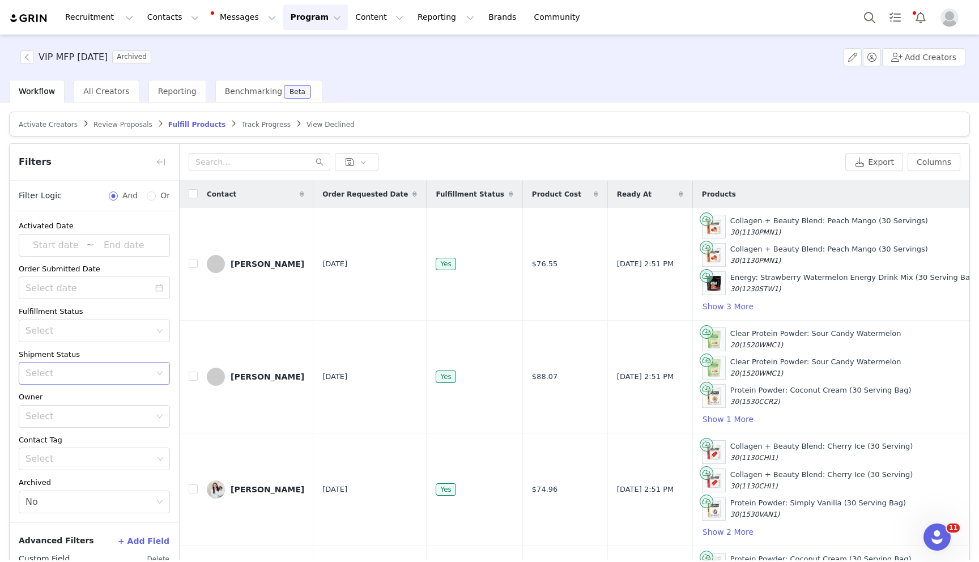
scroll to position [190, 0]
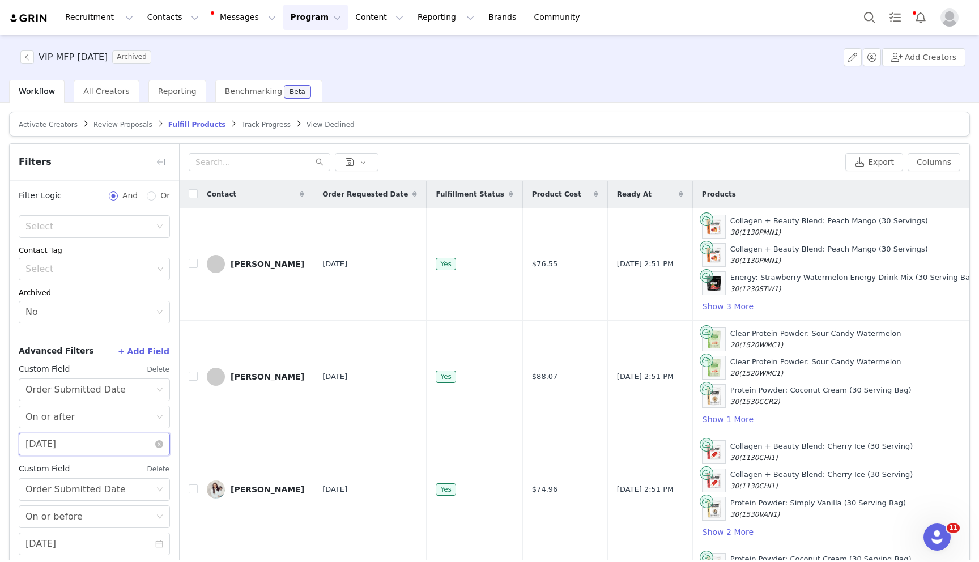
click at [70, 450] on input "09/22/2025" at bounding box center [94, 444] width 151 height 23
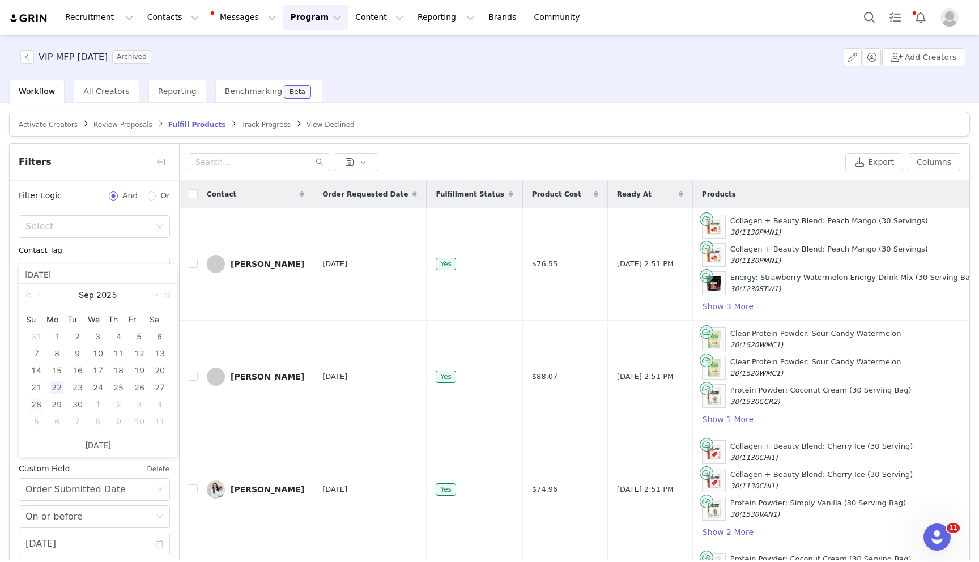
click at [37, 399] on div "28" at bounding box center [36, 405] width 14 height 14
type input "09/28/2025"
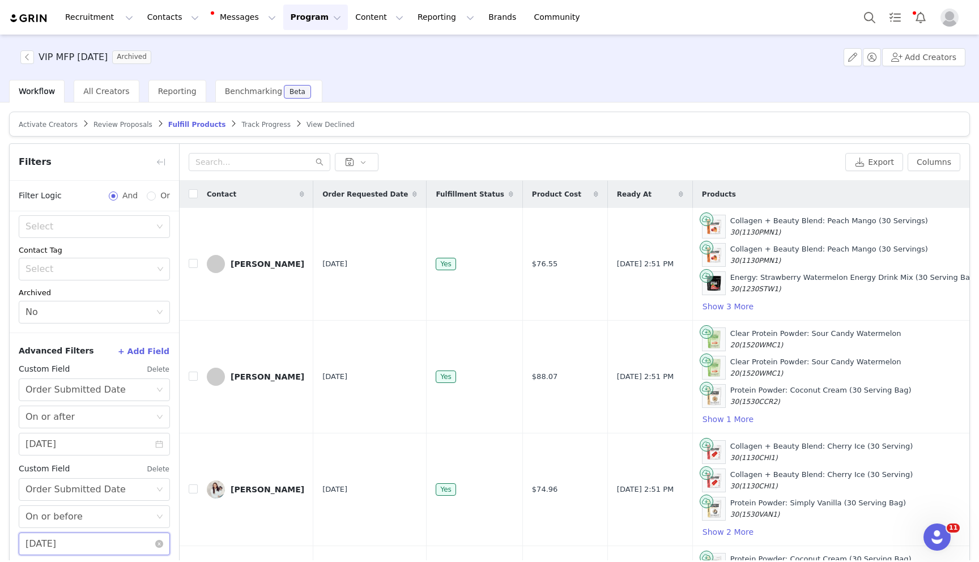
click at [62, 539] on input "09/28/2025" at bounding box center [94, 544] width 151 height 23
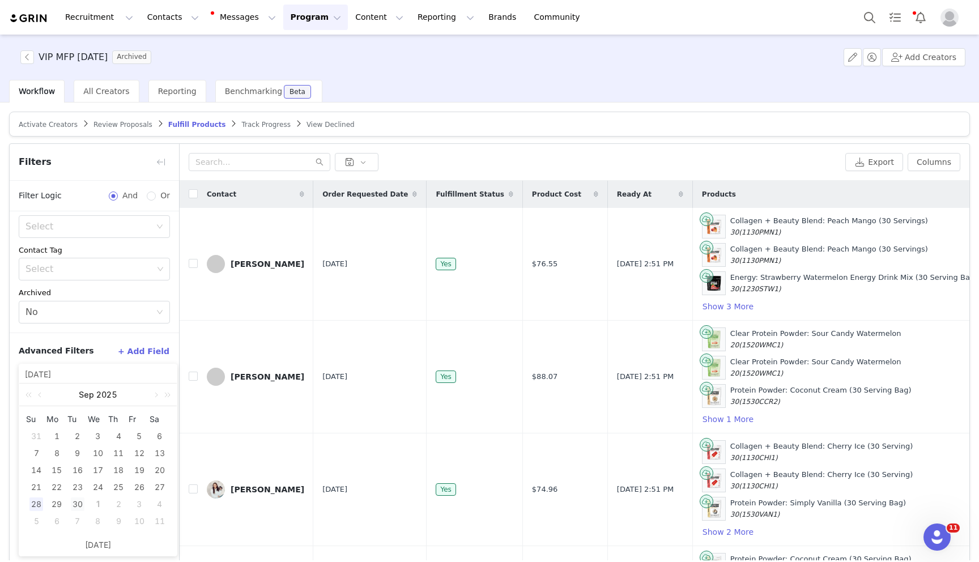
click at [80, 509] on div "30" at bounding box center [78, 504] width 14 height 14
type input "09/30/2025"
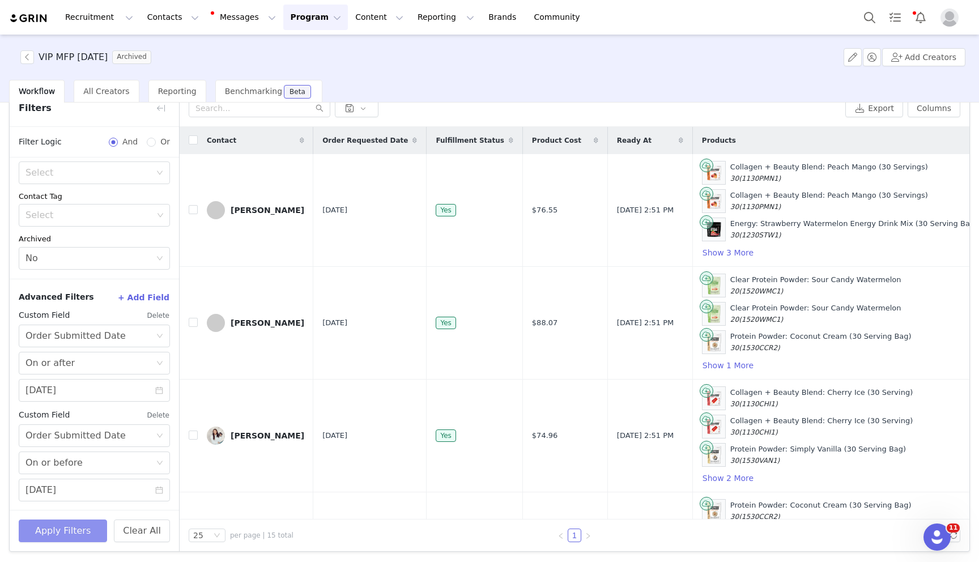
click at [87, 540] on button "Apply Filters" at bounding box center [63, 531] width 88 height 23
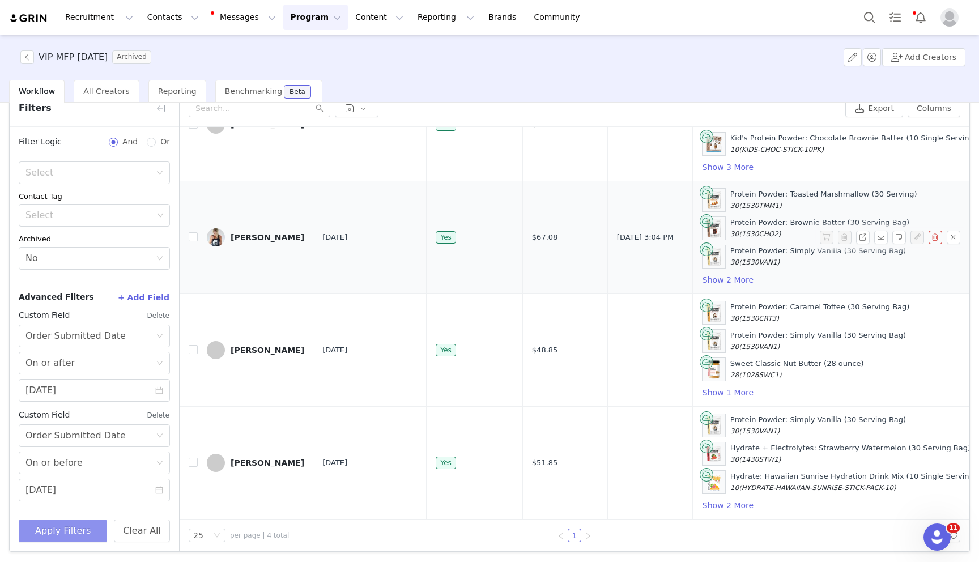
scroll to position [86, 5]
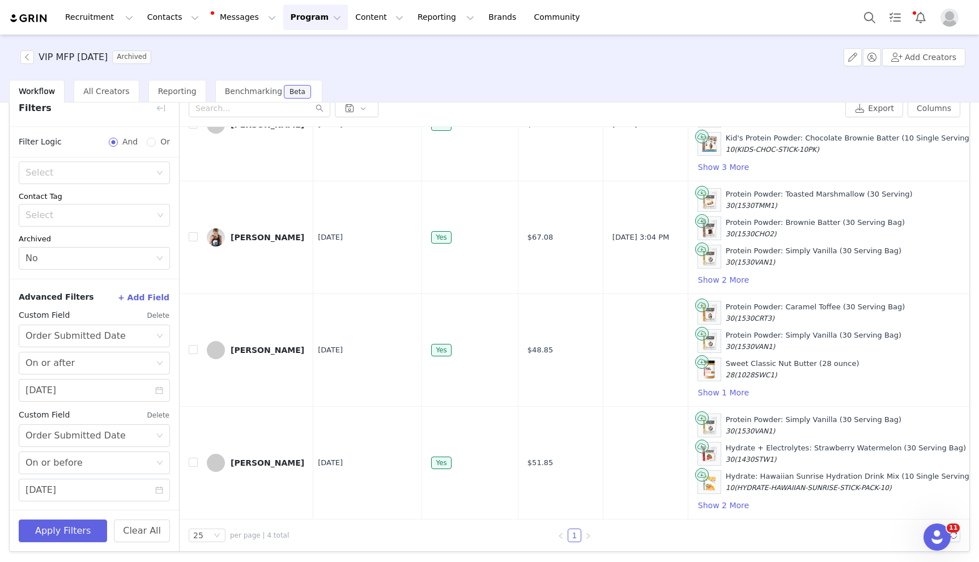
click at [23, 65] on div "VIP MFP September 2025 Archived Add Creators" at bounding box center [489, 57] width 979 height 45
click at [24, 61] on button "button" at bounding box center [27, 57] width 14 height 14
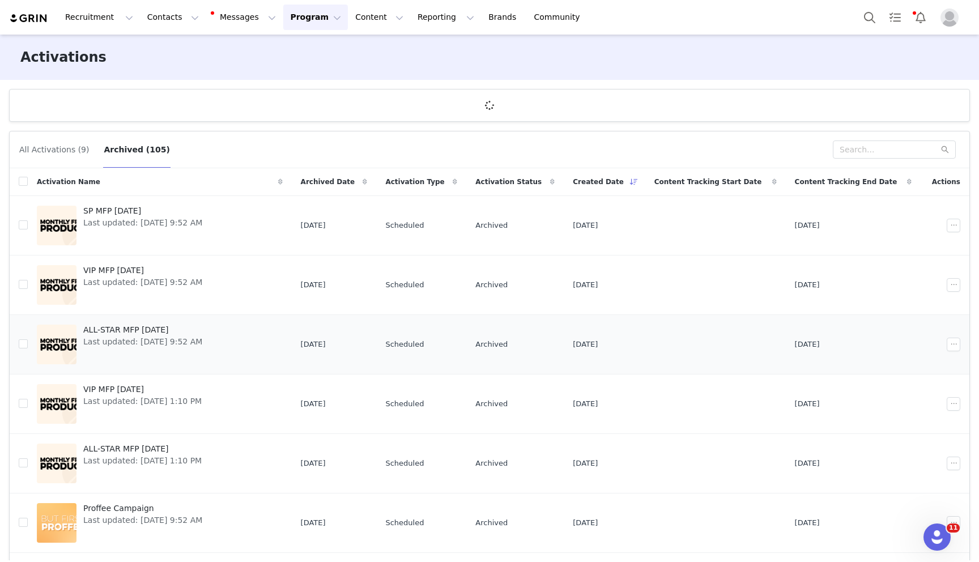
click at [148, 326] on span "ALL-STAR MFP [DATE]" at bounding box center [142, 330] width 119 height 12
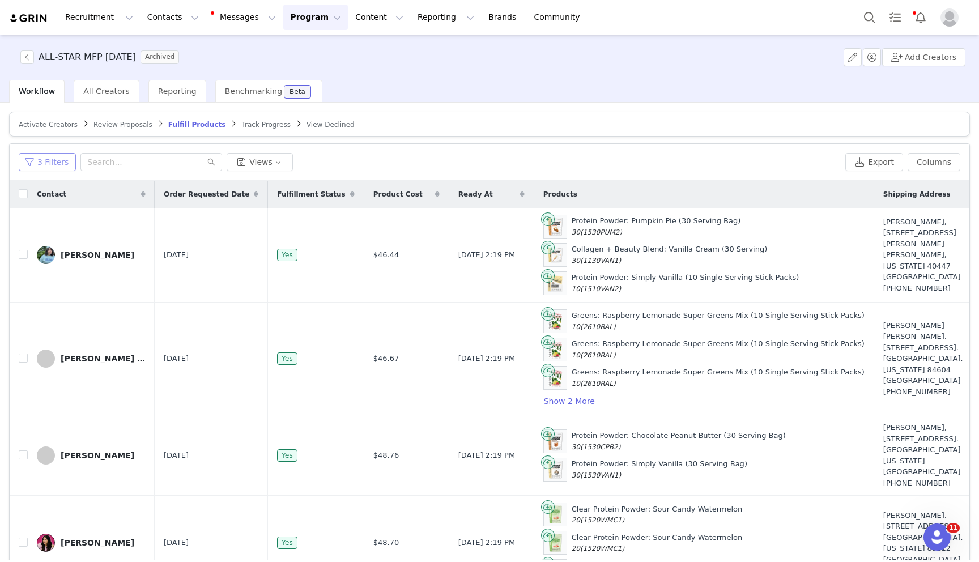
click at [35, 167] on button "3 Filters" at bounding box center [47, 162] width 57 height 18
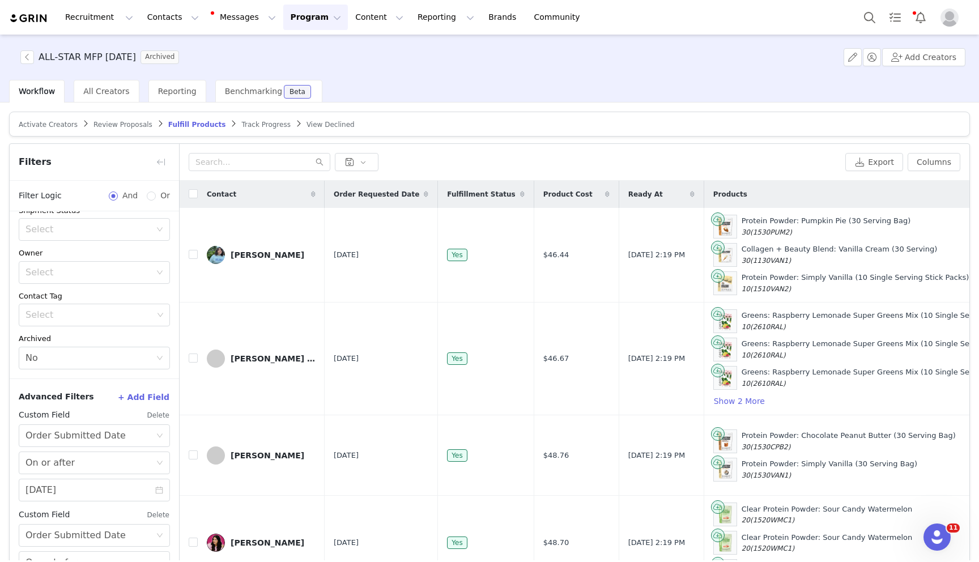
scroll to position [190, 0]
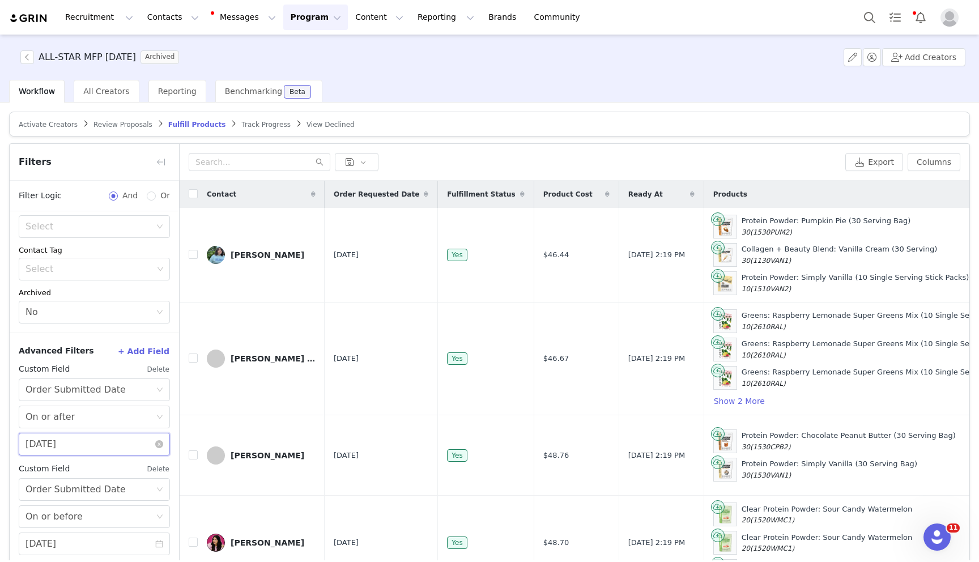
click at [67, 449] on input "09/22/2025" at bounding box center [94, 444] width 151 height 23
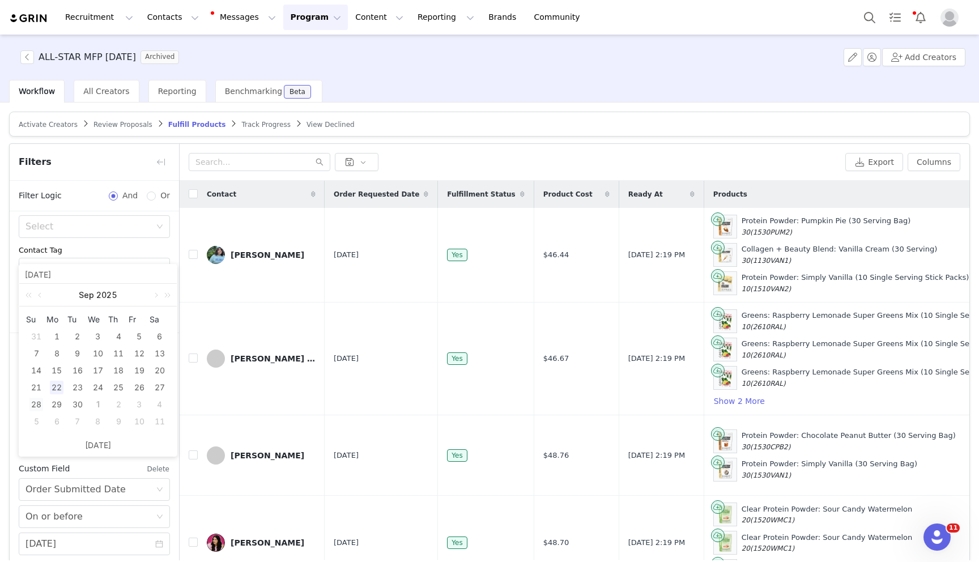
click at [36, 405] on div "28" at bounding box center [36, 405] width 14 height 14
type input "09/28/2025"
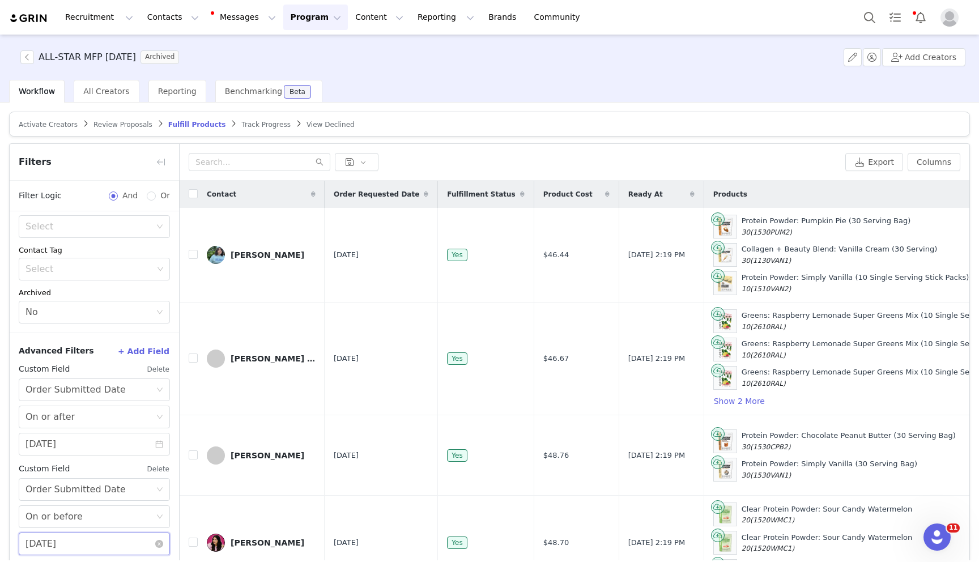
click at [57, 541] on input "09/28/2025" at bounding box center [94, 544] width 151 height 23
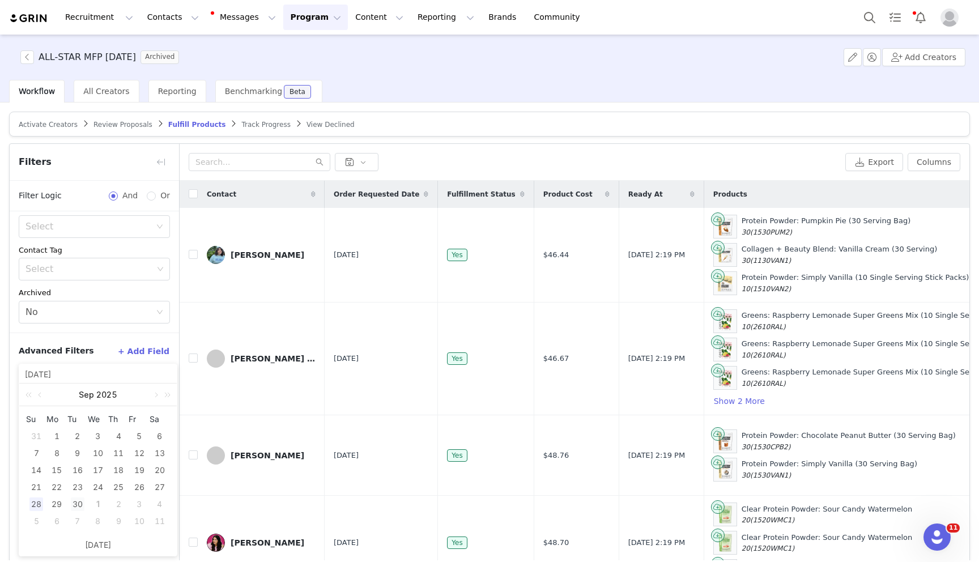
click at [80, 503] on div "30" at bounding box center [78, 504] width 14 height 14
type input "09/30/2025"
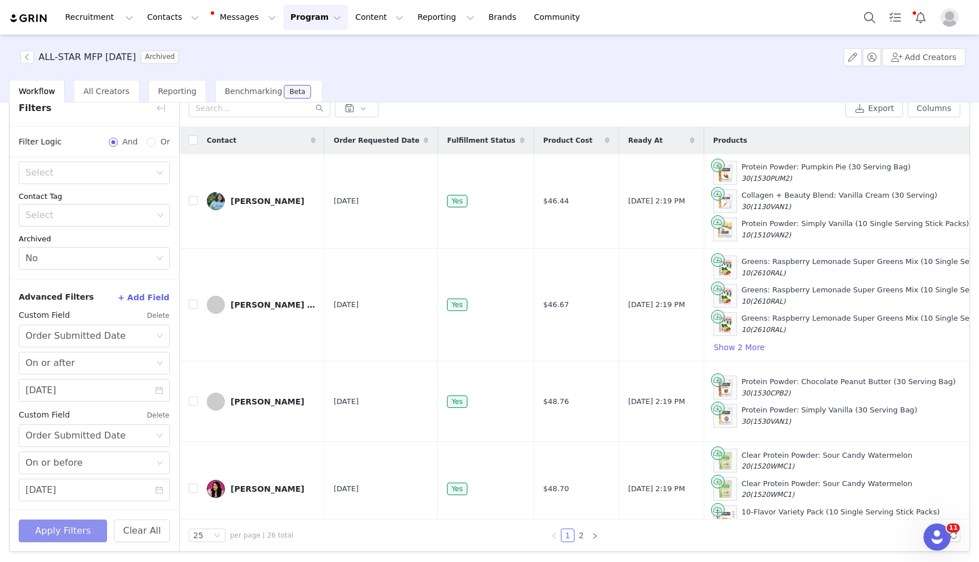
click at [75, 533] on button "Apply Filters" at bounding box center [63, 531] width 88 height 23
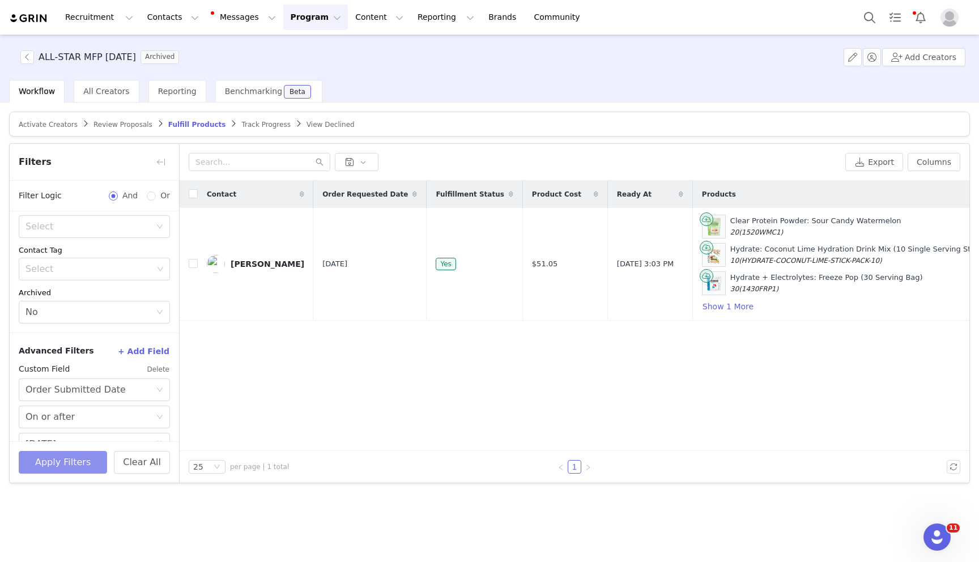
scroll to position [0, 0]
click at [32, 58] on button "button" at bounding box center [27, 57] width 14 height 14
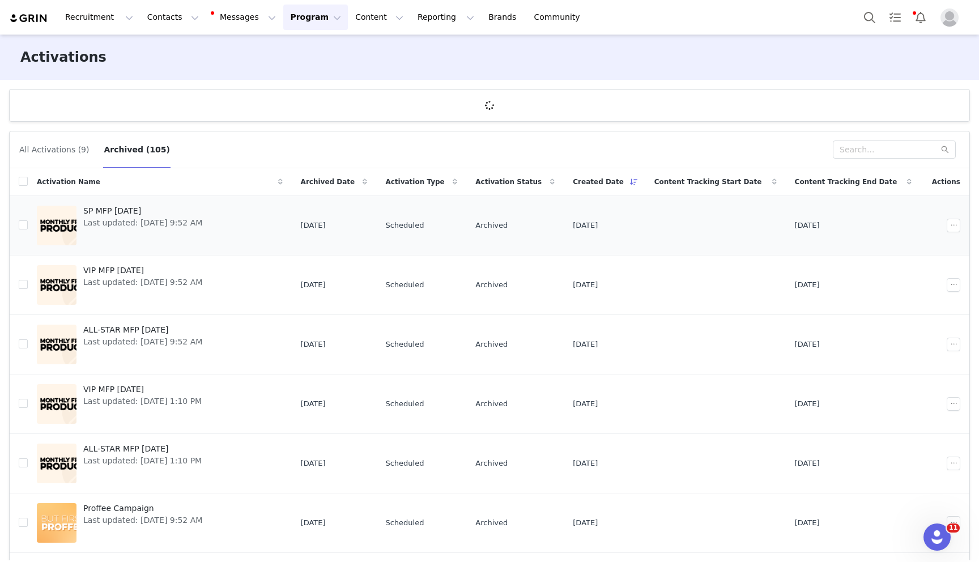
click at [150, 213] on span "SP MFP September 2025" at bounding box center [142, 211] width 119 height 12
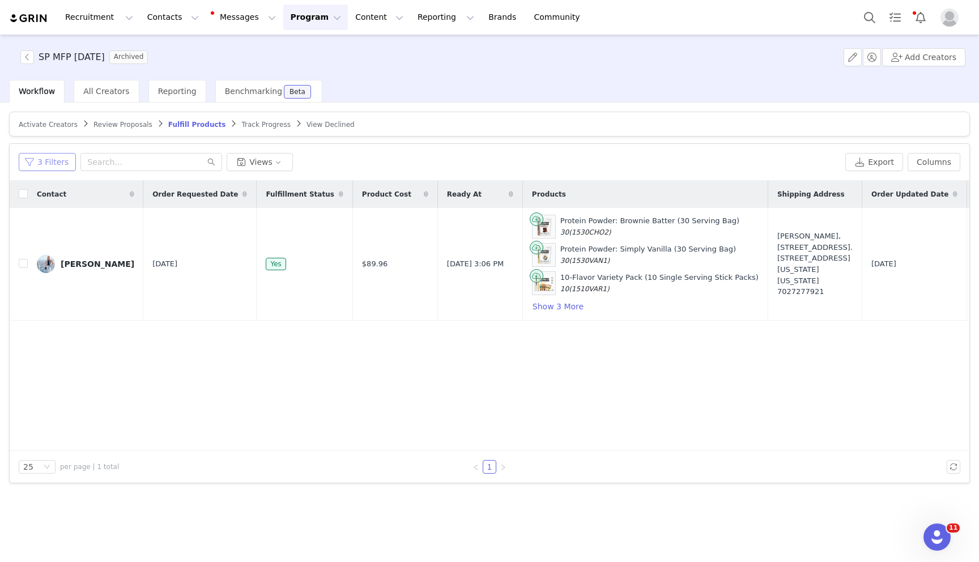
click at [37, 166] on button "3 Filters" at bounding box center [47, 162] width 57 height 18
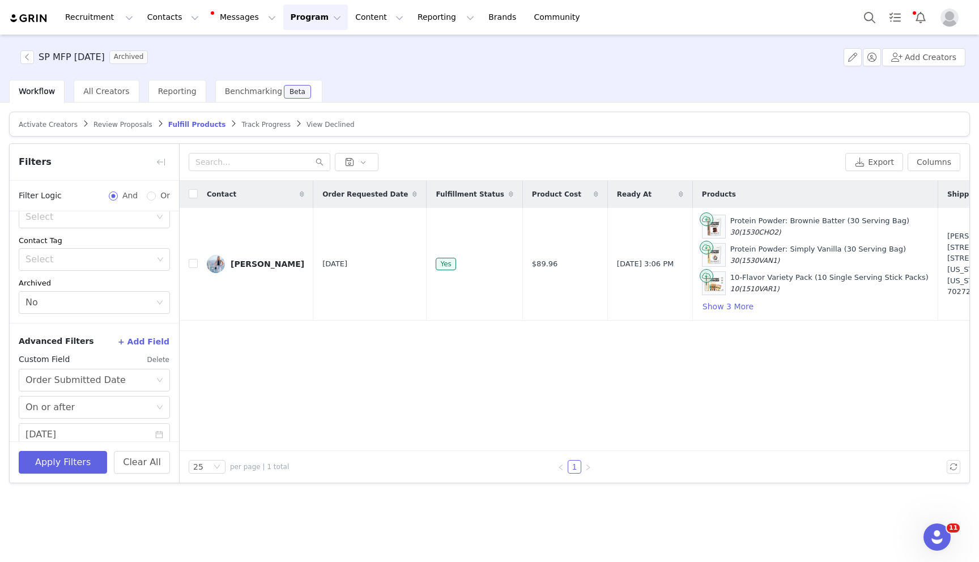
scroll to position [312, 0]
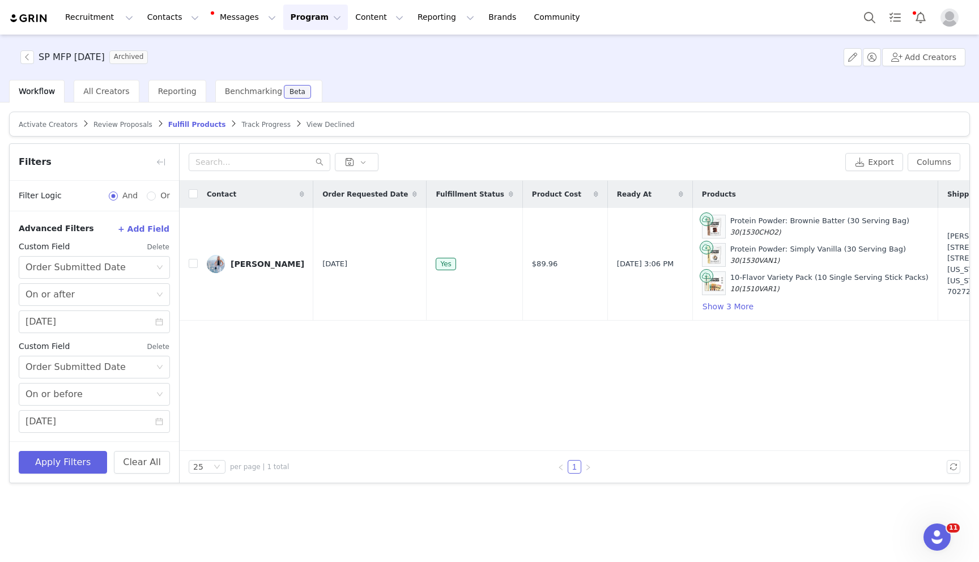
click at [304, 17] on button "Program Program" at bounding box center [315, 17] width 65 height 25
click at [311, 53] on p "Activations" at bounding box center [297, 50] width 44 height 12
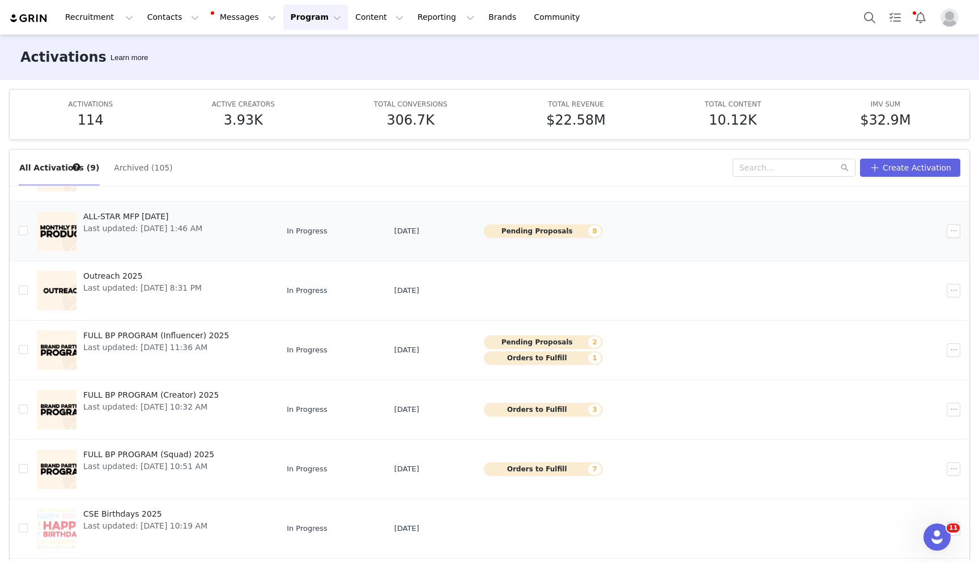
scroll to position [134, 0]
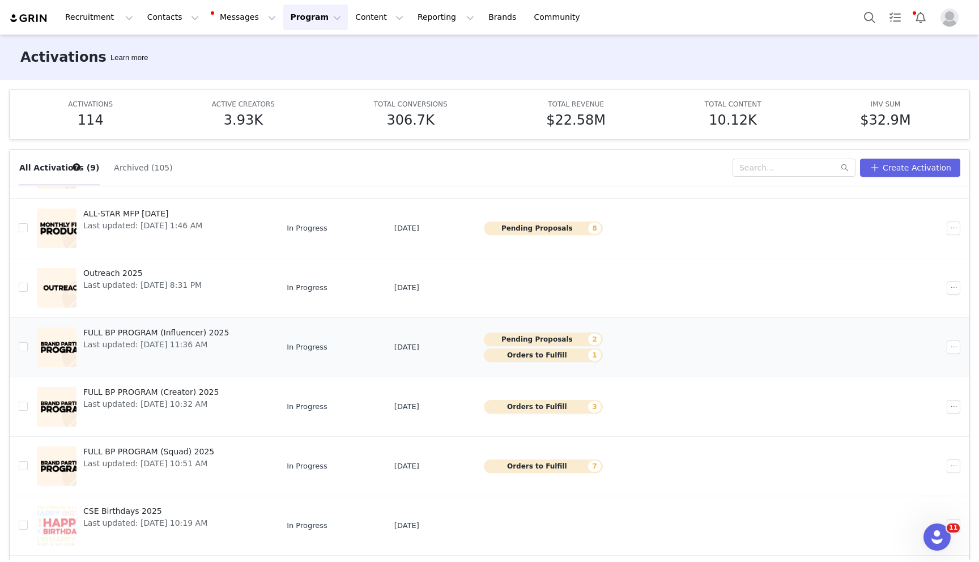
click at [139, 335] on span "FULL BP PROGRAM (Influencer) 2025" at bounding box center [156, 333] width 146 height 12
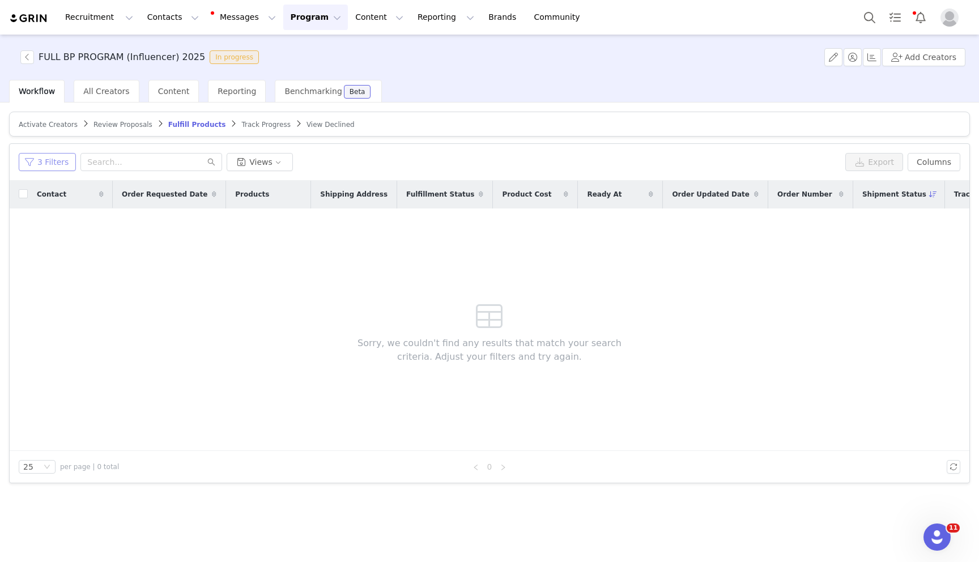
click at [55, 162] on button "3 Filters" at bounding box center [47, 162] width 57 height 18
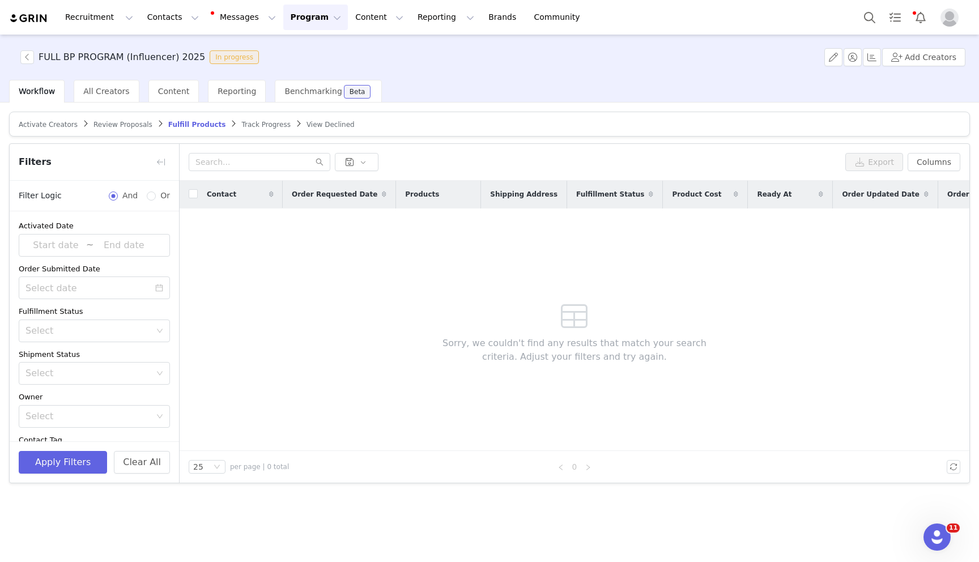
scroll to position [312, 0]
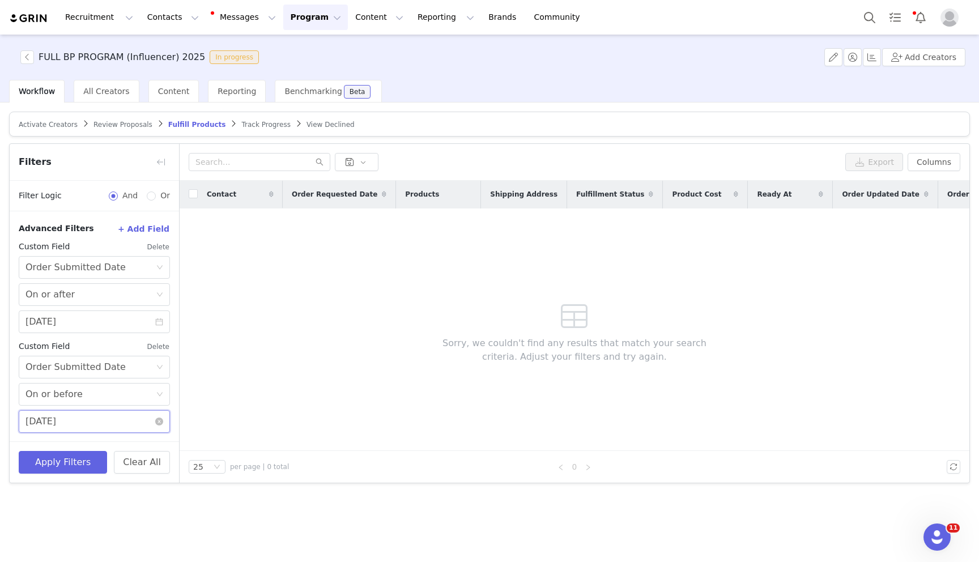
click at [76, 423] on input "09/29/2025" at bounding box center [94, 421] width 151 height 23
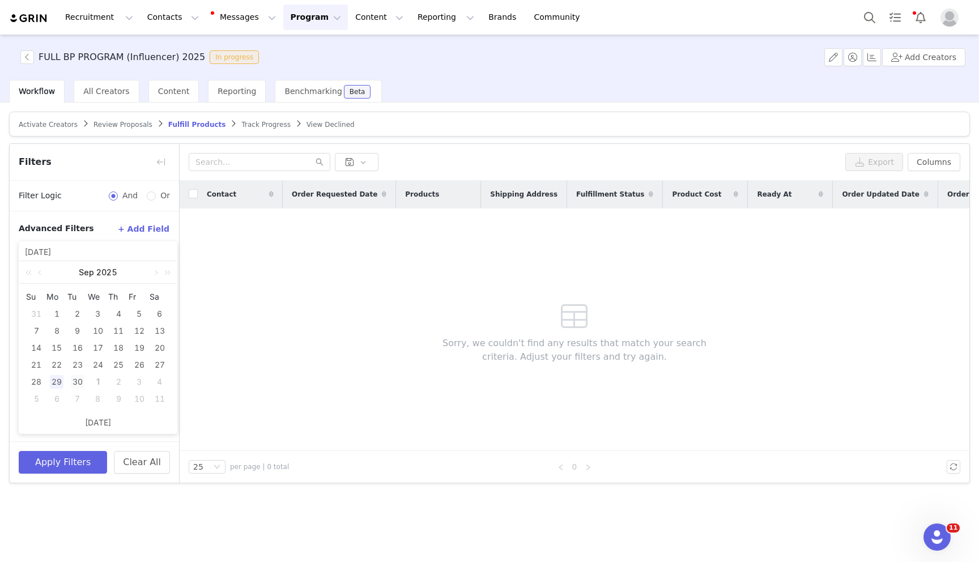
click at [76, 382] on div "30" at bounding box center [78, 382] width 14 height 14
type input "09/30/2025"
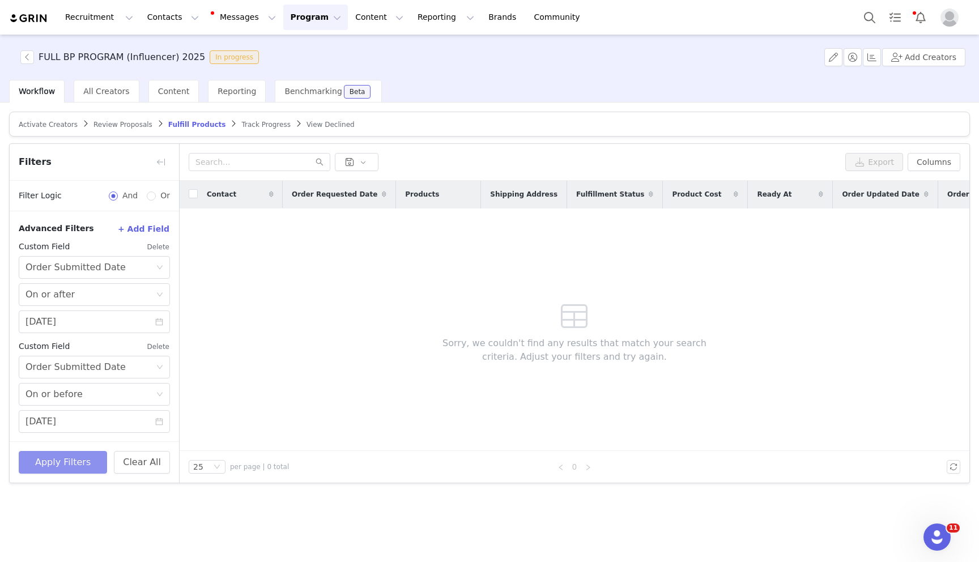
click at [74, 470] on button "Apply Filters" at bounding box center [63, 462] width 88 height 23
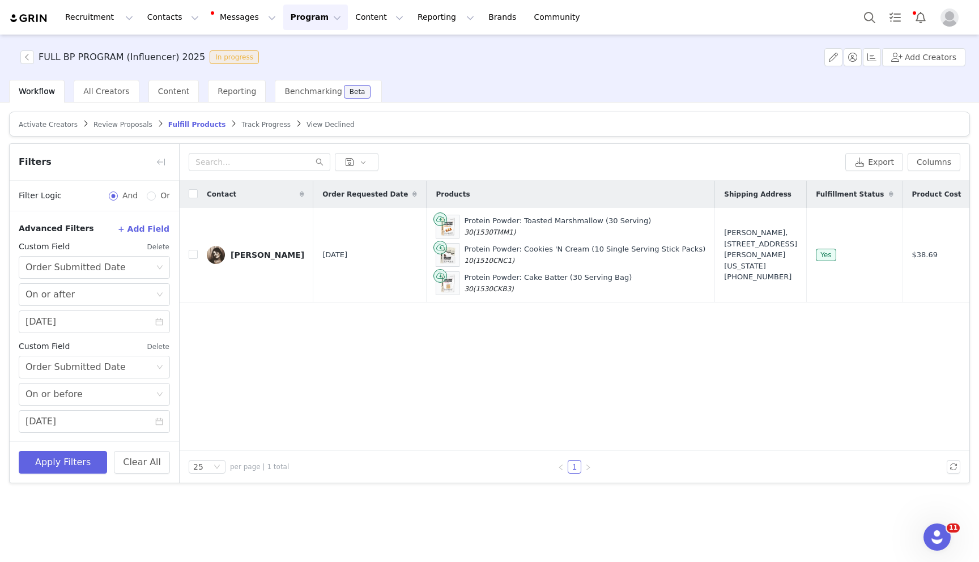
click at [289, 12] on button "Program Program" at bounding box center [315, 17] width 65 height 25
click at [29, 55] on button "button" at bounding box center [27, 57] width 14 height 14
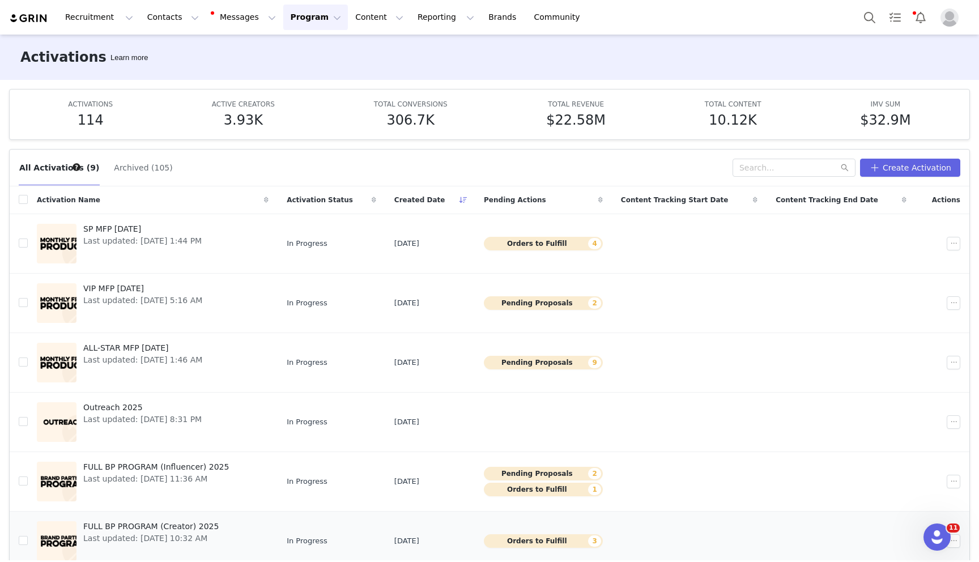
click at [124, 525] on span "FULL BP PROGRAM (Creator) 2025" at bounding box center [150, 527] width 135 height 12
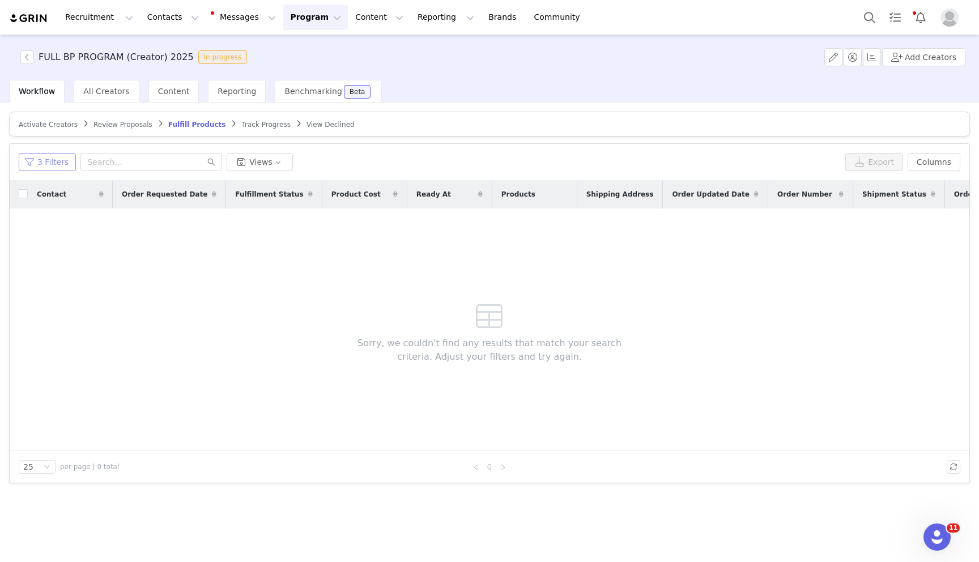
click at [45, 155] on button "3 Filters" at bounding box center [47, 162] width 57 height 18
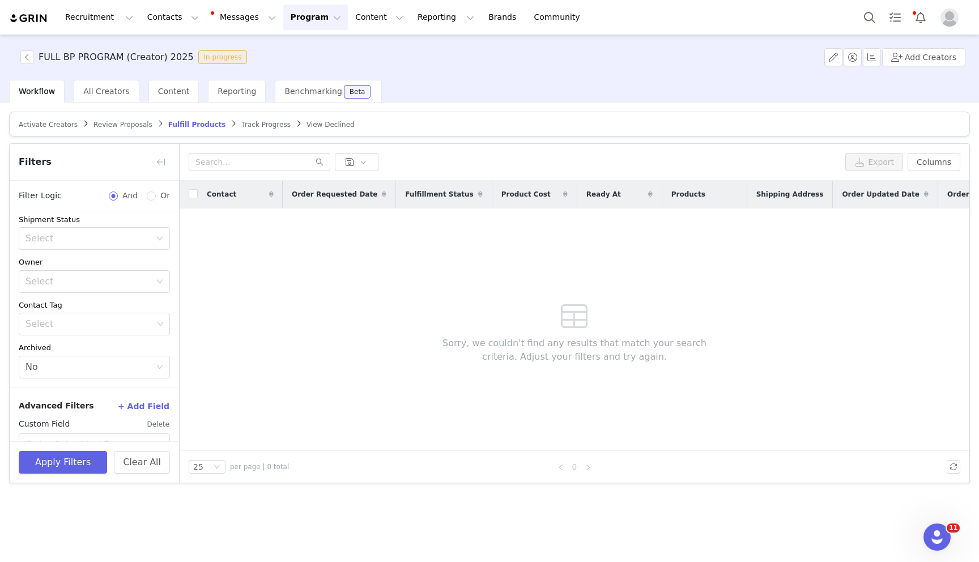
scroll to position [312, 0]
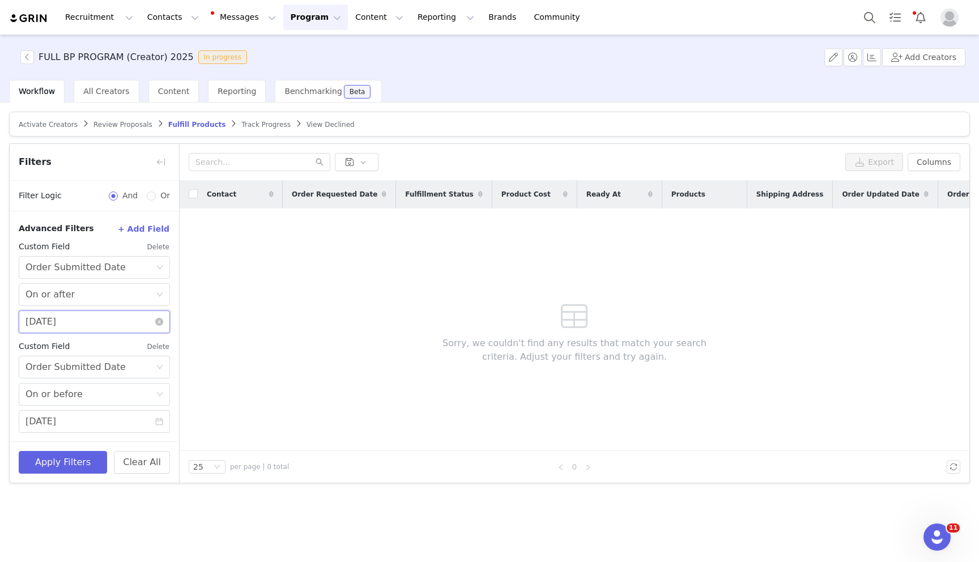
click at [54, 324] on input "09/28/2025" at bounding box center [94, 321] width 151 height 23
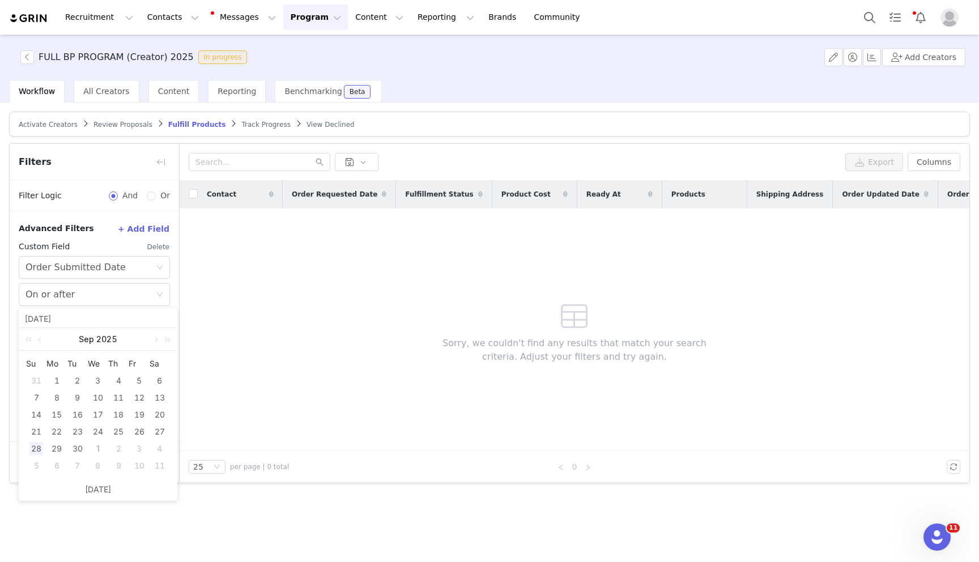
click at [138, 316] on input "09/28/2025" at bounding box center [98, 318] width 146 height 12
click at [175, 293] on div "Advanced Filters + Add Field Custom Field Delete Select Order Submitted Date Se…" at bounding box center [94, 326] width 169 height 232
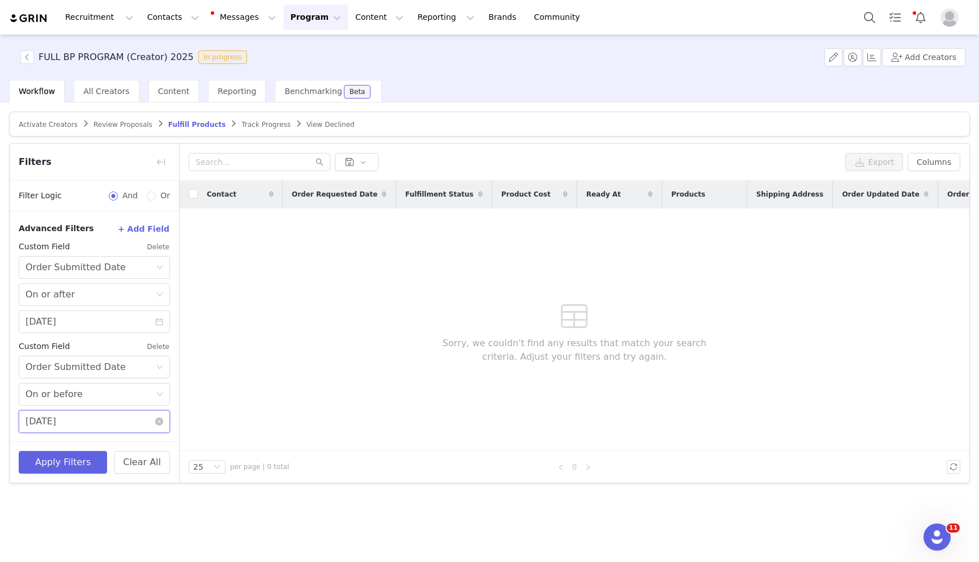
click at [52, 422] on input "09/29/2025" at bounding box center [94, 421] width 151 height 23
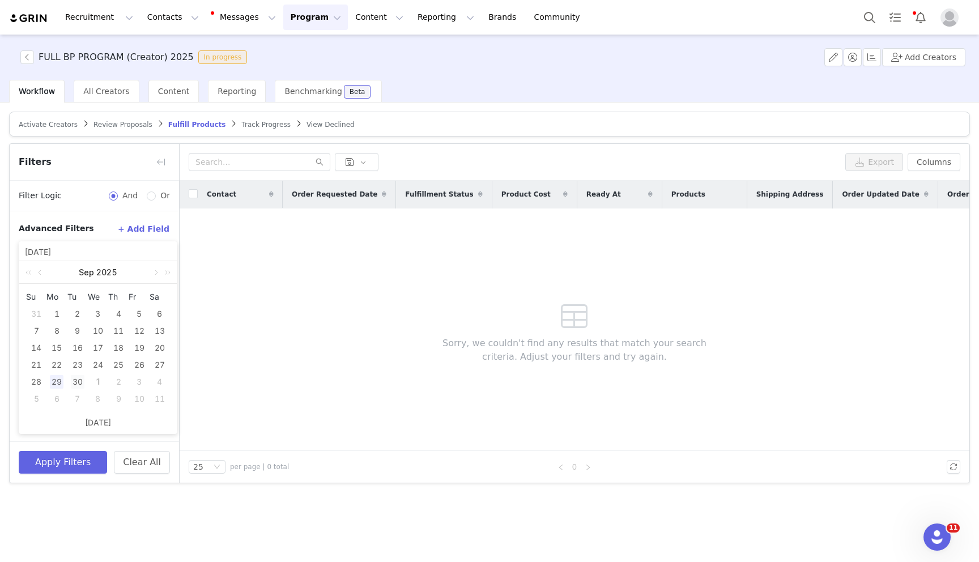
click at [73, 383] on div "30" at bounding box center [78, 382] width 14 height 14
type input "09/30/2025"
click at [74, 449] on div "Apply Filters Clear All" at bounding box center [94, 461] width 169 height 41
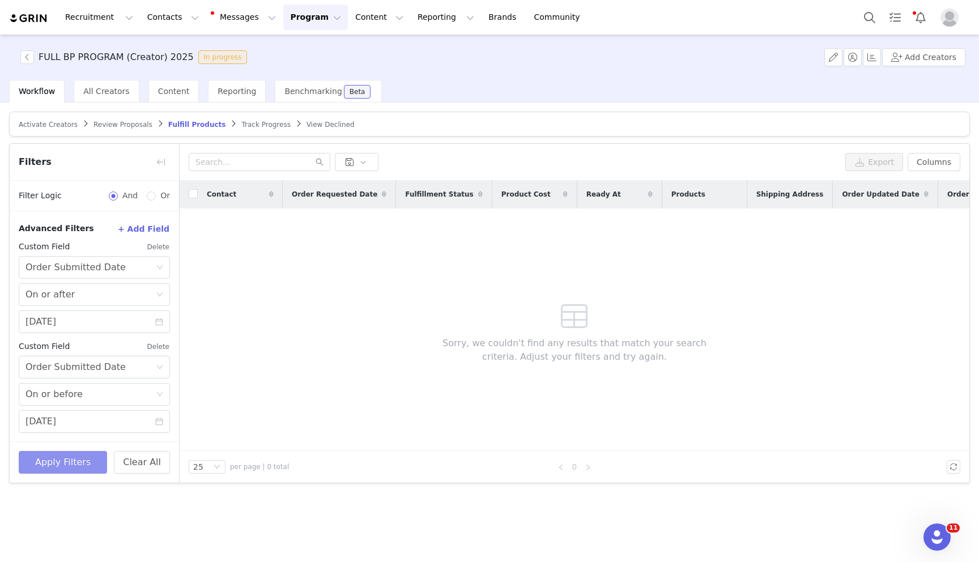
click at [75, 461] on button "Apply Filters" at bounding box center [63, 462] width 88 height 23
click at [411, 22] on button "Reporting Reporting" at bounding box center [446, 17] width 70 height 25
click at [420, 79] on link "Report Builder" at bounding box center [427, 71] width 90 height 21
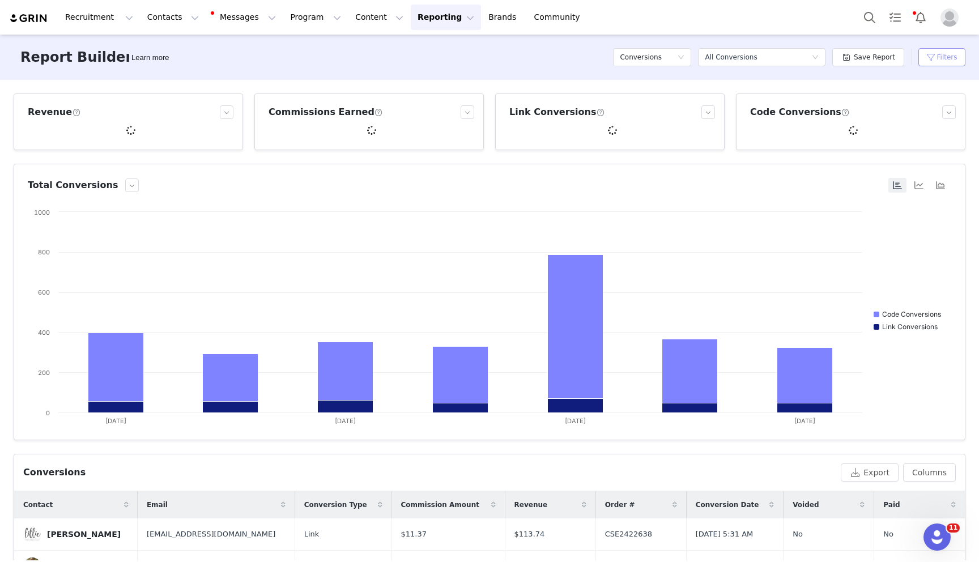
click at [930, 60] on button "Filters" at bounding box center [941, 57] width 47 height 18
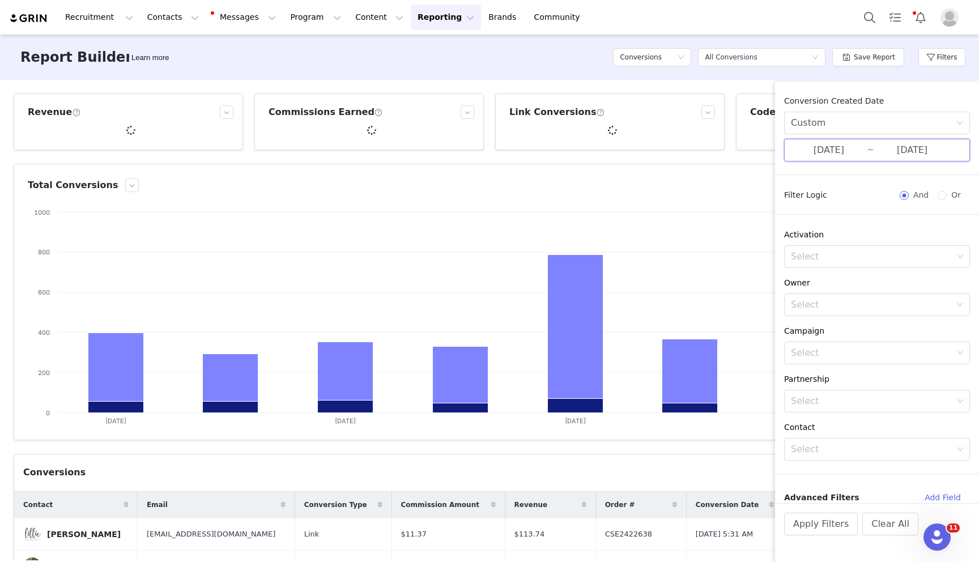
click at [833, 157] on span "09/22/2025 ~ 09/28/2025" at bounding box center [877, 150] width 186 height 23
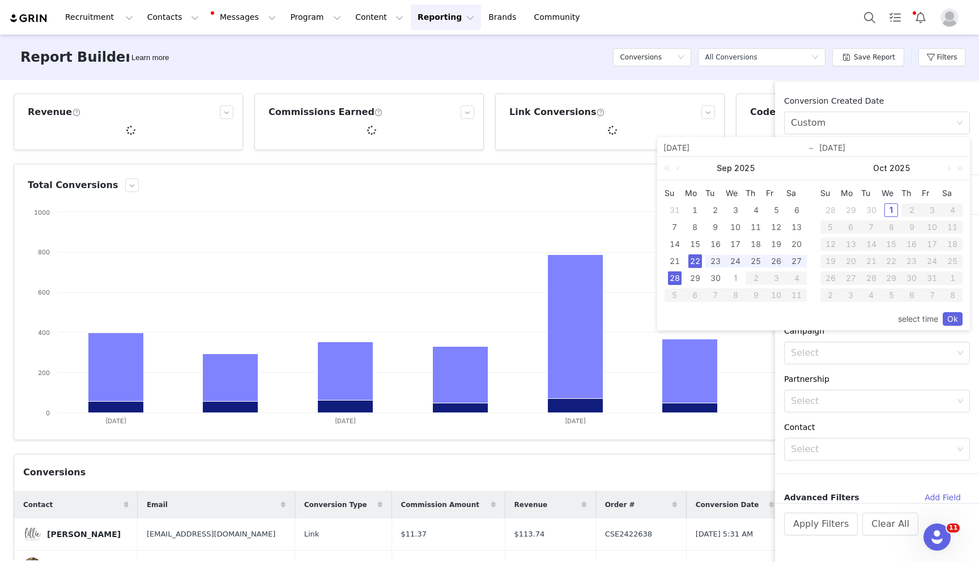
click at [675, 278] on div "28" at bounding box center [675, 278] width 14 height 14
click at [696, 277] on div "29" at bounding box center [695, 278] width 14 height 14
type input "09/28/2025"
type input "09/29/2025"
type input "09/28/2025"
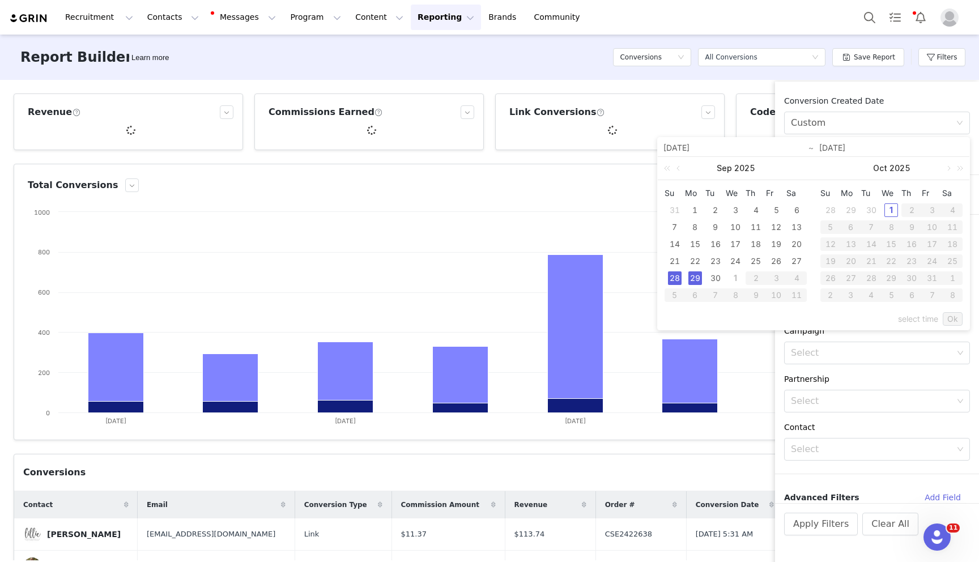
type input "09/29/2025"
click at [723, 279] on td "30" at bounding box center [715, 278] width 20 height 17
click at [698, 278] on div "29" at bounding box center [695, 278] width 14 height 14
type input "09/29/2025"
type input "09/30/2025"
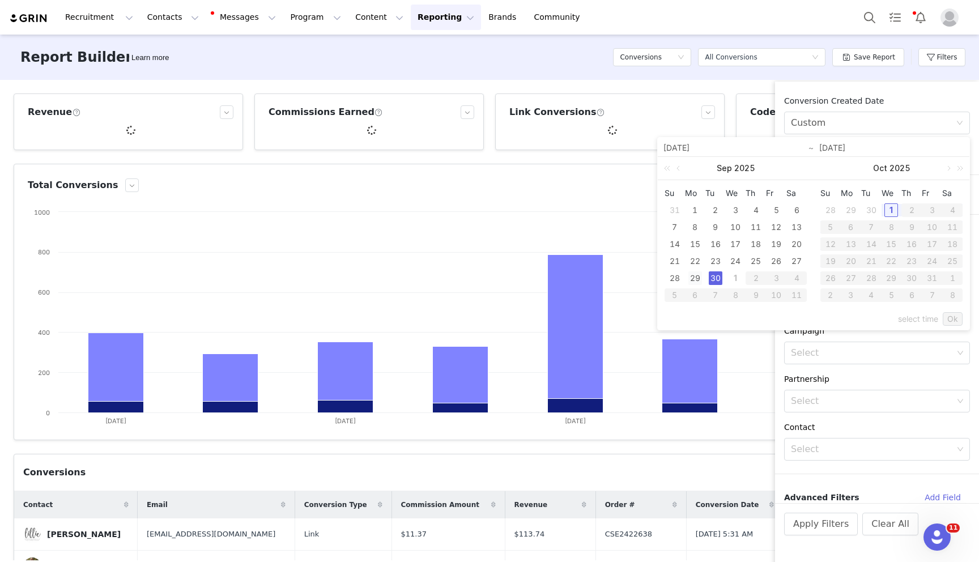
type input "09/29/2025"
type input "09/30/2025"
click at [717, 280] on div "30" at bounding box center [716, 278] width 14 height 14
click at [692, 280] on div "29" at bounding box center [695, 278] width 14 height 14
click at [959, 316] on link "Ok" at bounding box center [953, 319] width 20 height 14
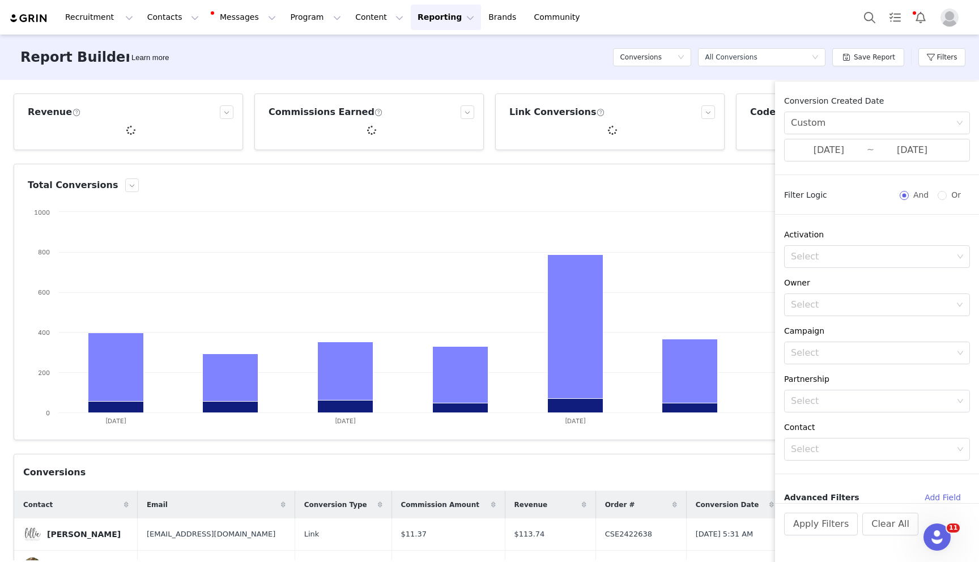
scroll to position [108, 0]
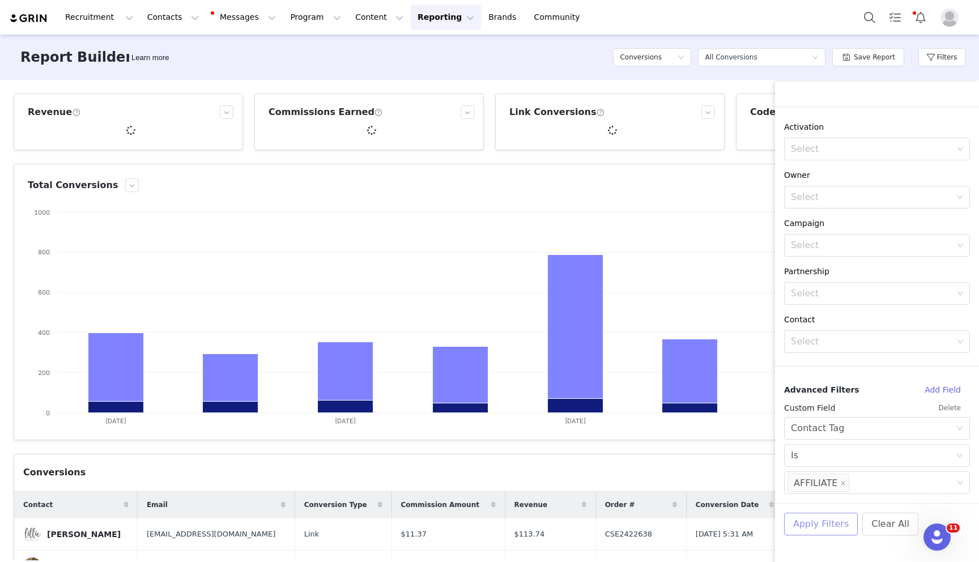
click at [798, 529] on button "Apply Filters" at bounding box center [821, 524] width 74 height 23
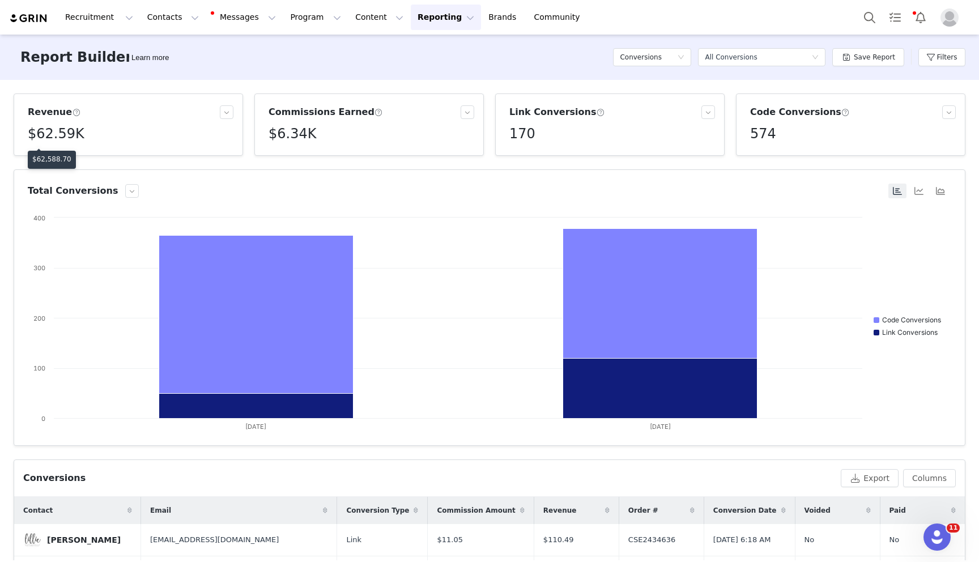
click at [49, 161] on p "$62,588.70" at bounding box center [51, 159] width 39 height 10
copy p "$62,588.70"
click at [294, 159] on p "$6,344.59" at bounding box center [290, 159] width 35 height 10
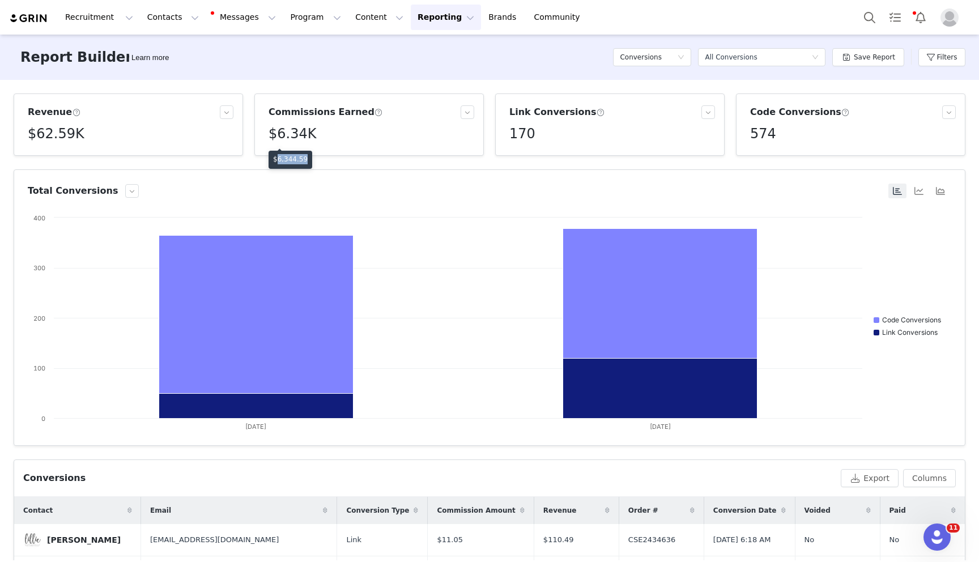
click at [294, 159] on p "$6,344.59" at bounding box center [290, 159] width 35 height 10
copy p "$6,344.59"
click at [286, 14] on button "Program Program" at bounding box center [315, 17] width 65 height 25
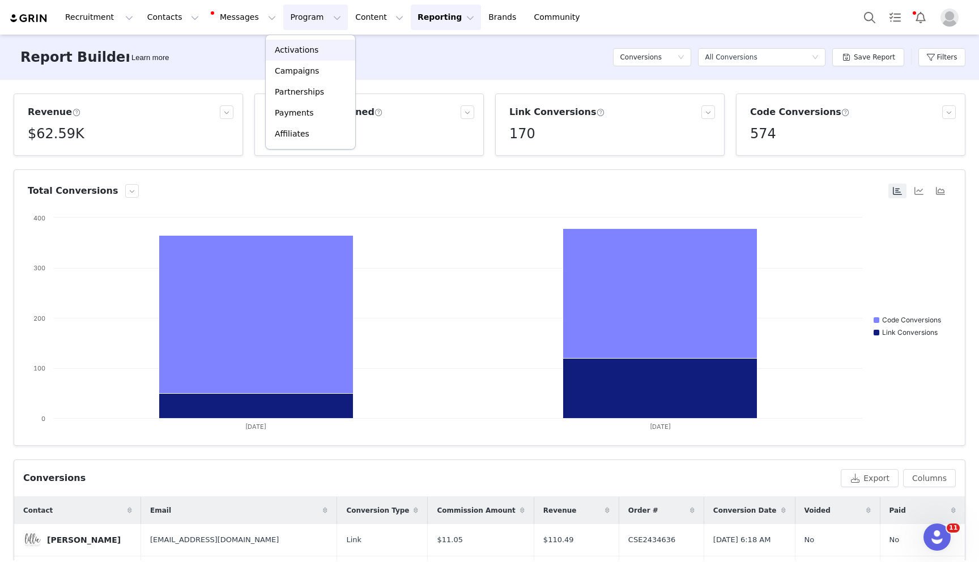
click at [293, 56] on link "Activations" at bounding box center [311, 50] width 90 height 21
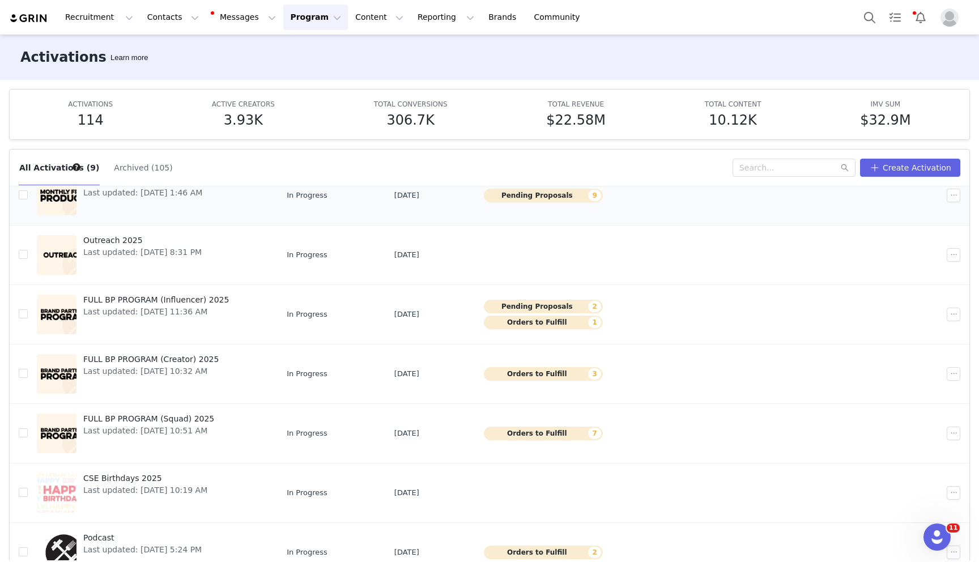
scroll to position [171, 0]
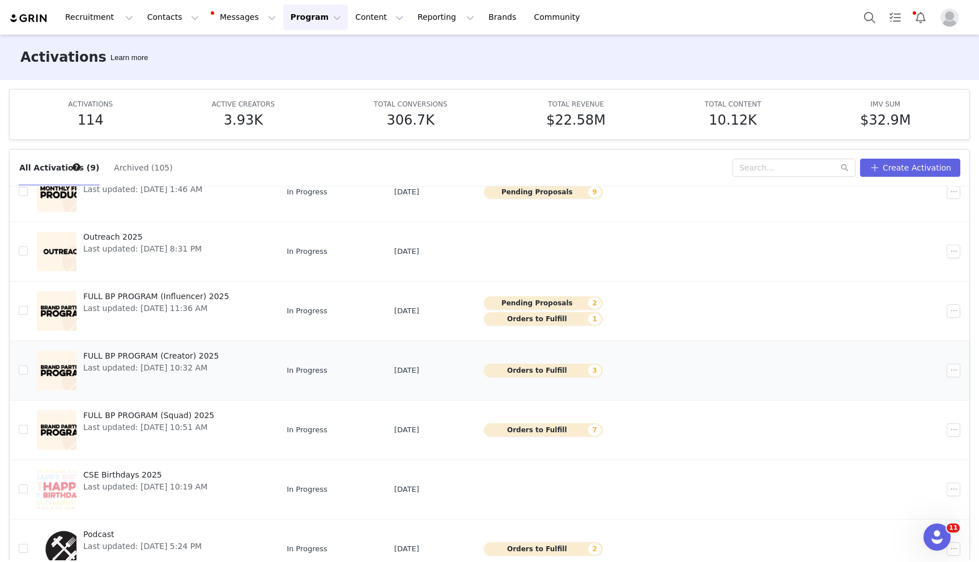
click at [142, 358] on span "FULL BP PROGRAM (Creator) 2025" at bounding box center [150, 356] width 135 height 12
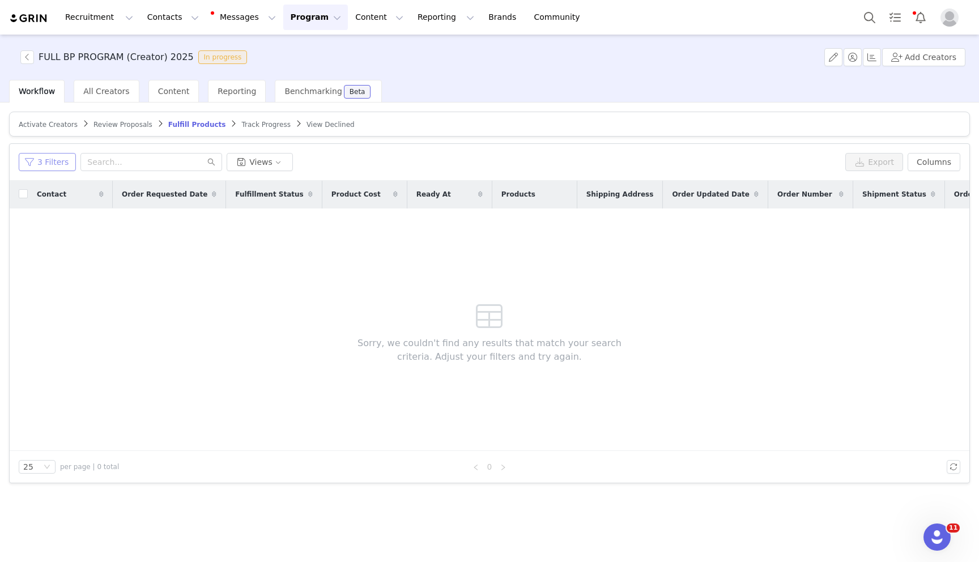
click at [40, 157] on button "3 Filters" at bounding box center [47, 162] width 57 height 18
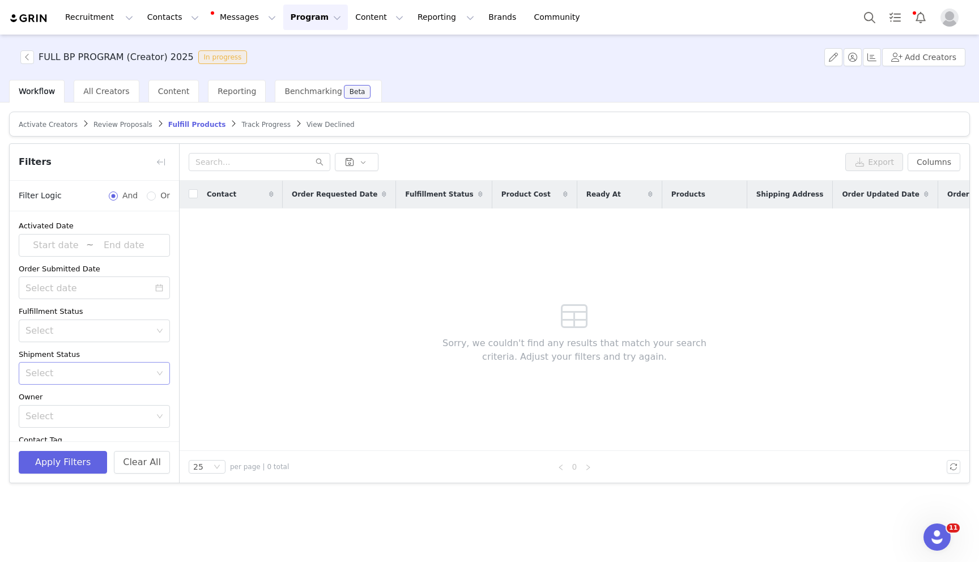
scroll to position [312, 0]
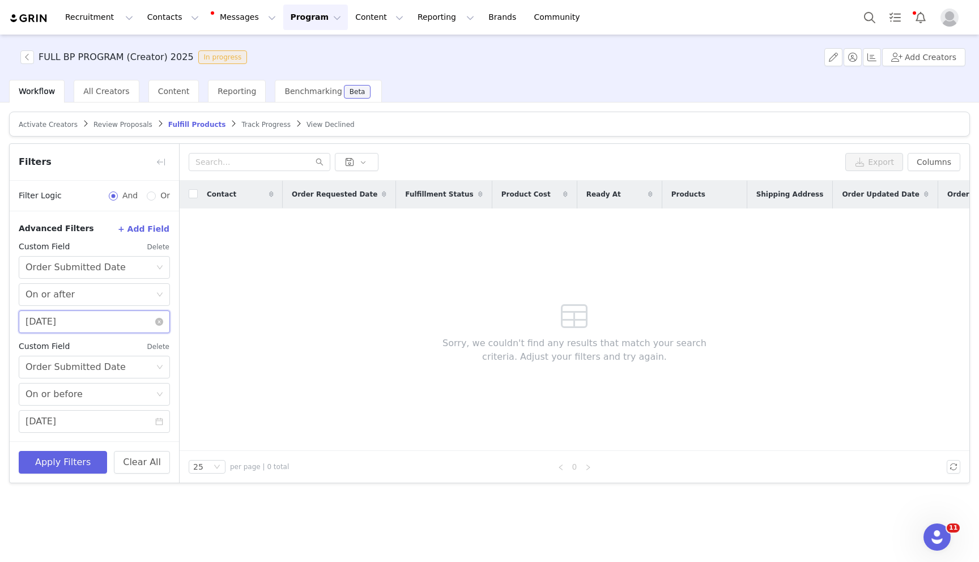
click at [58, 310] on input "09/28/2025" at bounding box center [94, 321] width 151 height 23
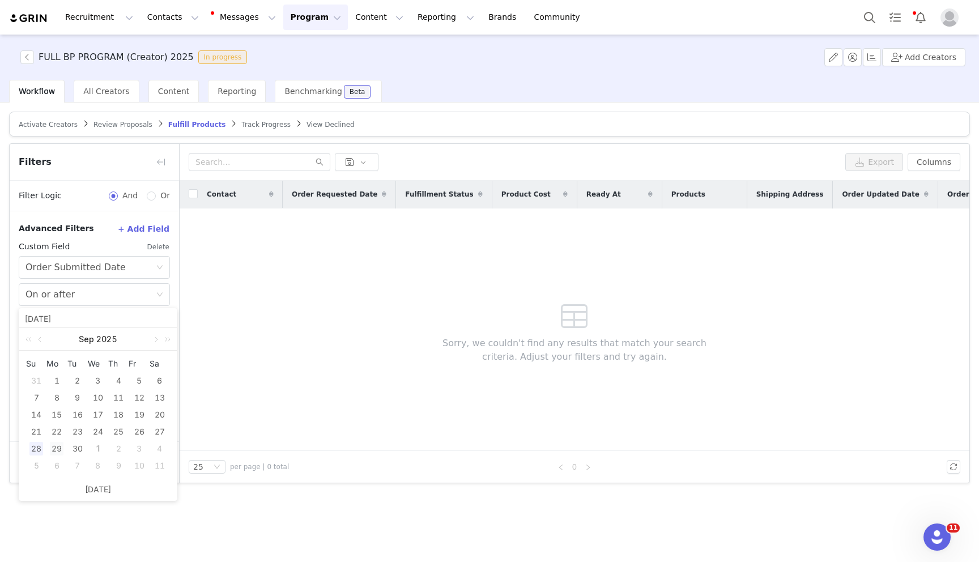
click at [56, 442] on div "29" at bounding box center [57, 449] width 14 height 14
type input "09/29/2025"
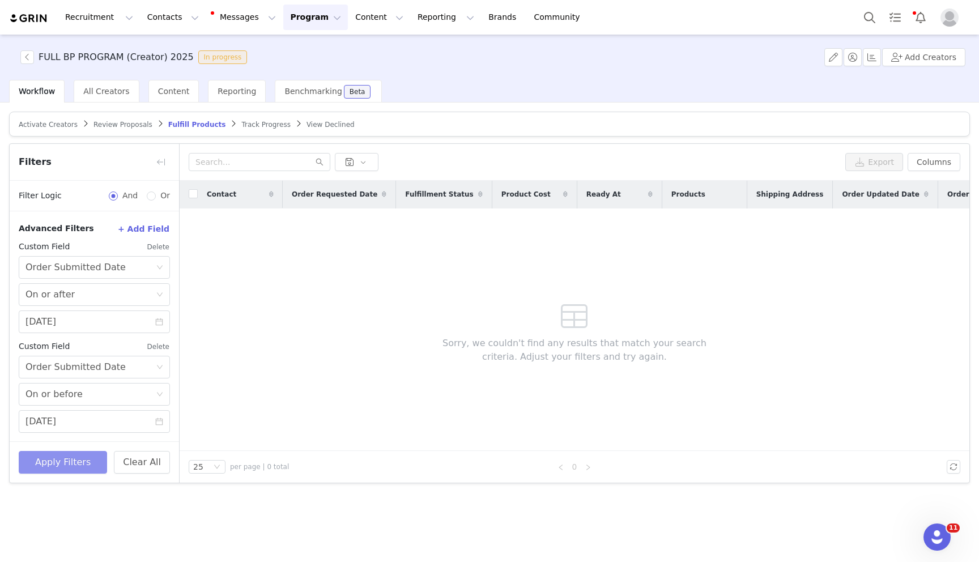
click at [54, 467] on button "Apply Filters" at bounding box center [63, 462] width 88 height 23
click at [26, 58] on button "button" at bounding box center [27, 57] width 14 height 14
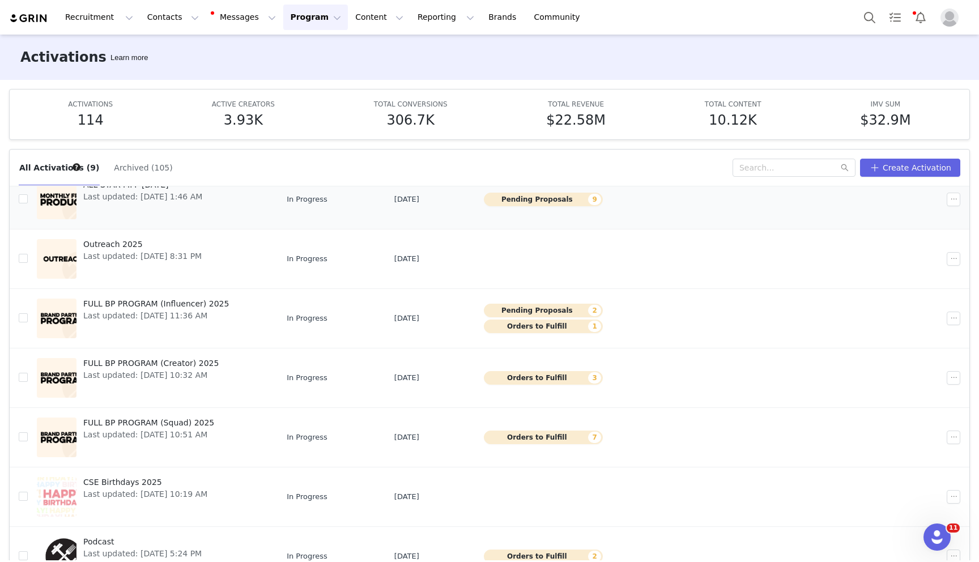
scroll to position [168, 0]
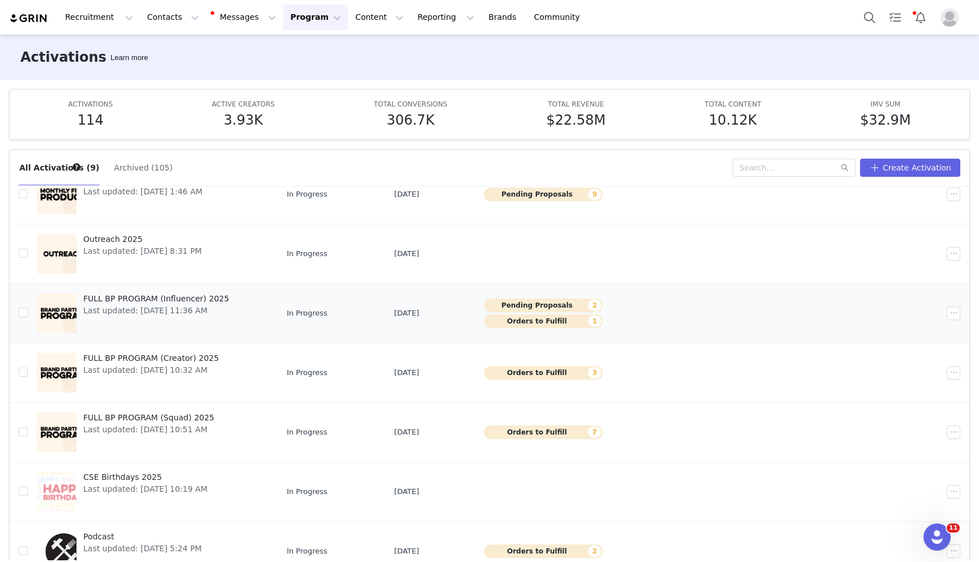
click at [158, 297] on span "FULL BP PROGRAM (Influencer) 2025" at bounding box center [156, 299] width 146 height 12
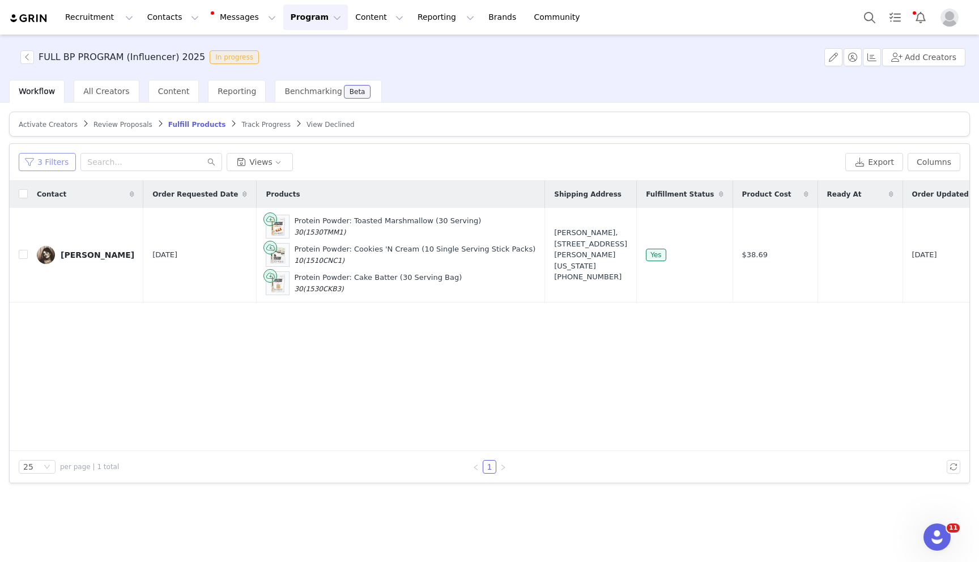
click at [53, 164] on button "3 Filters" at bounding box center [47, 162] width 57 height 18
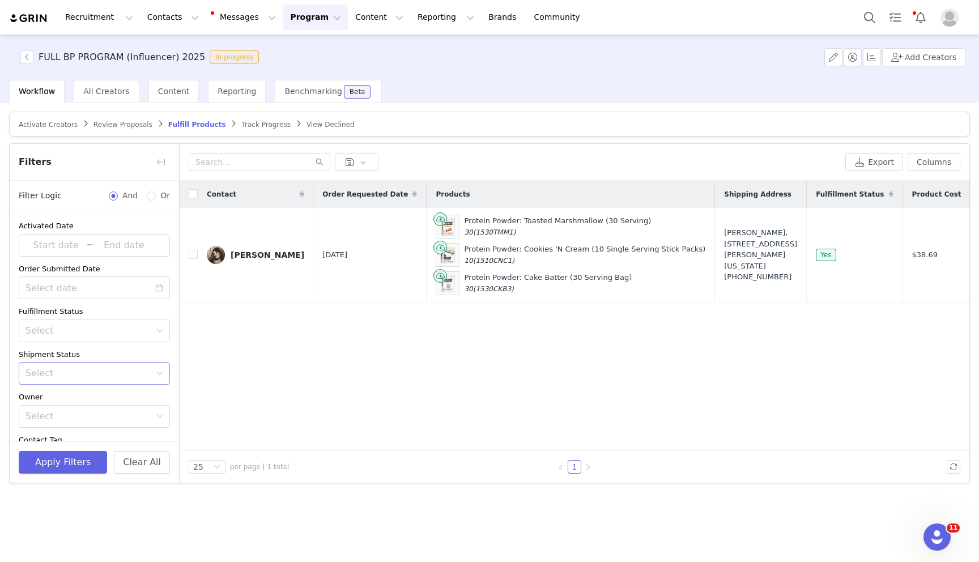
scroll to position [312, 0]
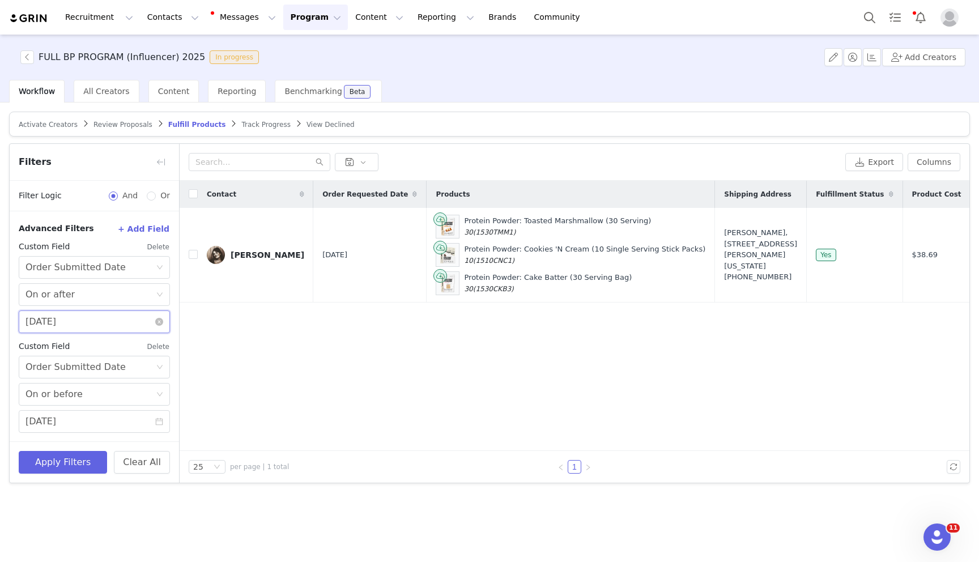
click at [70, 324] on input "09/28/2025" at bounding box center [94, 321] width 151 height 23
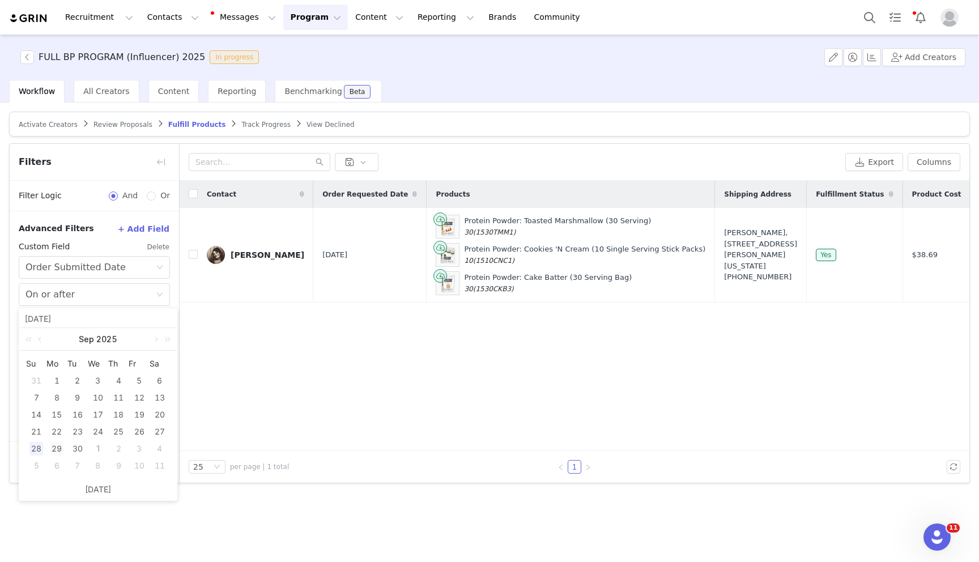
click at [54, 453] on div "29" at bounding box center [57, 449] width 14 height 14
type input "09/29/2025"
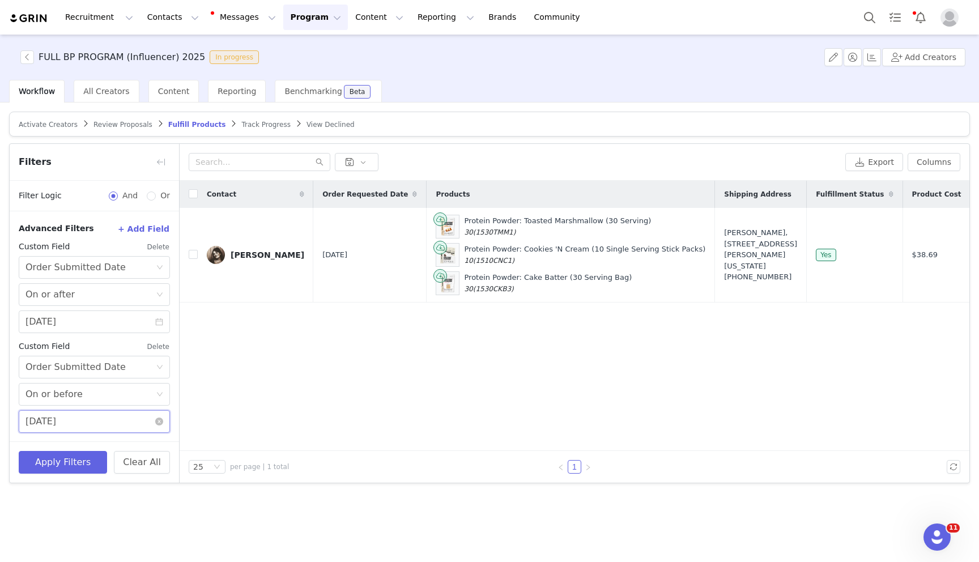
click at [60, 424] on input "09/30/2025" at bounding box center [94, 421] width 151 height 23
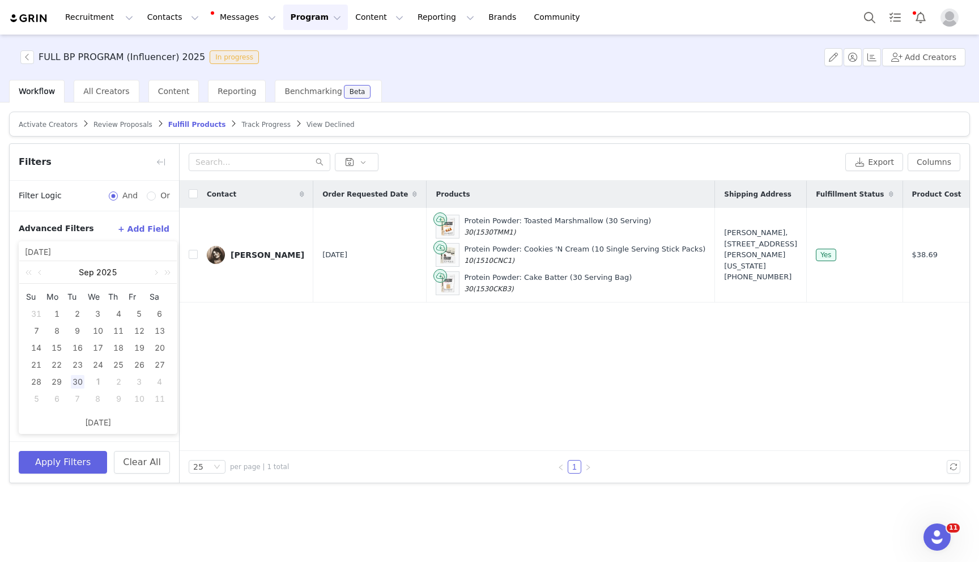
click at [77, 383] on div "30" at bounding box center [78, 382] width 14 height 14
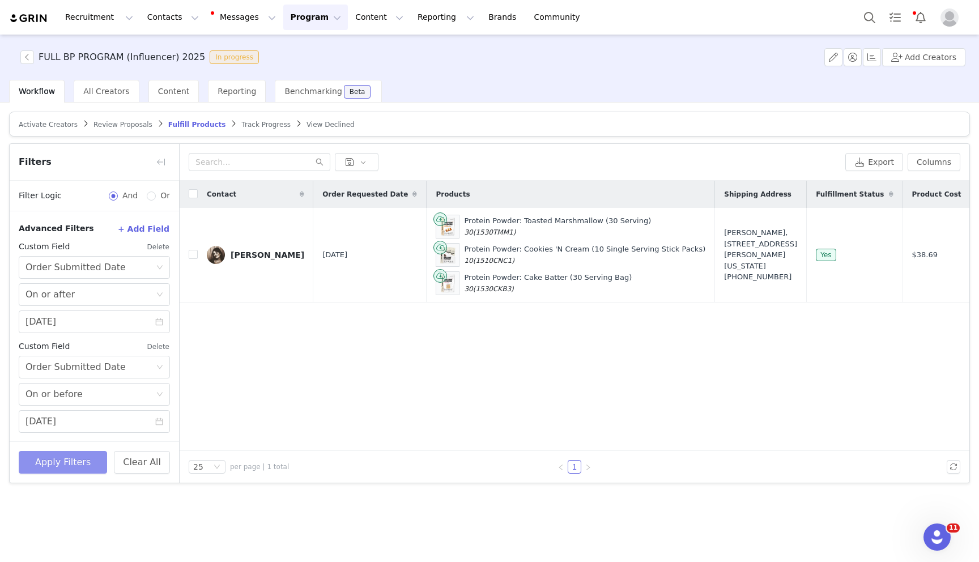
click at [70, 463] on button "Apply Filters" at bounding box center [63, 462] width 88 height 23
click at [27, 58] on button "button" at bounding box center [27, 57] width 14 height 14
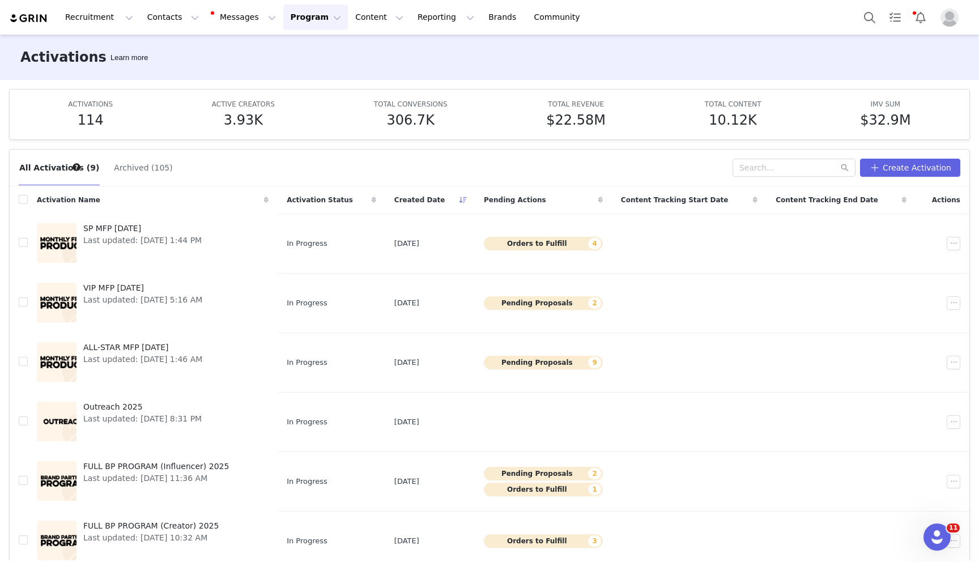
click at [137, 153] on div "All Activations (9) Archived (105) Create Activation" at bounding box center [490, 168] width 960 height 37
click at [135, 173] on button "Archived (105)" at bounding box center [142, 168] width 59 height 18
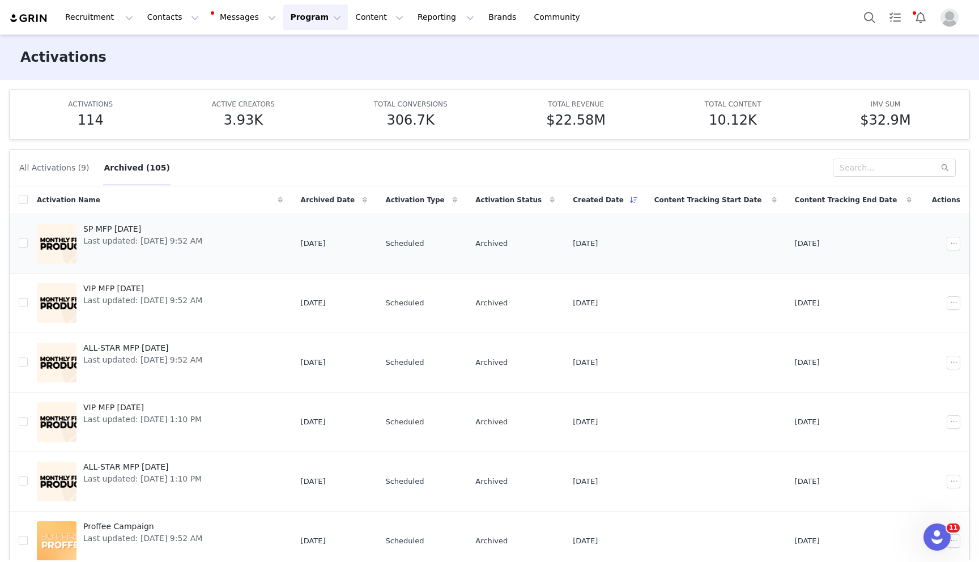
click at [138, 230] on span "SP MFP September 2025" at bounding box center [142, 229] width 119 height 12
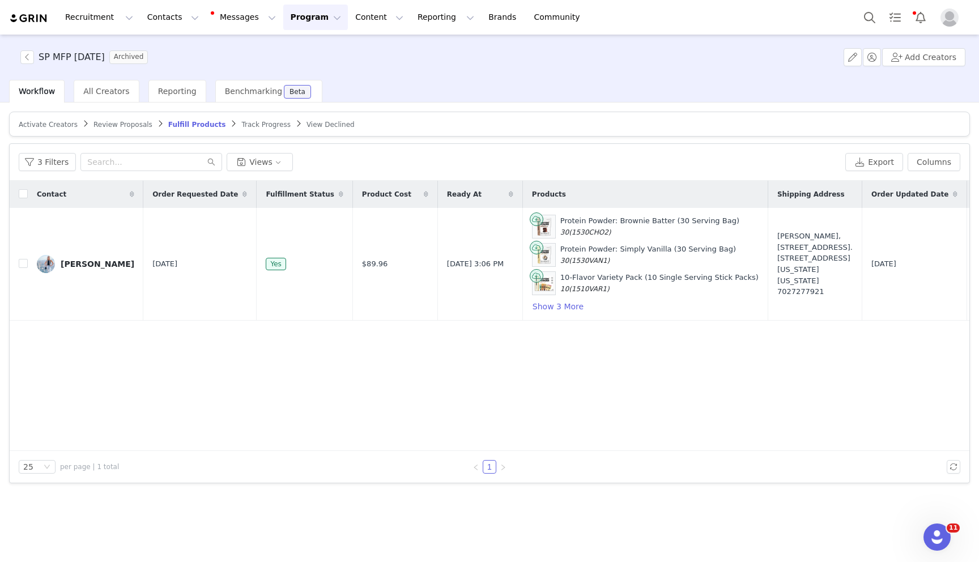
click at [41, 171] on div "3 Filters Views Export Columns" at bounding box center [490, 162] width 960 height 37
click at [35, 165] on button "3 Filters" at bounding box center [47, 162] width 57 height 18
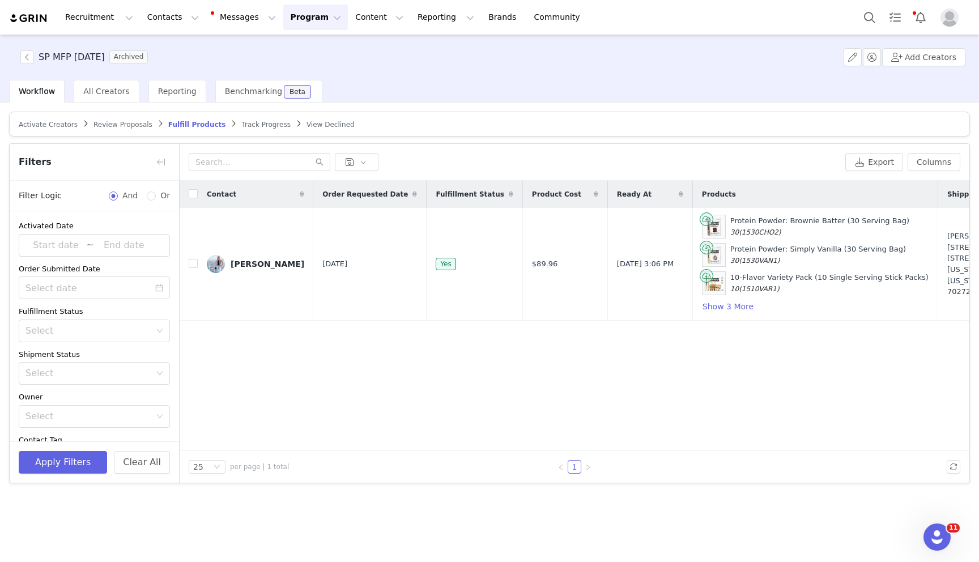
scroll to position [312, 0]
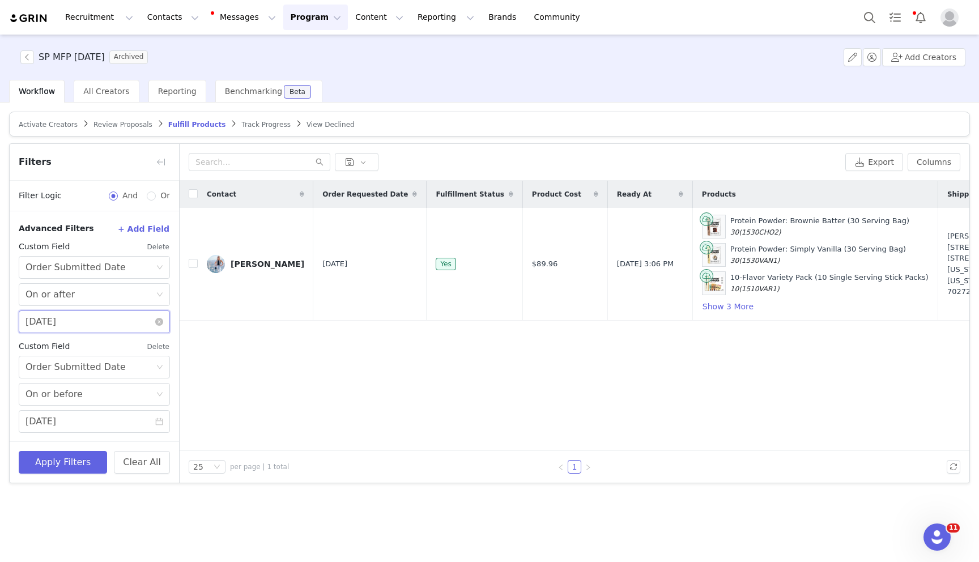
click at [62, 326] on input "09/28/2025" at bounding box center [94, 321] width 151 height 23
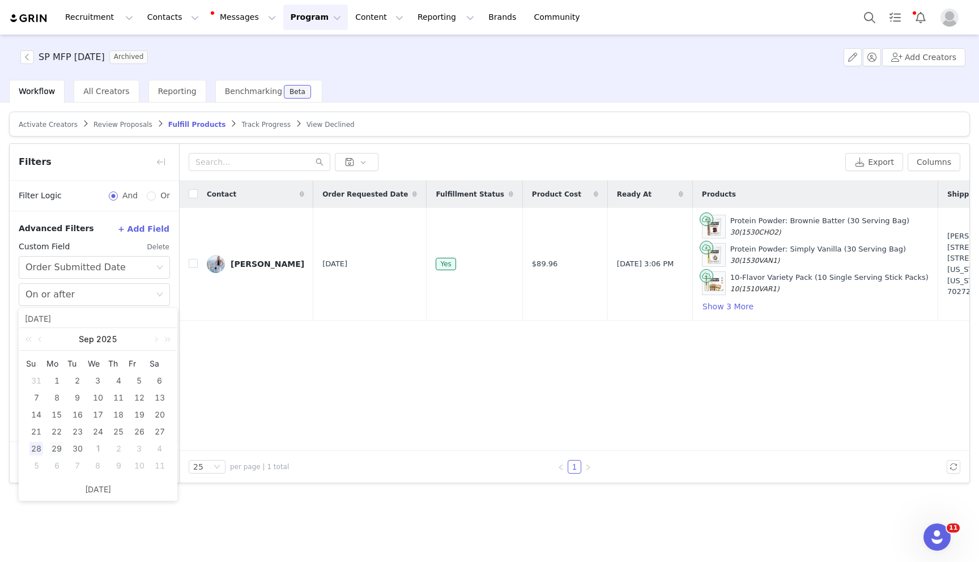
click at [55, 449] on div "29" at bounding box center [57, 449] width 14 height 14
type input "09/29/2025"
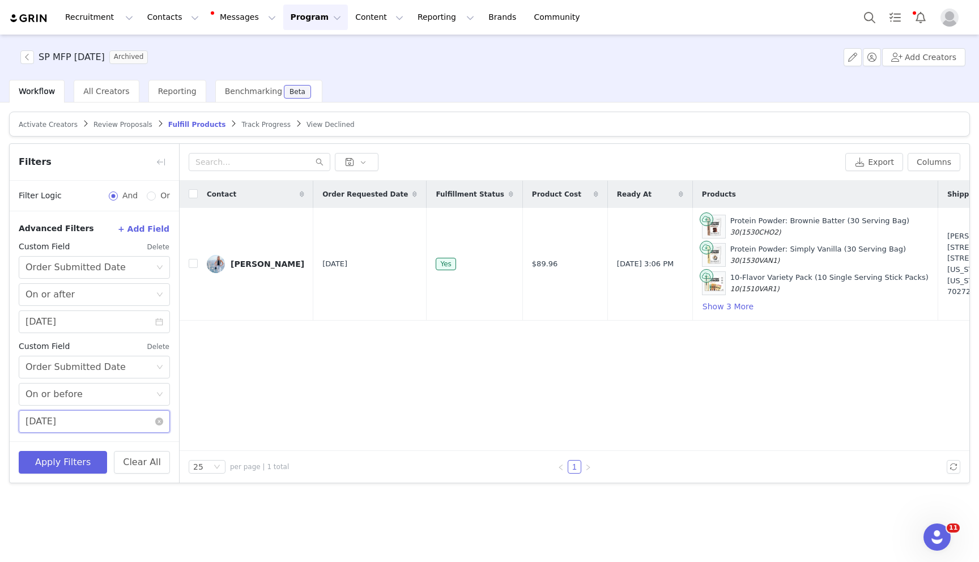
click at [51, 425] on input "09/30/2025" at bounding box center [94, 421] width 151 height 23
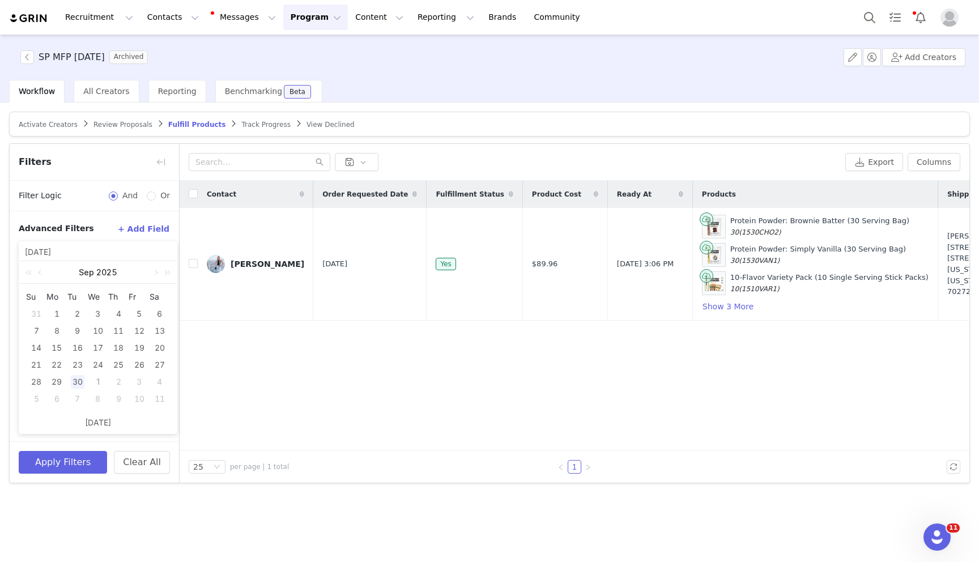
click at [78, 384] on div "30" at bounding box center [78, 382] width 14 height 14
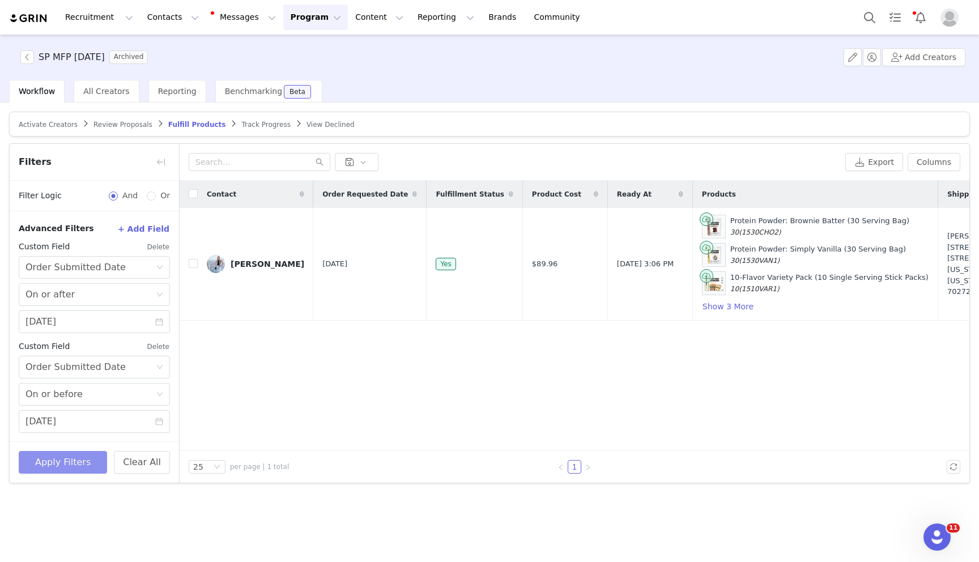
click at [69, 464] on button "Apply Filters" at bounding box center [63, 462] width 88 height 23
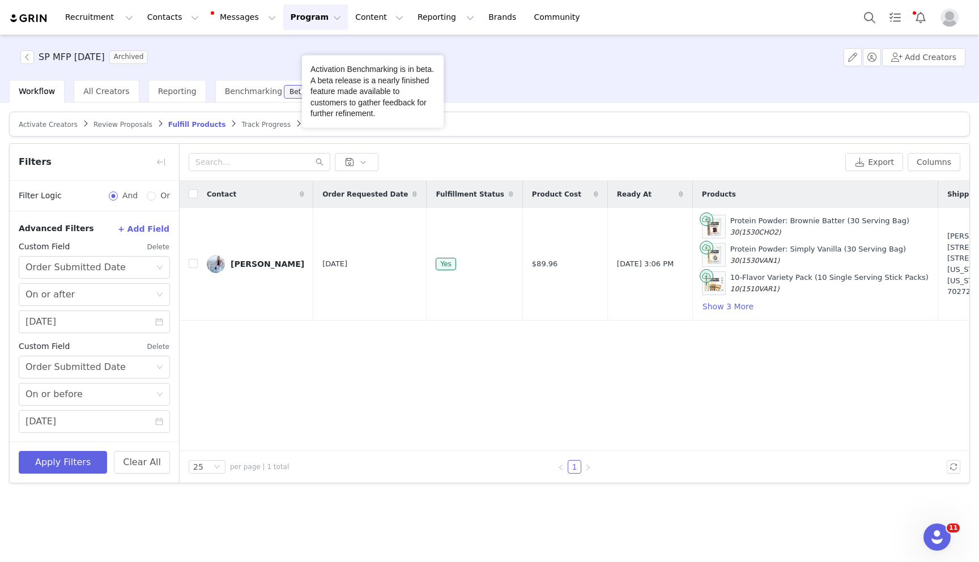
click at [291, 12] on button "Program Program" at bounding box center [315, 17] width 65 height 25
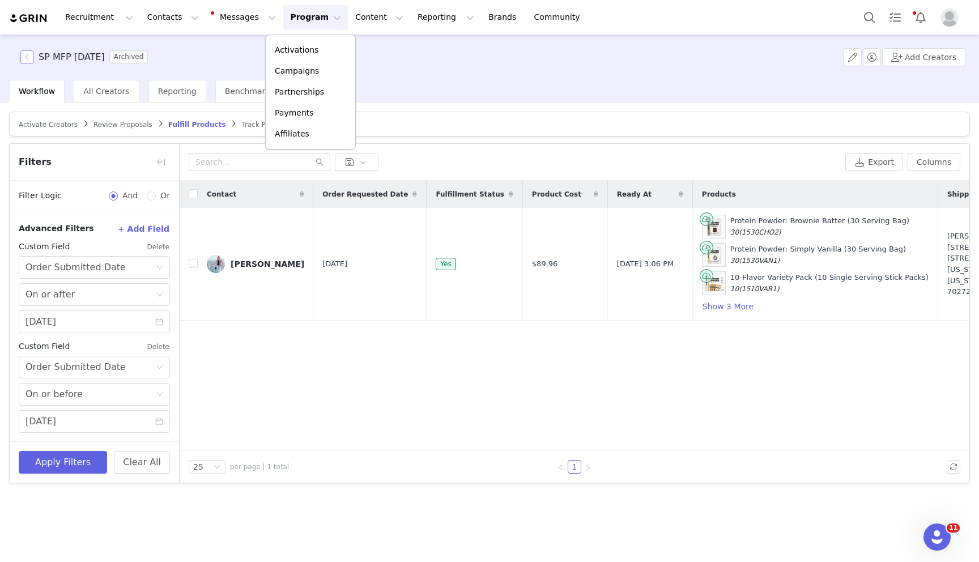
click at [25, 59] on button "button" at bounding box center [27, 57] width 14 height 14
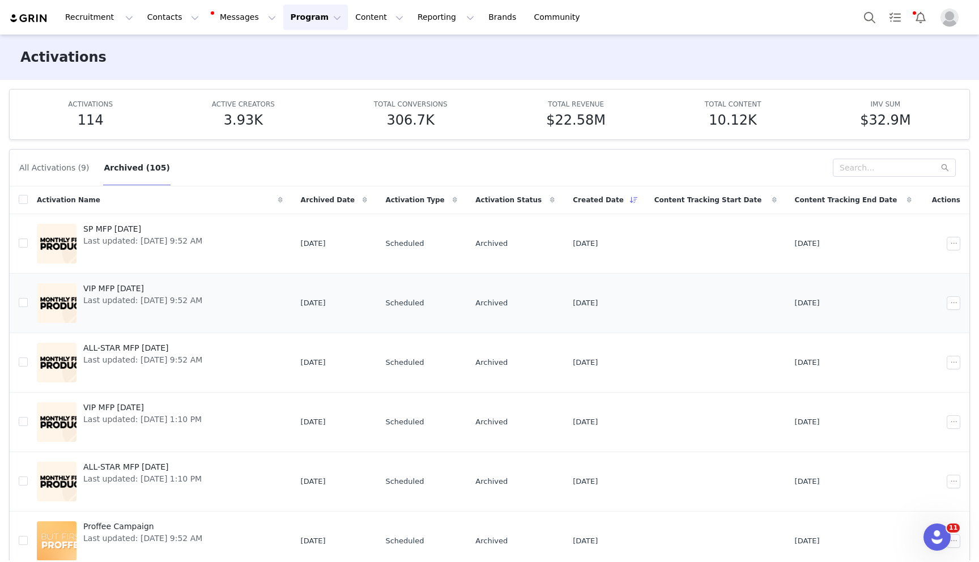
click at [124, 285] on span "VIP MFP September 2025" at bounding box center [142, 289] width 119 height 12
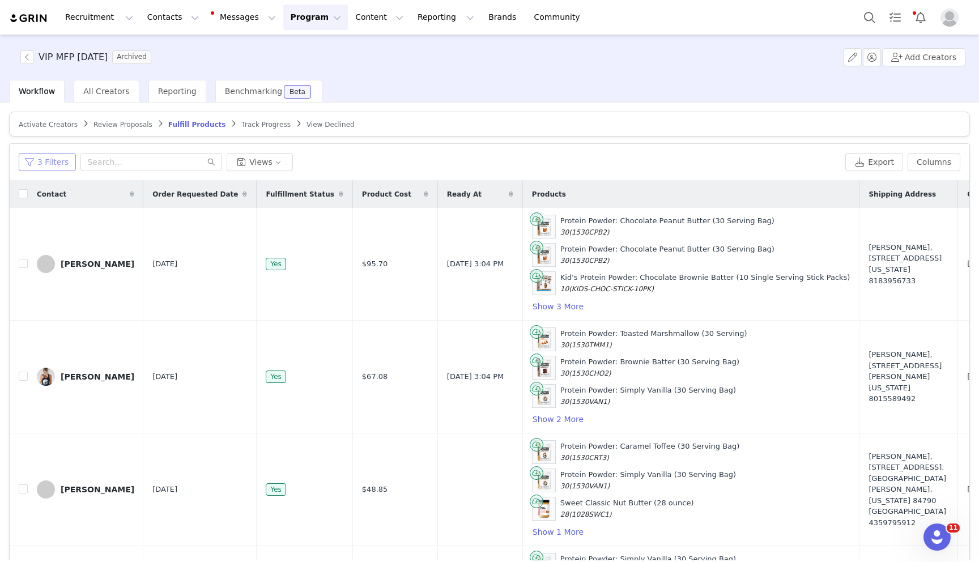
click at [53, 156] on button "3 Filters" at bounding box center [47, 162] width 57 height 18
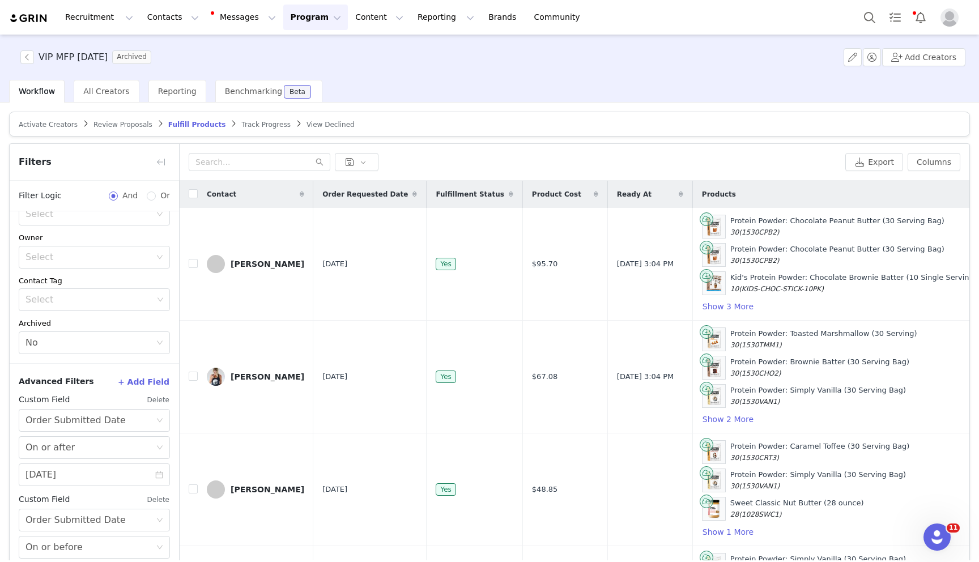
scroll to position [190, 0]
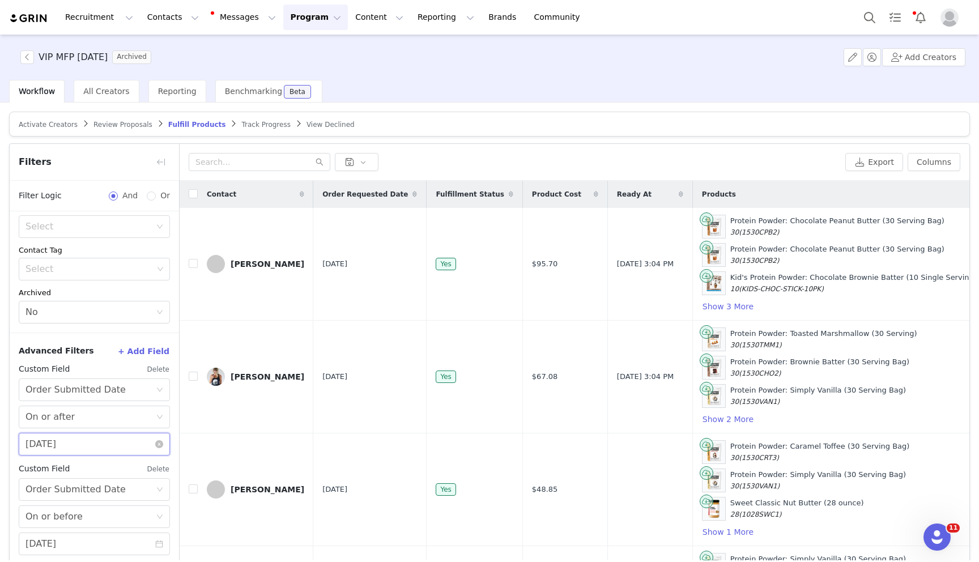
click at [58, 442] on input "09/28/2025" at bounding box center [94, 444] width 151 height 23
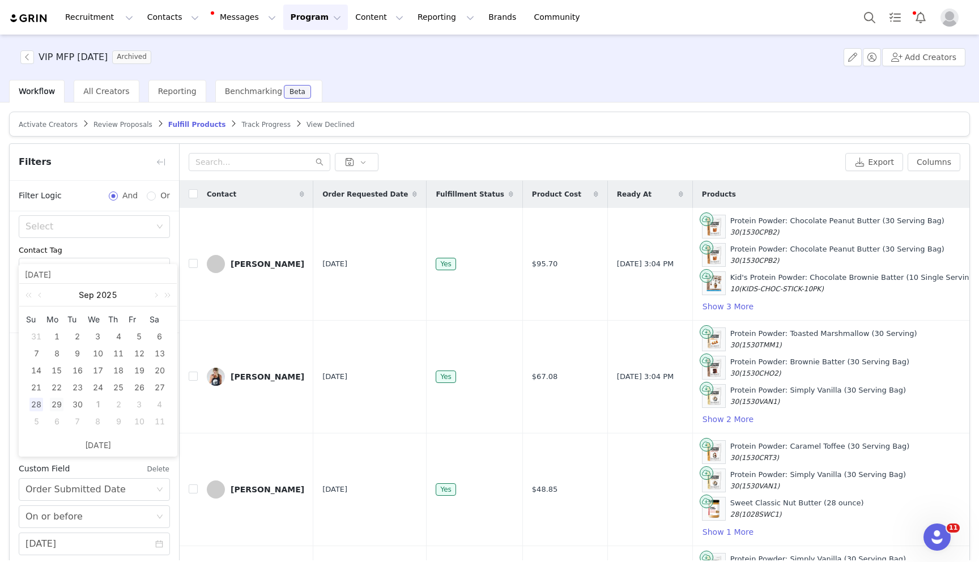
click at [54, 409] on div "29" at bounding box center [57, 405] width 14 height 14
type input "09/29/2025"
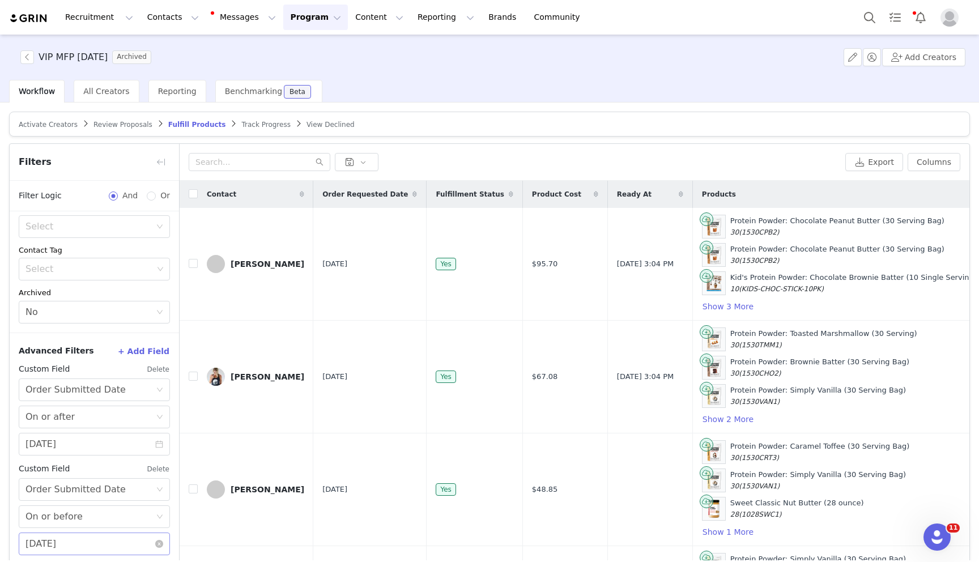
scroll to position [54, 0]
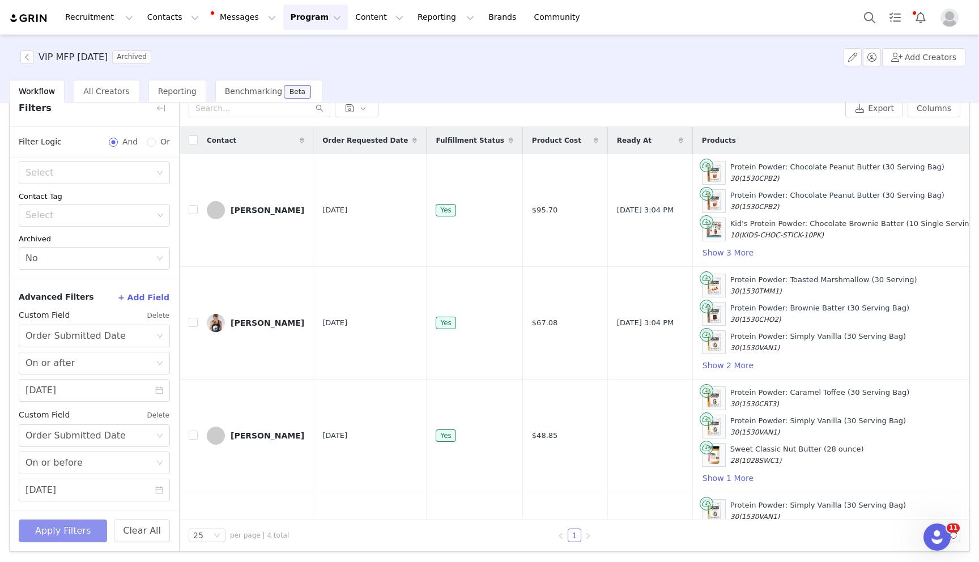
click at [59, 535] on button "Apply Filters" at bounding box center [63, 531] width 88 height 23
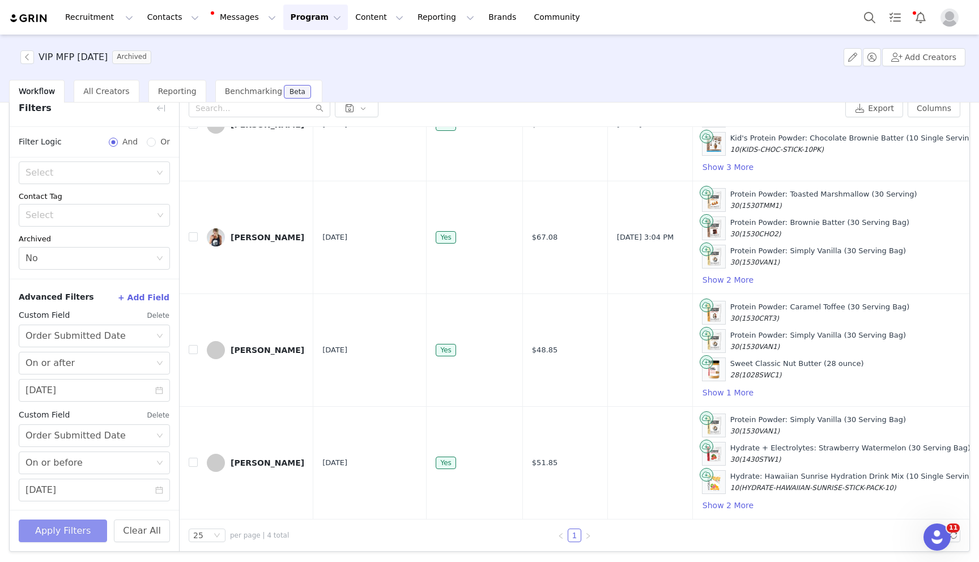
scroll to position [0, 0]
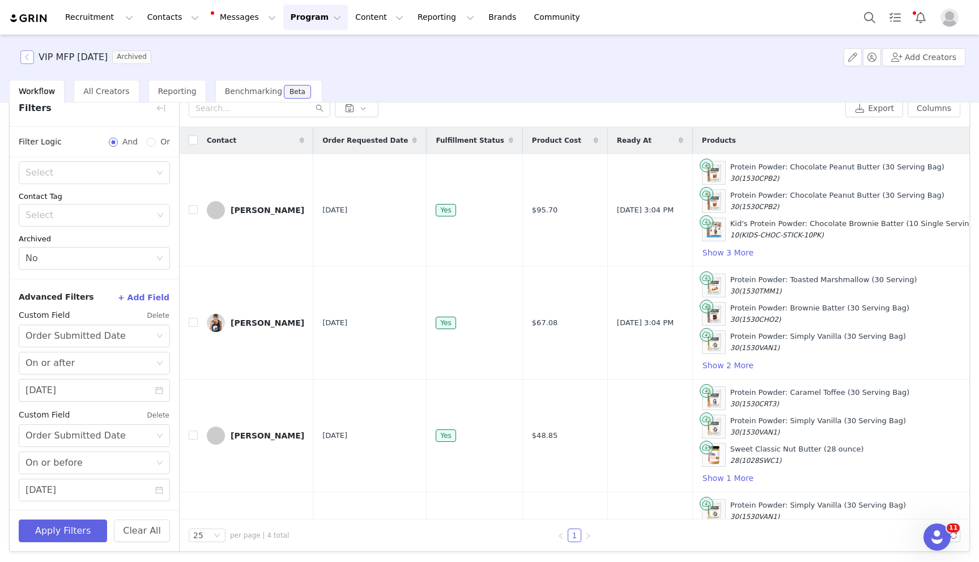
click at [24, 57] on button "button" at bounding box center [27, 57] width 14 height 14
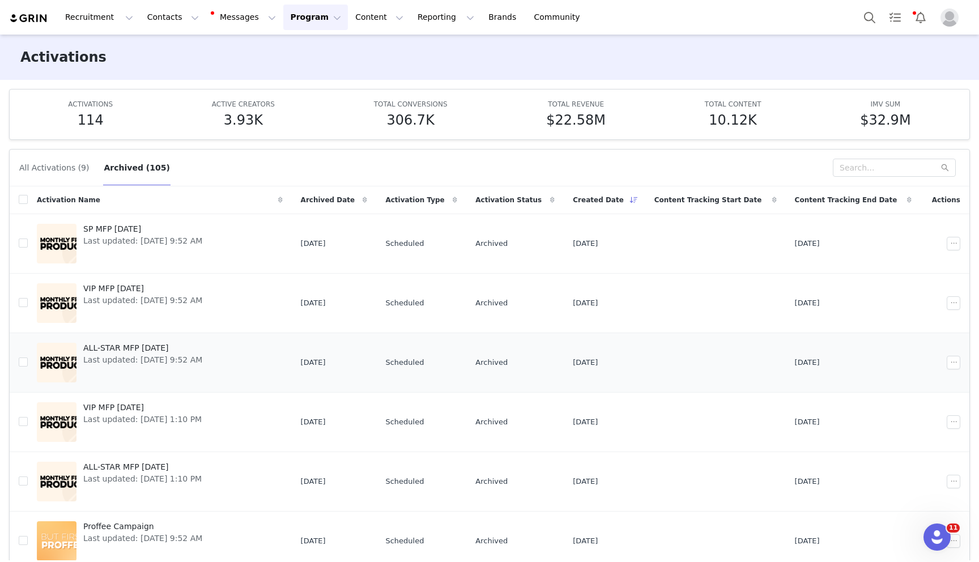
click at [156, 347] on span "ALL-STAR MFP [DATE]" at bounding box center [142, 348] width 119 height 12
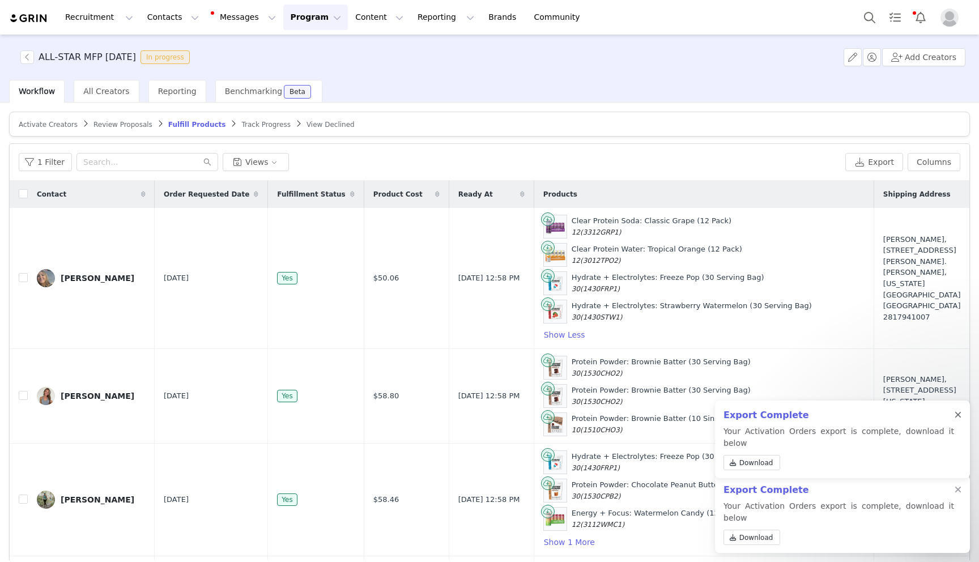
click at [959, 420] on div at bounding box center [958, 415] width 7 height 9
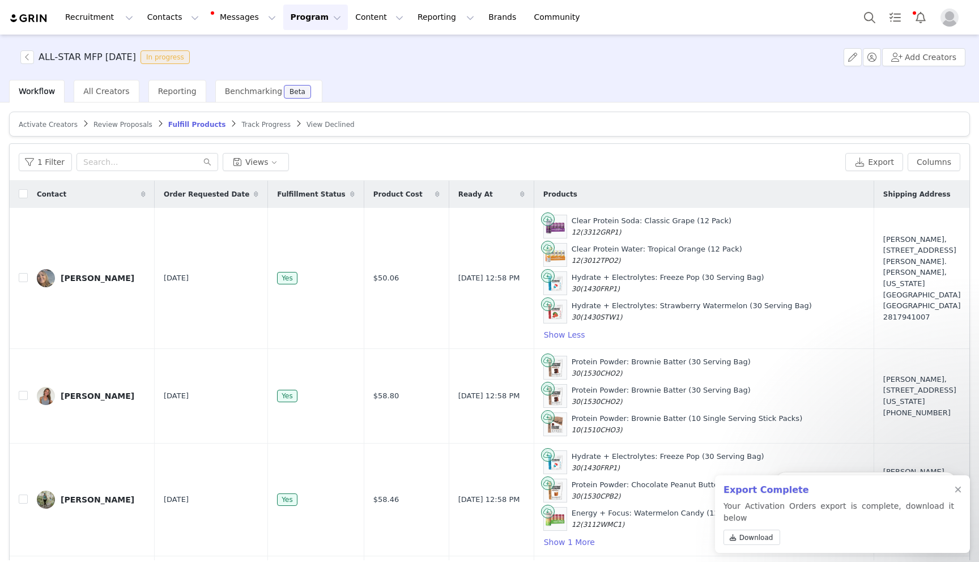
click at [954, 503] on div "Export Complete Your Activation Orders export is complete, download it below Do…" at bounding box center [842, 514] width 255 height 78
click at [960, 495] on div at bounding box center [958, 490] width 7 height 9
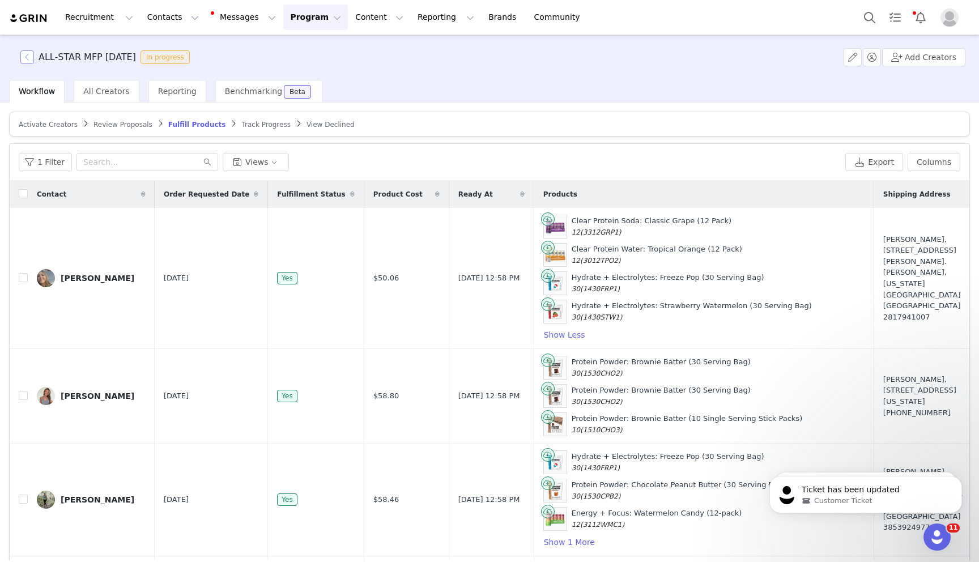
click at [28, 56] on button "button" at bounding box center [27, 57] width 14 height 14
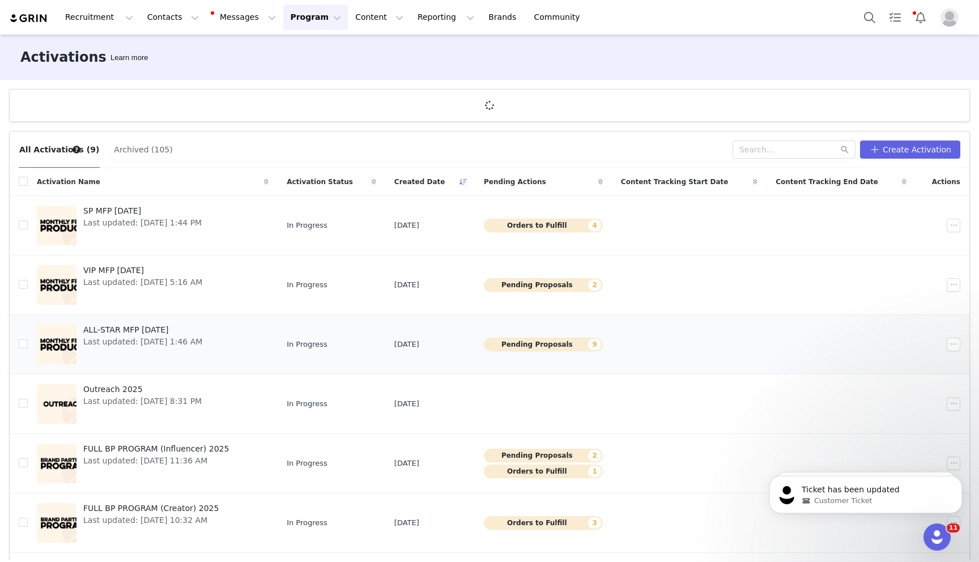
click at [156, 329] on span "ALL-STAR MFP [DATE]" at bounding box center [142, 330] width 119 height 12
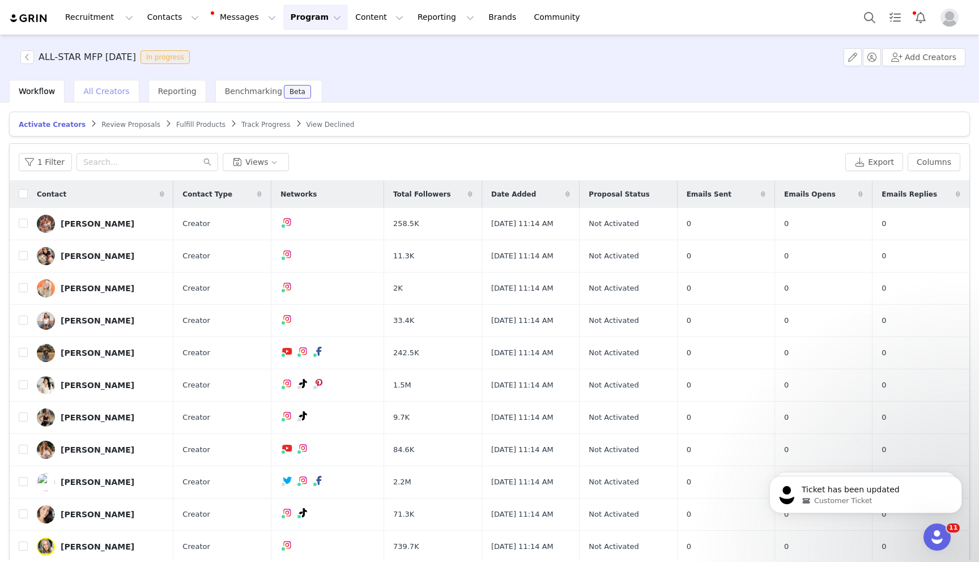
click at [105, 97] on div "All Creators" at bounding box center [106, 91] width 65 height 23
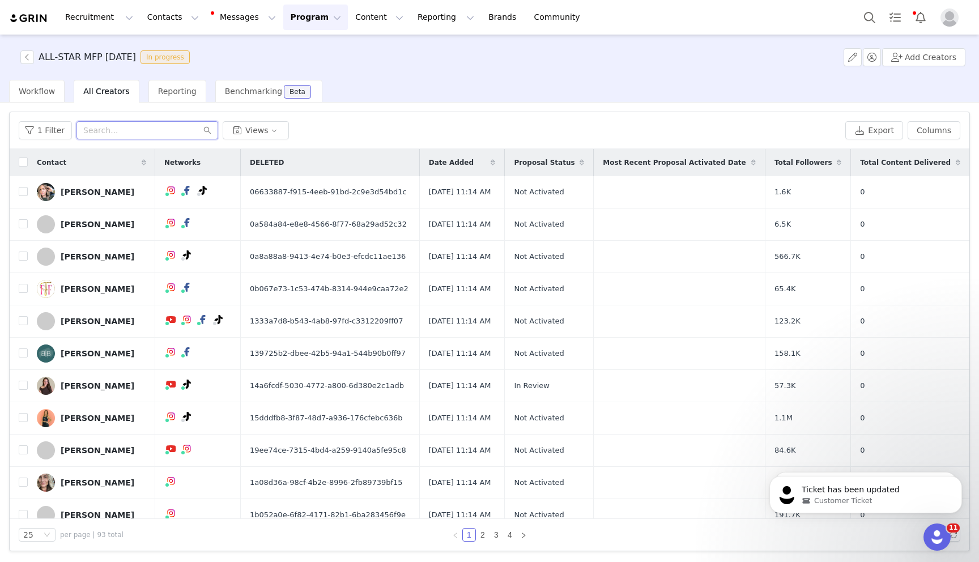
click at [135, 124] on input "text" at bounding box center [147, 130] width 142 height 18
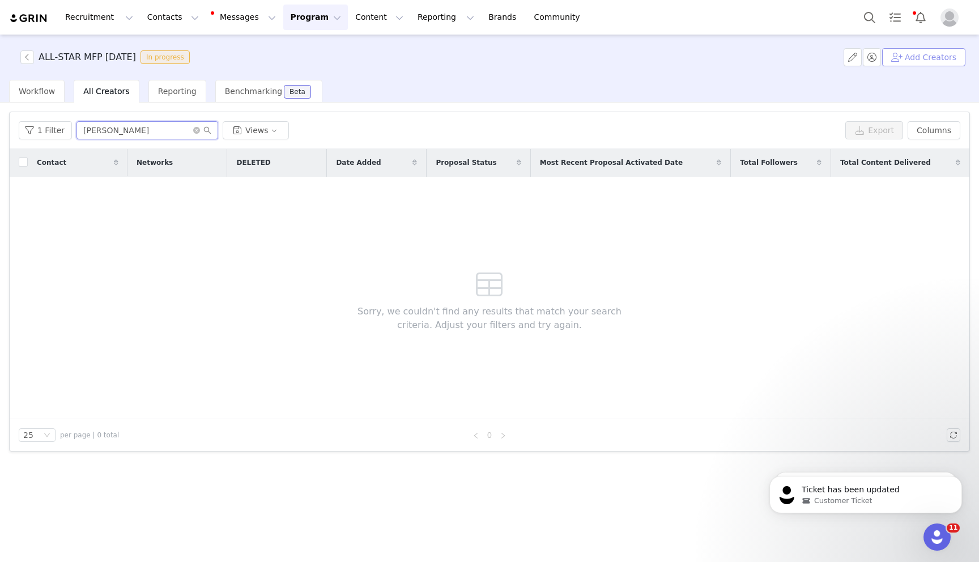
type input "[PERSON_NAME]"
click at [920, 60] on button "Add Creators" at bounding box center [923, 57] width 83 height 18
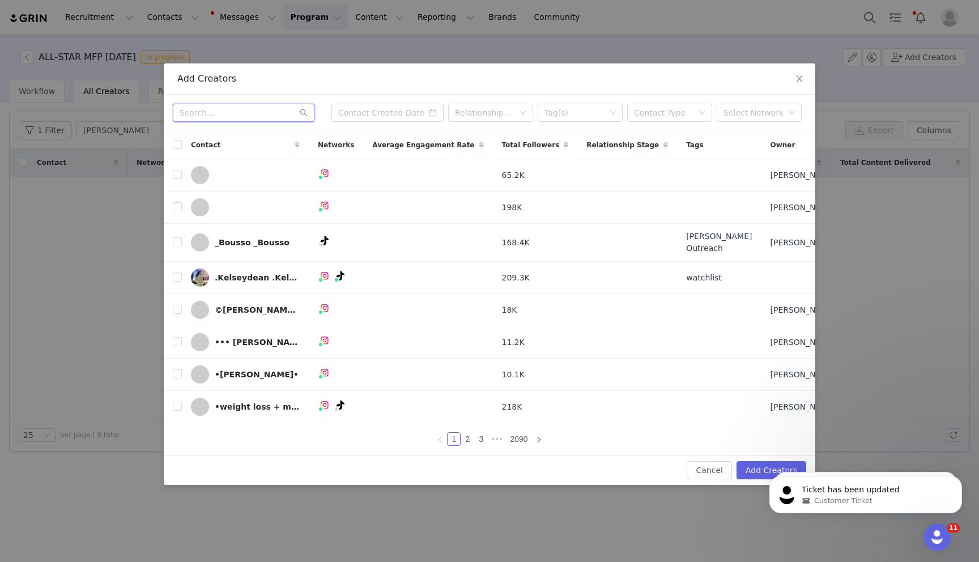
click at [235, 113] on input "text" at bounding box center [244, 113] width 142 height 18
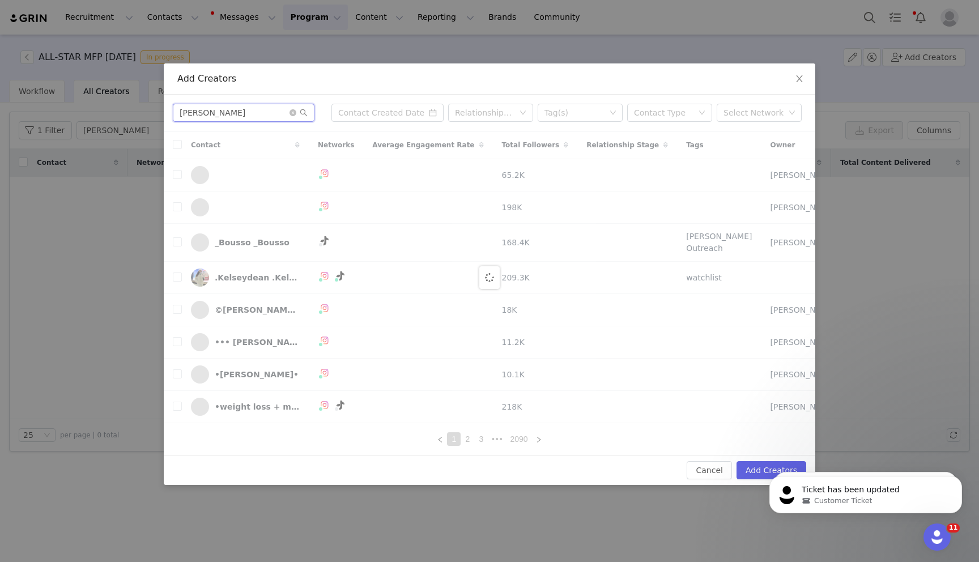
type input "[PERSON_NAME]"
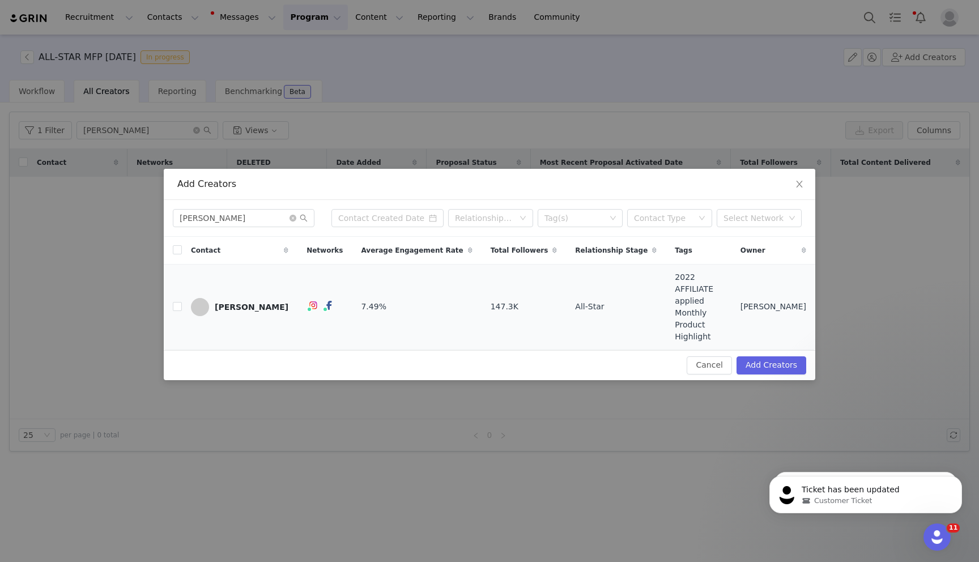
click at [171, 304] on td at bounding box center [173, 307] width 18 height 86
click at [178, 307] on input "checkbox" at bounding box center [177, 306] width 9 height 9
checkbox input "true"
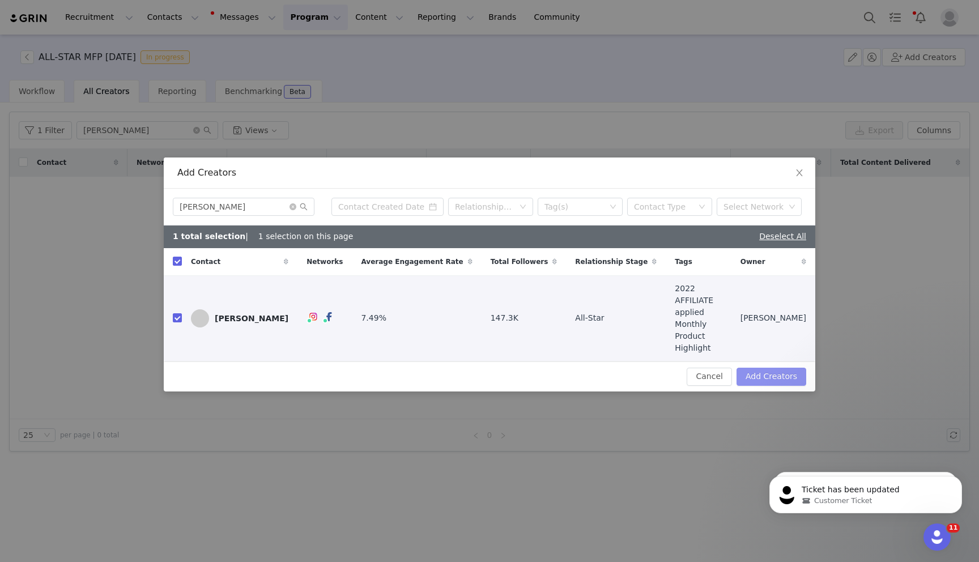
click at [773, 369] on button "Add Creators" at bounding box center [772, 377] width 70 height 18
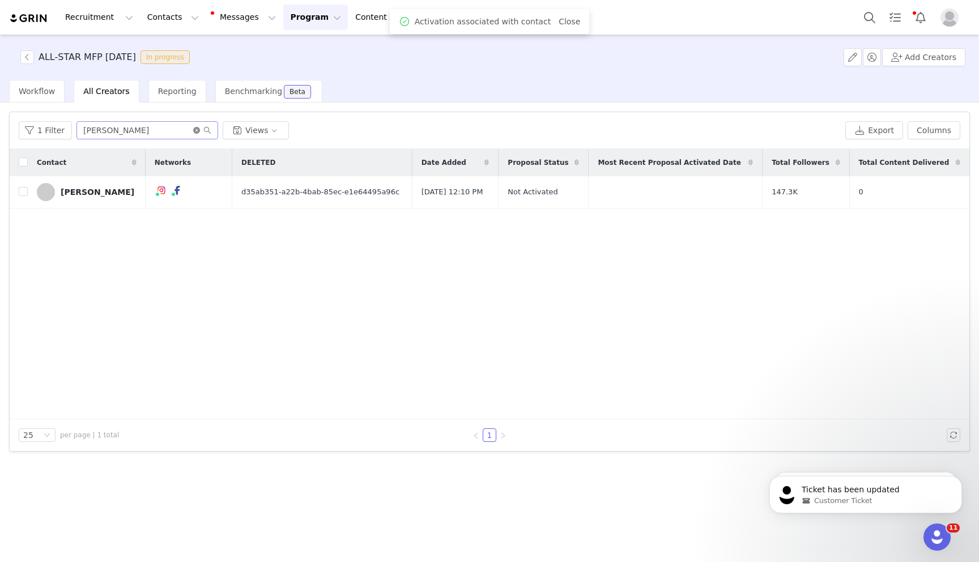
click at [193, 129] on icon "icon: close-circle" at bounding box center [196, 130] width 7 height 7
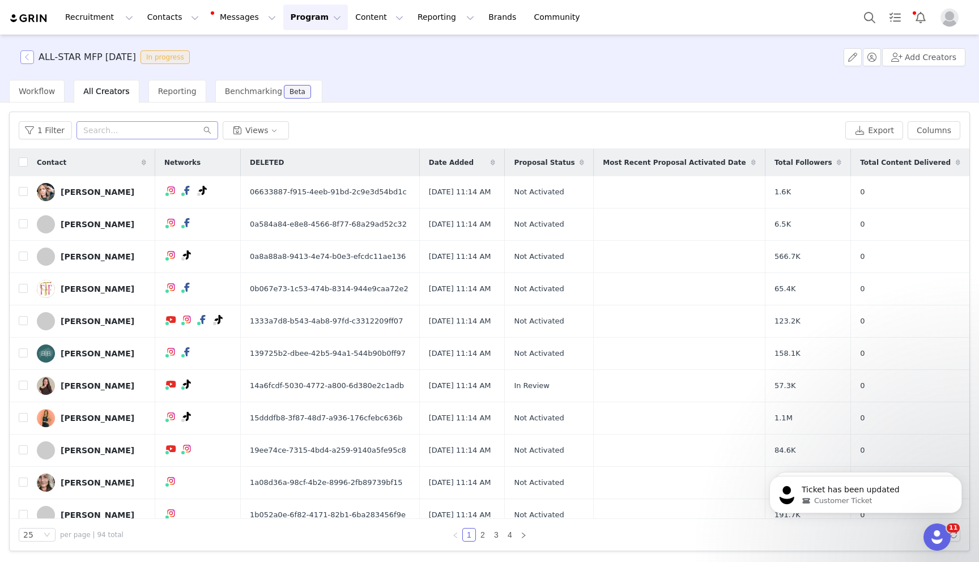
click at [28, 58] on button "button" at bounding box center [27, 57] width 14 height 14
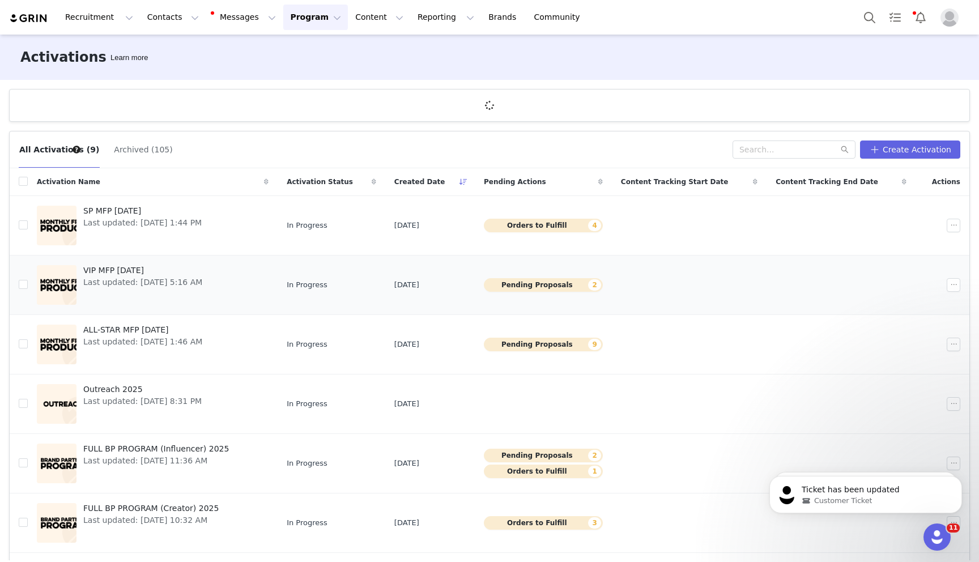
click at [127, 267] on span "VIP MFP [DATE]" at bounding box center [142, 271] width 119 height 12
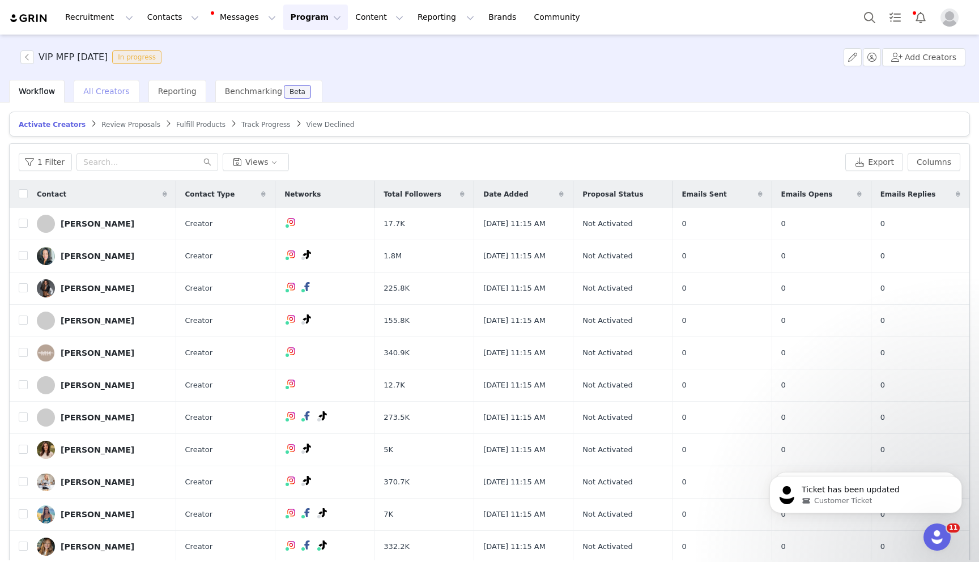
click at [108, 92] on span "All Creators" at bounding box center [106, 91] width 46 height 9
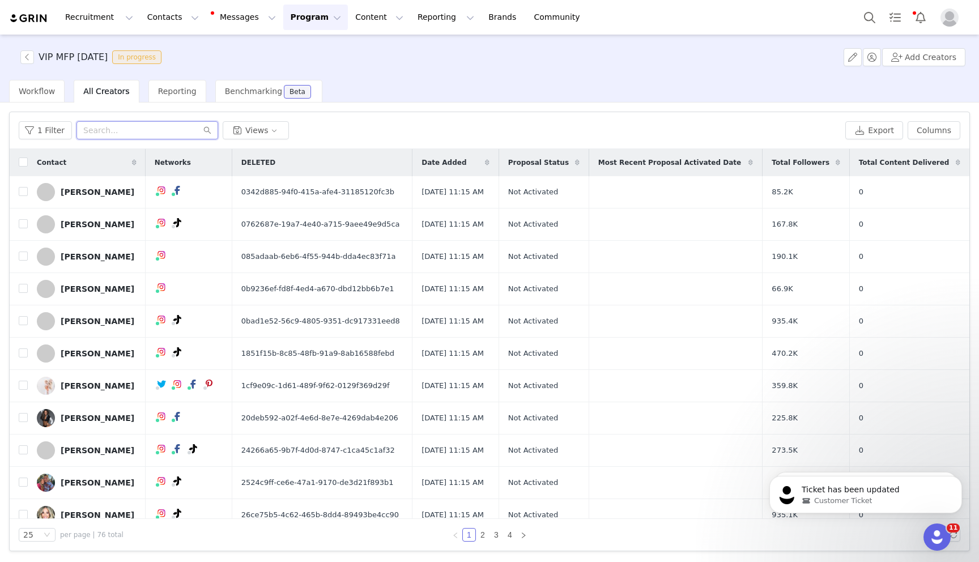
click at [118, 135] on input "text" at bounding box center [147, 130] width 142 height 18
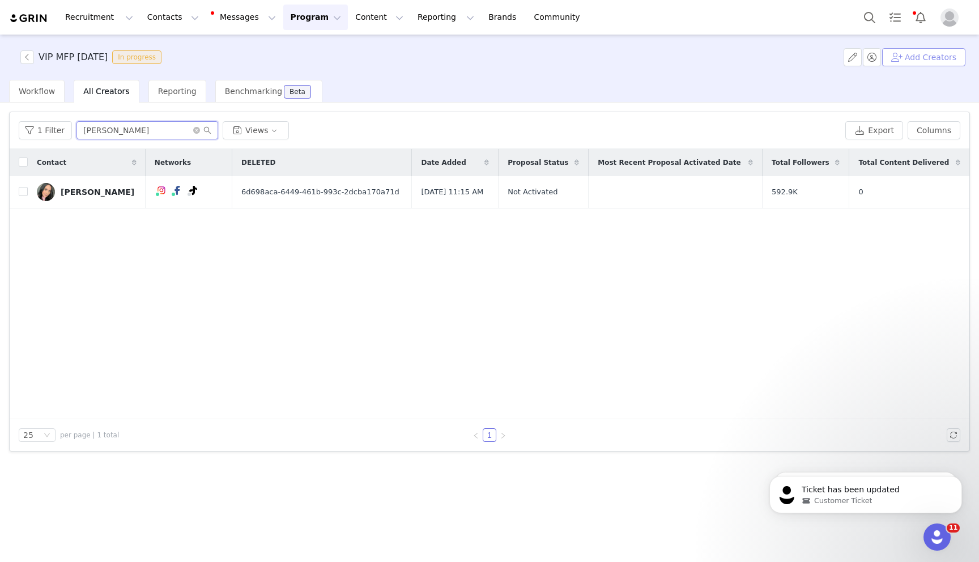
type input "[PERSON_NAME]"
click at [941, 55] on button "Add Creators" at bounding box center [923, 57] width 83 height 18
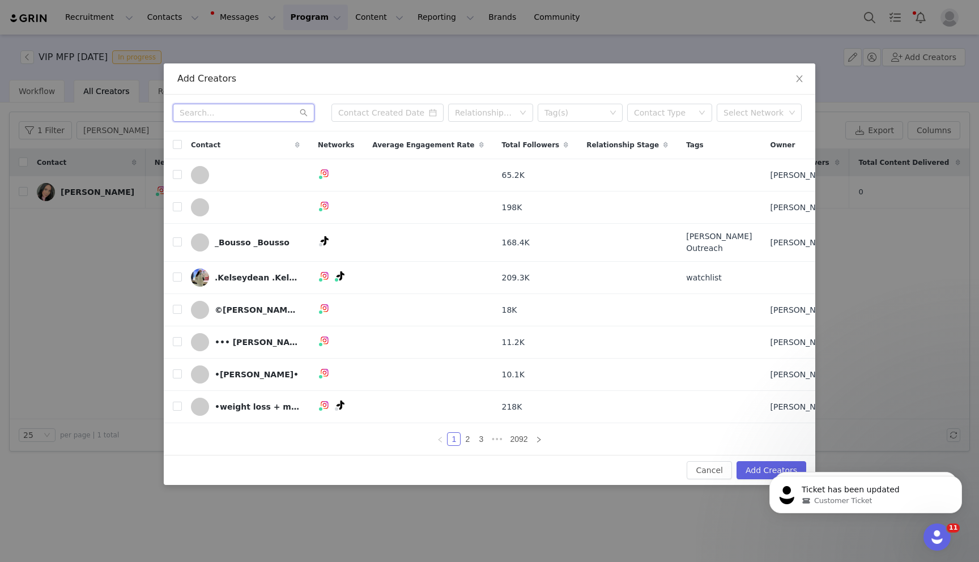
click at [246, 115] on input "text" at bounding box center [244, 113] width 142 height 18
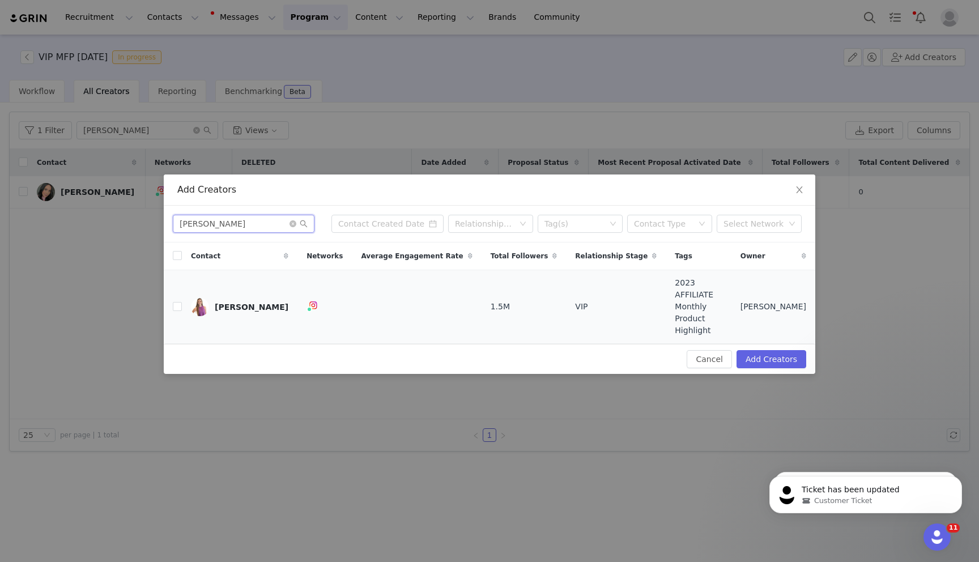
type input "[PERSON_NAME]"
click at [182, 299] on td "[PERSON_NAME]" at bounding box center [240, 307] width 116 height 74
click at [176, 307] on input "checkbox" at bounding box center [177, 306] width 9 height 9
checkbox input "true"
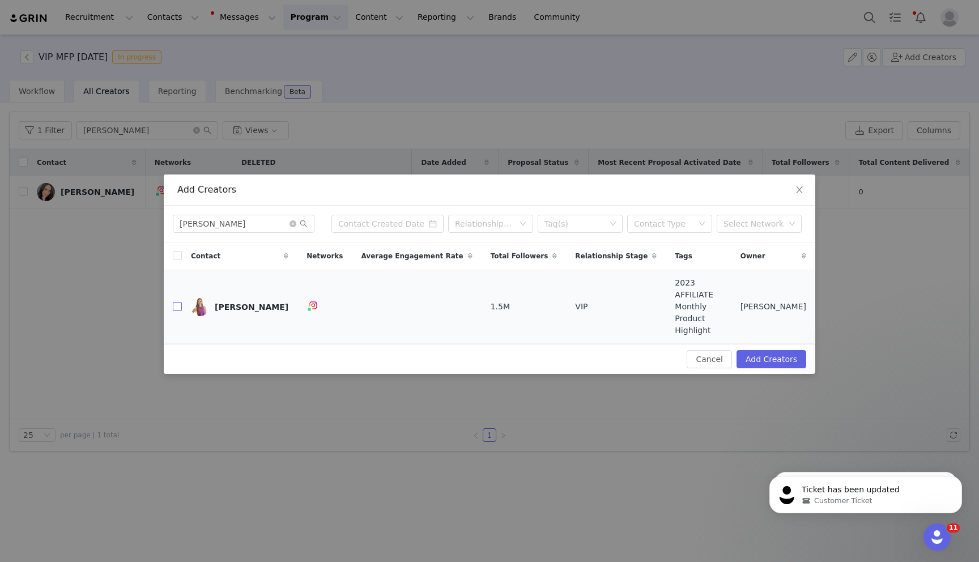
checkbox input "true"
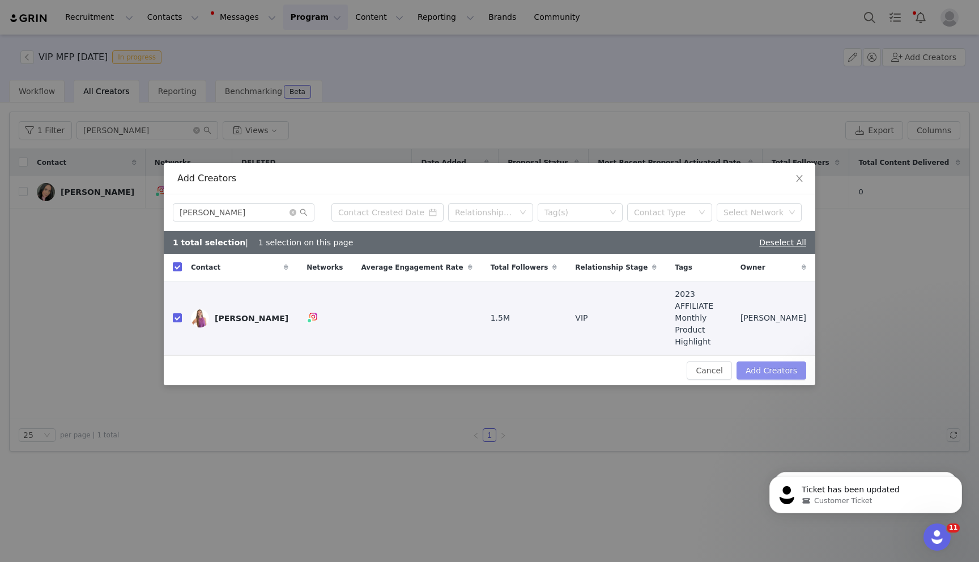
click at [795, 361] on button "Add Creators" at bounding box center [772, 370] width 70 height 18
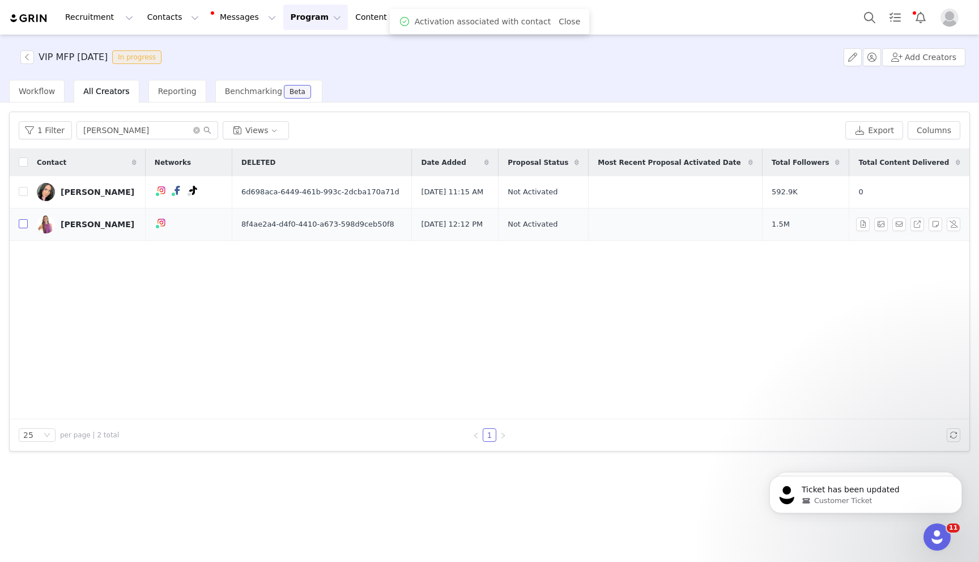
click at [23, 223] on input "checkbox" at bounding box center [23, 223] width 9 height 9
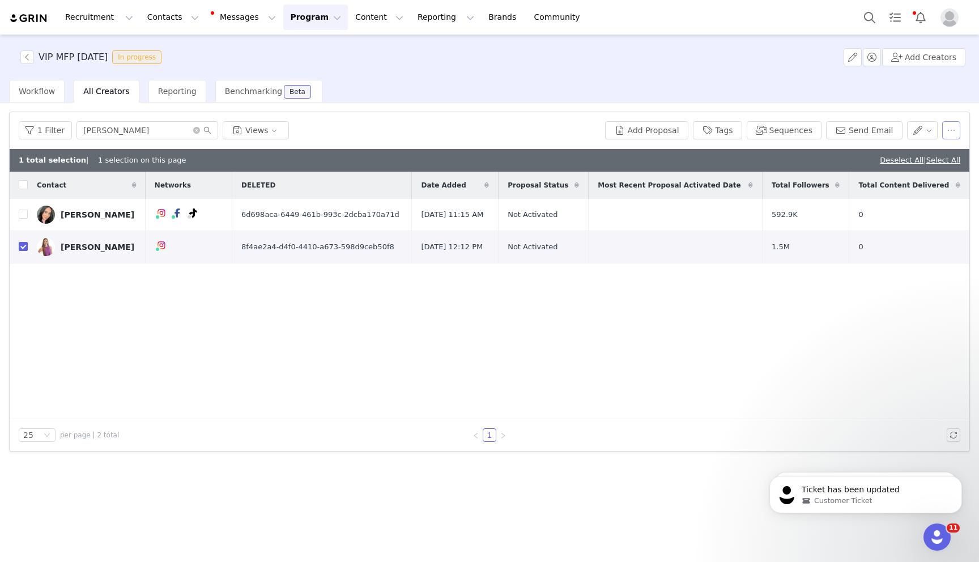
click at [946, 130] on button "button" at bounding box center [951, 130] width 18 height 18
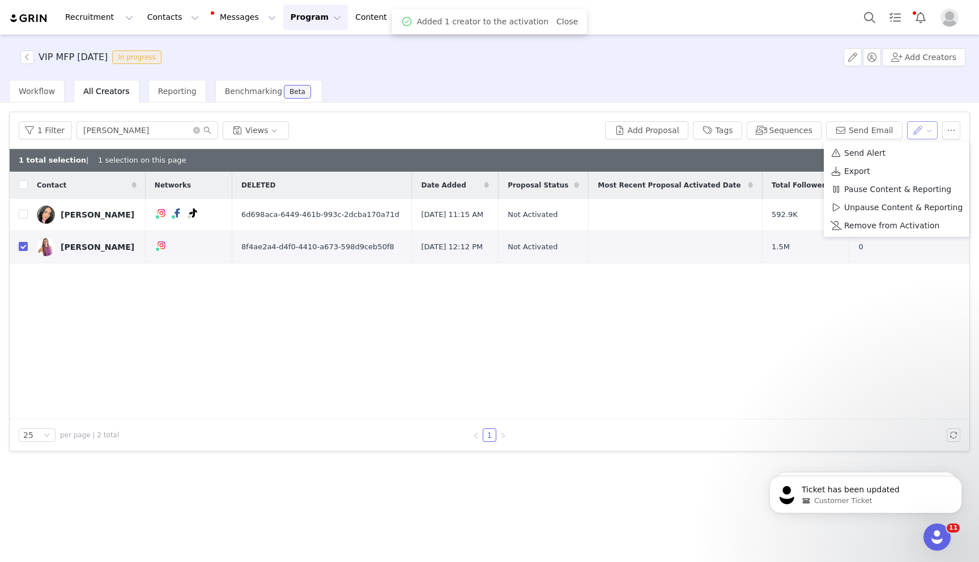
click at [920, 131] on button "button" at bounding box center [922, 130] width 31 height 18
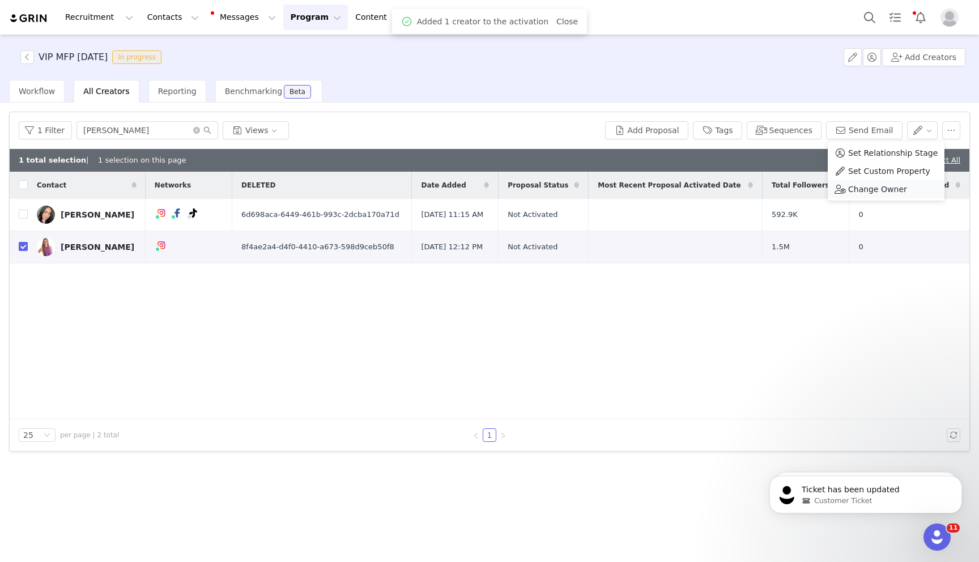
click at [891, 195] on span "Change Owner" at bounding box center [877, 189] width 59 height 12
click at [843, 164] on div "Select Owner" at bounding box center [863, 172] width 110 height 17
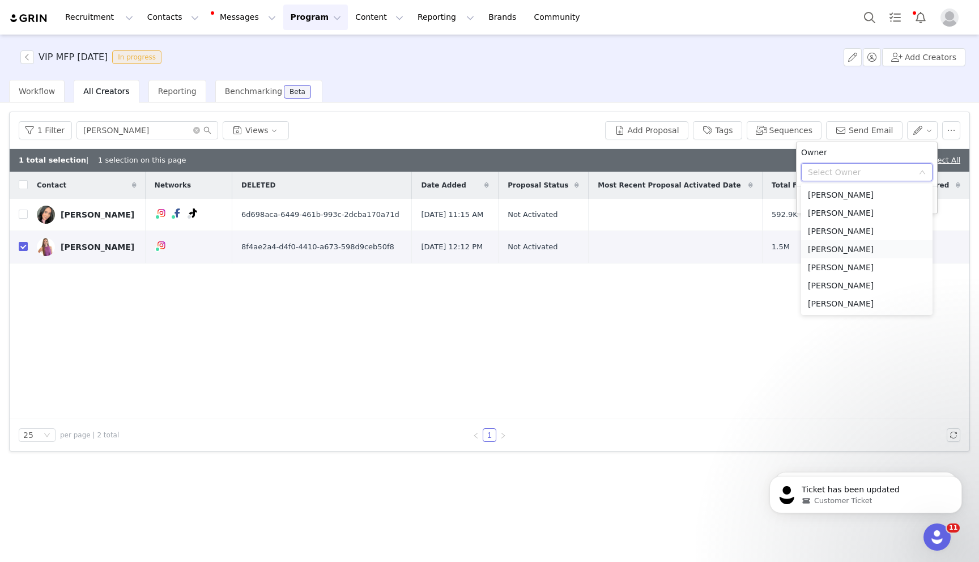
click at [835, 243] on li "[PERSON_NAME]" at bounding box center [866, 249] width 131 height 18
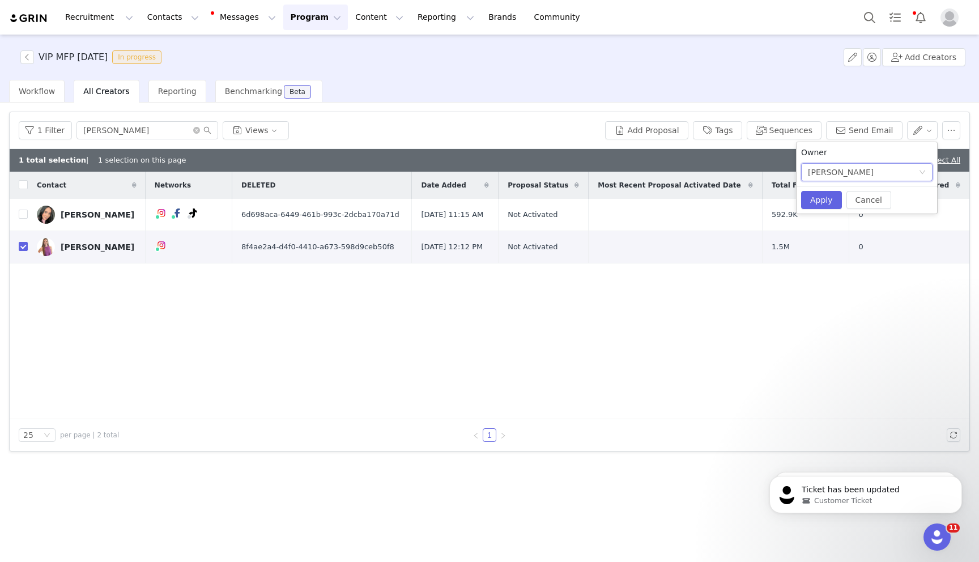
click at [798, 206] on div "Cancel Apply" at bounding box center [867, 200] width 141 height 28
click at [812, 199] on button "Apply" at bounding box center [821, 200] width 41 height 18
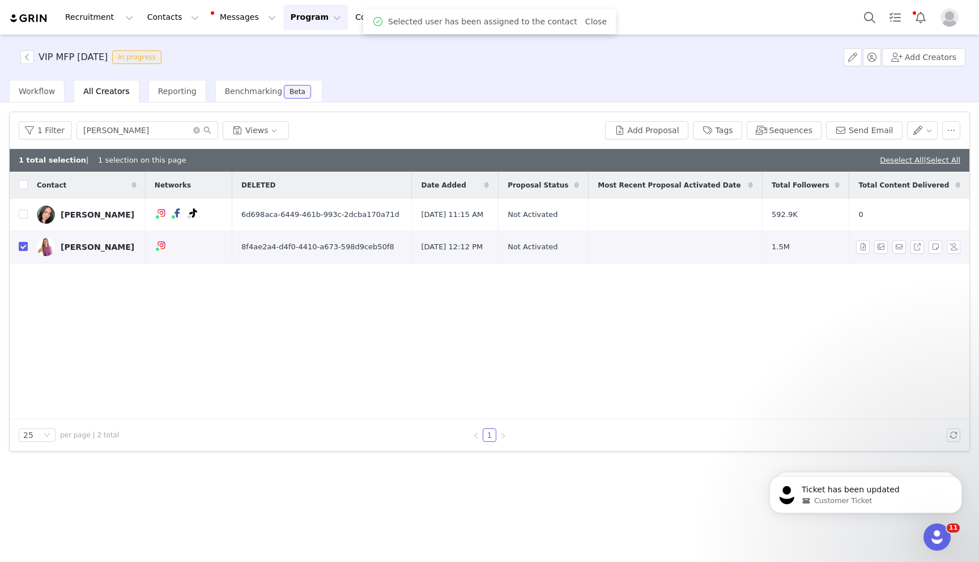
click at [24, 246] on input "checkbox" at bounding box center [23, 246] width 9 height 9
checkbox input "false"
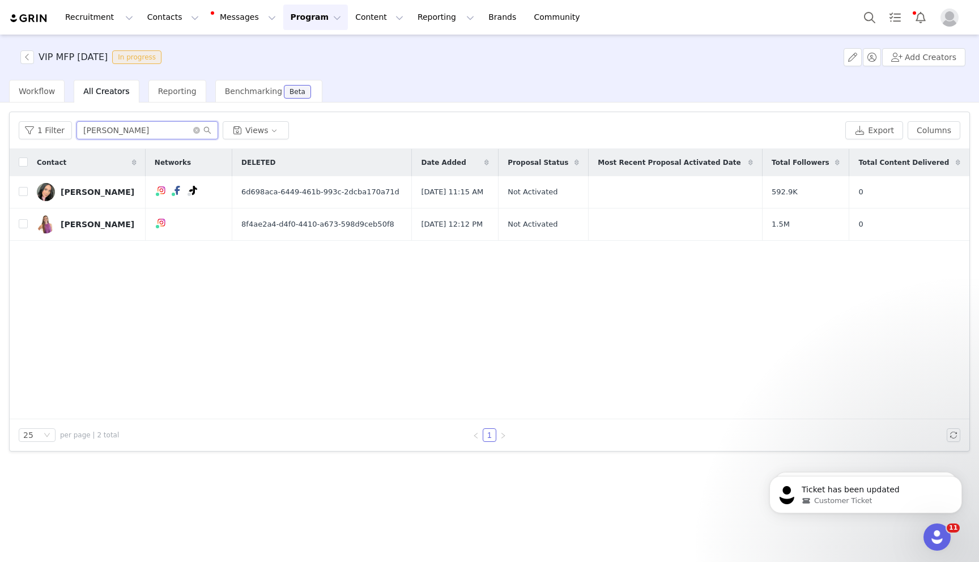
click at [189, 130] on input "[PERSON_NAME]" at bounding box center [147, 130] width 142 height 18
click at [197, 130] on icon "icon: close-circle" at bounding box center [196, 130] width 7 height 7
